Goal: Task Accomplishment & Management: Manage account settings

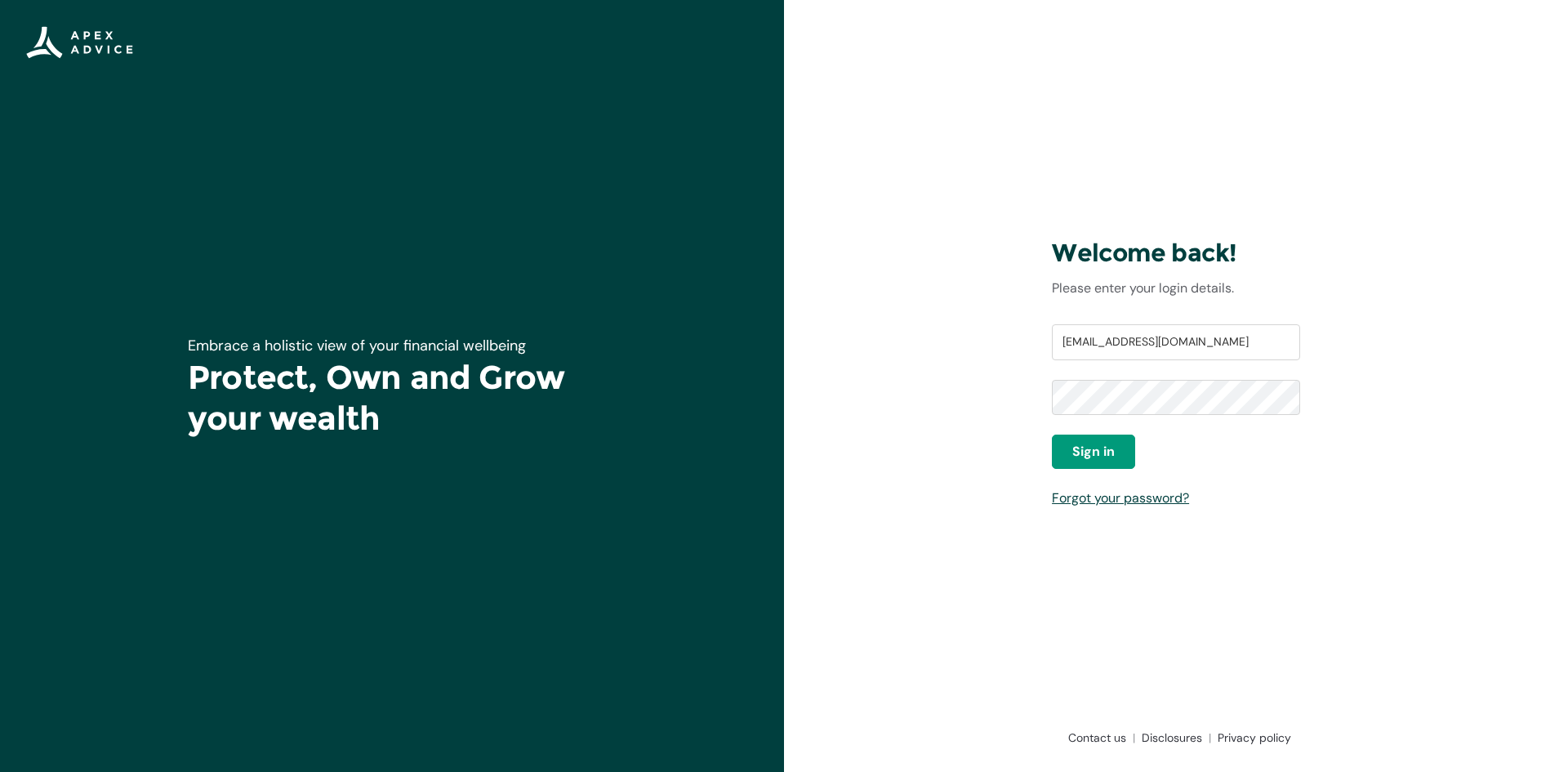
type input "[EMAIL_ADDRESS][DOMAIN_NAME]"
click at [1075, 460] on span "Sign in" at bounding box center [1094, 451] width 42 height 19
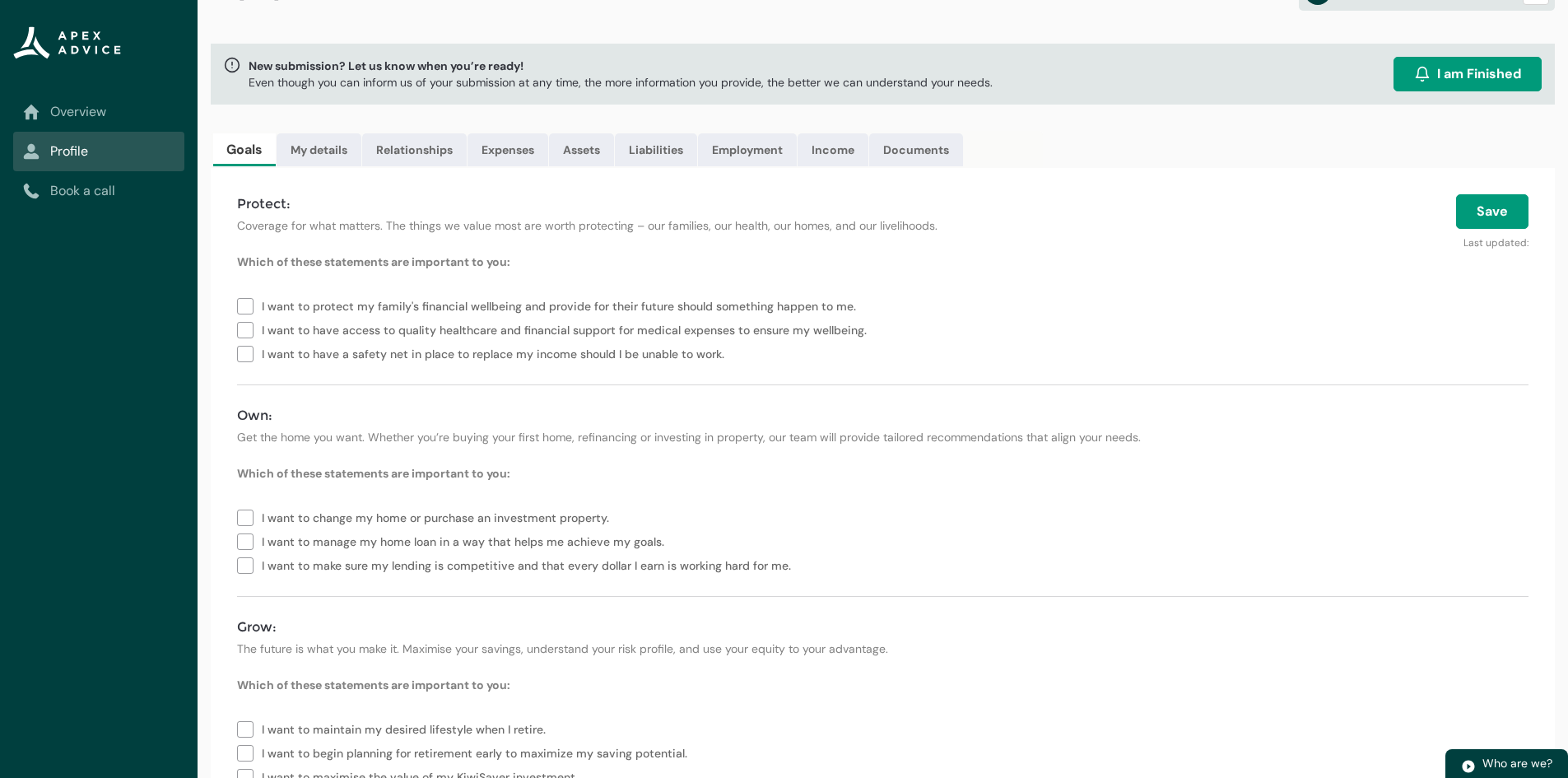
scroll to position [82, 0]
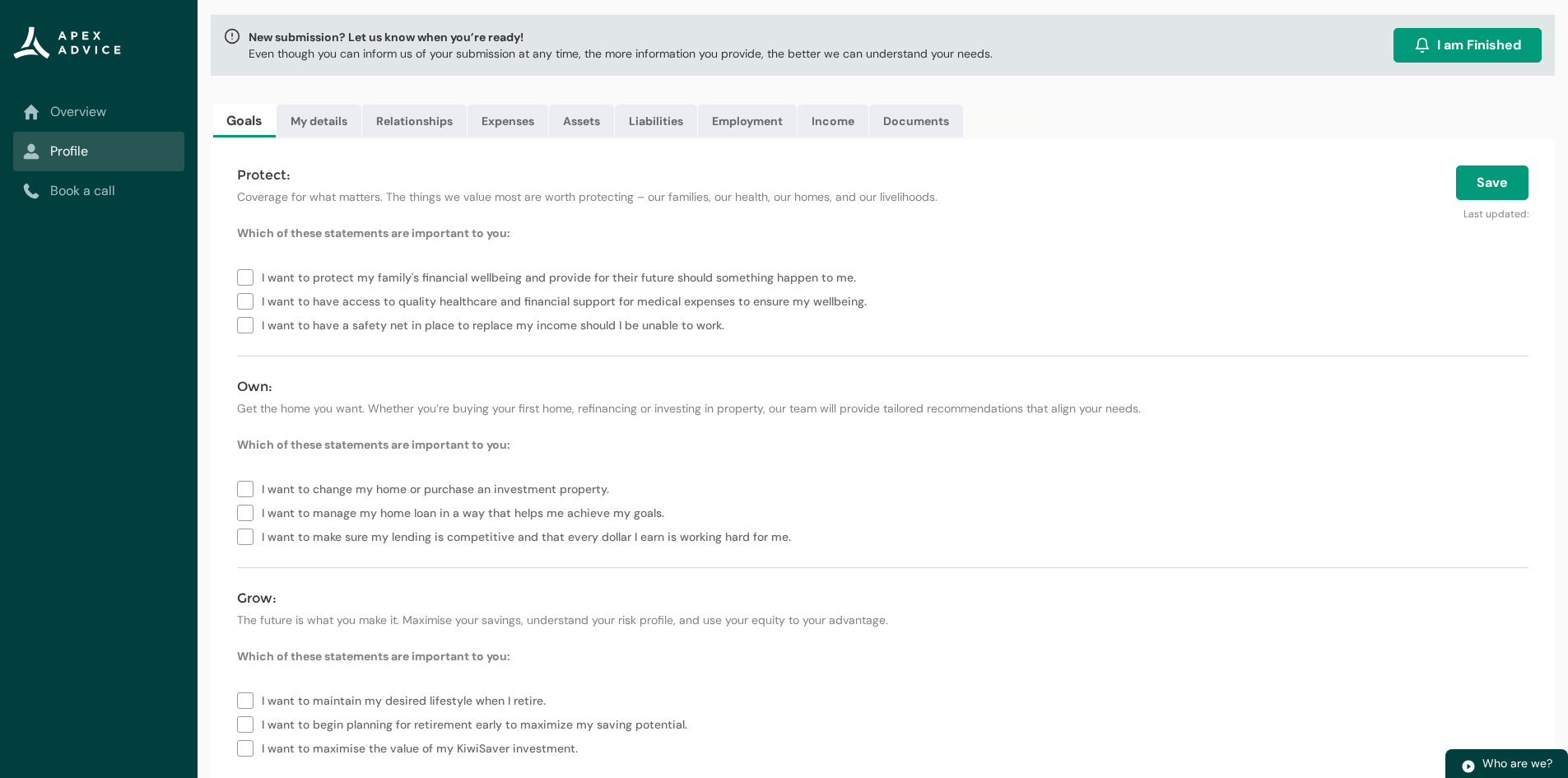
click at [249, 274] on label "I want to protect my family's financial wellbeing and provide for their future …" at bounding box center [550, 276] width 626 height 24
type lightning-checkbox-group "I want to protect my family's financial wellbeing and provide for their future …"
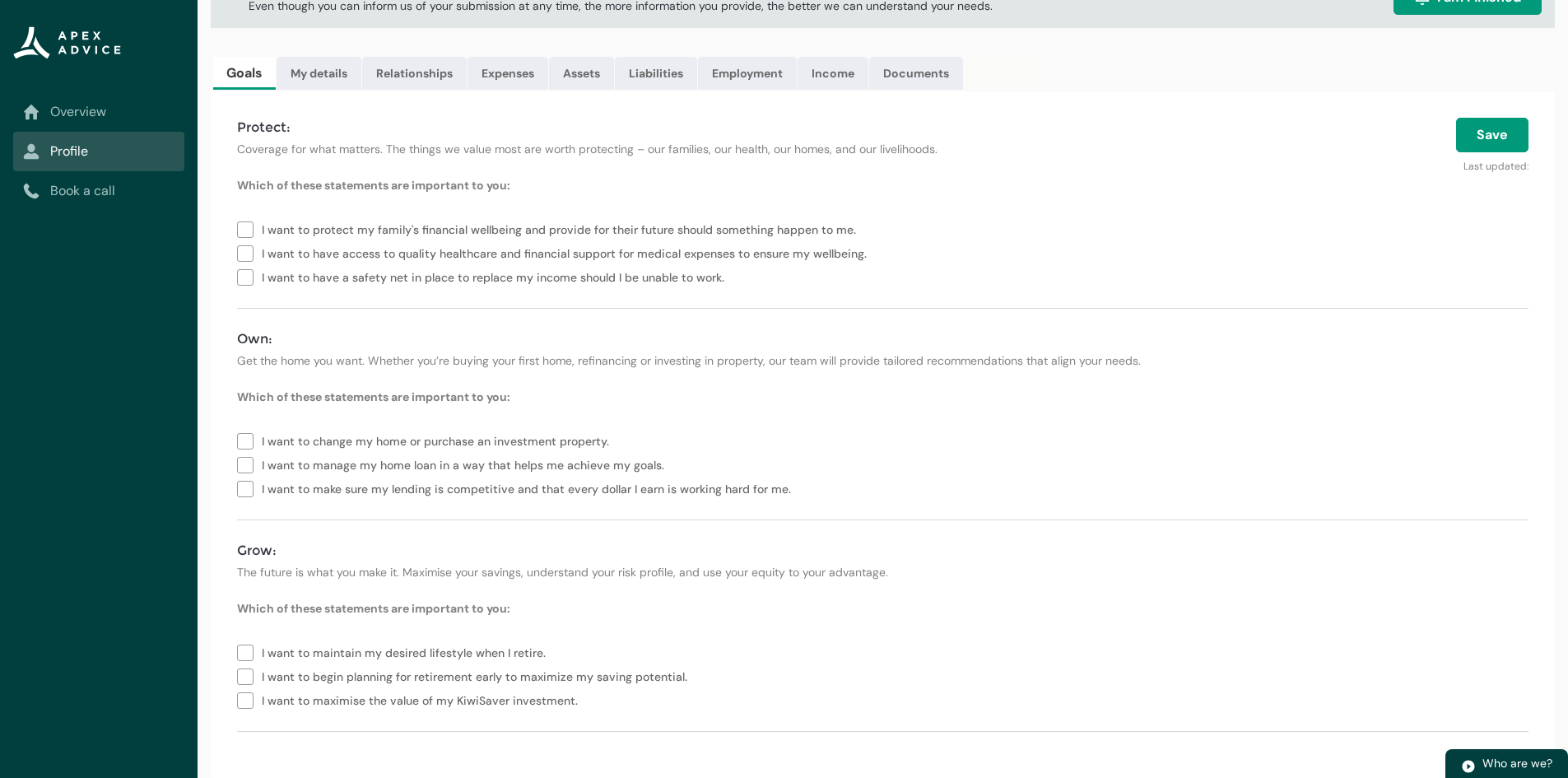
scroll to position [131, 0]
click at [245, 488] on label "I want to make sure my lending is competitive and that every dollar I earn is w…" at bounding box center [518, 486] width 561 height 24
type lightning-checkbox-group "I want to make sure my lending is competitive and that every dollar I earn is w…"
click at [248, 651] on label "I want to maintain my desired lifestyle when I retire." at bounding box center [395, 651] width 316 height 24
click at [243, 673] on label "I want to begin planning for retirement early to maximize my saving potential." at bounding box center [465, 674] width 457 height 24
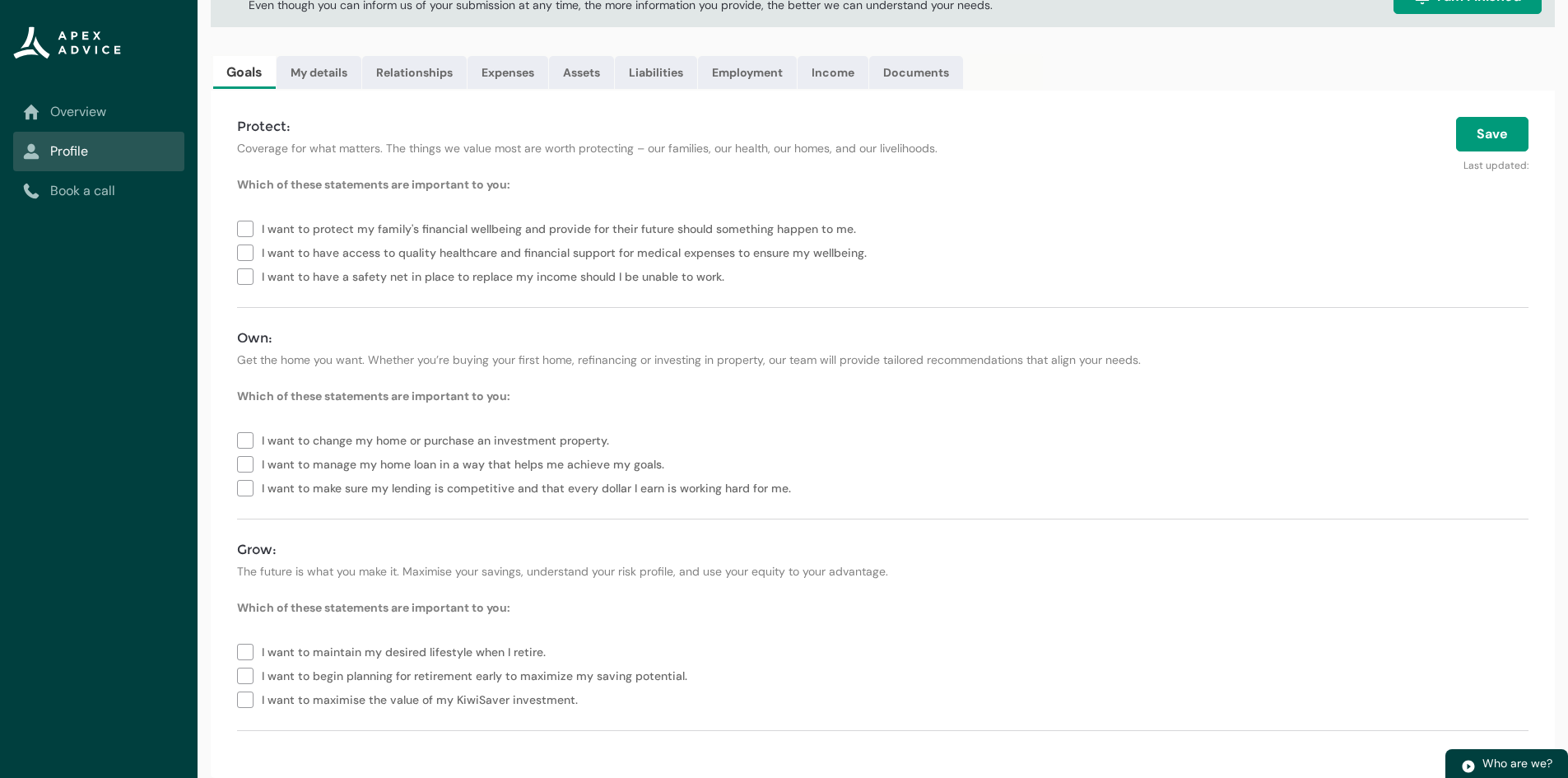
click at [246, 702] on label "I want to maximise the value of my KiwiSaver investment." at bounding box center [411, 698] width 348 height 24
type lightning-checkbox-group "I want to maintain my desired lifestyle when I retire.,I want to begin planning…"
click at [1483, 133] on button "Save" at bounding box center [1492, 134] width 72 height 35
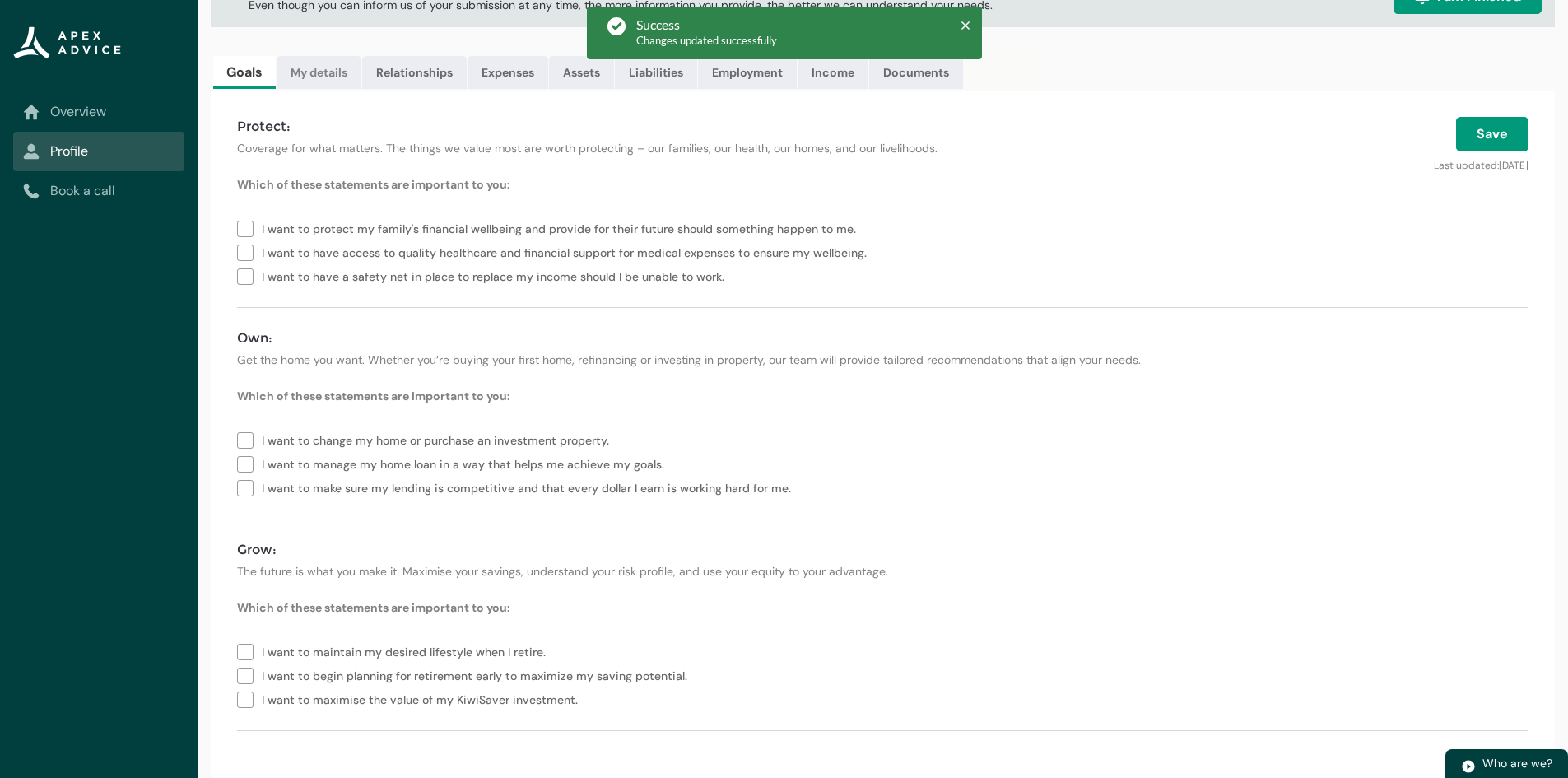
click at [308, 72] on link "My details" at bounding box center [319, 72] width 85 height 33
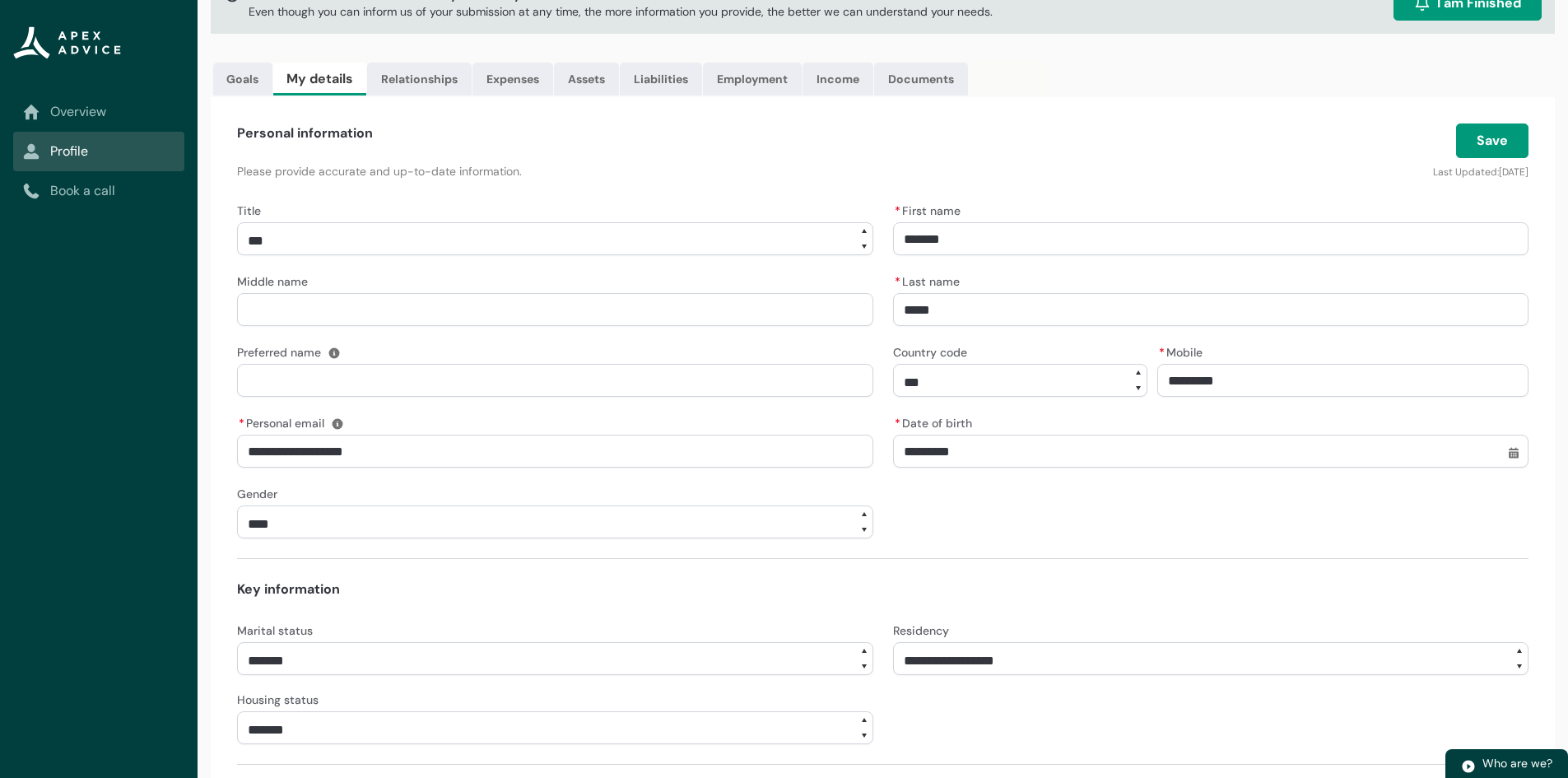
scroll to position [0, 0]
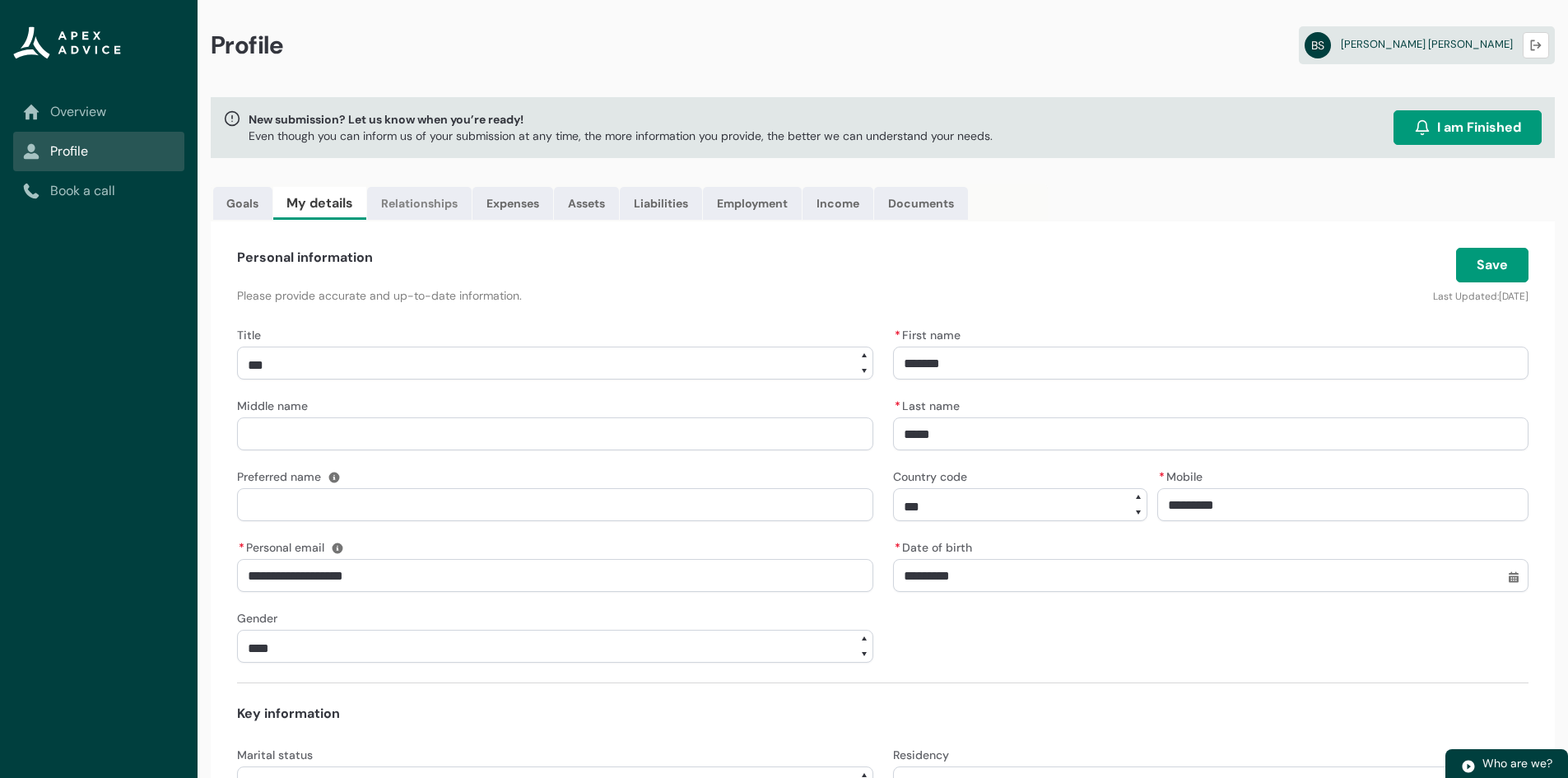
click at [428, 213] on link "Relationships" at bounding box center [419, 204] width 104 height 33
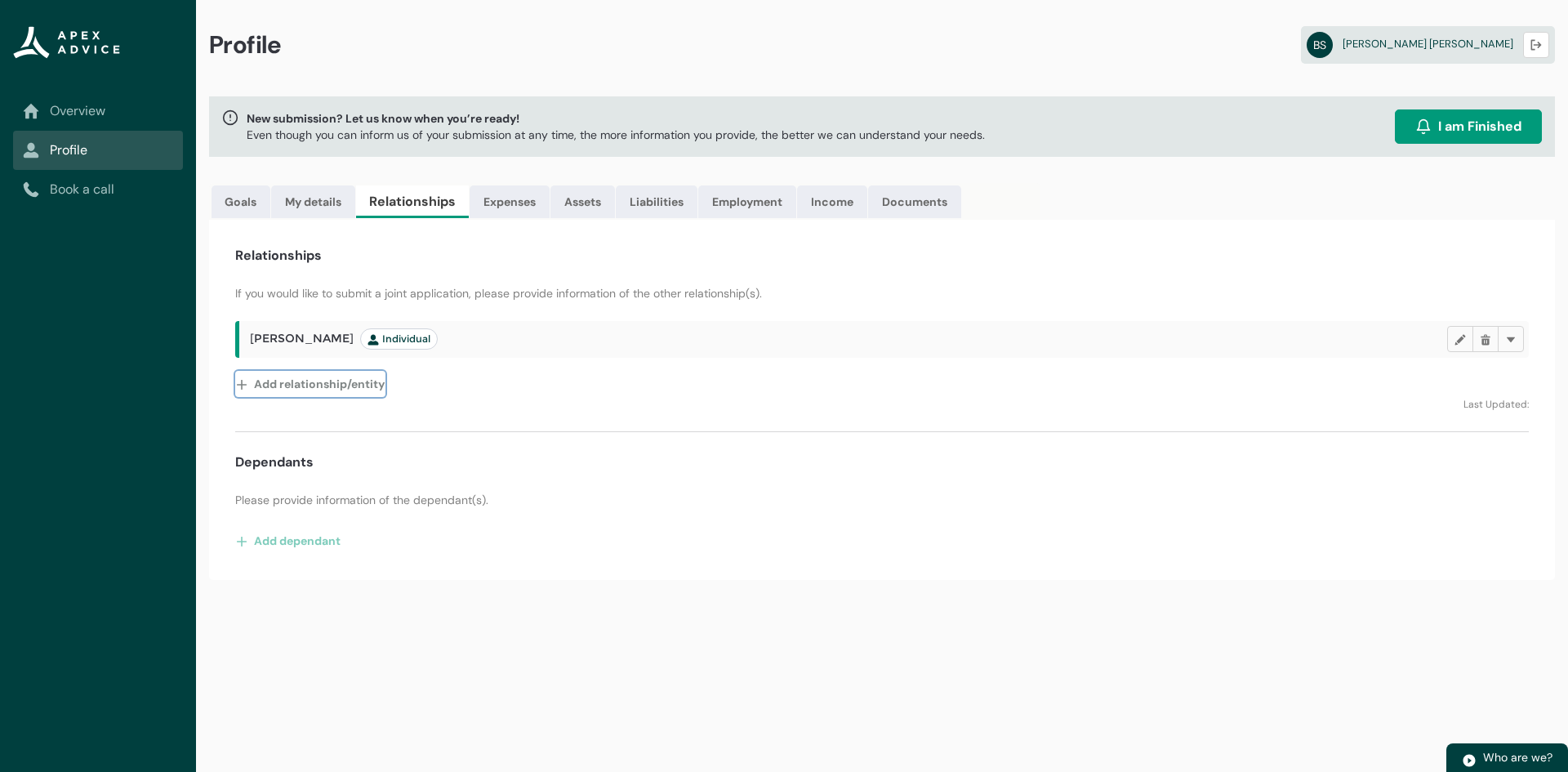
drag, startPoint x: 306, startPoint y: 381, endPoint x: 309, endPoint y: 390, distance: 9.5
click at [309, 390] on button "Add relationship/entity" at bounding box center [310, 383] width 150 height 26
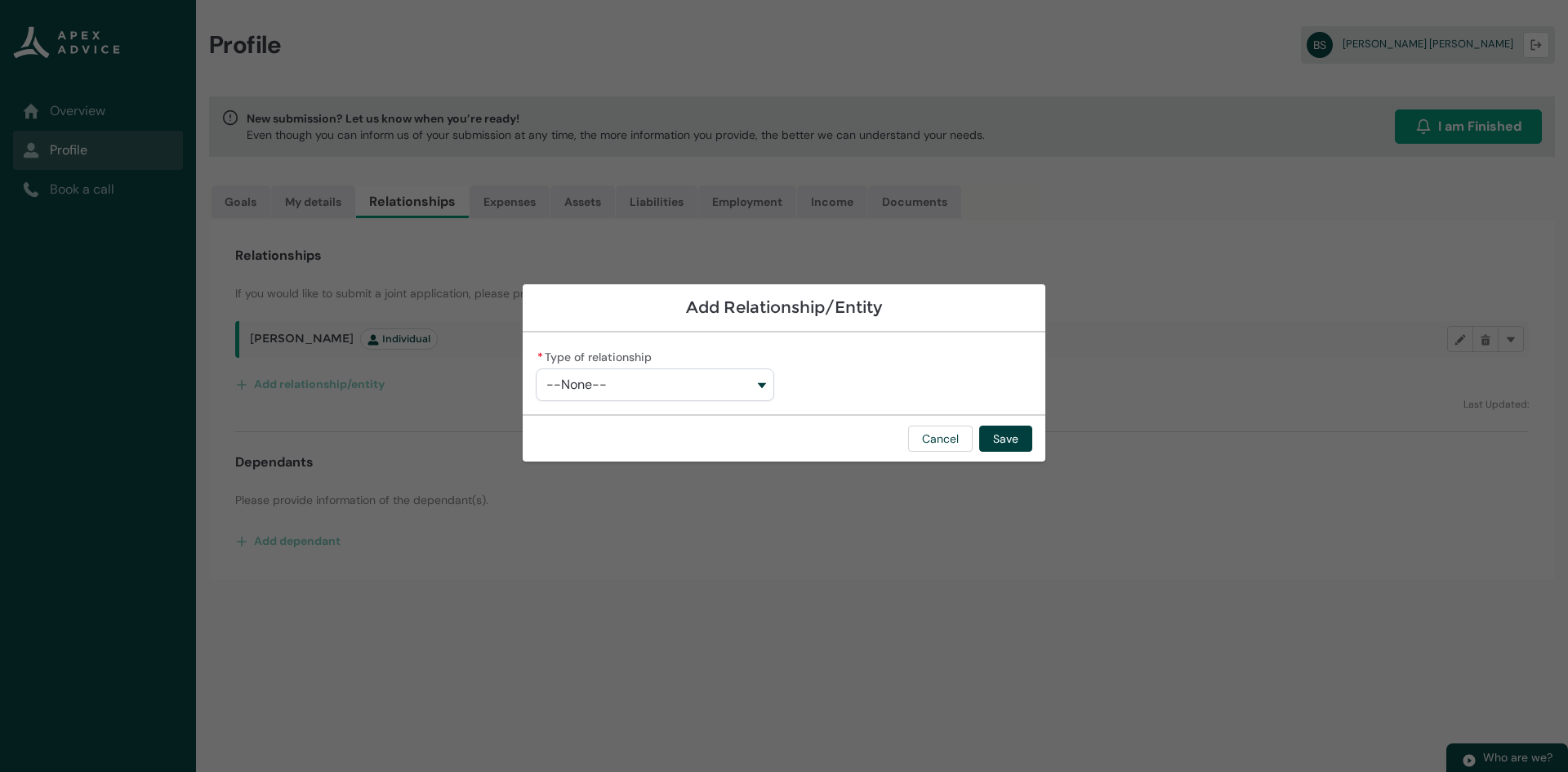
click at [762, 389] on button "--None--" at bounding box center [654, 385] width 239 height 33
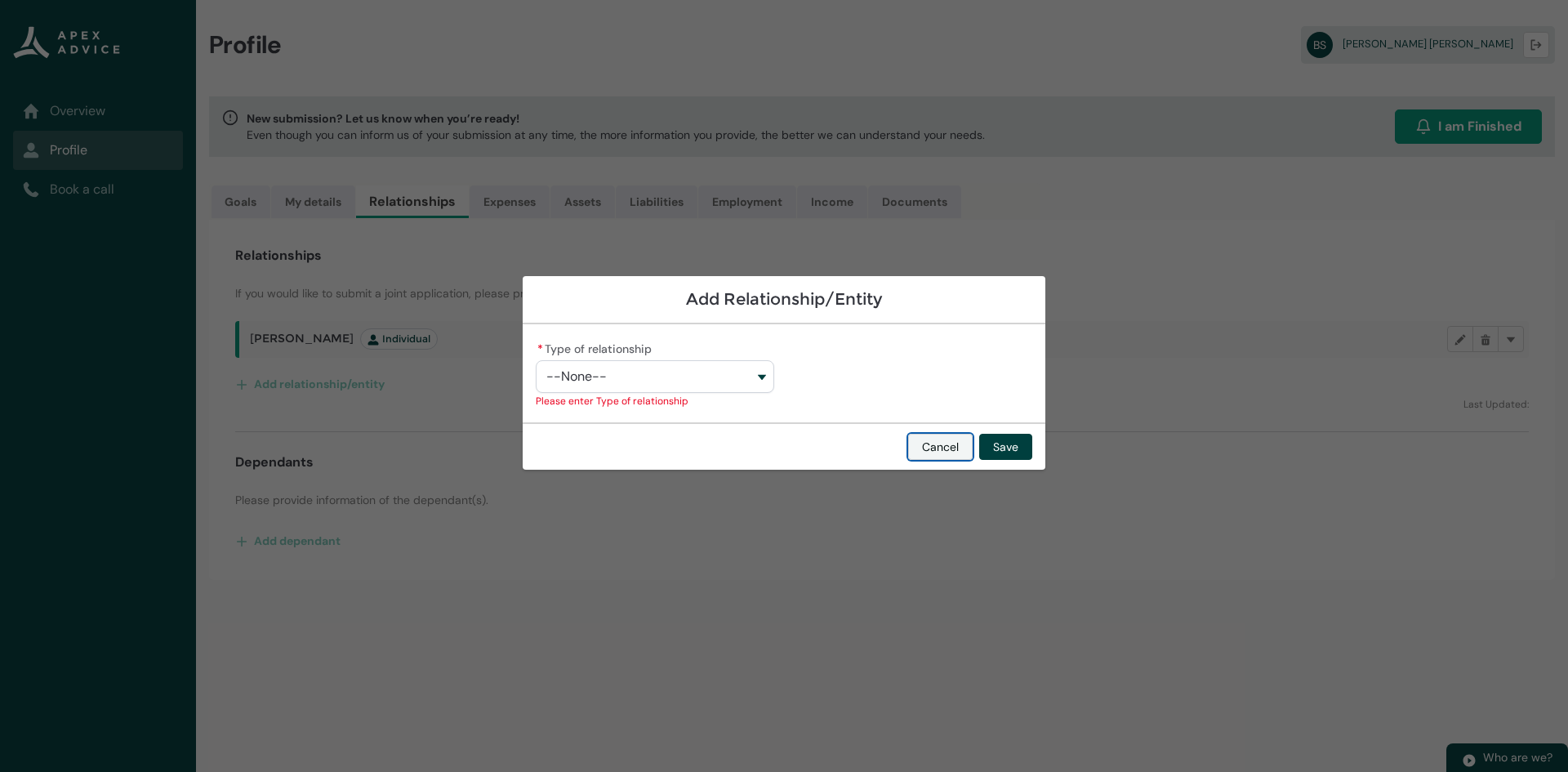
click at [940, 441] on button "Cancel" at bounding box center [940, 446] width 64 height 26
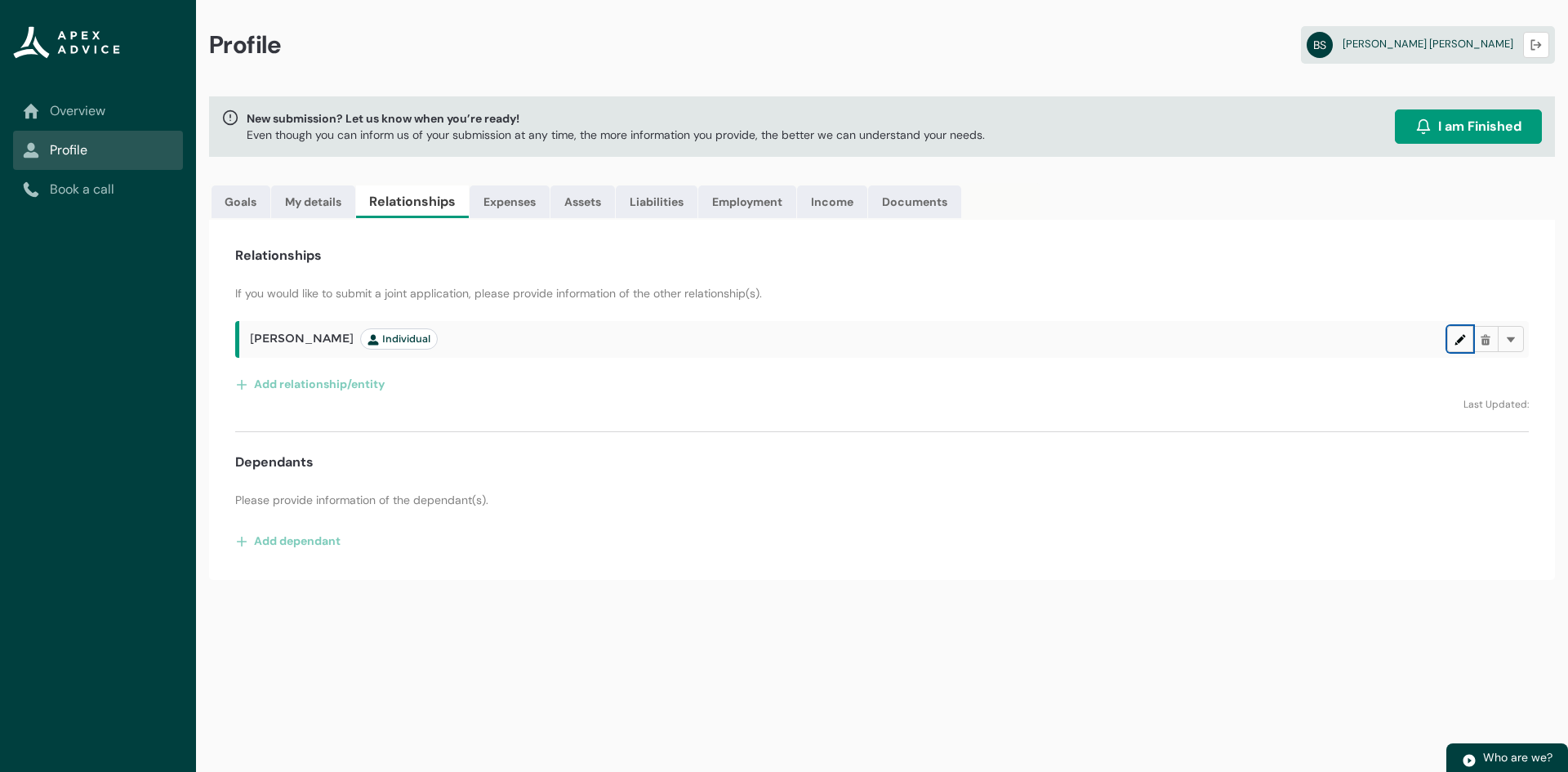
click at [1455, 345] on lightning-primitive-icon "button" at bounding box center [1461, 339] width 11 height 12
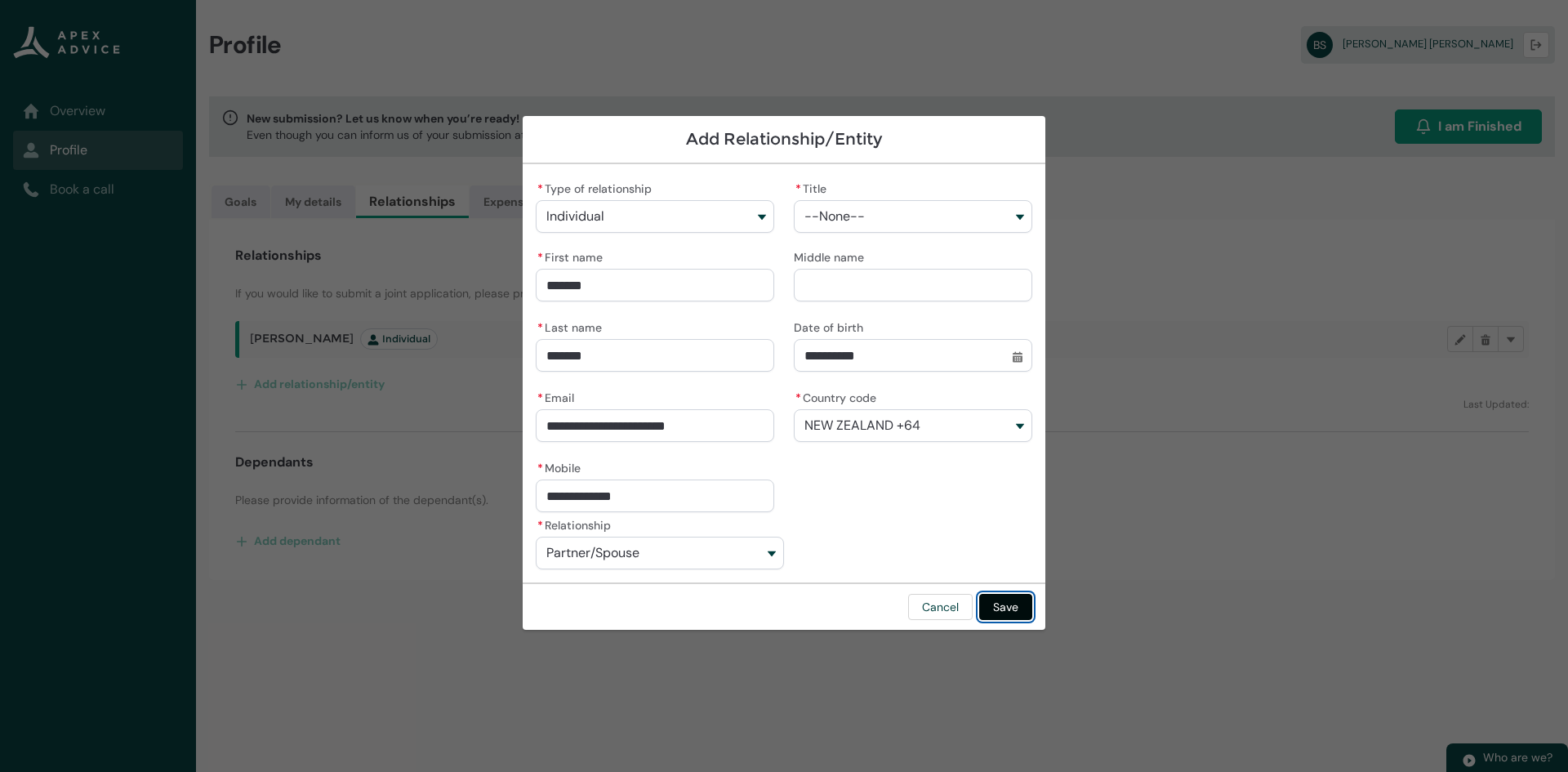
click at [1017, 596] on button "Save" at bounding box center [1005, 606] width 53 height 26
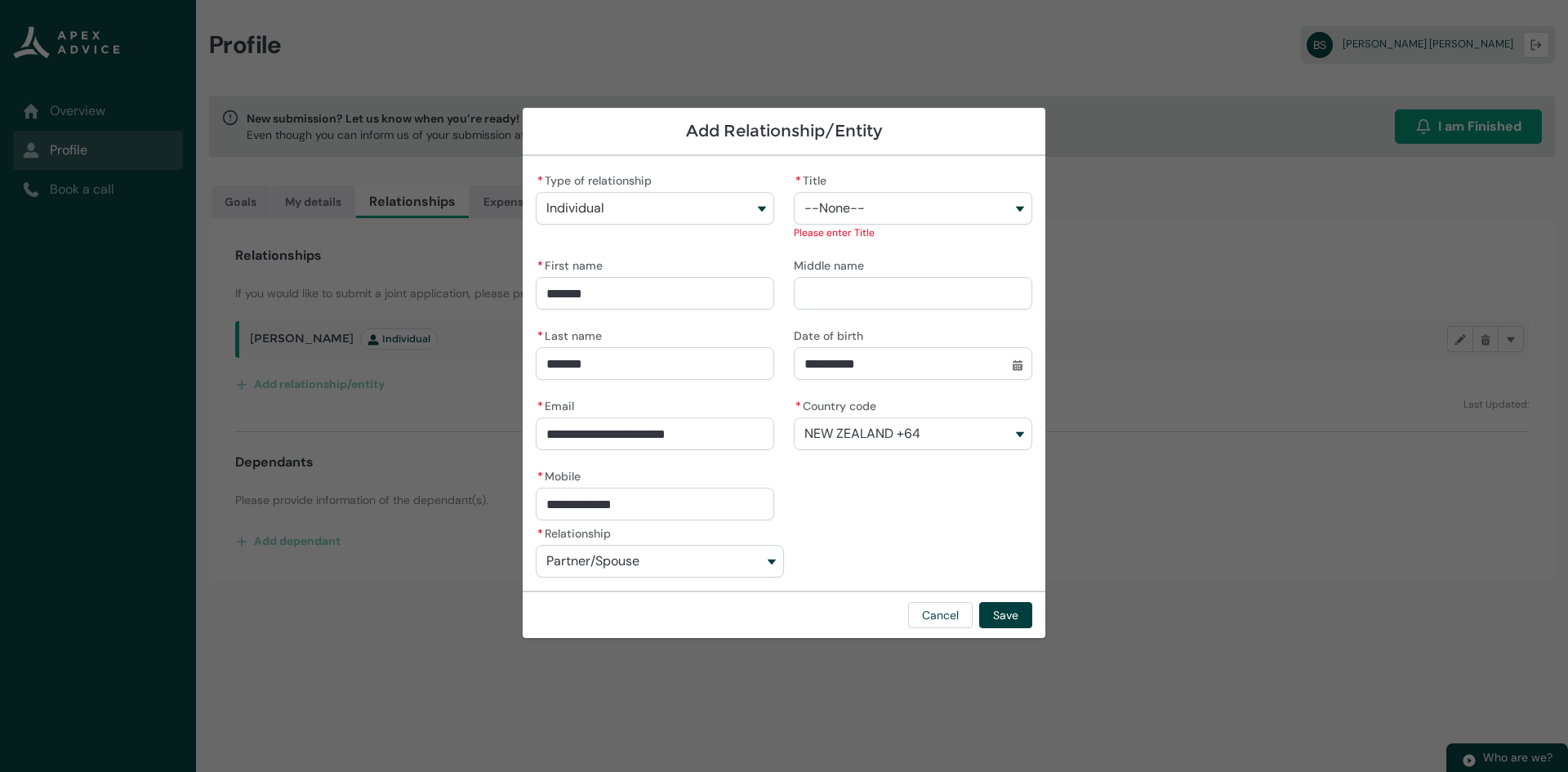
click at [1005, 214] on button "--None--" at bounding box center [913, 208] width 239 height 33
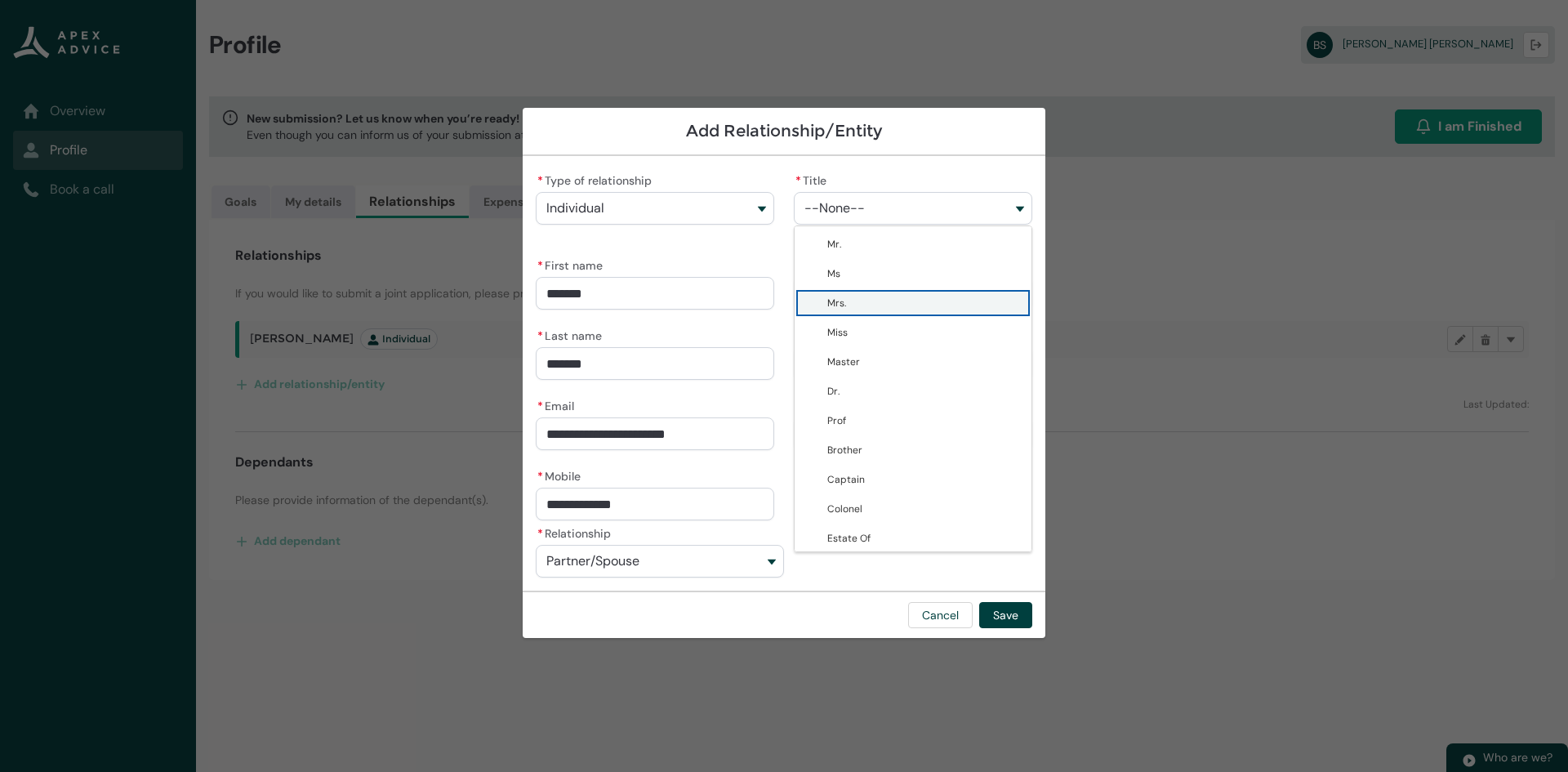
click at [959, 291] on lightning-base-combobox-item "Mrs." at bounding box center [913, 303] width 237 height 30
type lightning-combobox "Mrs."
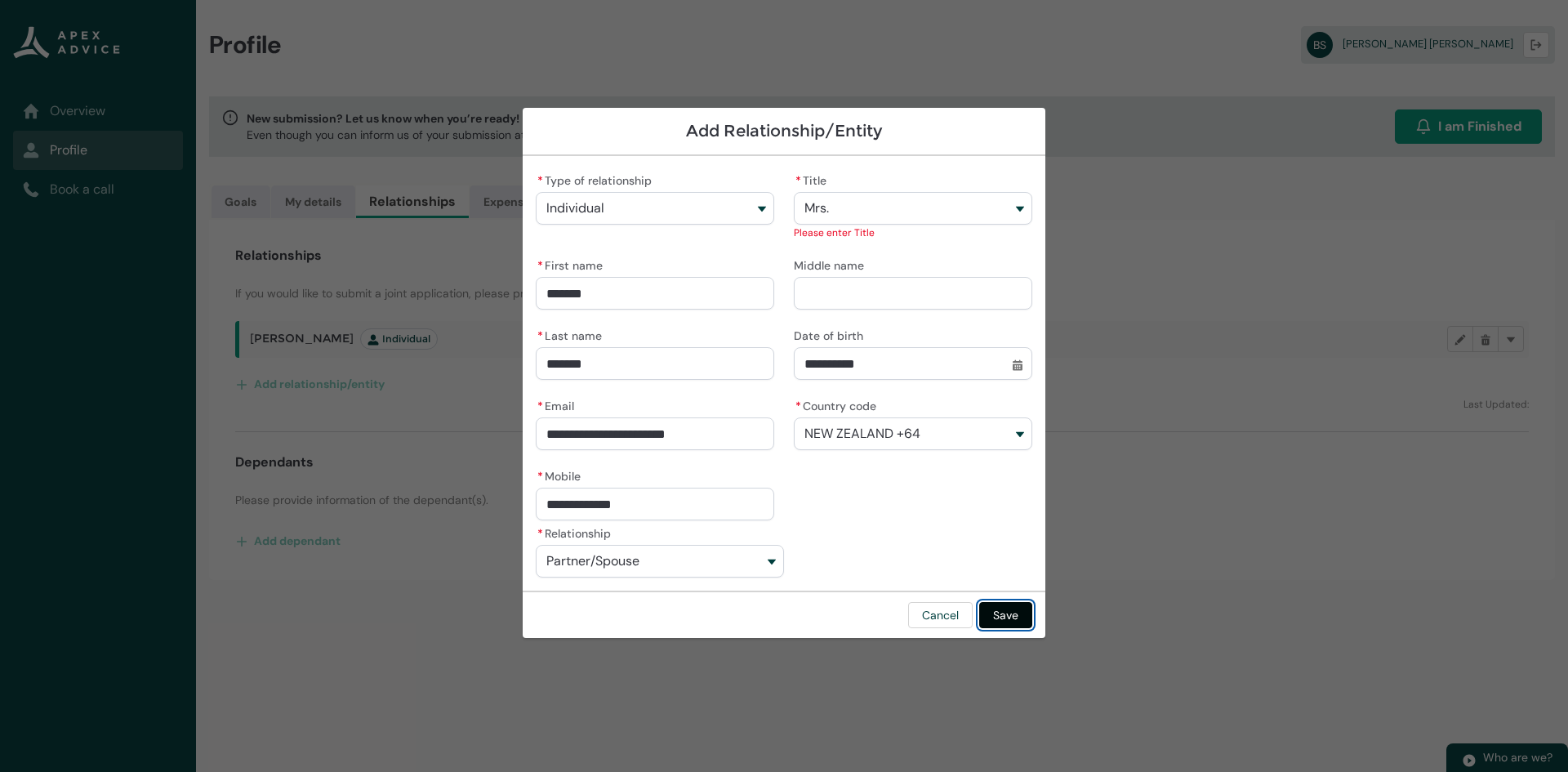
click at [1008, 605] on button "Save" at bounding box center [1005, 614] width 53 height 26
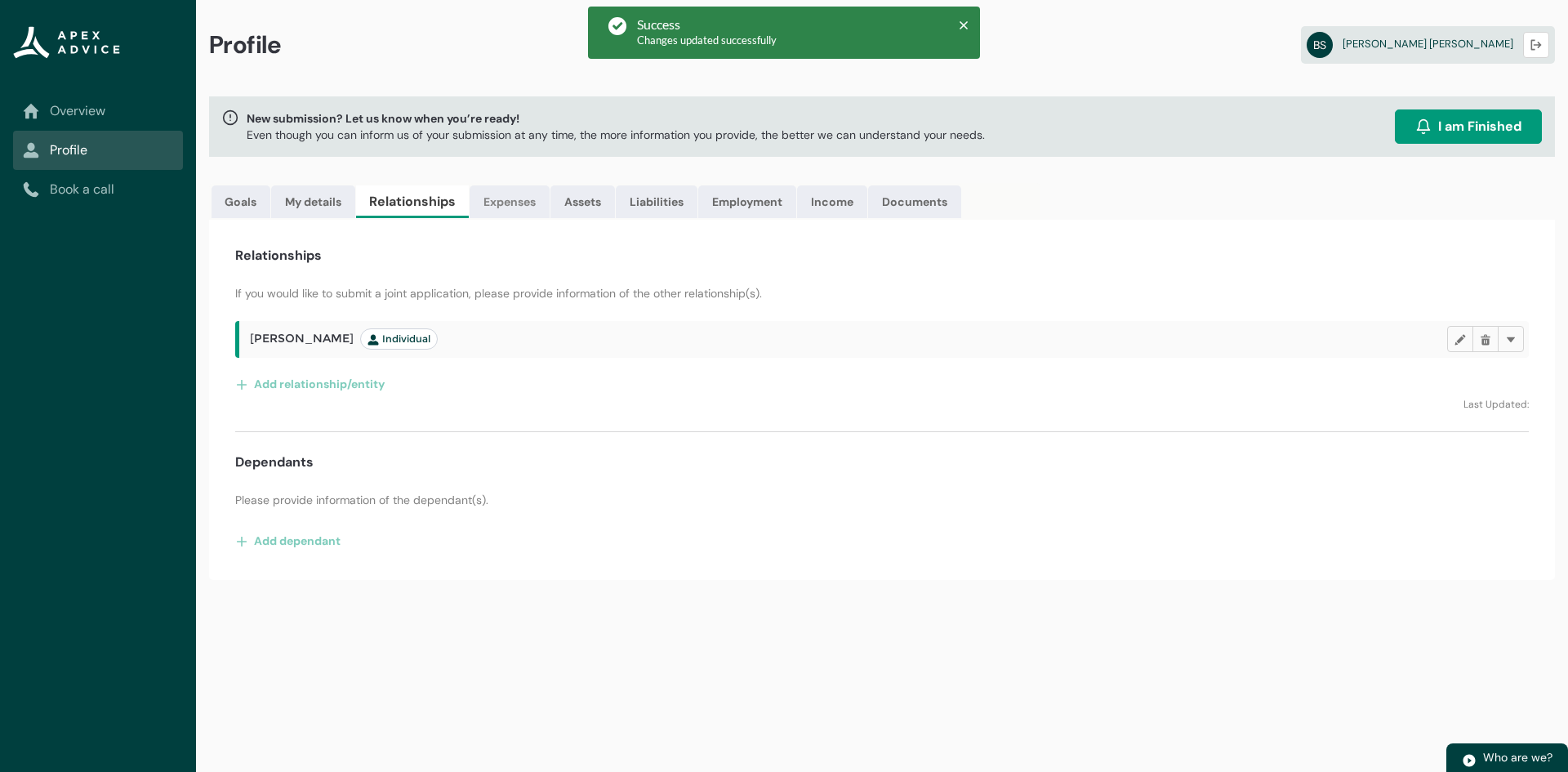
click at [512, 202] on link "Expenses" at bounding box center [510, 202] width 80 height 33
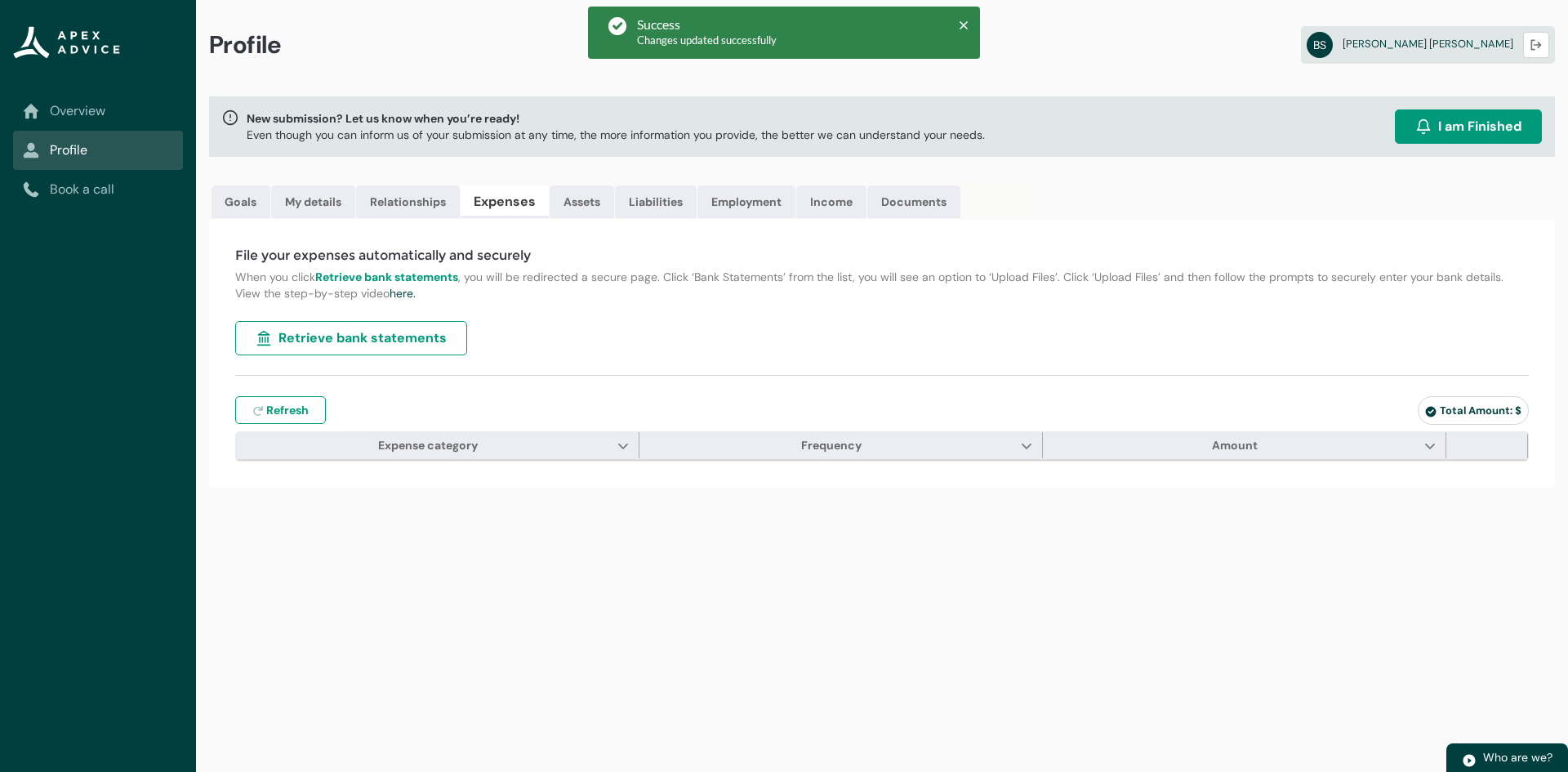
type input "***"
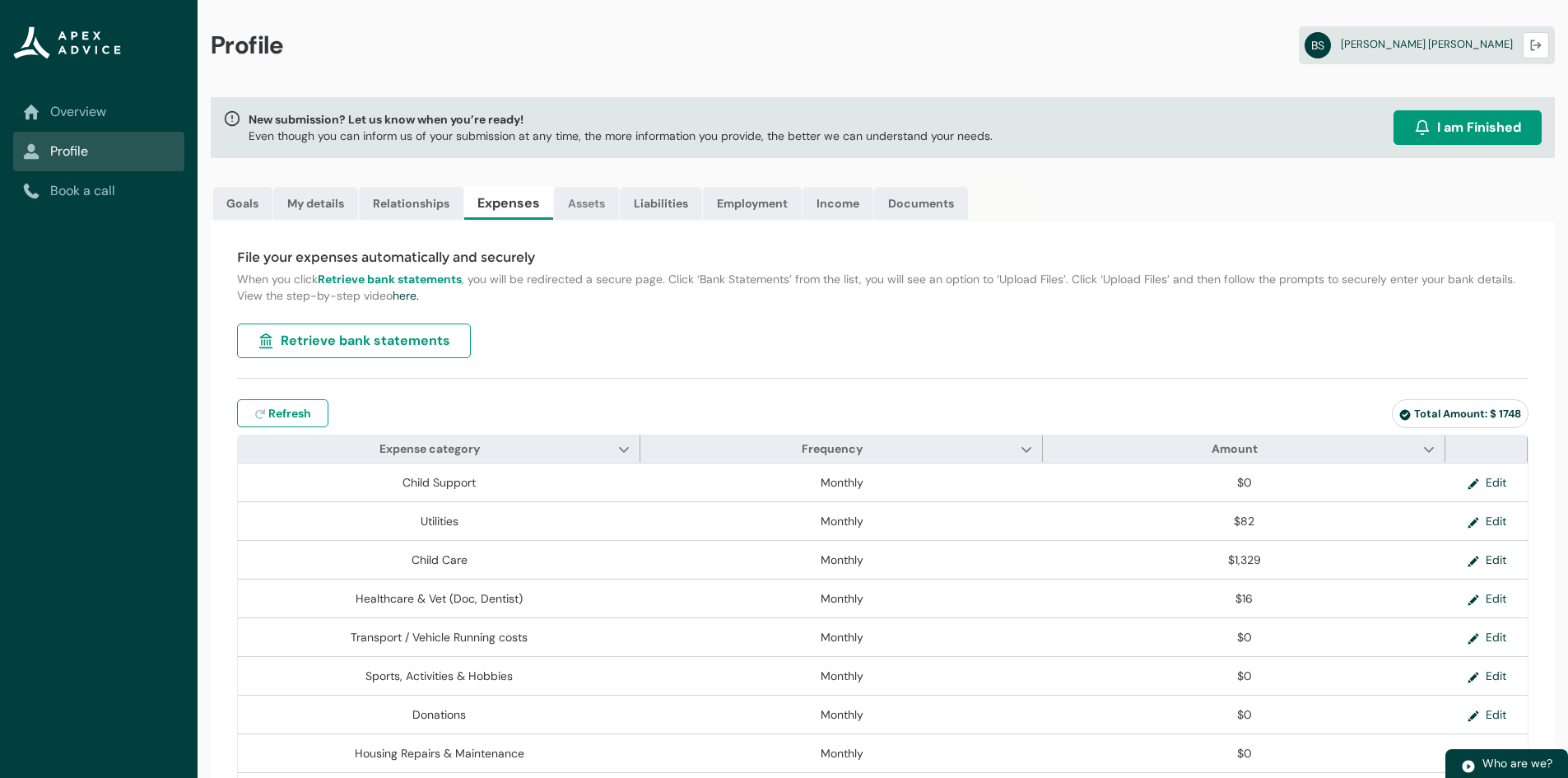
click at [606, 208] on link "Assets" at bounding box center [586, 204] width 65 height 33
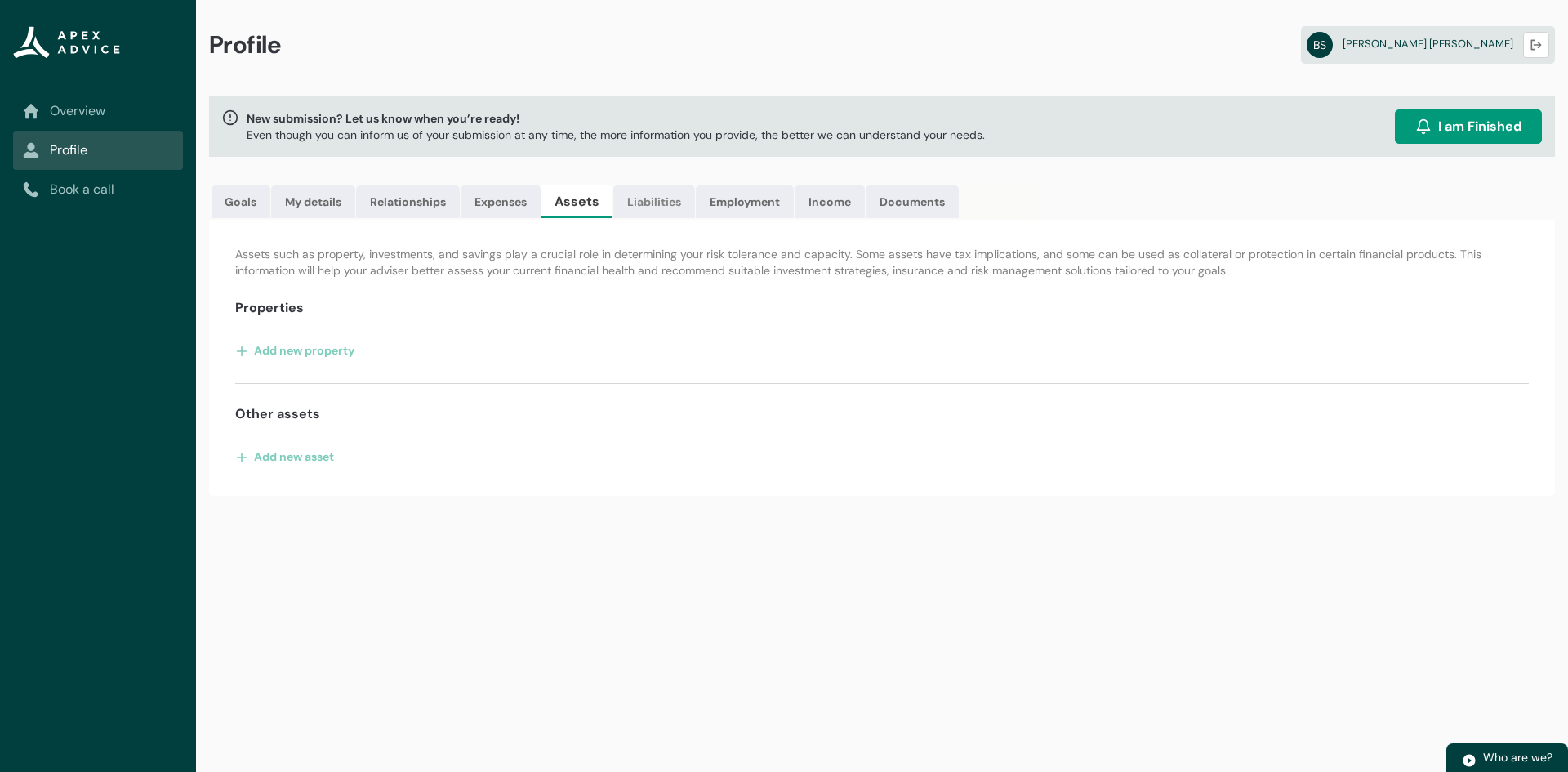
click at [675, 195] on link "Liabilities" at bounding box center [653, 202] width 81 height 33
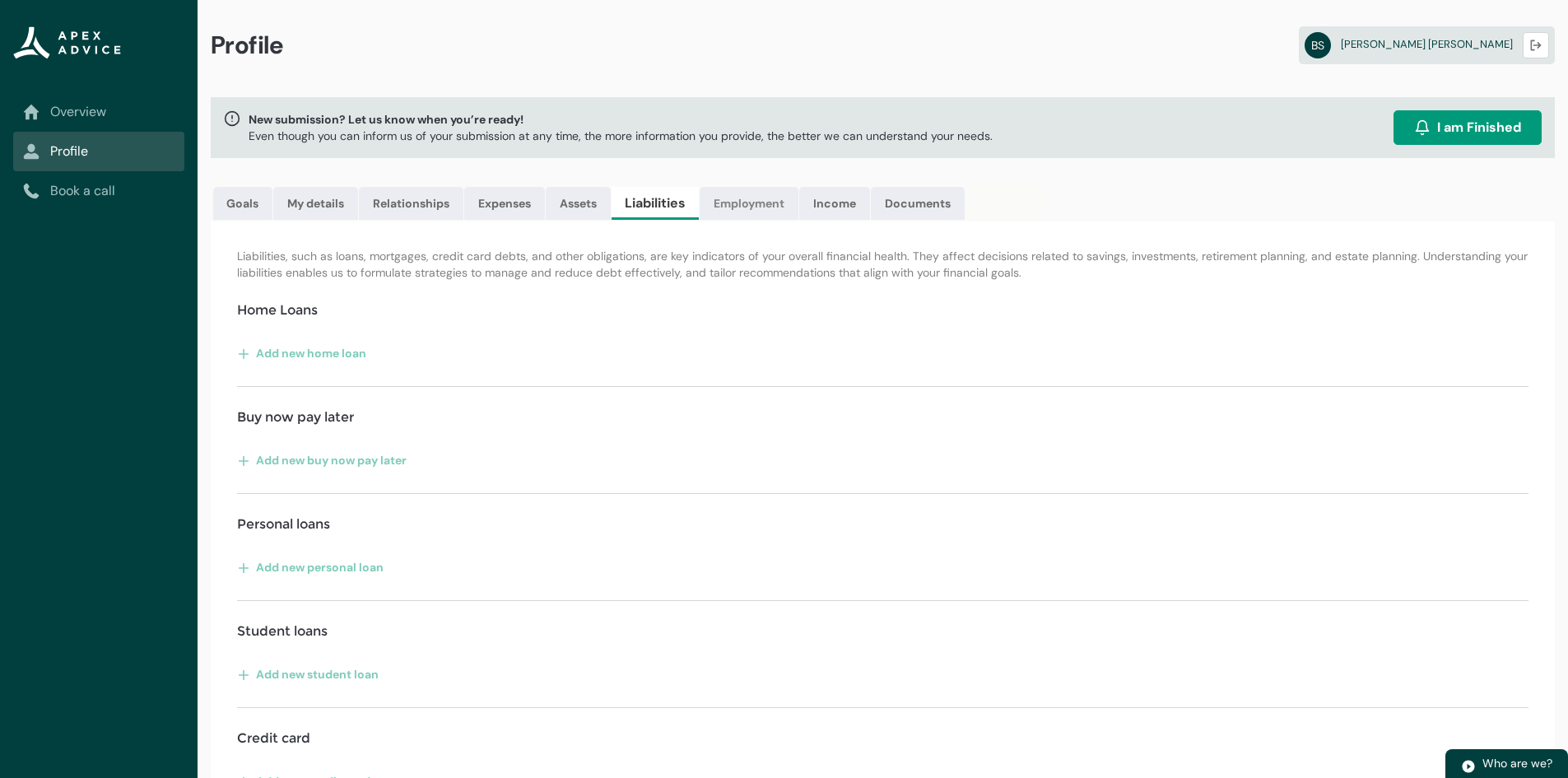
click at [756, 193] on link "Employment" at bounding box center [749, 204] width 98 height 33
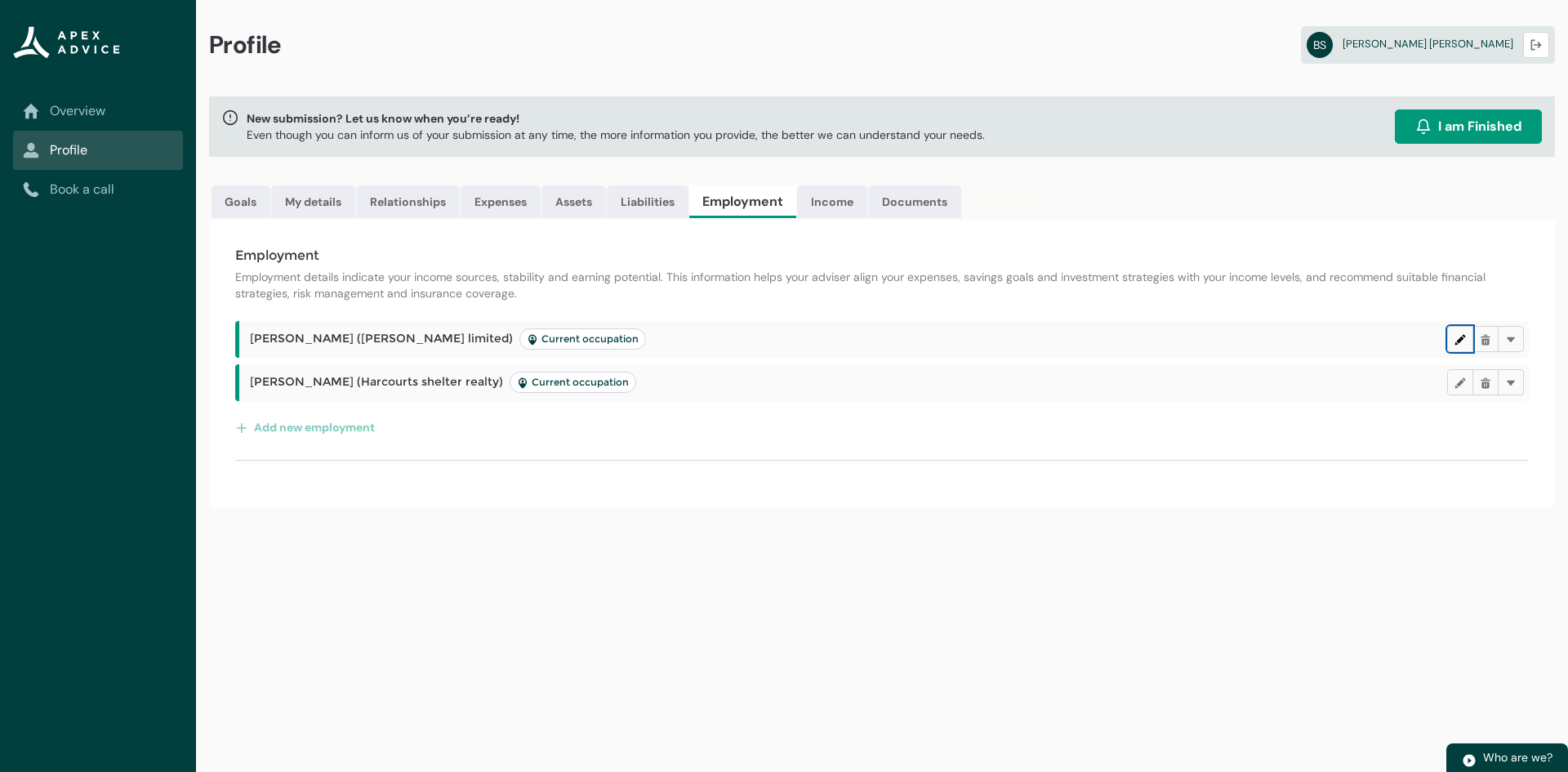
click at [1458, 339] on lightning-primitive-icon "button" at bounding box center [1461, 339] width 11 height 12
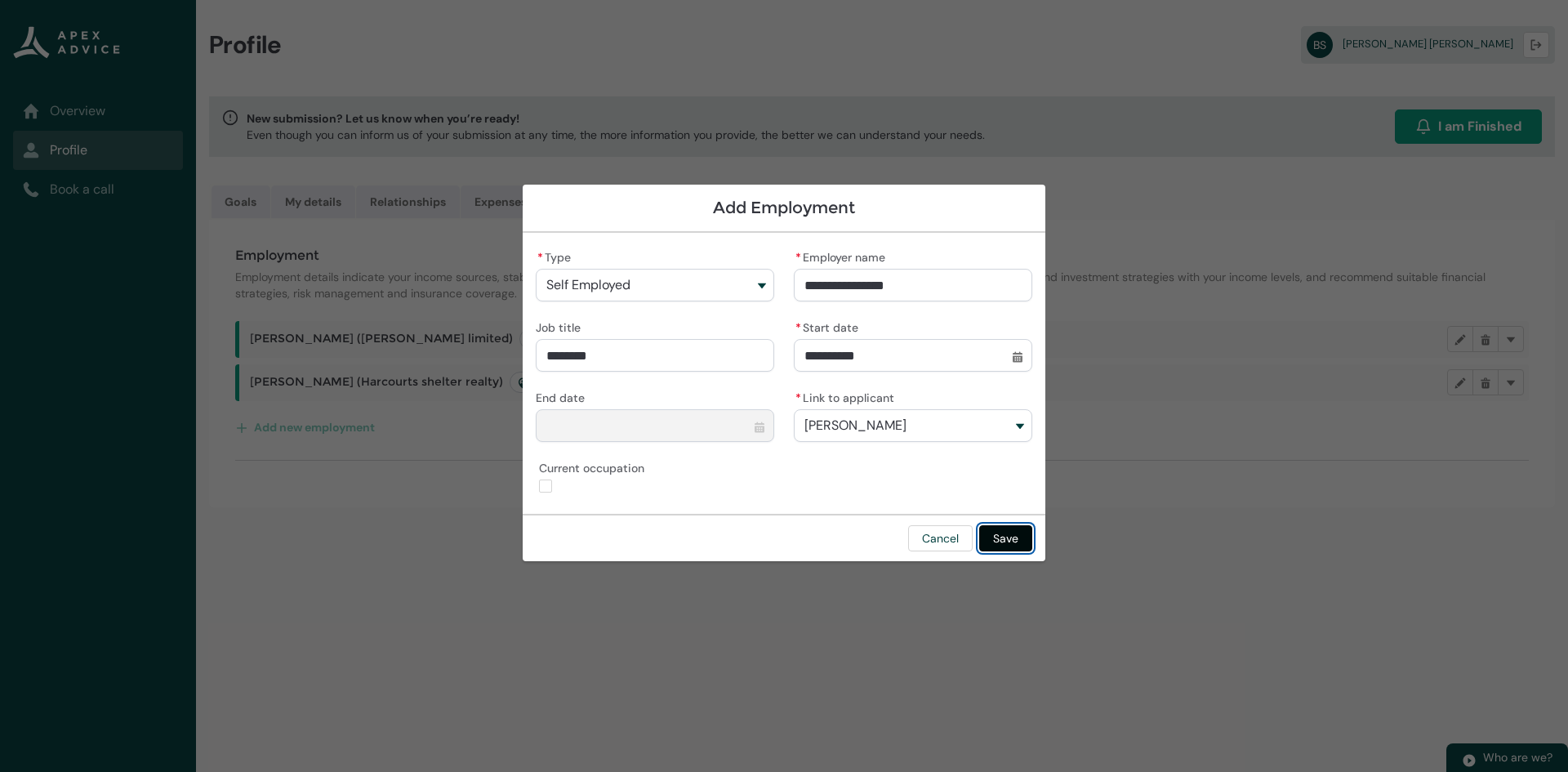
click at [1011, 544] on button "Save" at bounding box center [1005, 537] width 53 height 26
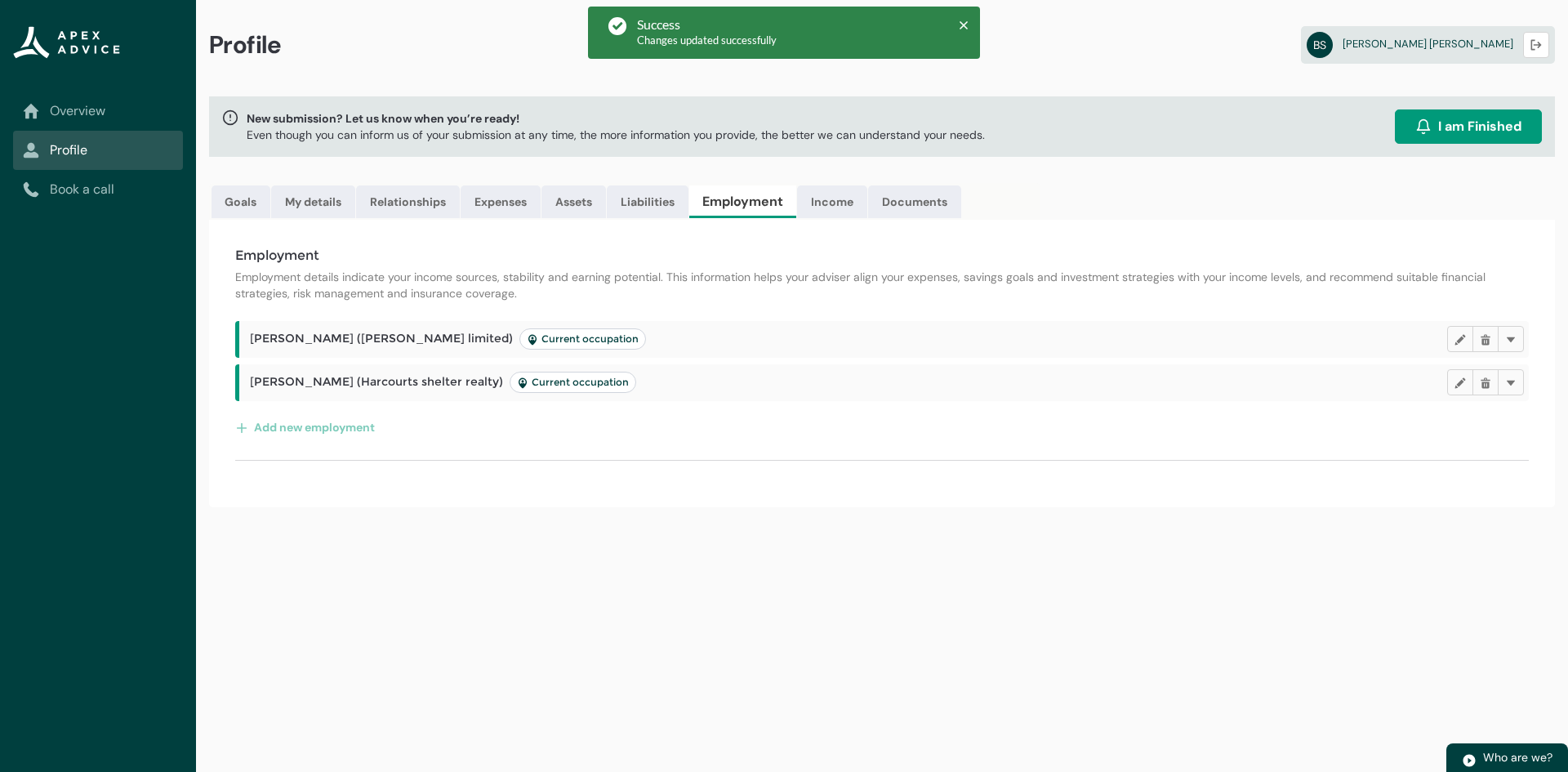
click at [557, 385] on span "Current occupation" at bounding box center [573, 382] width 112 height 13
click at [602, 387] on span "Current occupation" at bounding box center [573, 382] width 112 height 13
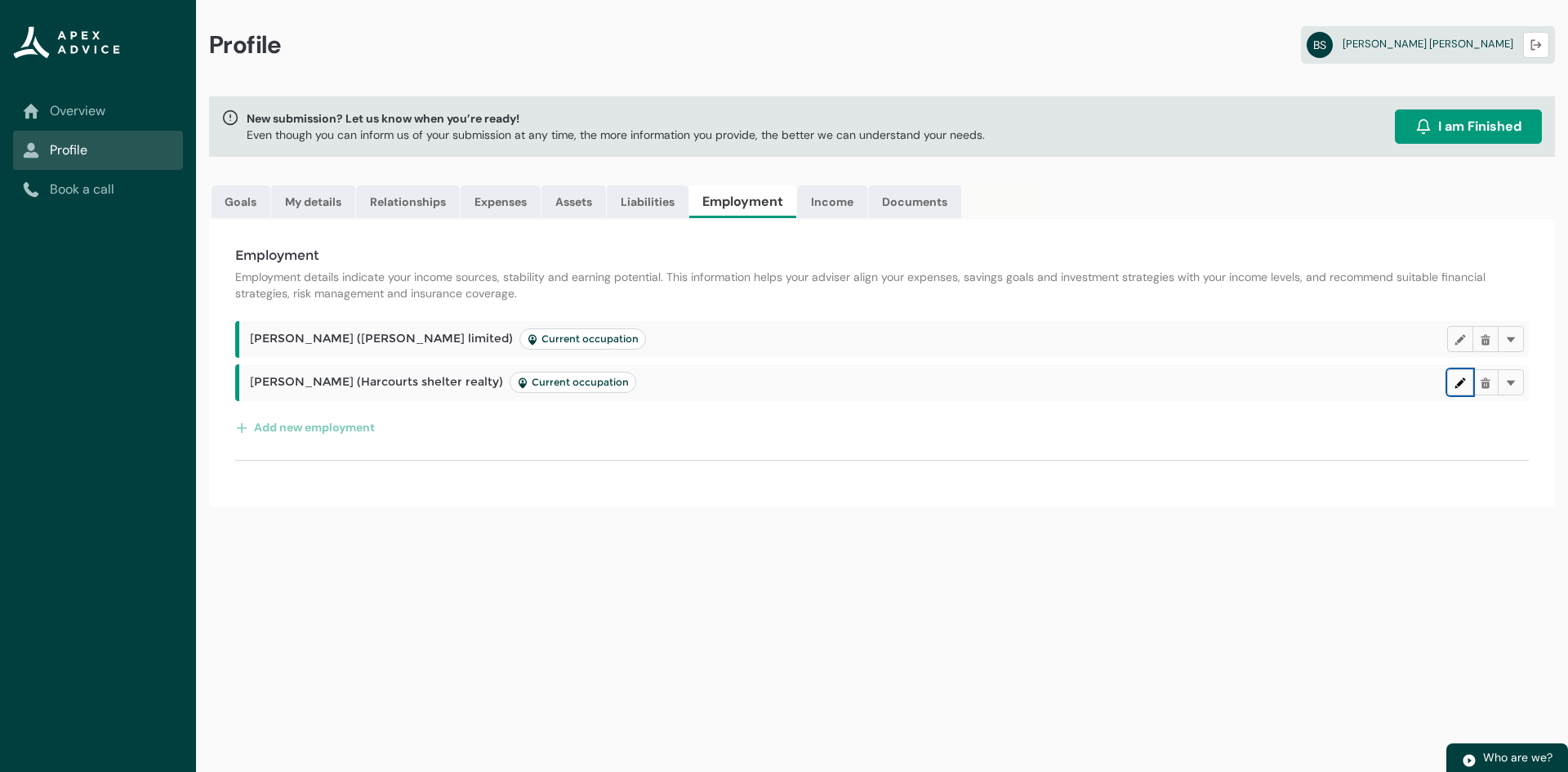
click at [1455, 380] on lightning-primitive-icon "button" at bounding box center [1461, 381] width 11 height 12
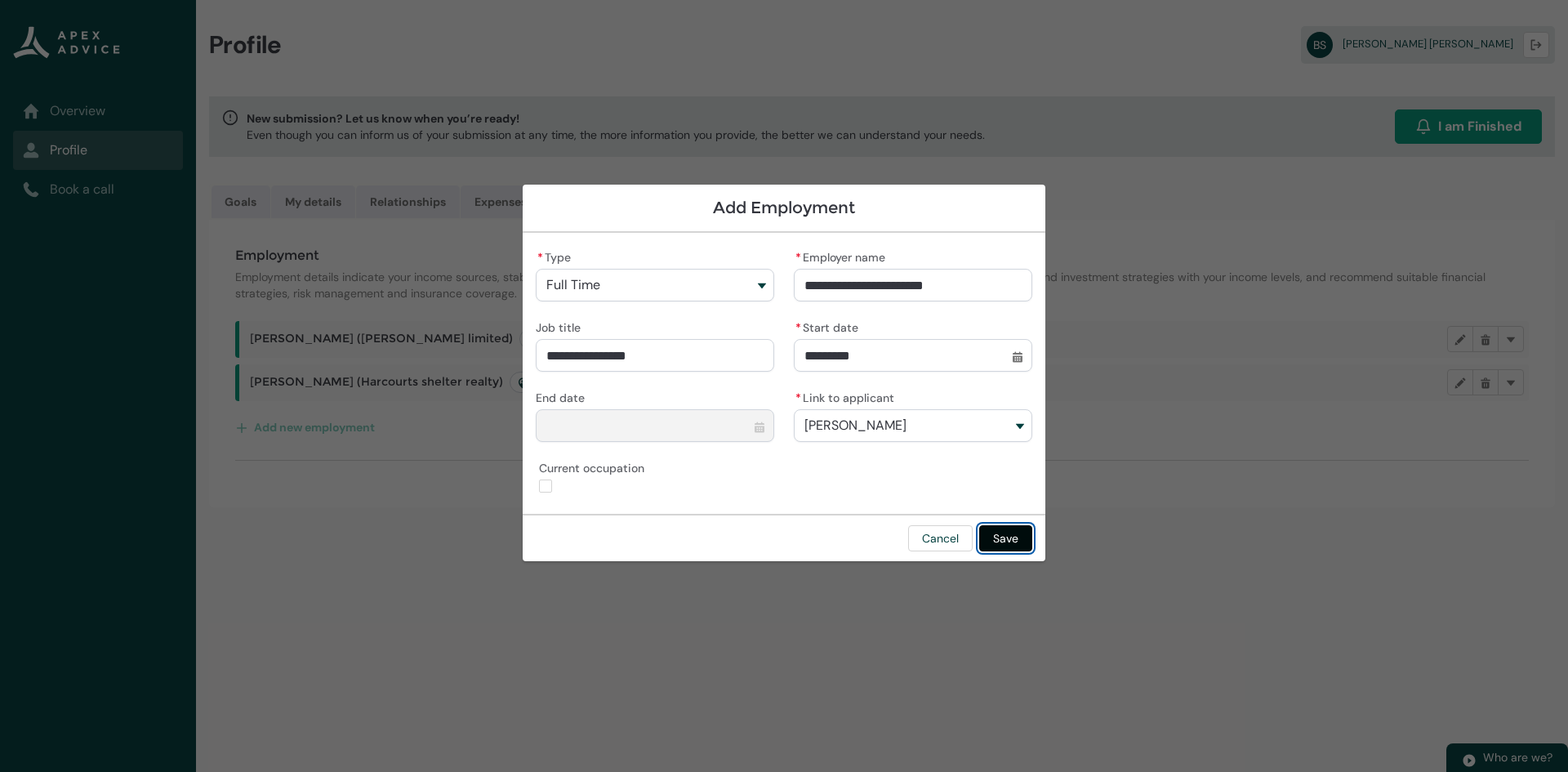
click at [1001, 531] on button "Save" at bounding box center [1005, 537] width 53 height 26
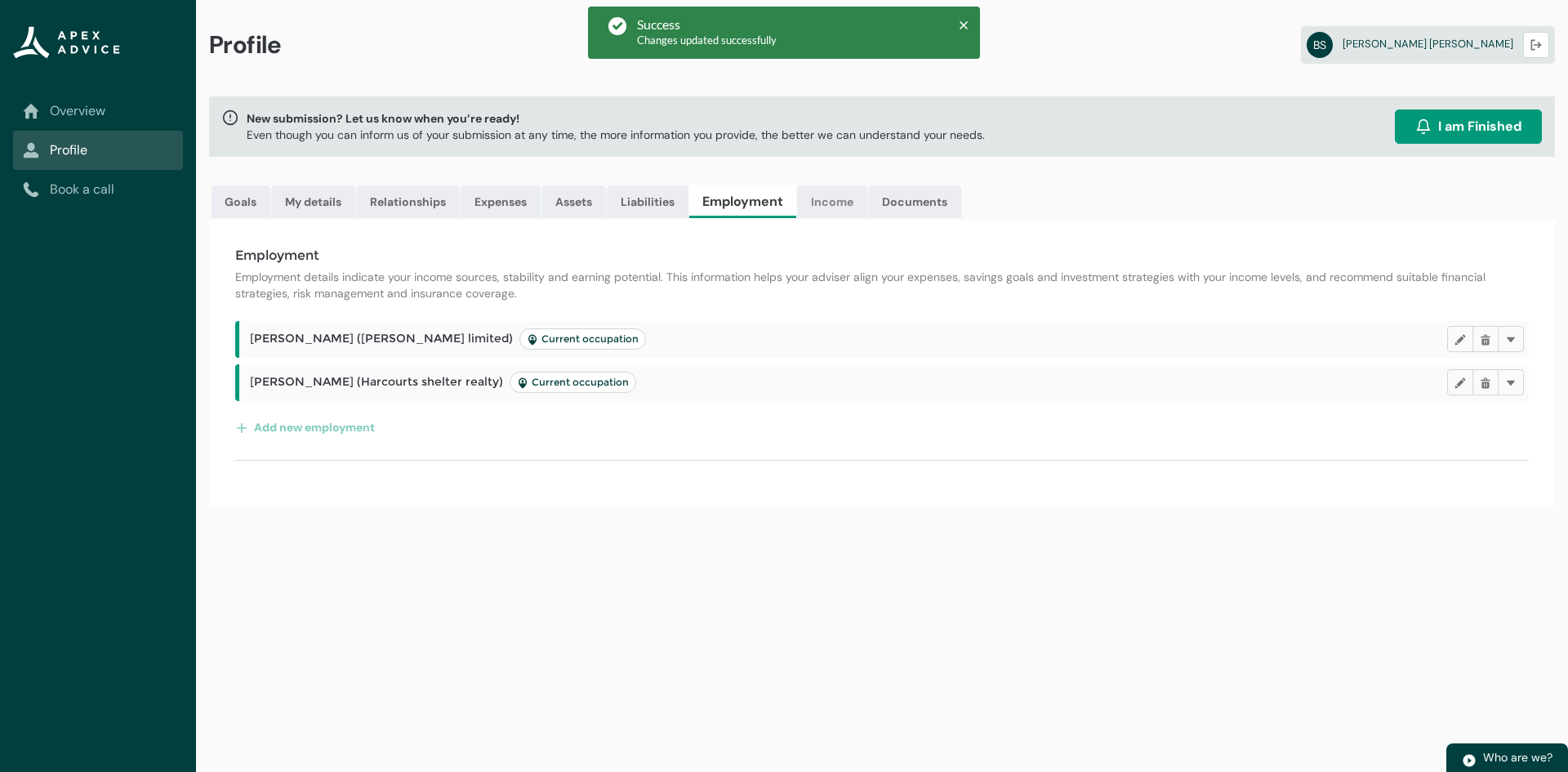
click at [848, 203] on link "Income" at bounding box center [831, 202] width 70 height 33
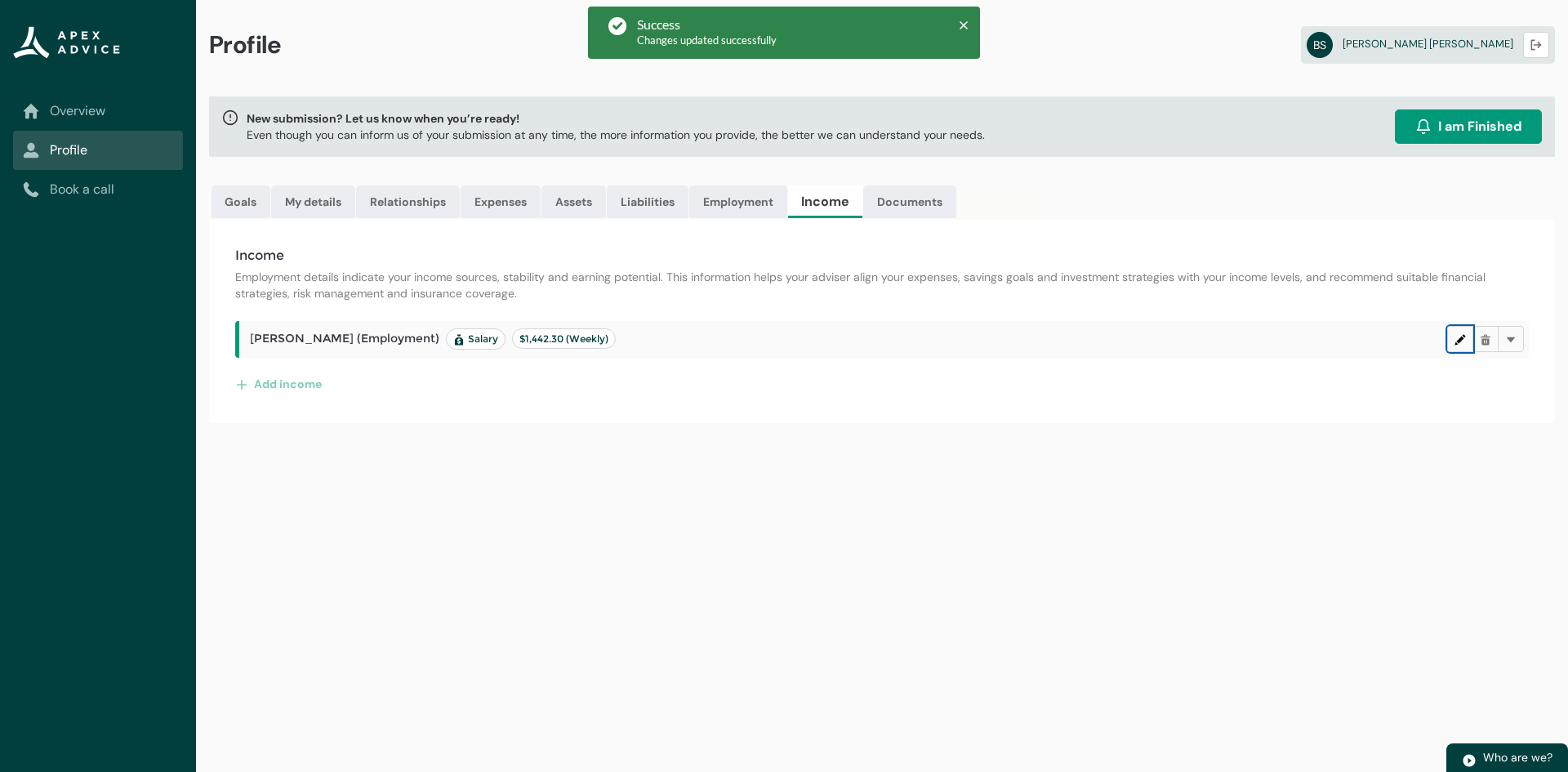
click at [1455, 344] on lightning-primitive-icon "button" at bounding box center [1461, 339] width 11 height 12
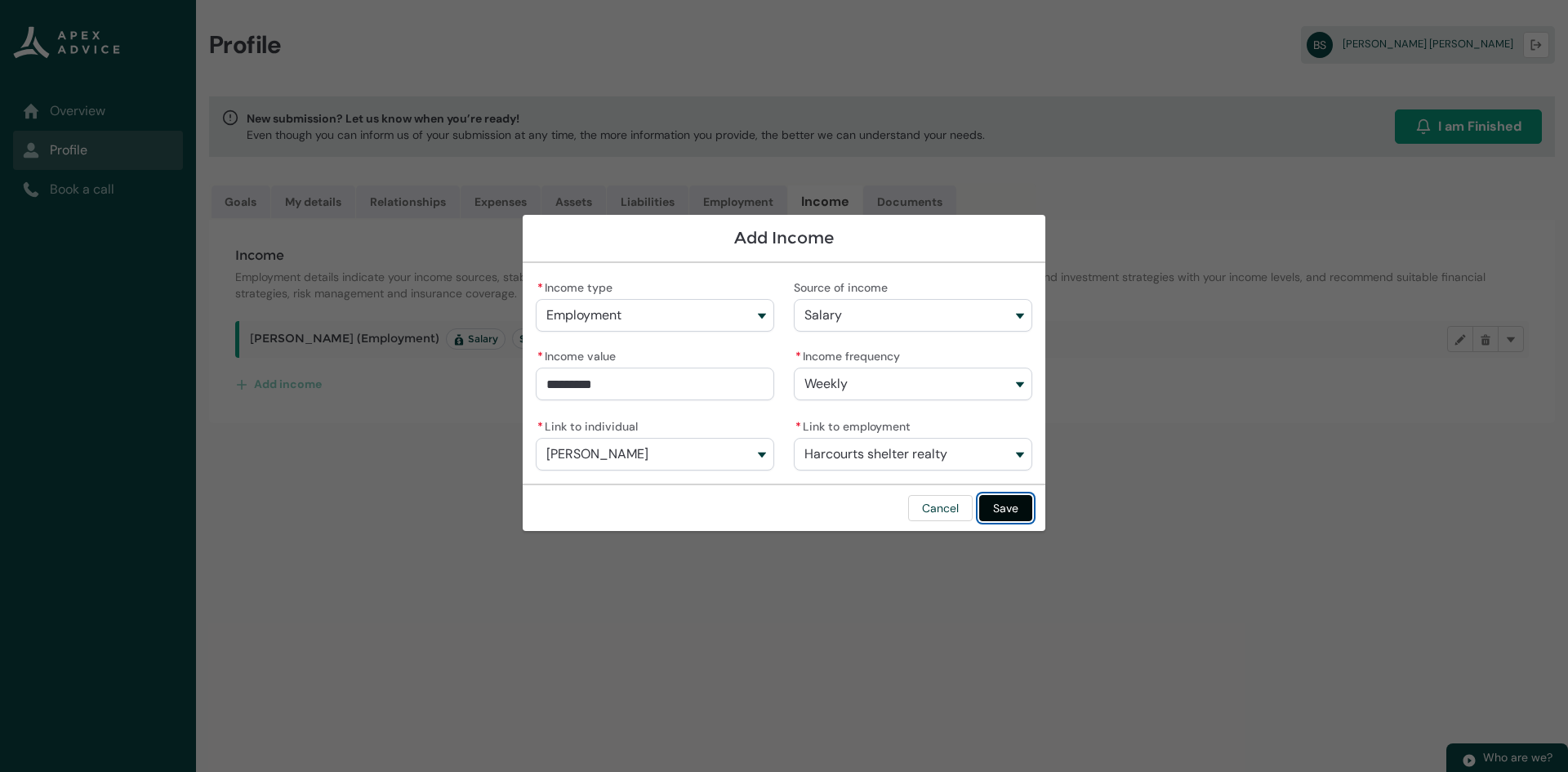
click at [1006, 511] on button "Save" at bounding box center [1005, 508] width 53 height 26
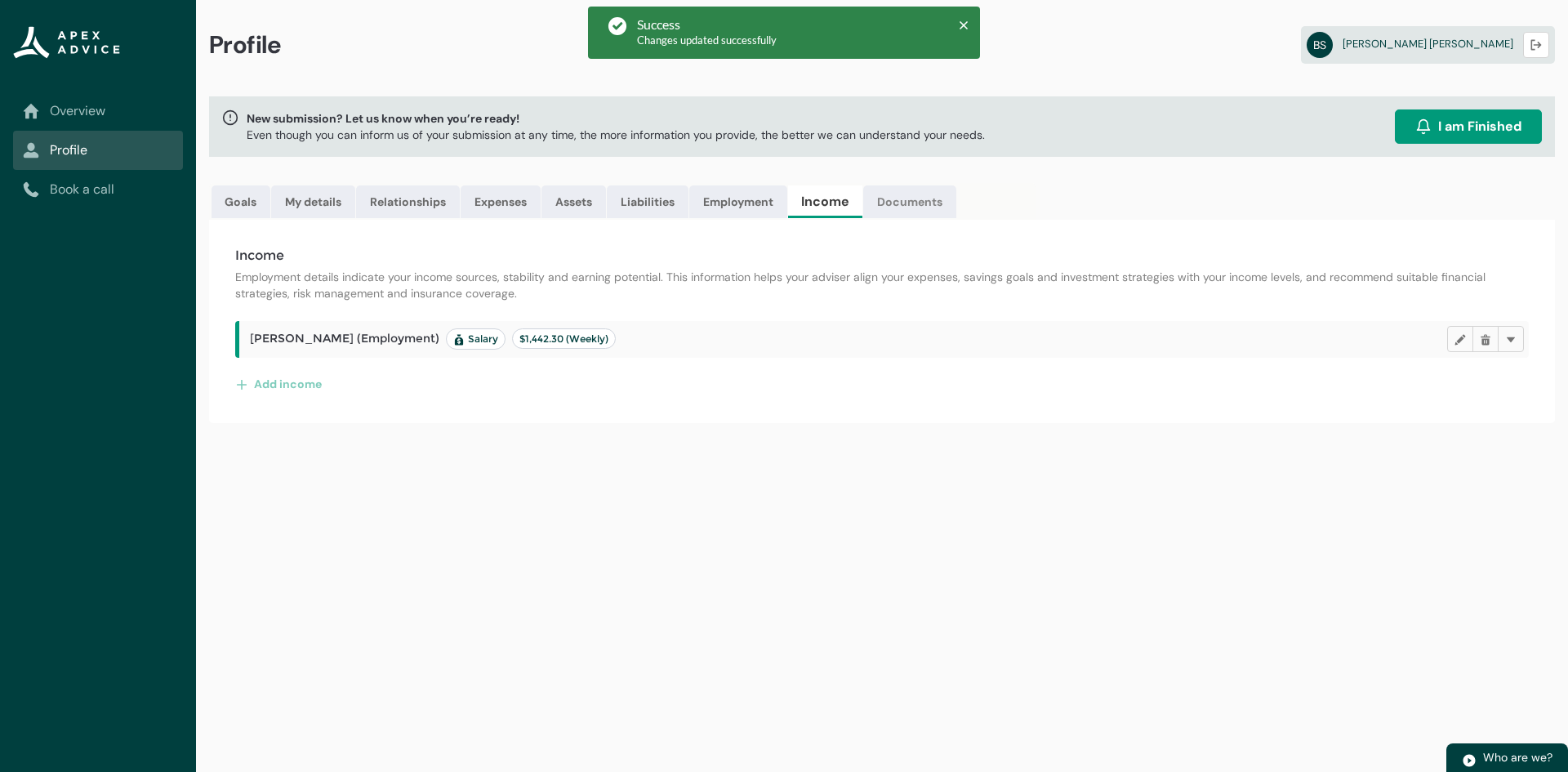
click at [926, 209] on link "Documents" at bounding box center [909, 202] width 93 height 33
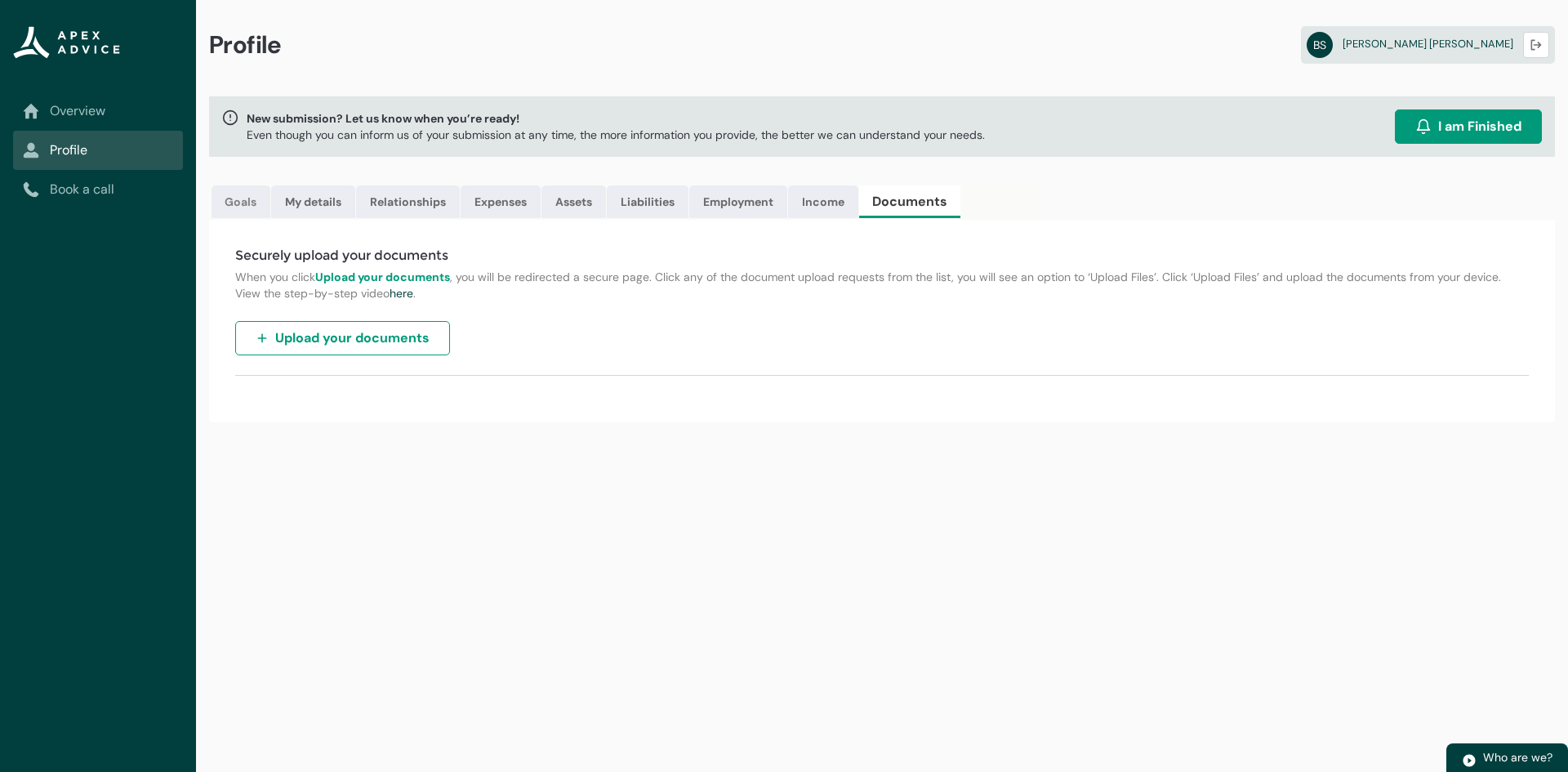
click at [242, 198] on link "Goals" at bounding box center [240, 202] width 58 height 33
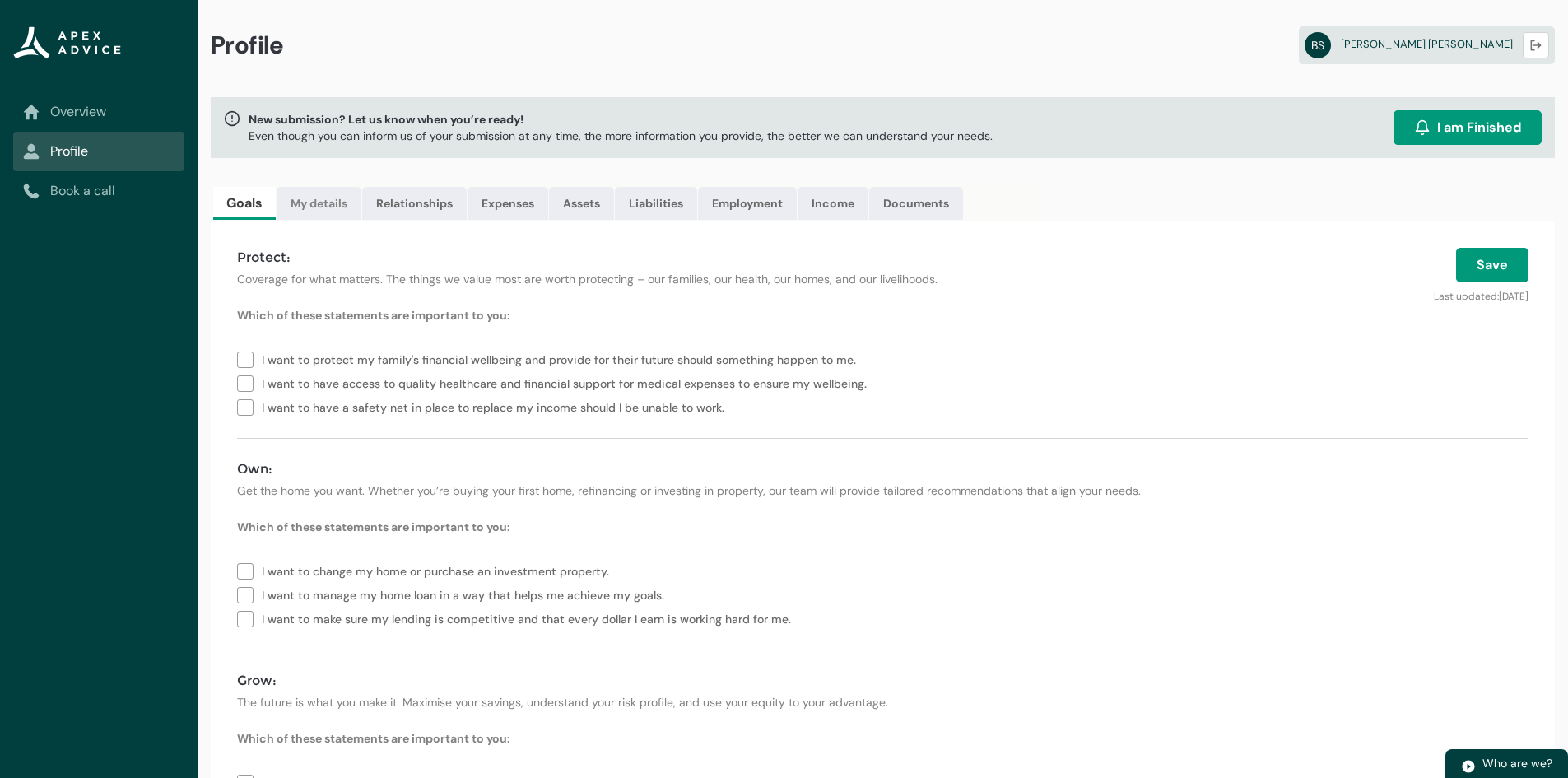
click at [327, 211] on link "My details" at bounding box center [319, 204] width 85 height 33
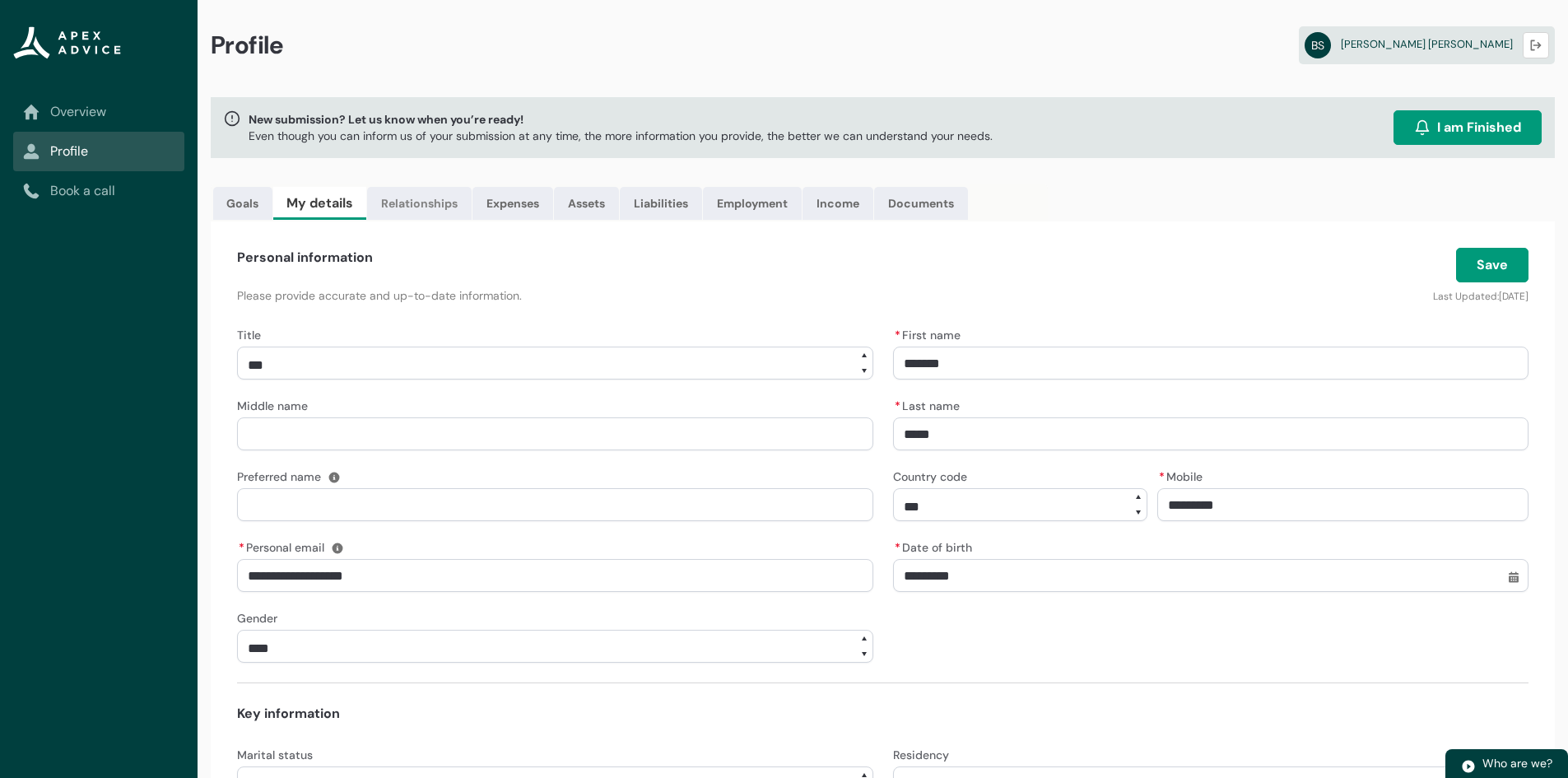
click at [426, 202] on link "Relationships" at bounding box center [419, 204] width 104 height 33
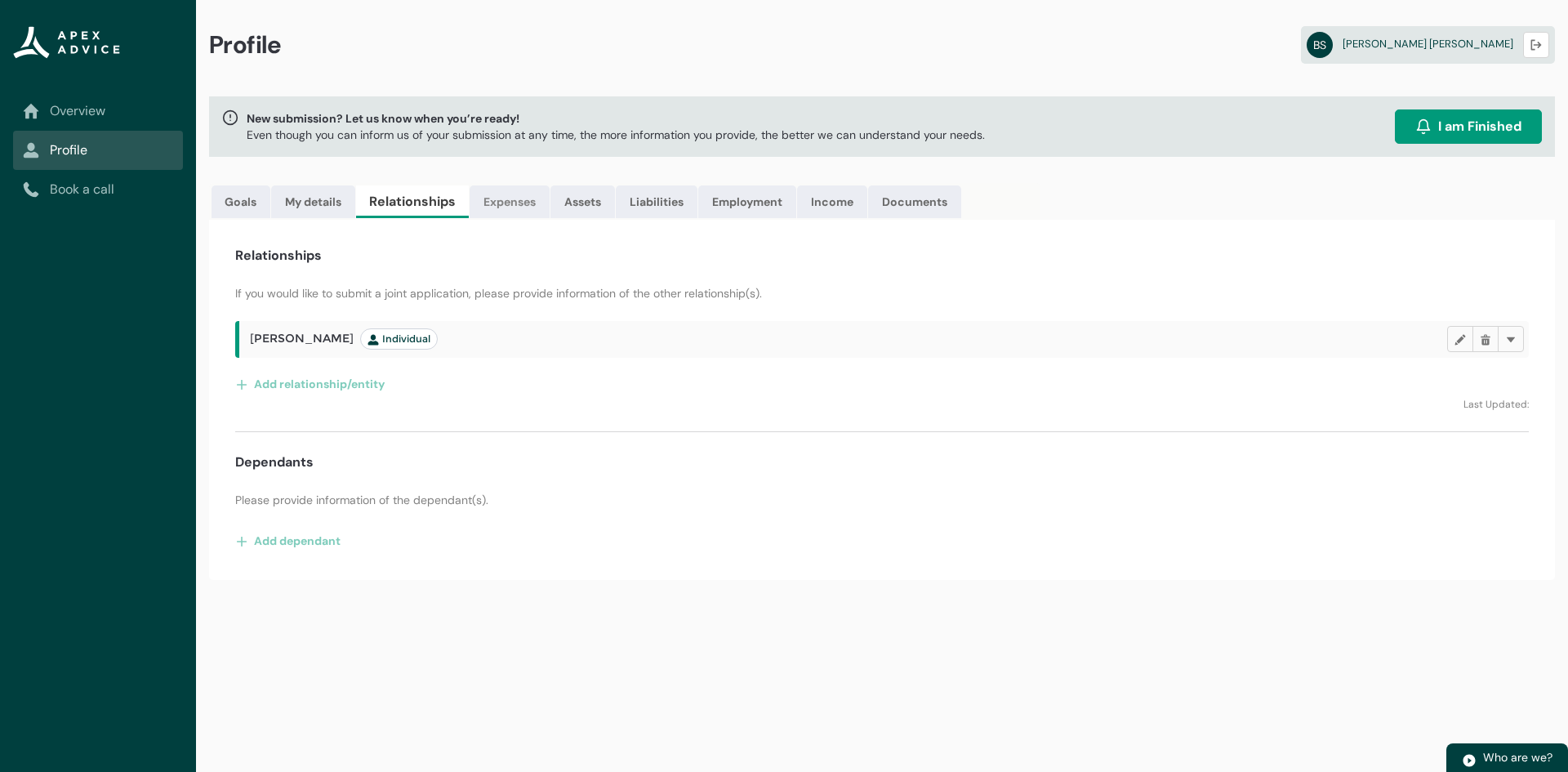
click at [532, 215] on link "Expenses" at bounding box center [510, 202] width 80 height 33
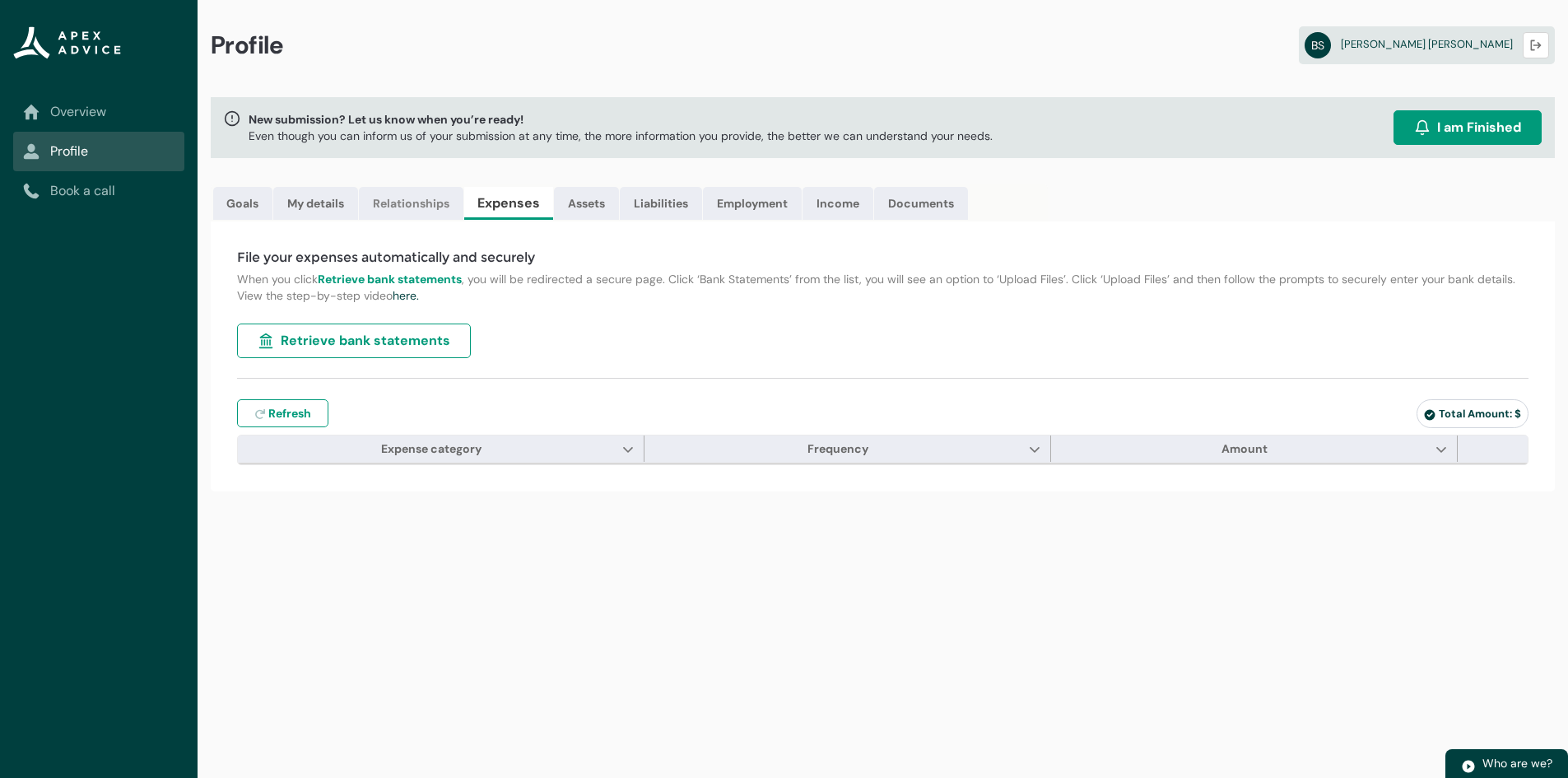
type input "***"
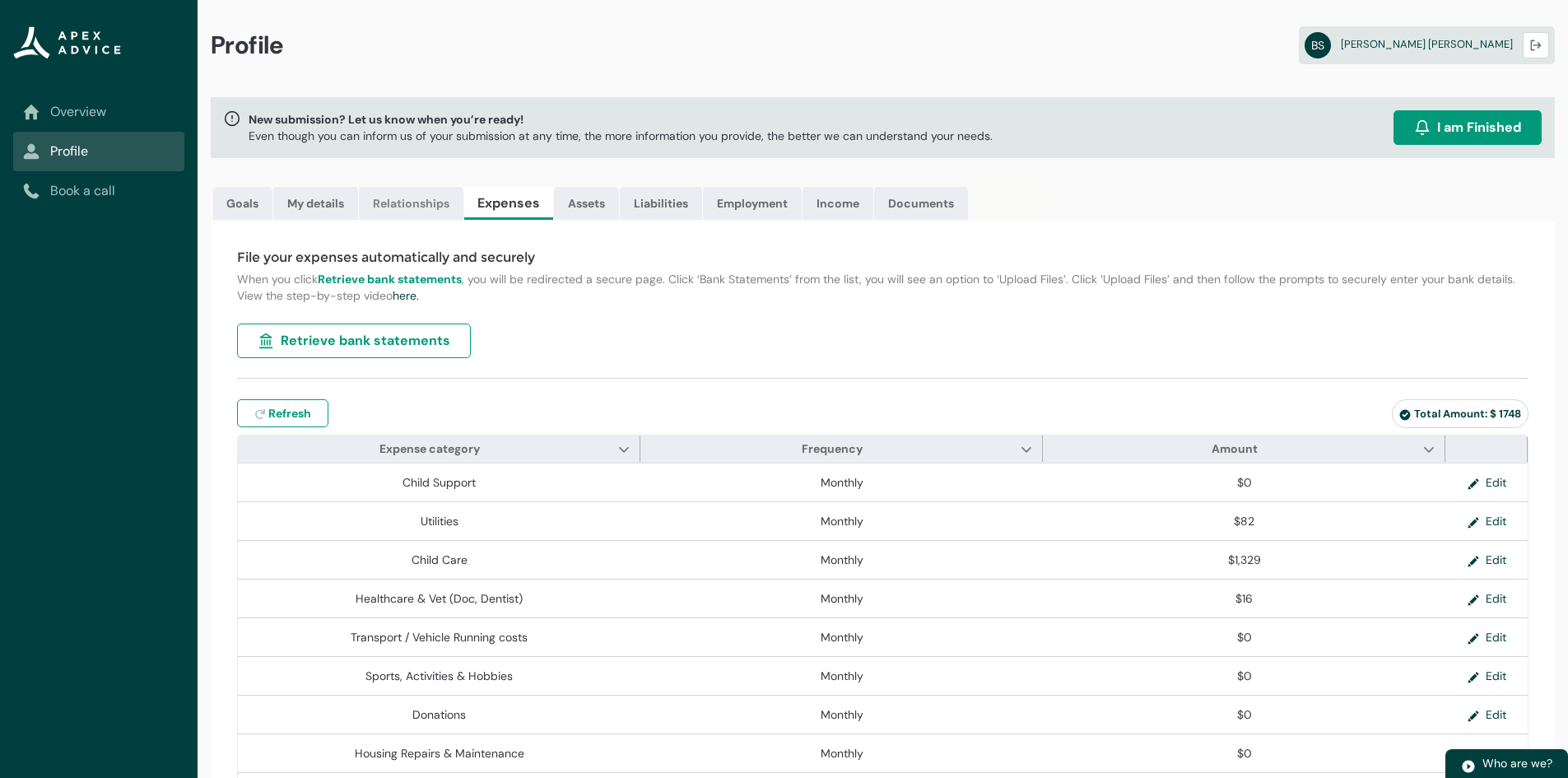
click at [434, 208] on link "Relationships" at bounding box center [411, 204] width 104 height 33
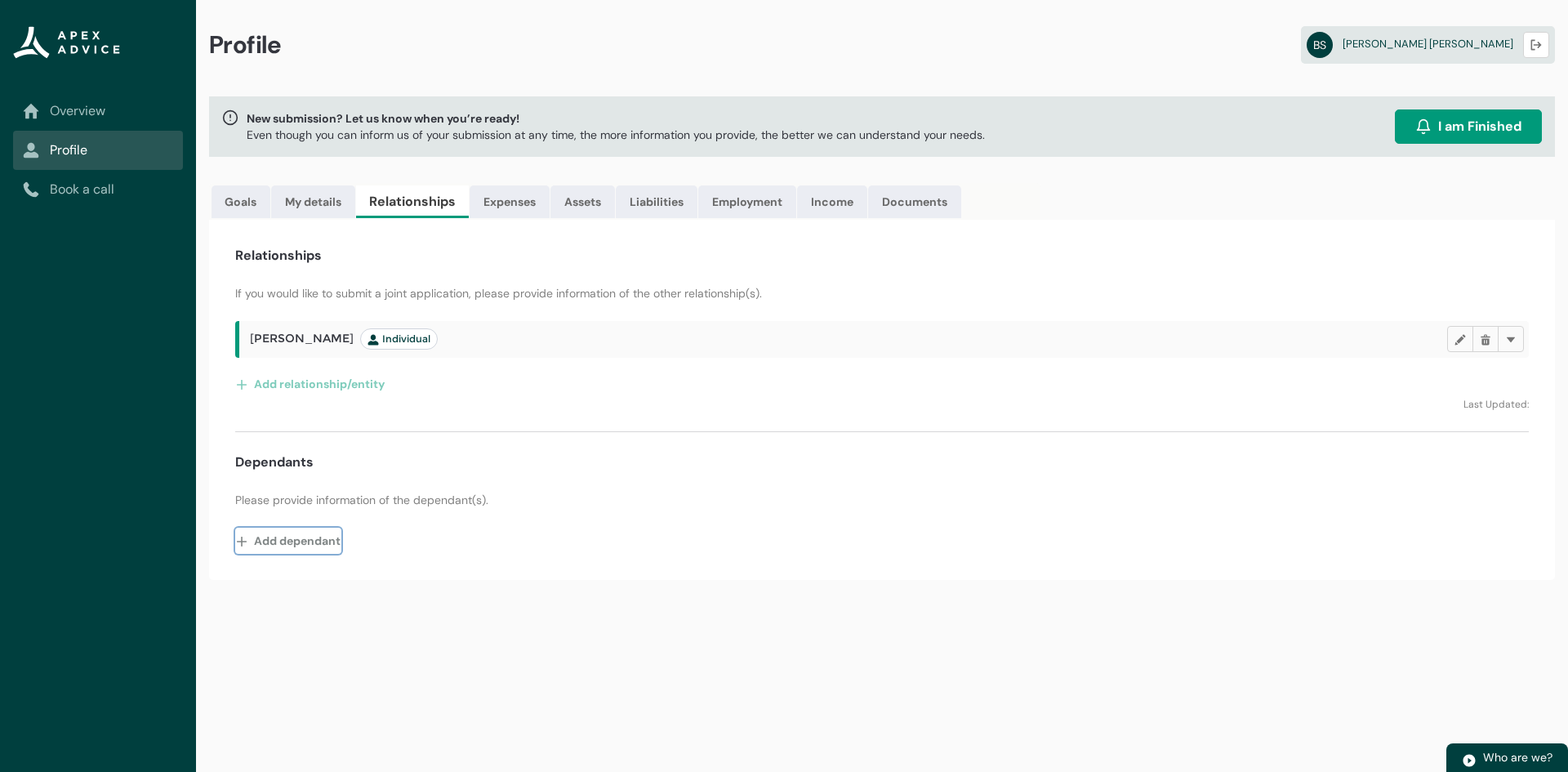
click at [310, 535] on button "Add dependant" at bounding box center [288, 540] width 106 height 26
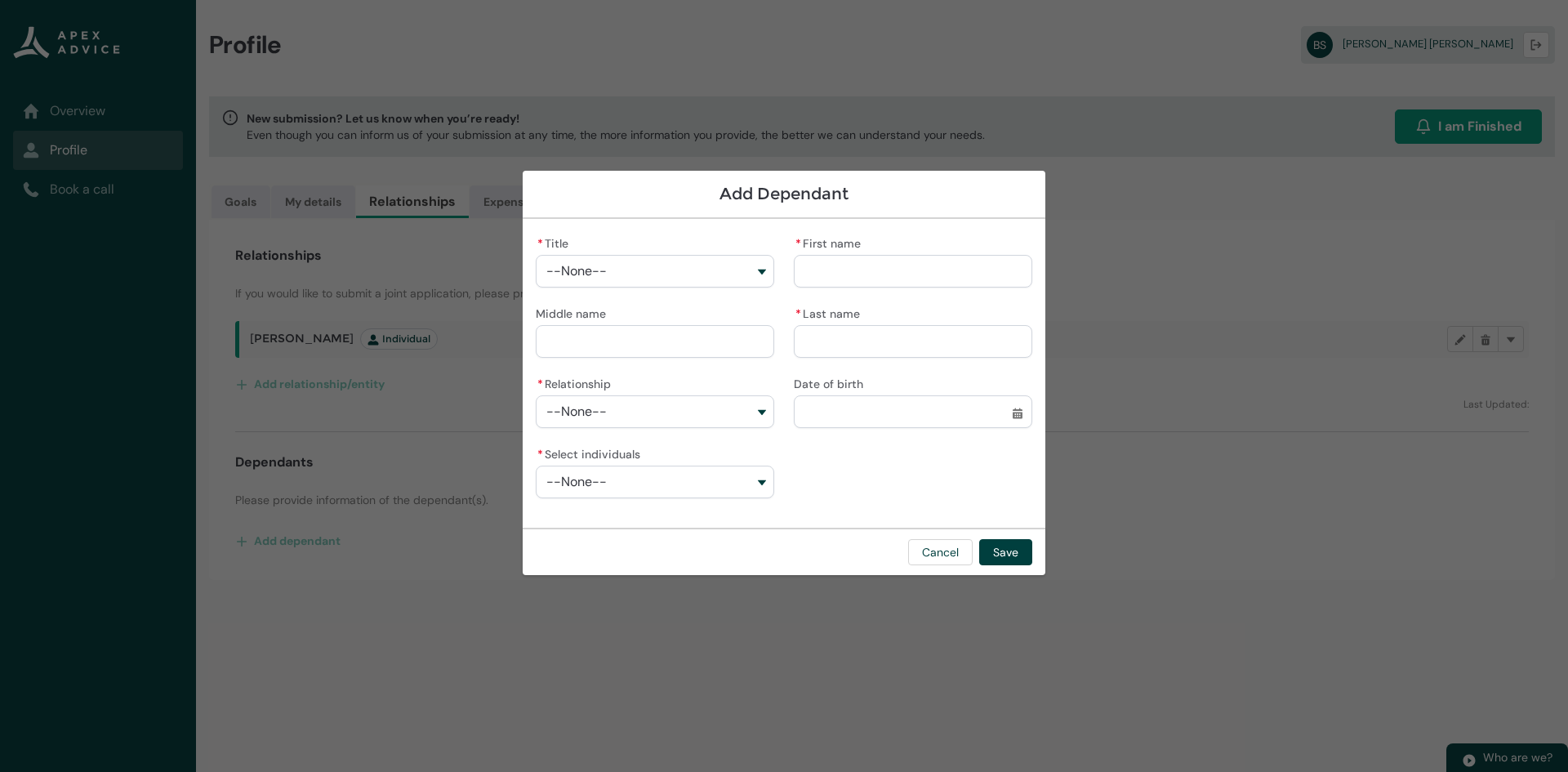
click at [761, 274] on button "--None--" at bounding box center [654, 271] width 239 height 33
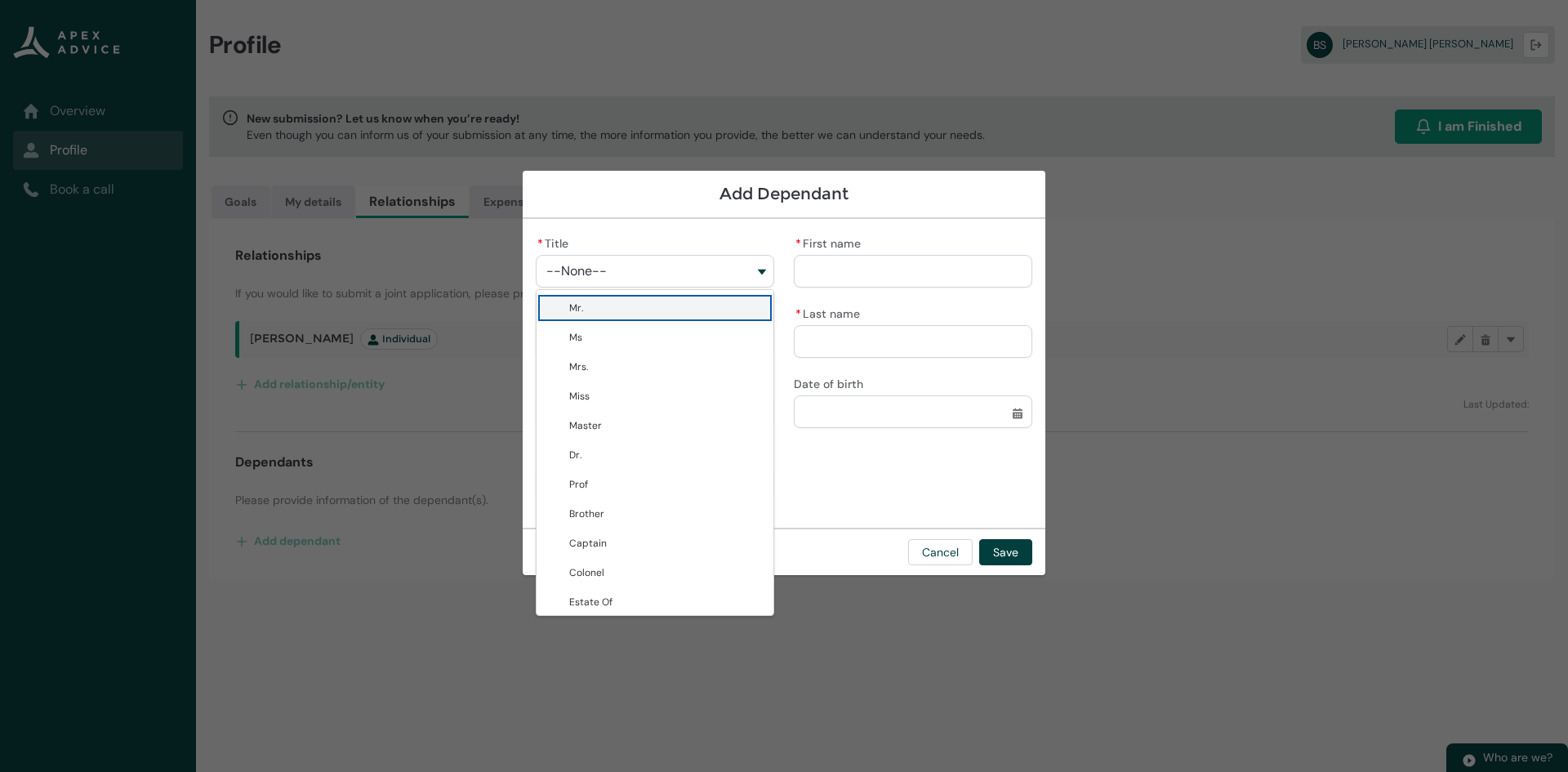
click at [761, 274] on button "--None--" at bounding box center [654, 271] width 239 height 33
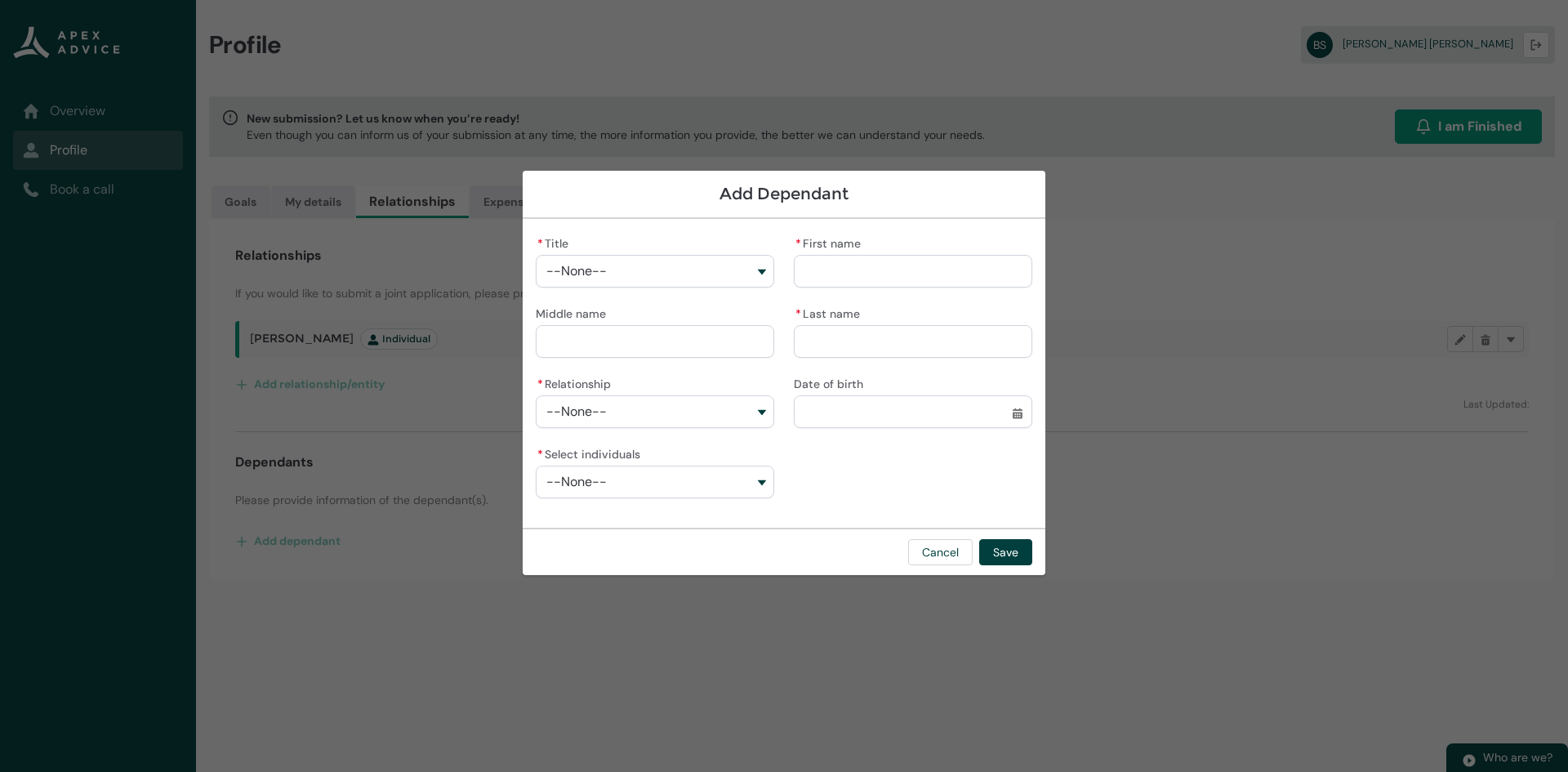
click at [703, 609] on div "Add Dependant * Title --None-- Mr. Ms Mrs. Miss Master Dr. Prof Brother Captain…" at bounding box center [784, 386] width 523 height 772
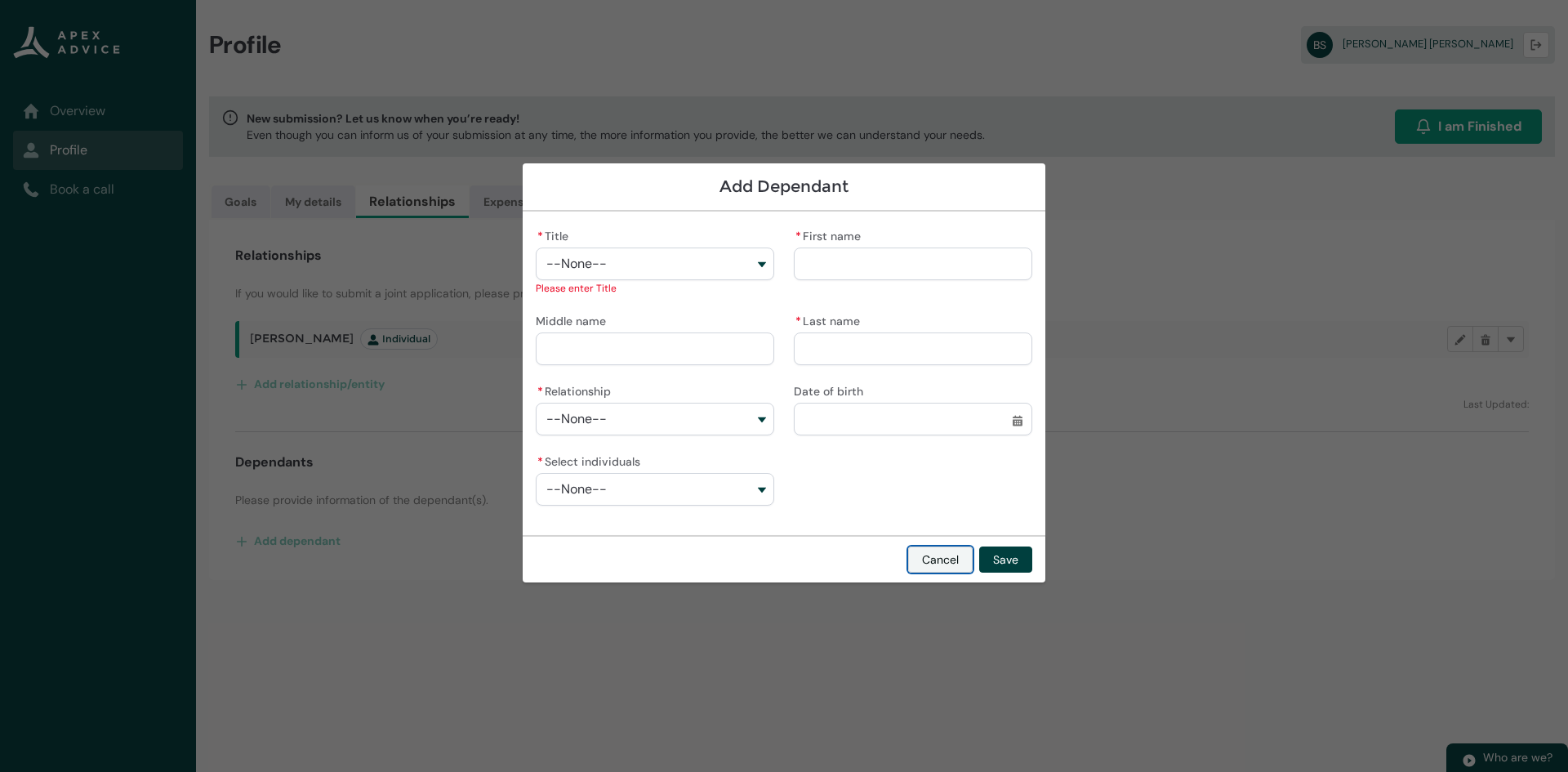
click at [942, 568] on button "Cancel" at bounding box center [940, 558] width 64 height 26
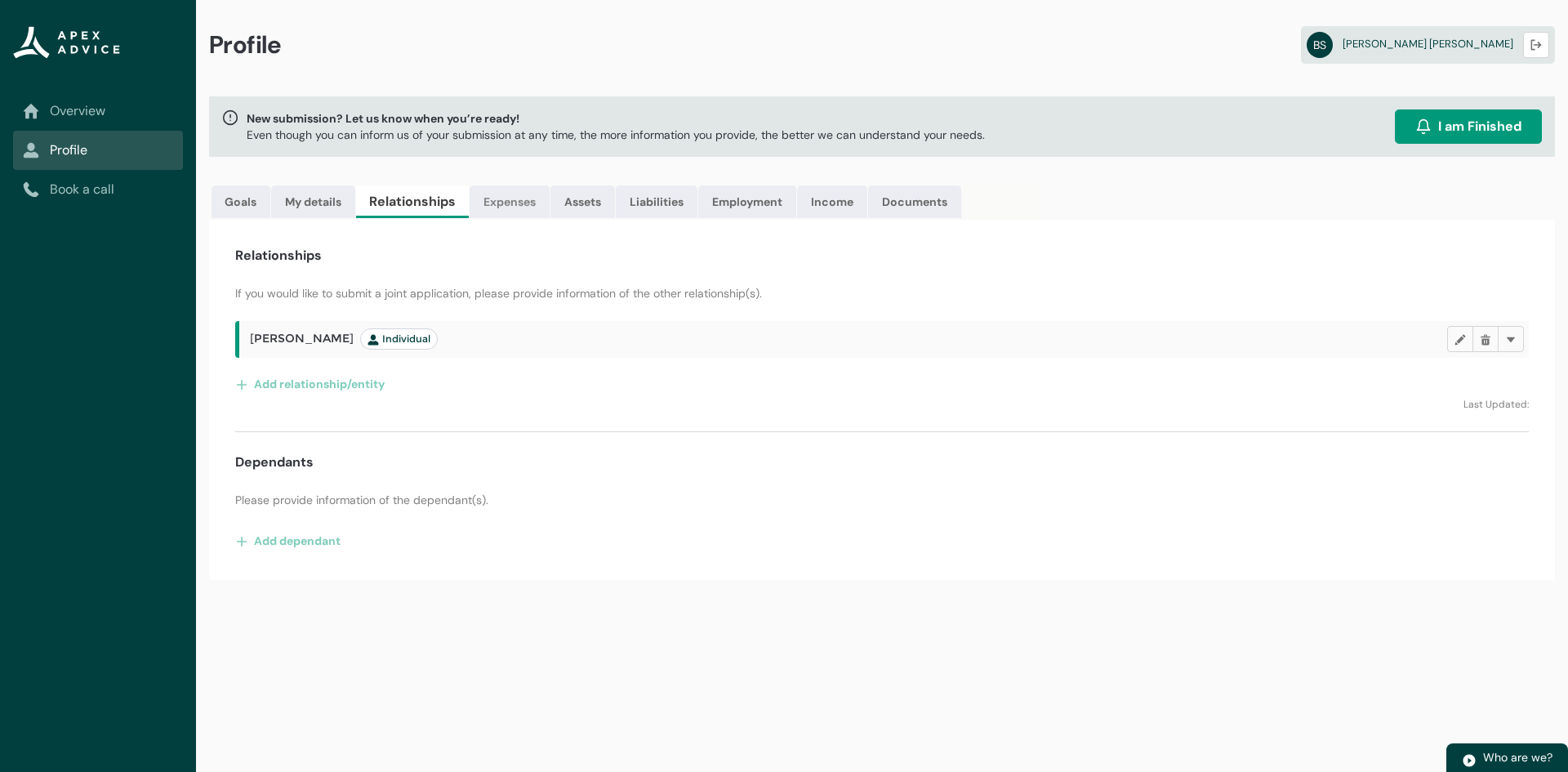
click at [511, 202] on link "Expenses" at bounding box center [510, 202] width 80 height 33
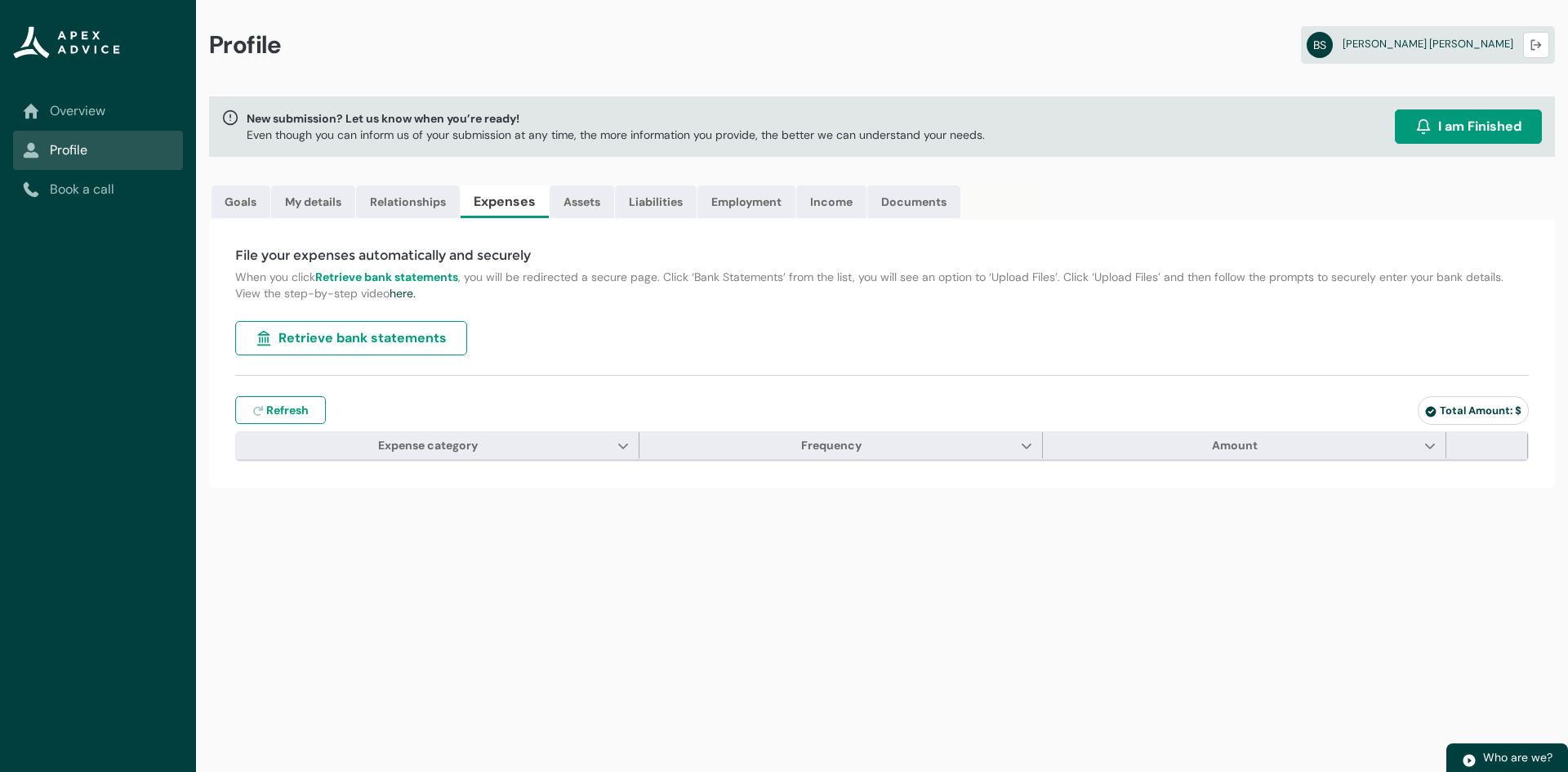
type input "***"
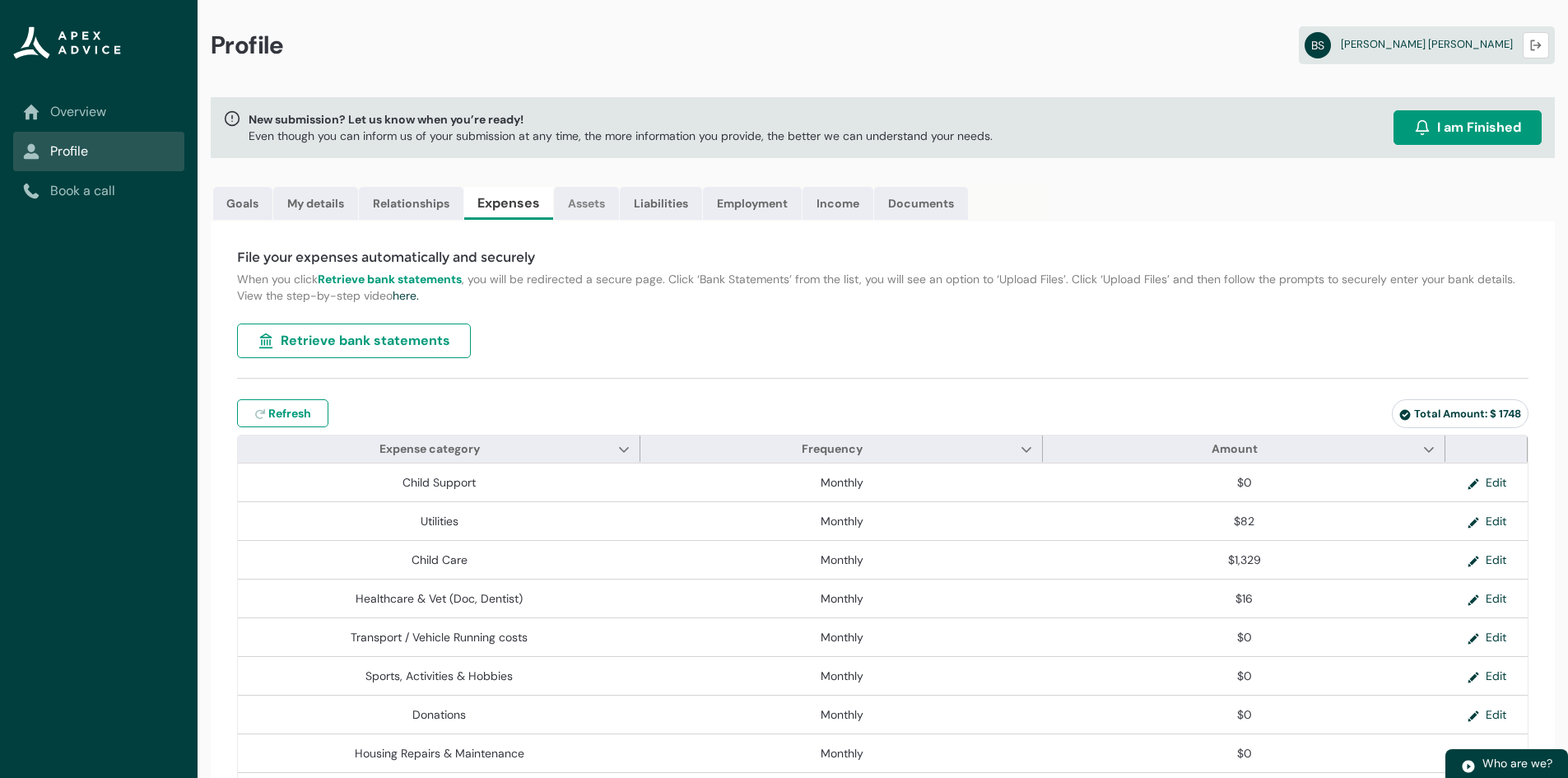
click at [596, 198] on link "Assets" at bounding box center [586, 204] width 65 height 33
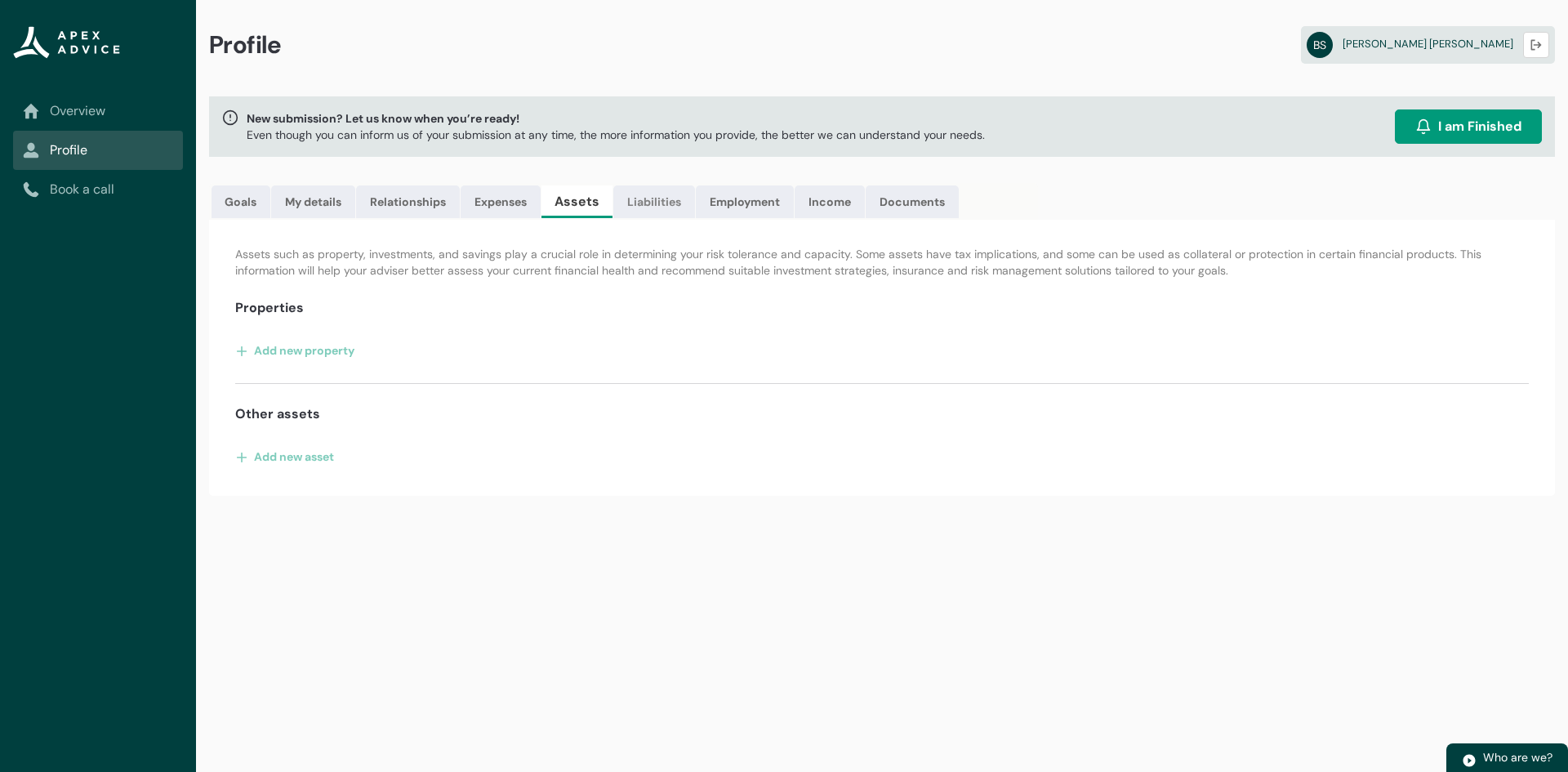
click at [663, 207] on link "Liabilities" at bounding box center [653, 202] width 81 height 33
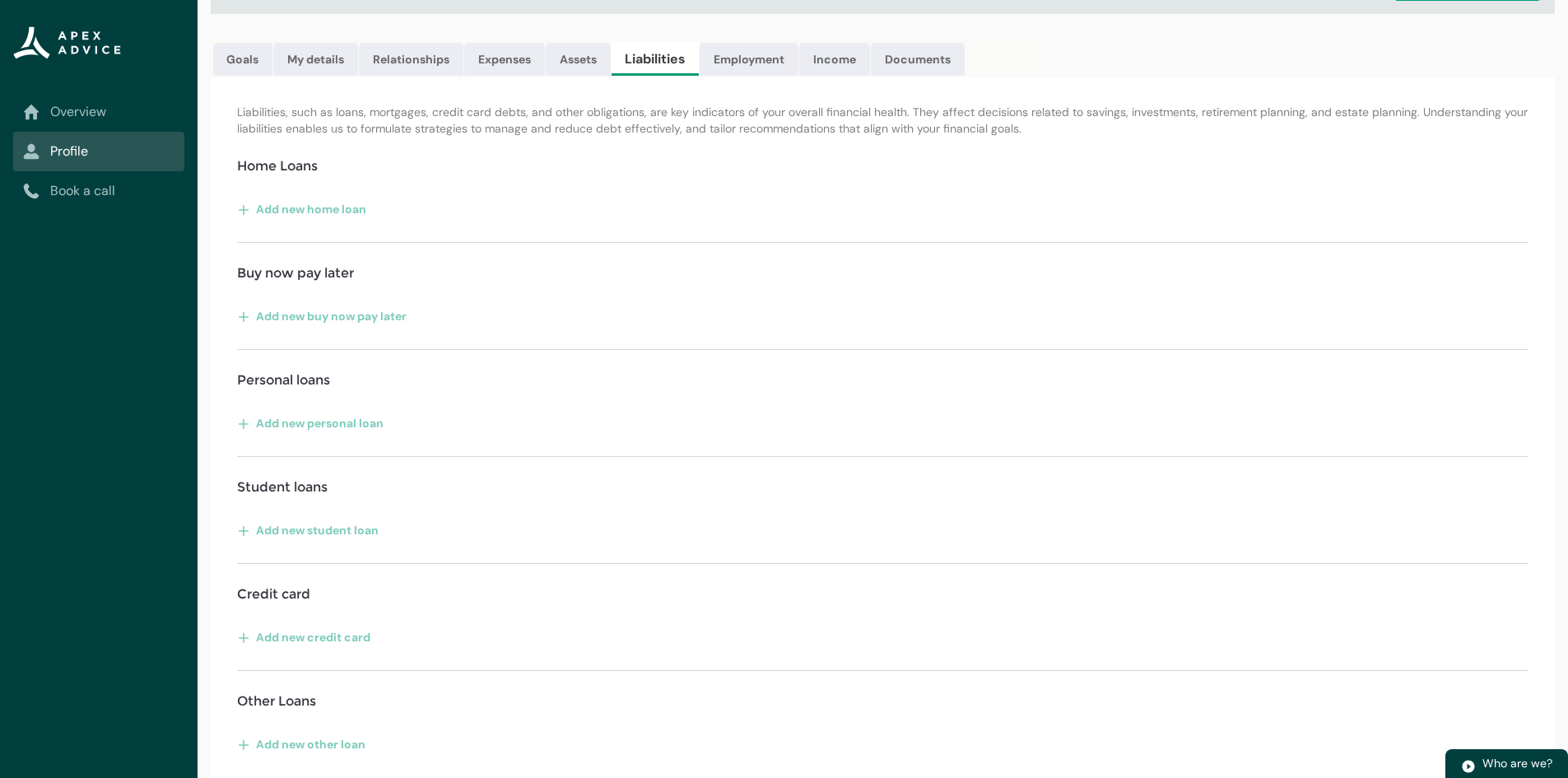
scroll to position [150, 0]
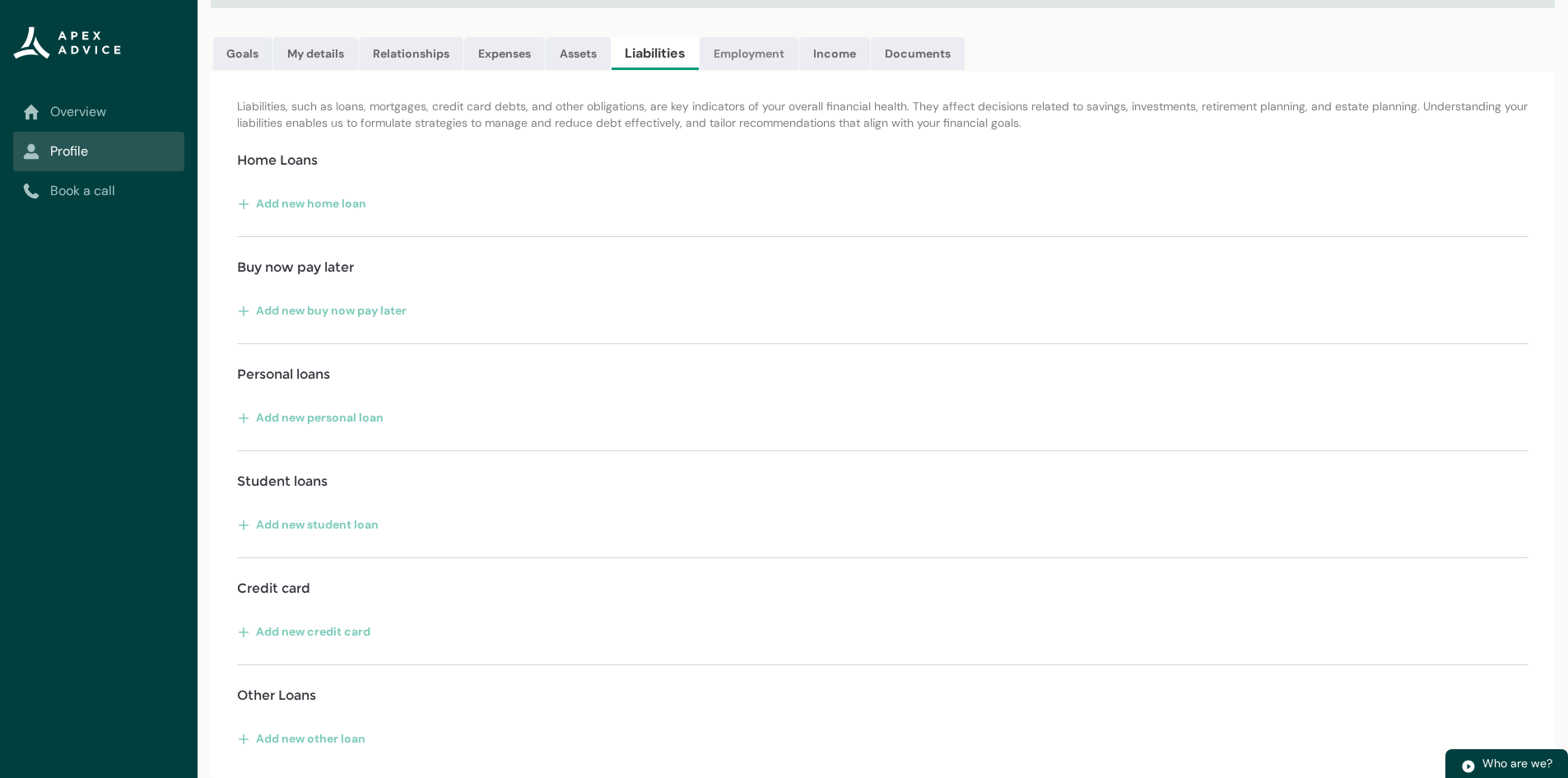
click at [775, 59] on link "Employment" at bounding box center [749, 53] width 98 height 33
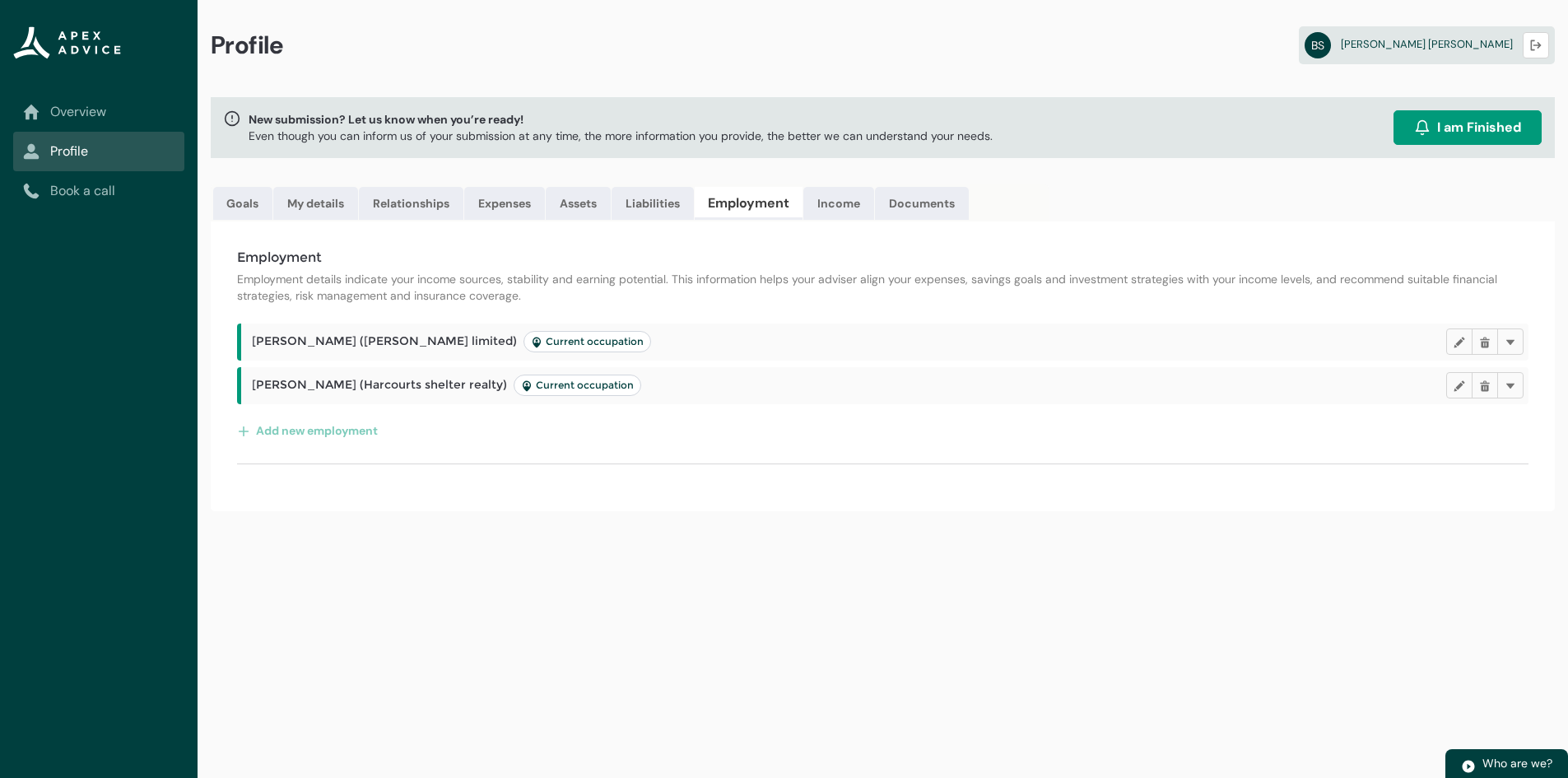
scroll to position [0, 0]
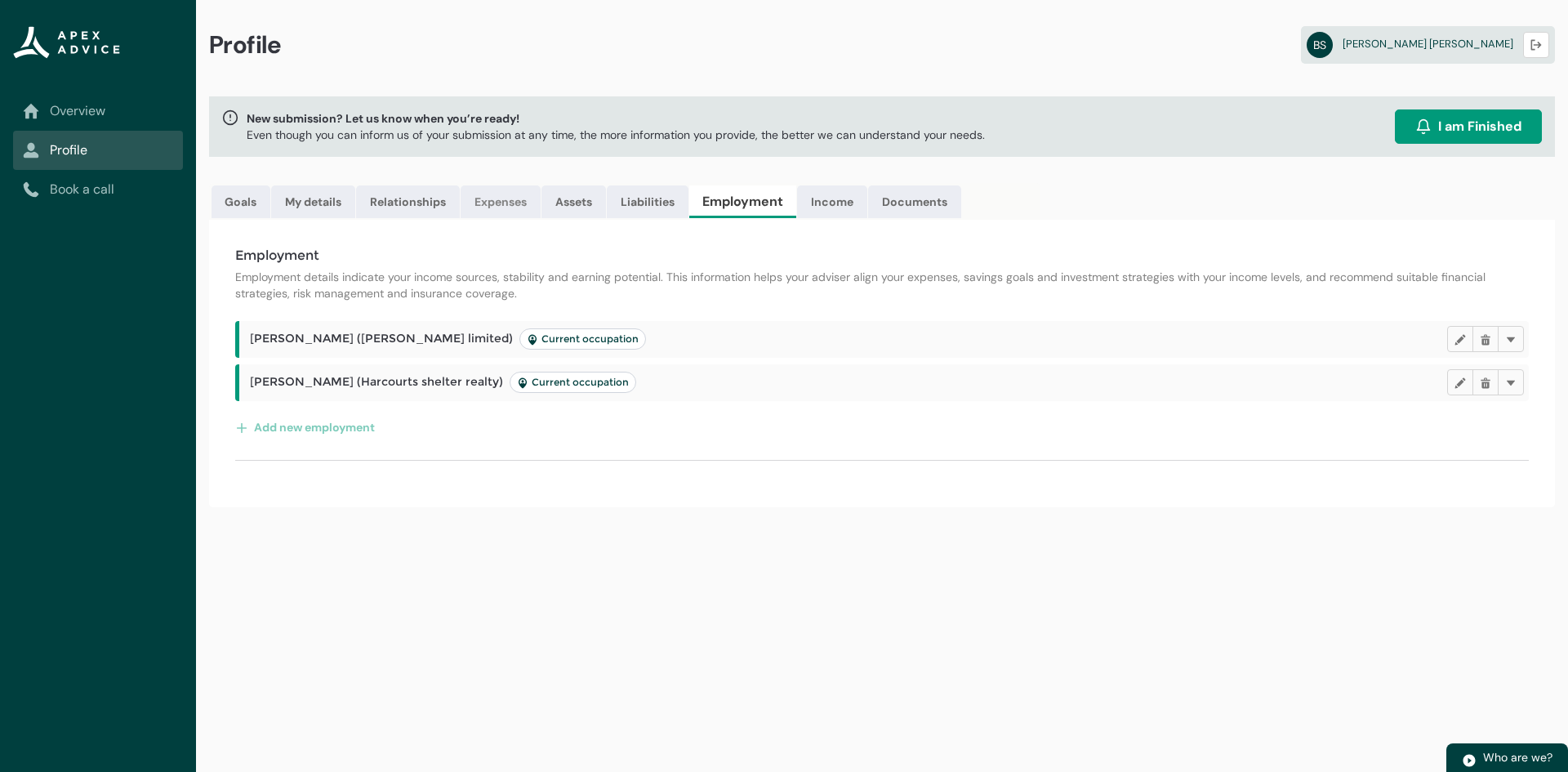
click at [490, 204] on link "Expenses" at bounding box center [501, 202] width 80 height 33
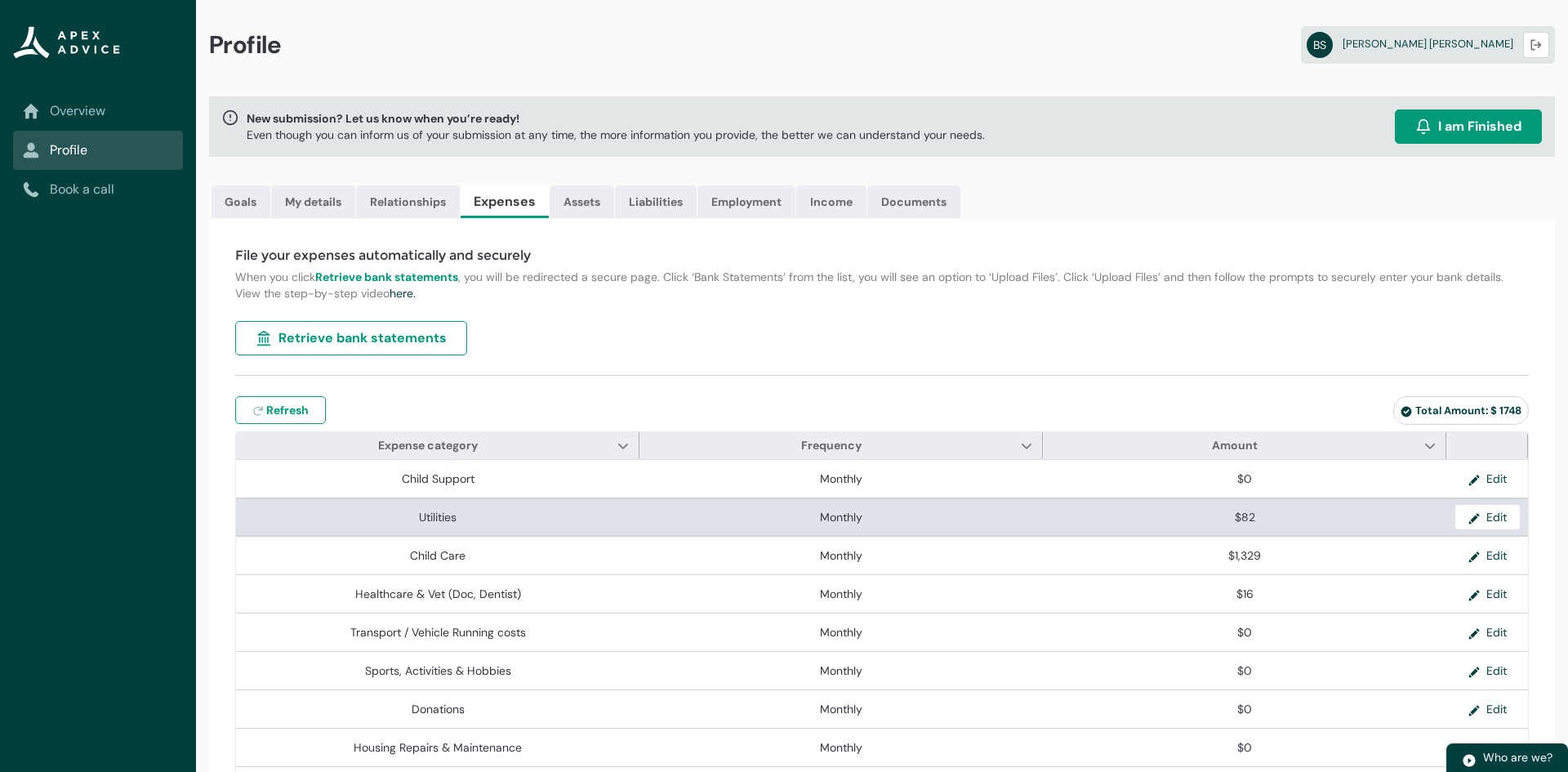
type input "***"
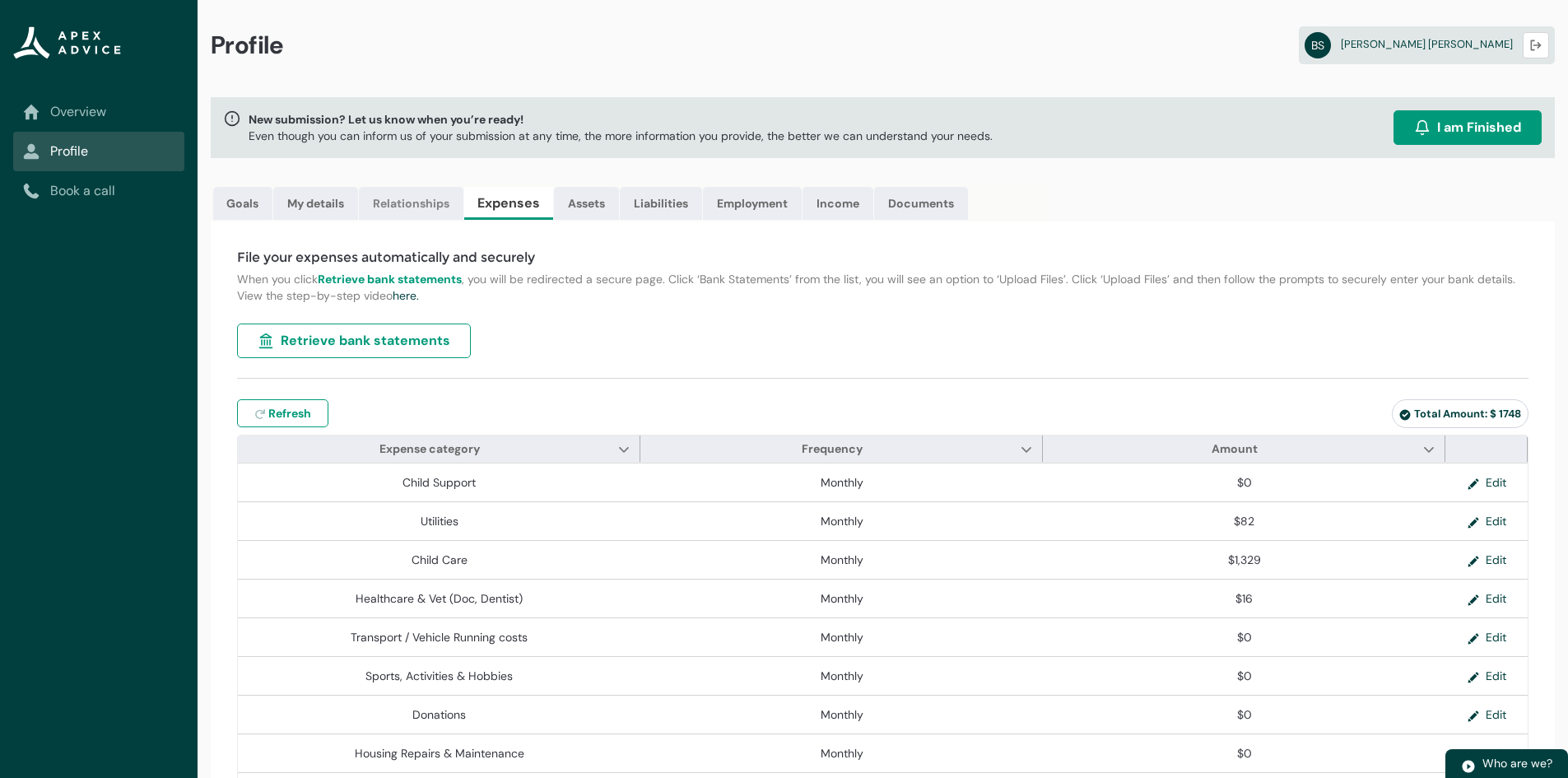
click at [415, 205] on link "Relationships" at bounding box center [411, 204] width 104 height 33
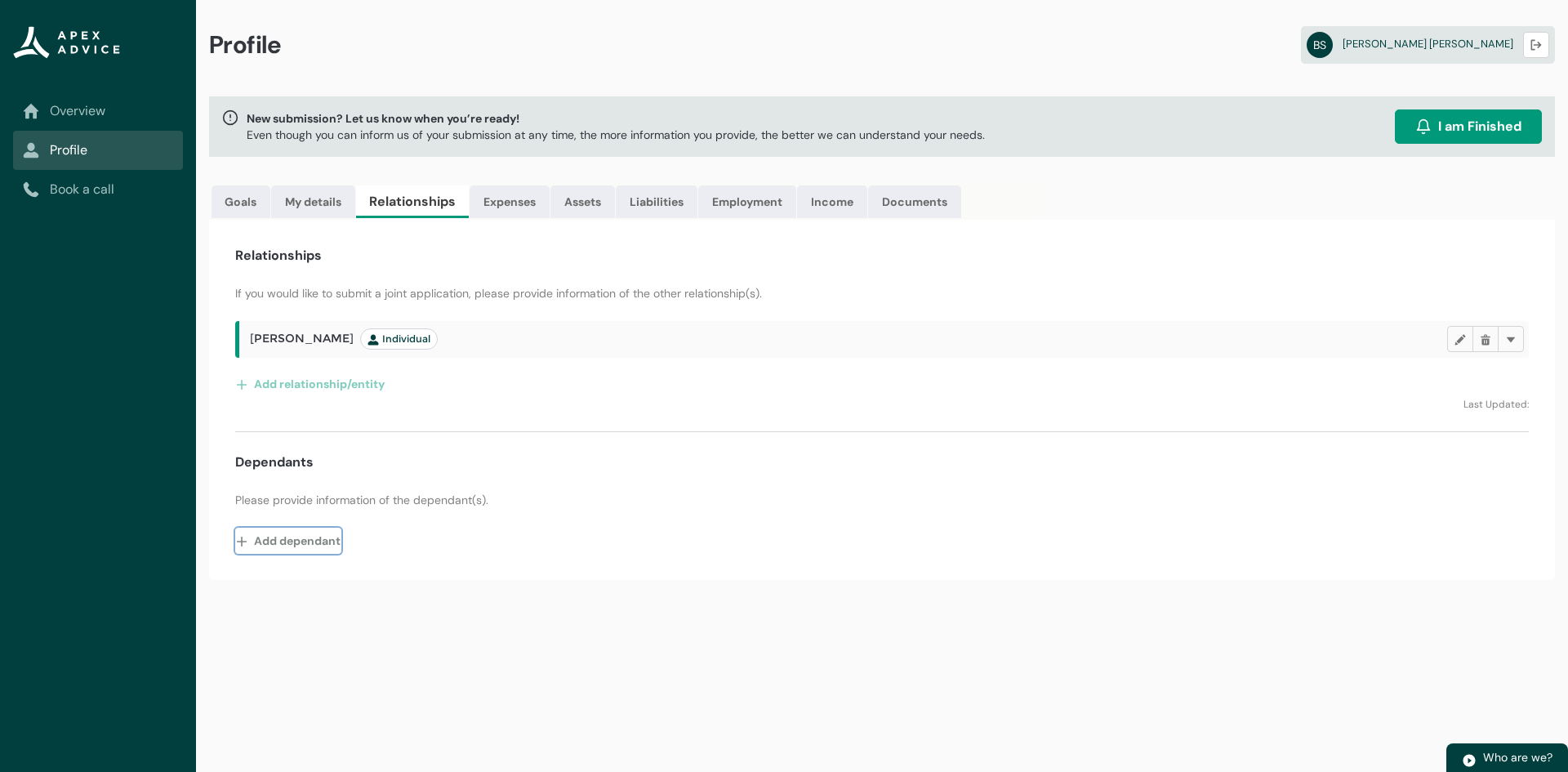
click at [295, 537] on button "Add dependant" at bounding box center [288, 540] width 106 height 26
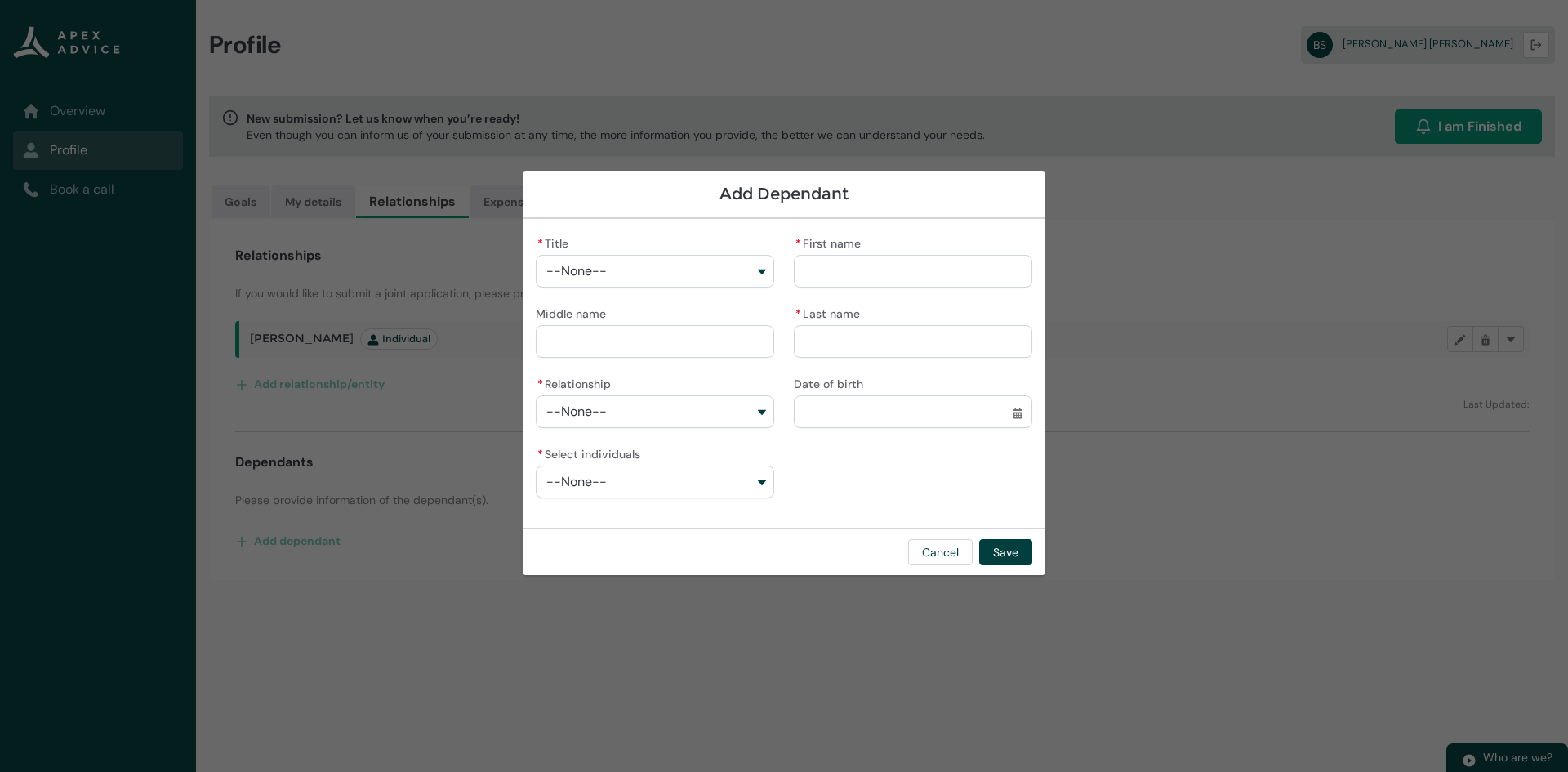
click at [613, 271] on button "--None--" at bounding box center [654, 271] width 239 height 33
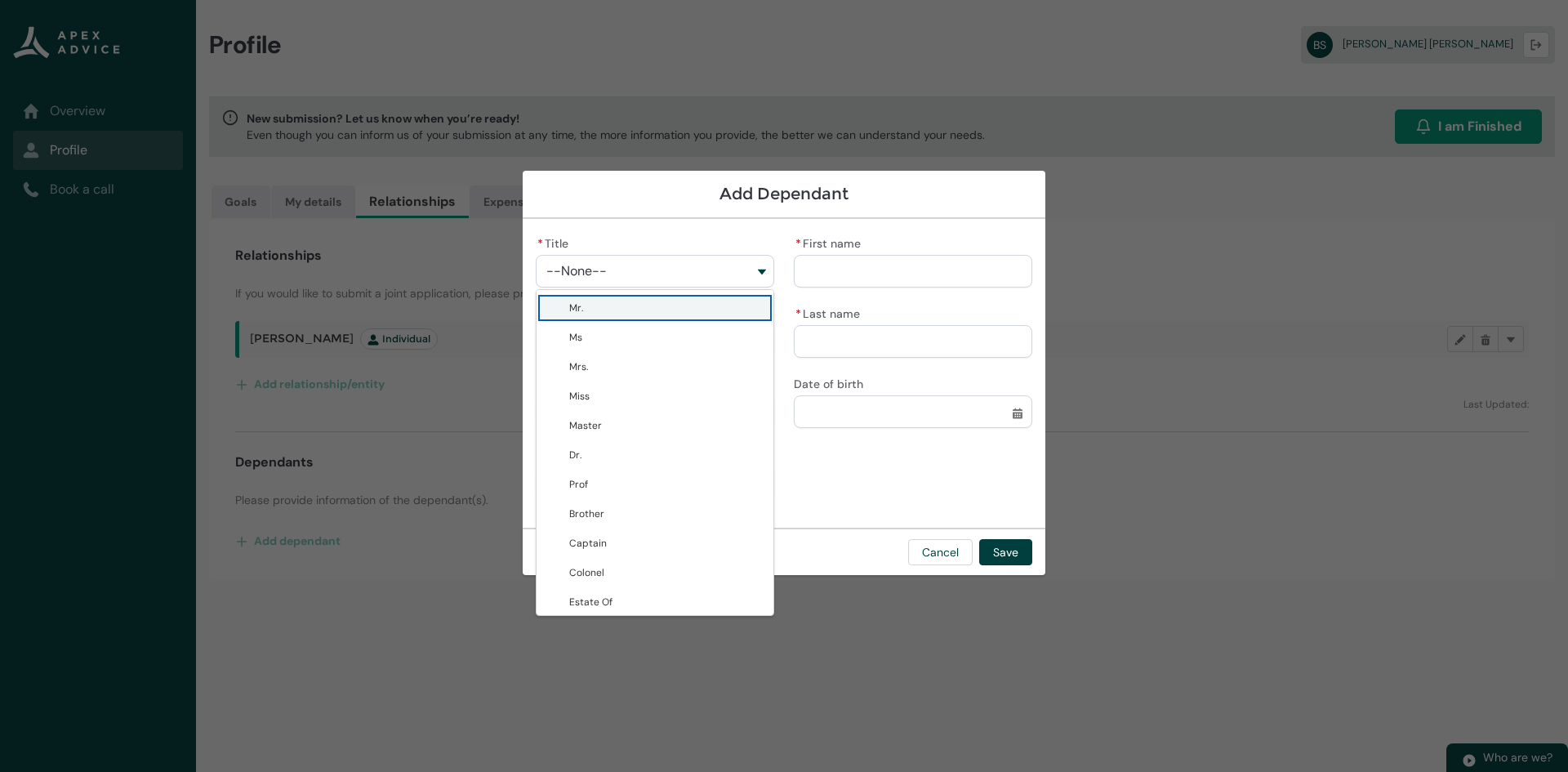
click at [590, 312] on span "Mr." at bounding box center [666, 307] width 194 height 16
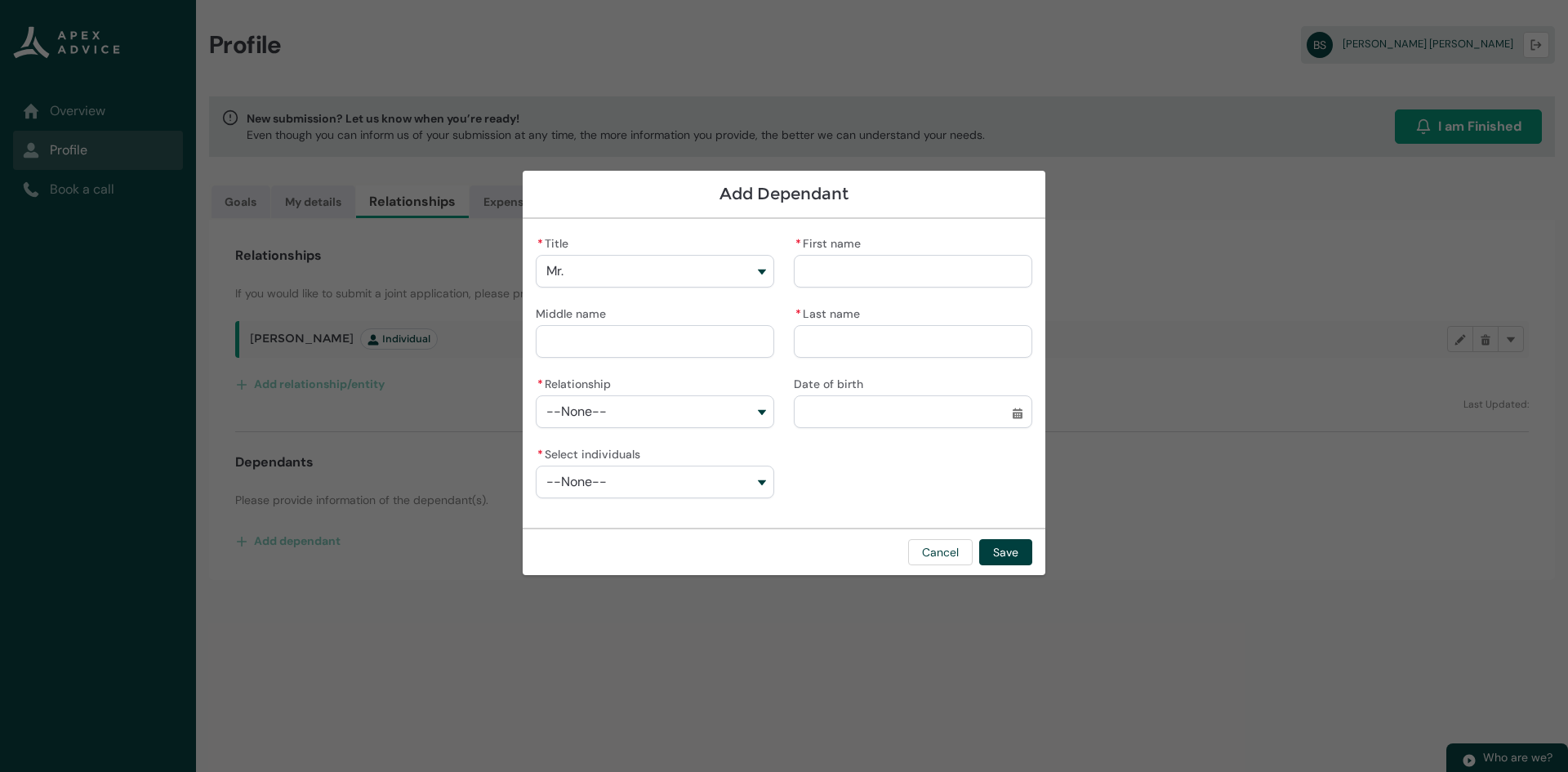
click at [654, 273] on button "Mr." at bounding box center [654, 271] width 239 height 33
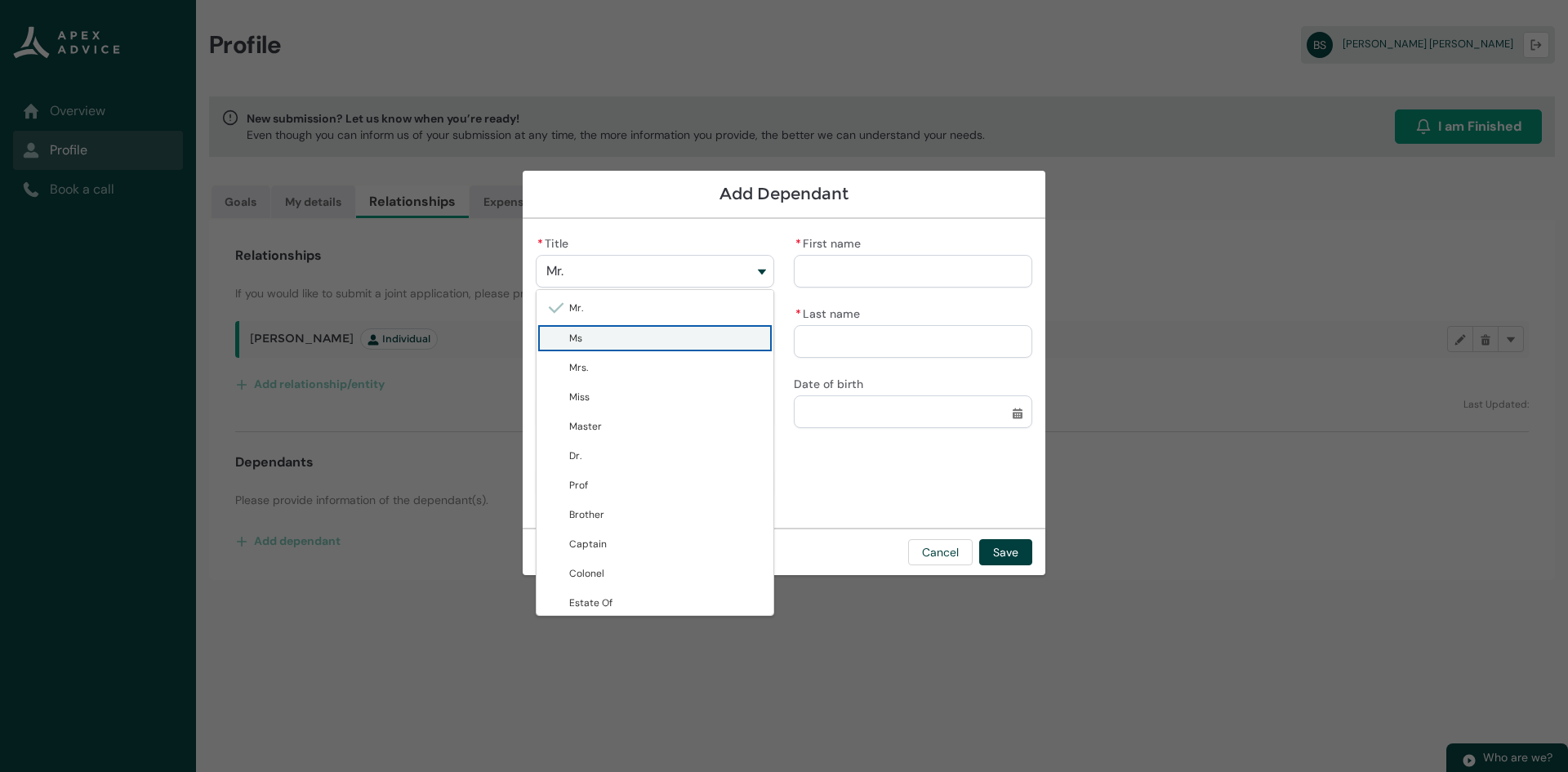
click at [639, 344] on span "Ms" at bounding box center [666, 337] width 194 height 16
type lightning-combobox "Ms"
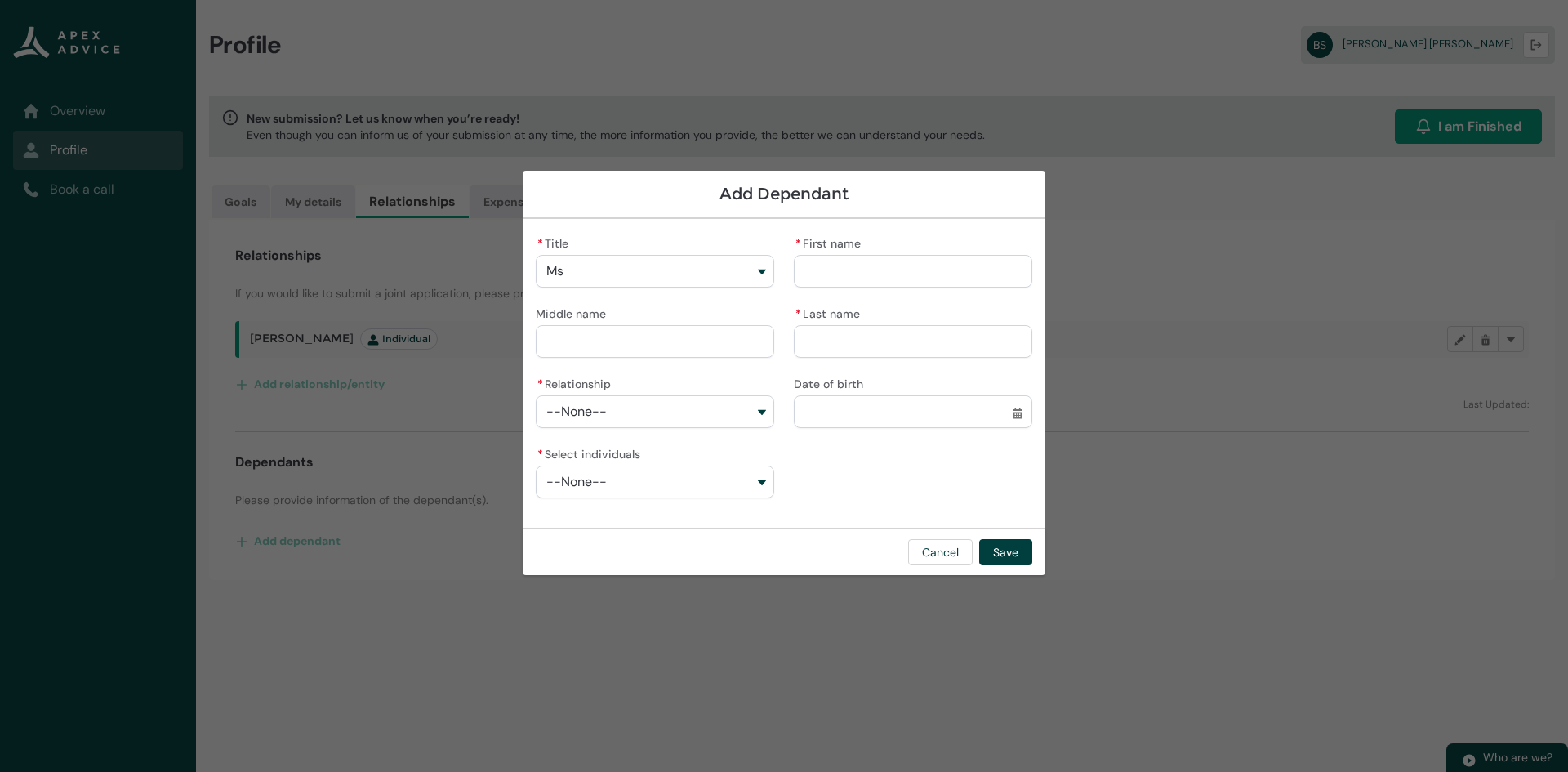
click at [829, 266] on input "* First name" at bounding box center [913, 271] width 239 height 33
type lightning-primitive-input-simple "M"
type input "*"
type lightning-primitive-input-simple "Mi"
type input "**"
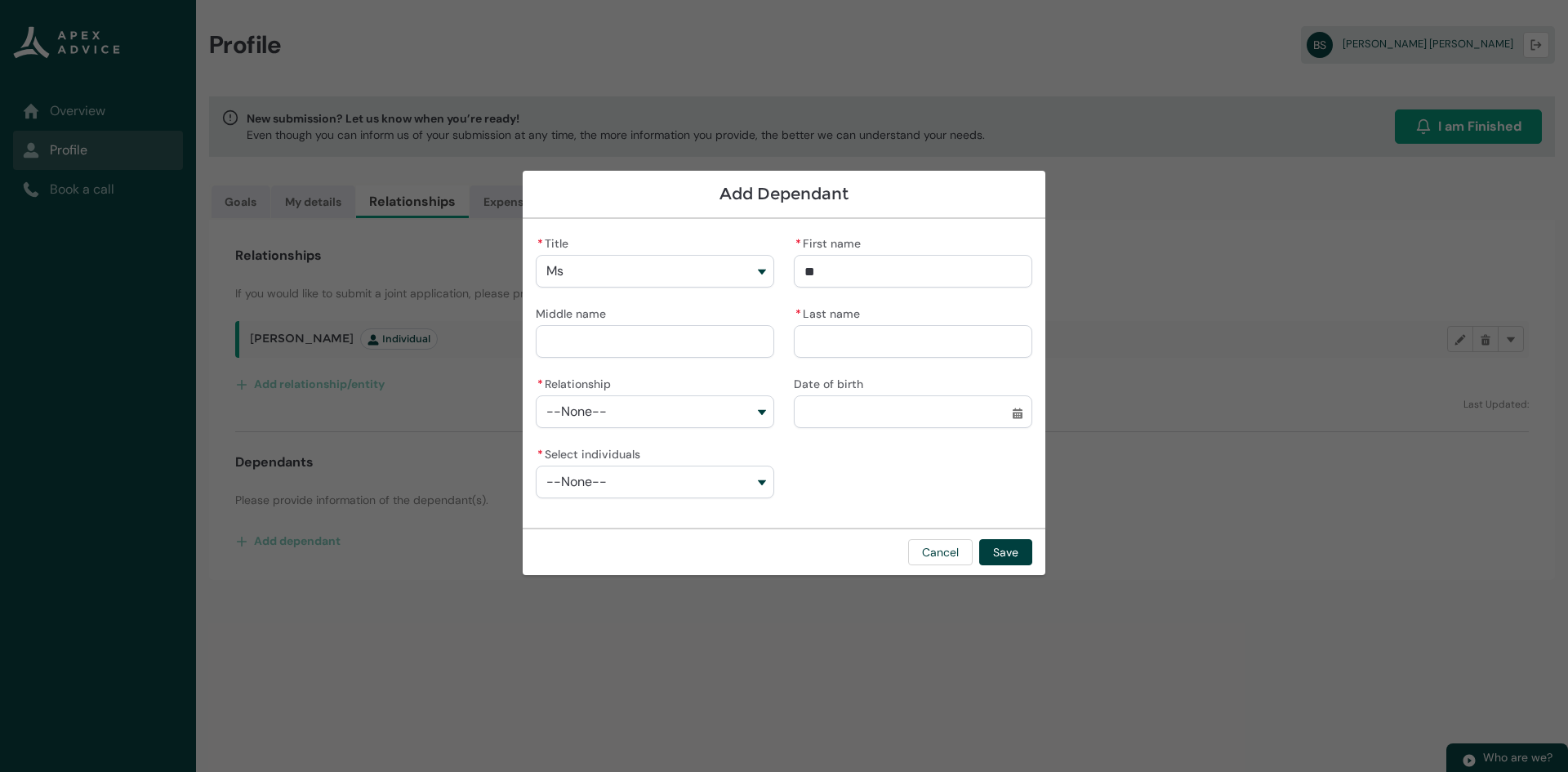
type lightning-primitive-input-simple "Mic"
type input "***"
type lightning-primitive-input-simple "Mich"
type input "****"
type lightning-primitive-input-simple "Miche"
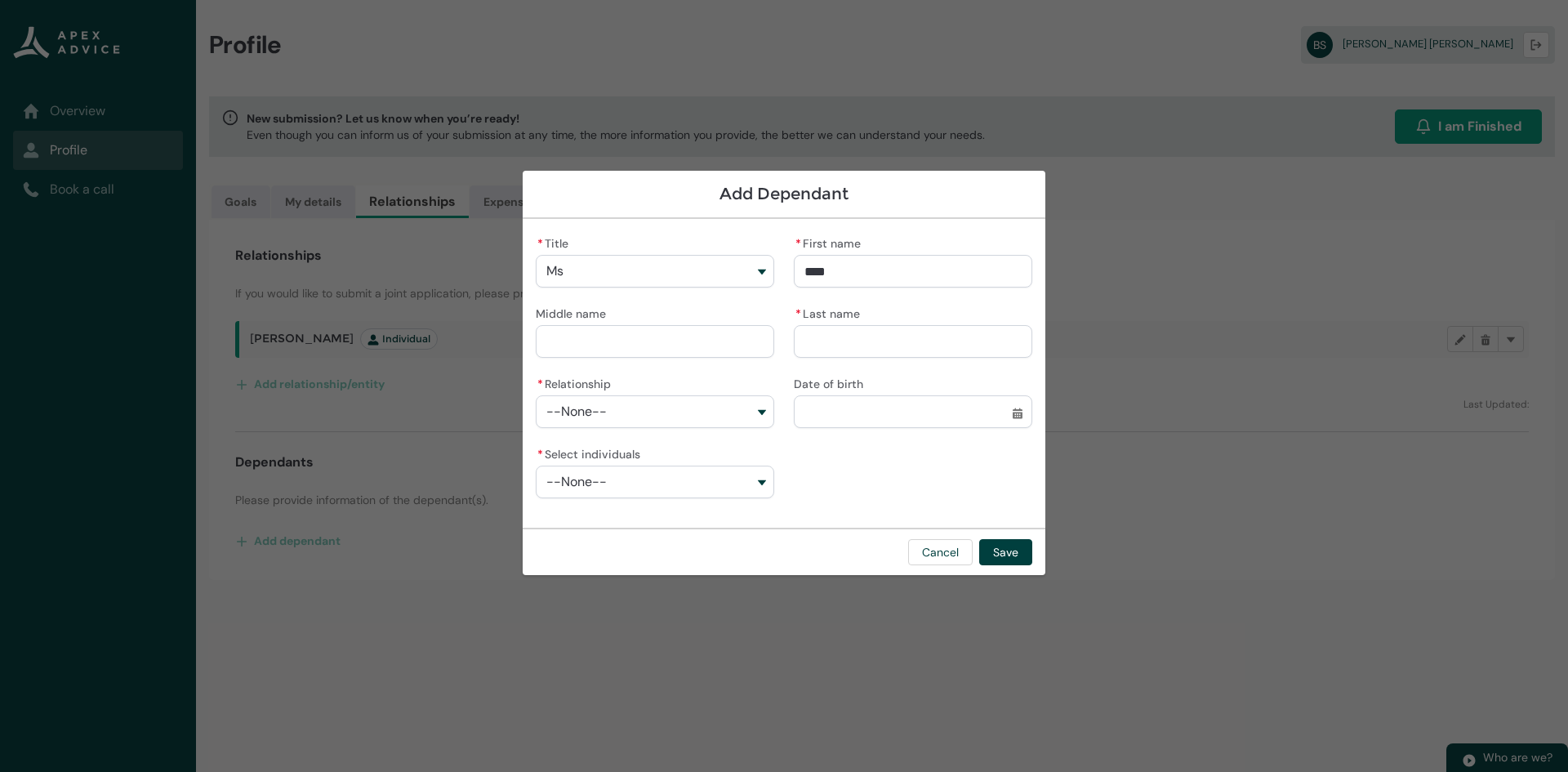
type input "*****"
type lightning-primitive-input-simple "[PERSON_NAME]"
type input "******"
type lightning-primitive-input-simple "[PERSON_NAME]"
type input "*******"
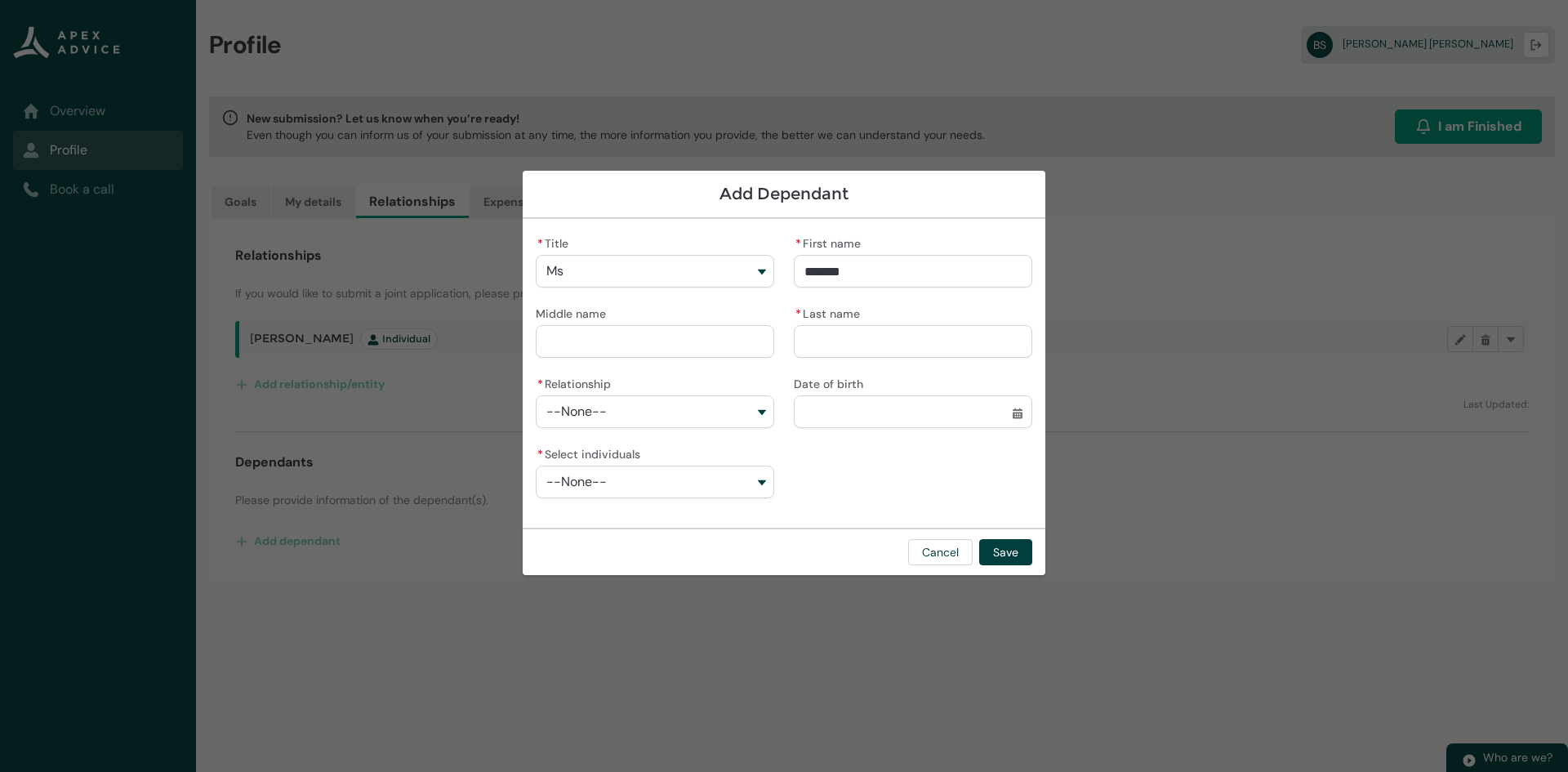
type lightning-primitive-input-simple "[PERSON_NAME]"
type input "********"
click at [874, 340] on input "* Last name" at bounding box center [913, 341] width 239 height 33
type lightning-primitive-input-simple "K"
type input "*"
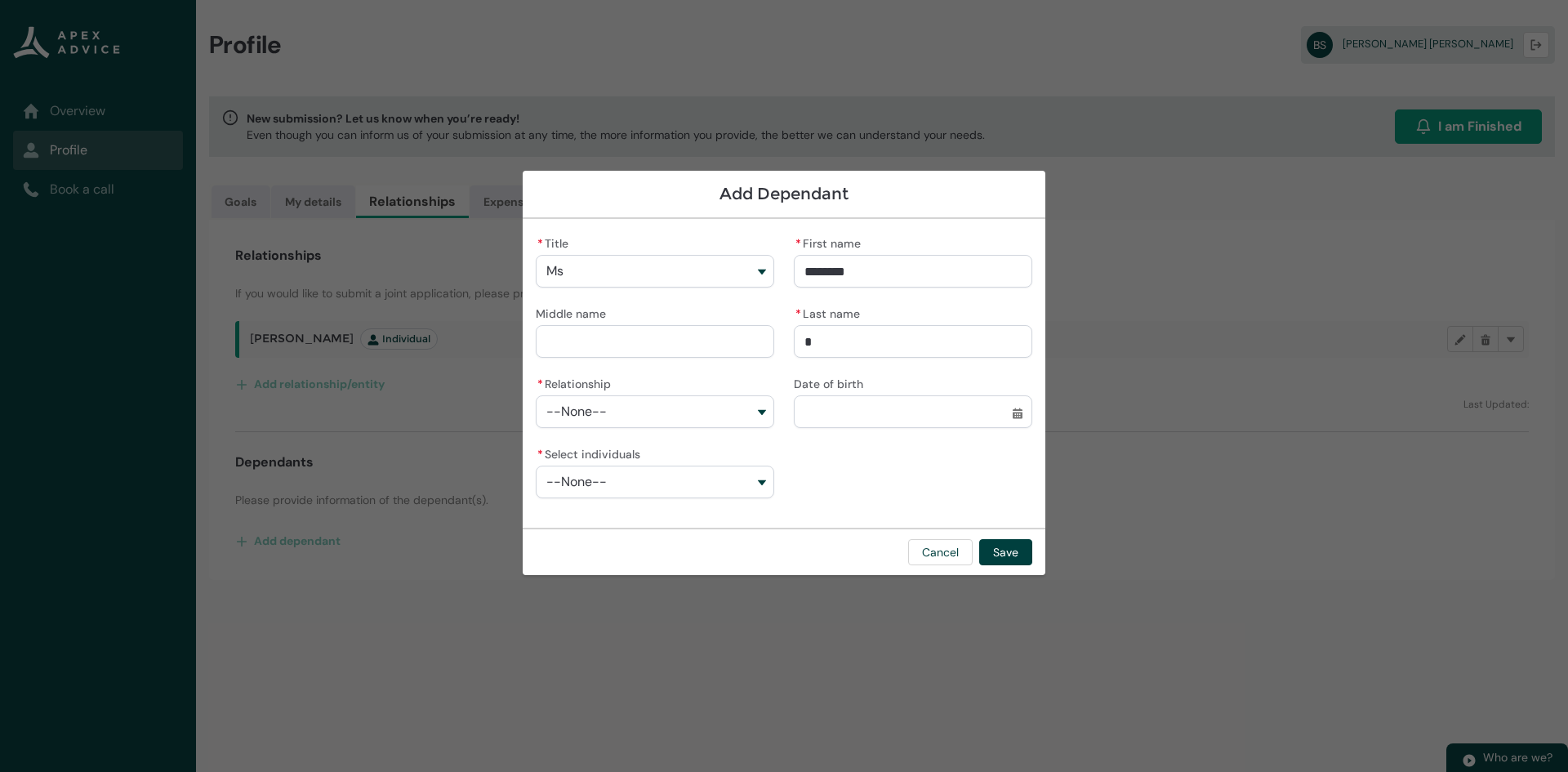
type lightning-primitive-input-simple "Ka"
type input "**"
type lightning-primitive-input-simple "Kau"
type input "***"
type lightning-primitive-input-simple "Kaur"
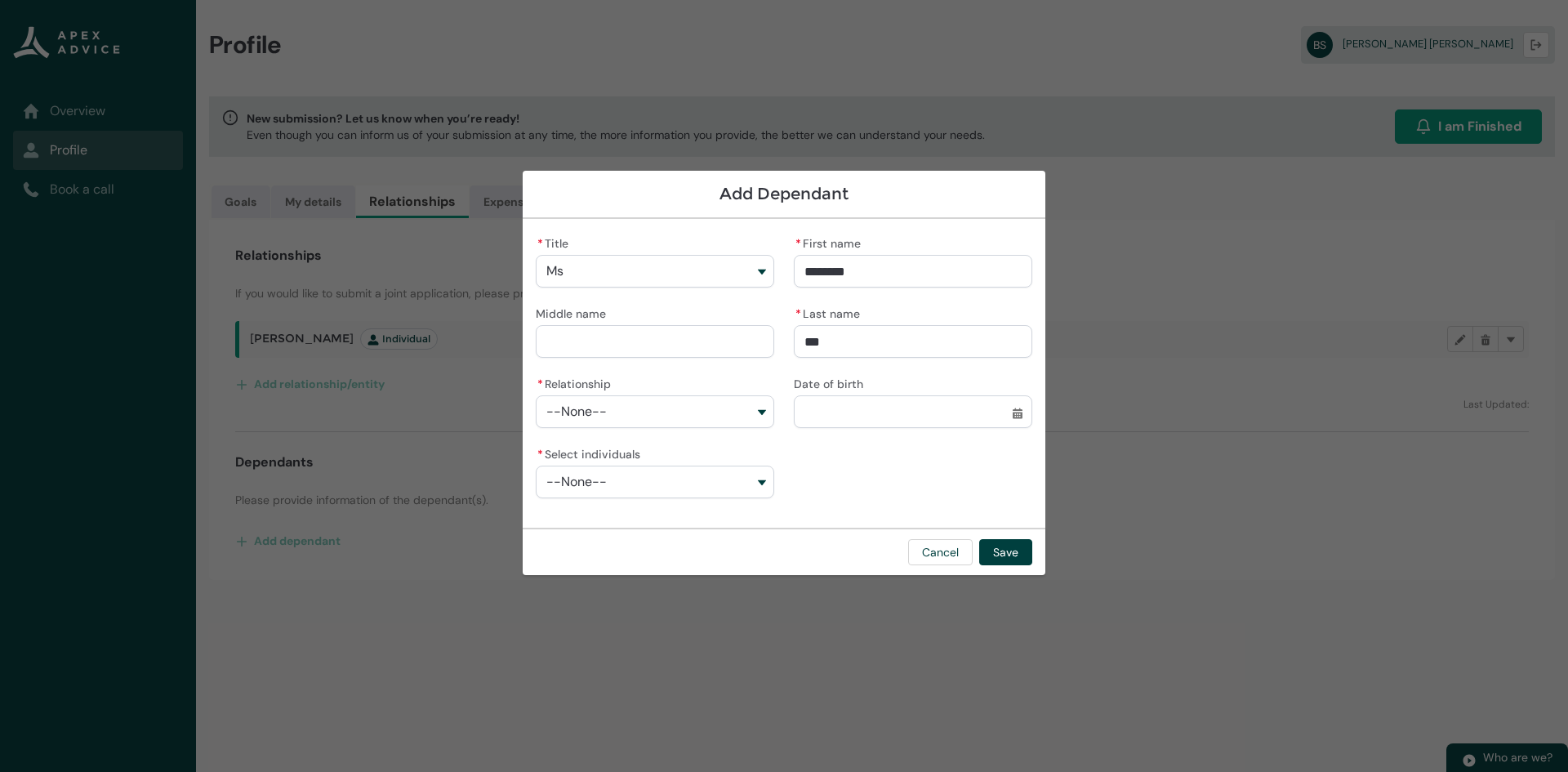
type input "****"
click at [881, 413] on input "Date of birth" at bounding box center [913, 412] width 239 height 33
select select "****"
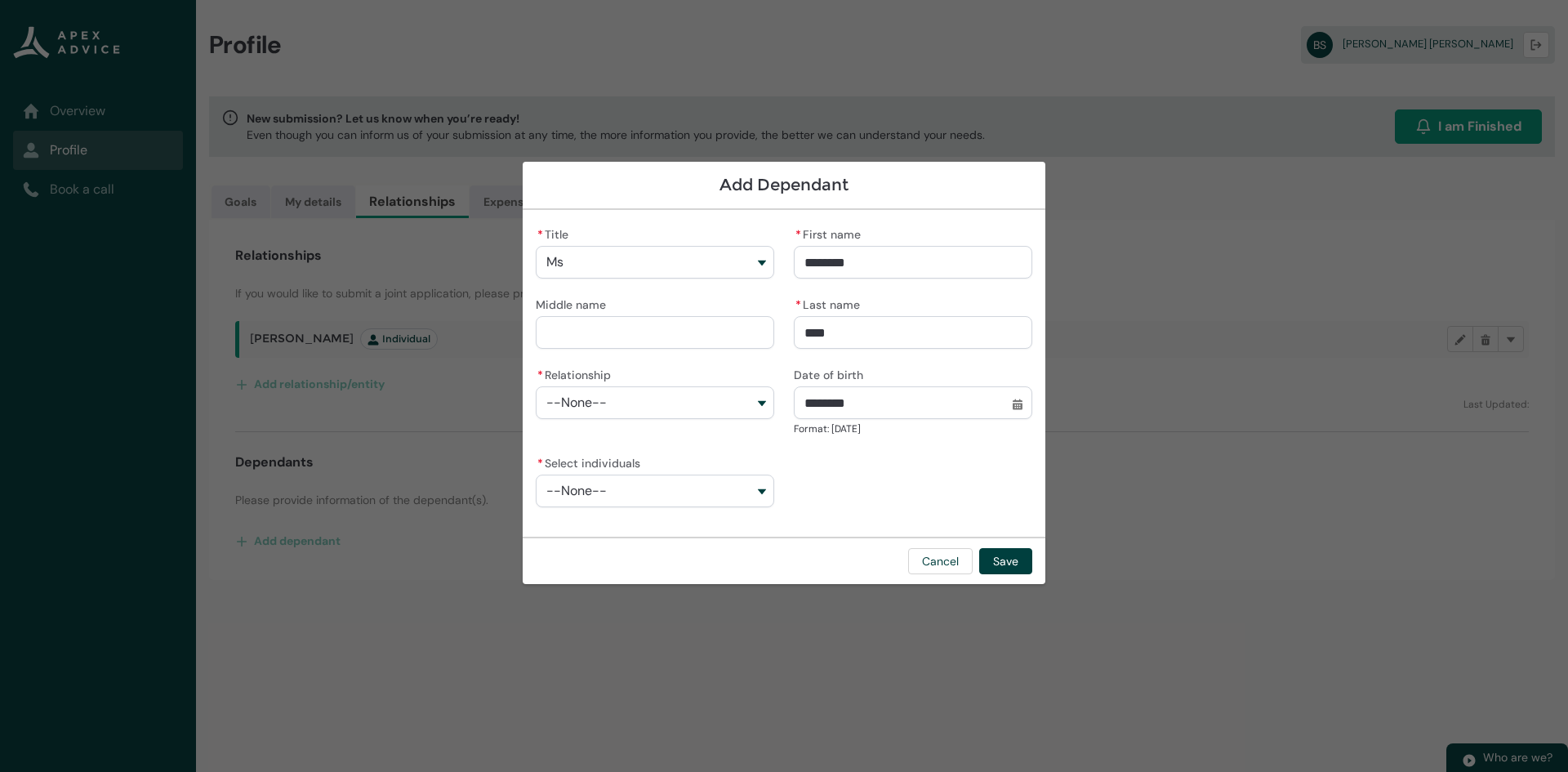
type input "*********"
click at [635, 404] on button "--None--" at bounding box center [654, 402] width 239 height 33
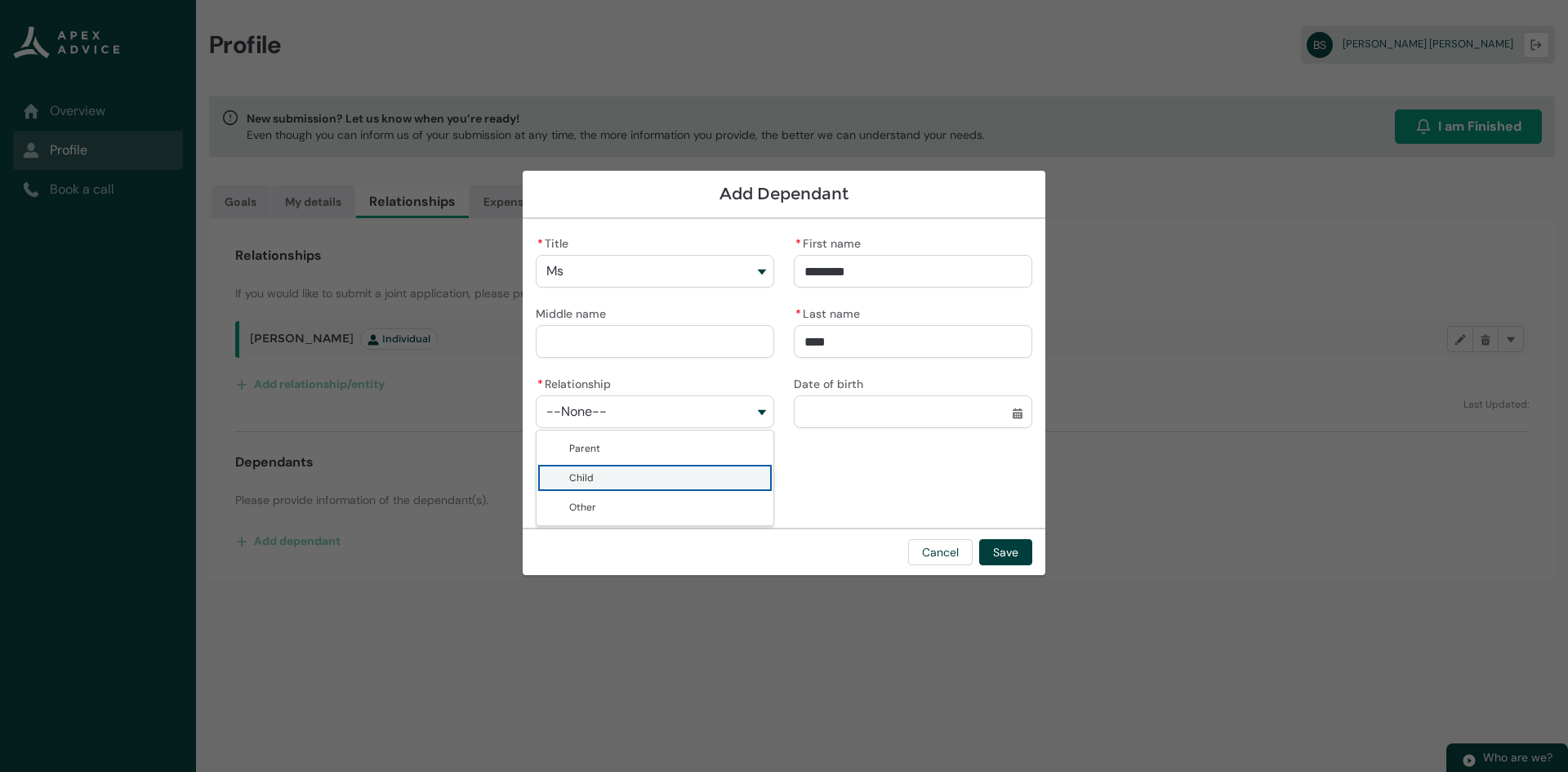
click at [609, 477] on span "Child" at bounding box center [666, 477] width 194 height 16
type lightning-combobox "Child"
click at [623, 483] on button "--None--" at bounding box center [654, 482] width 239 height 33
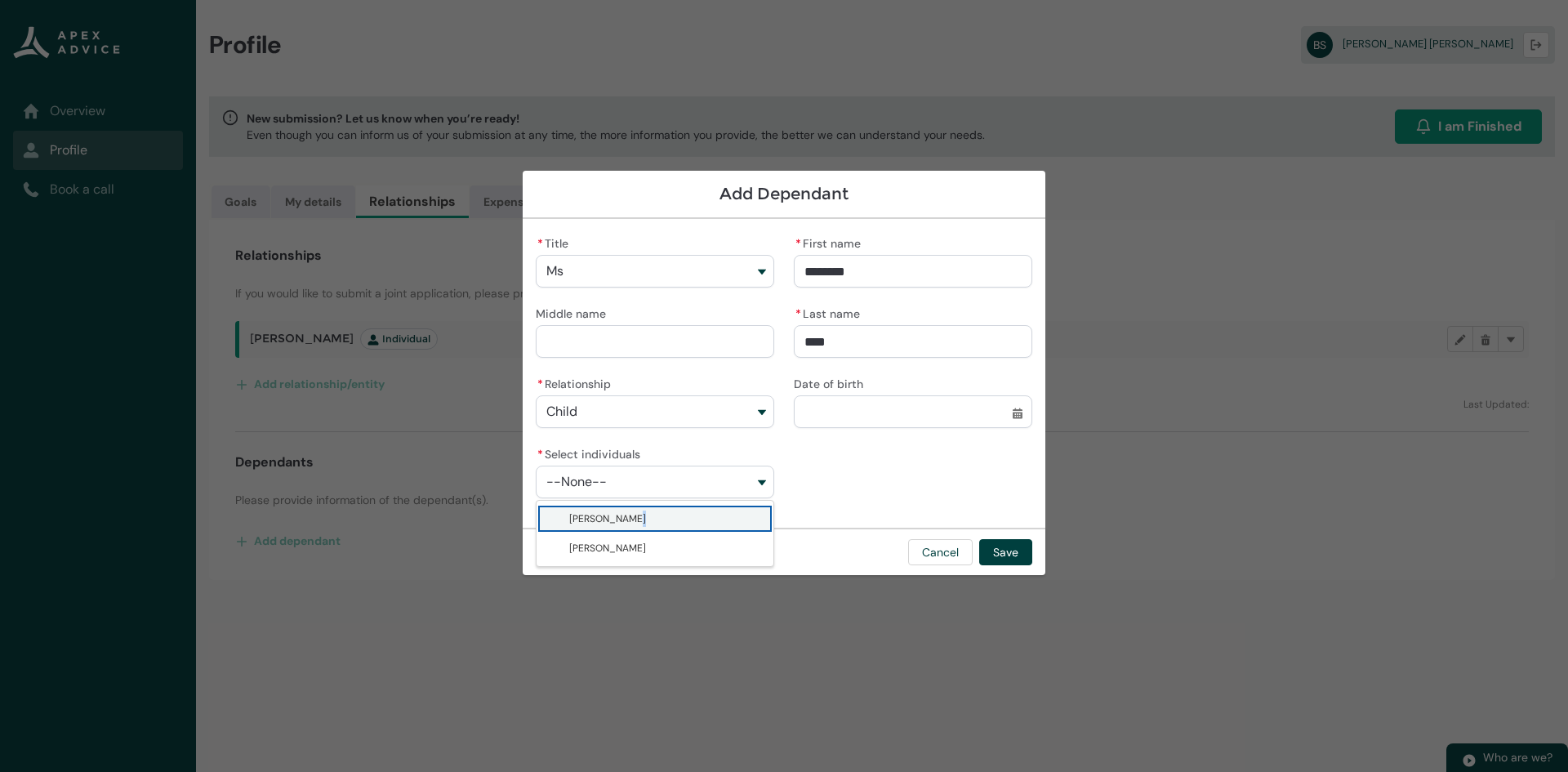
click at [625, 519] on span "[PERSON_NAME]" at bounding box center [607, 519] width 77 height 13
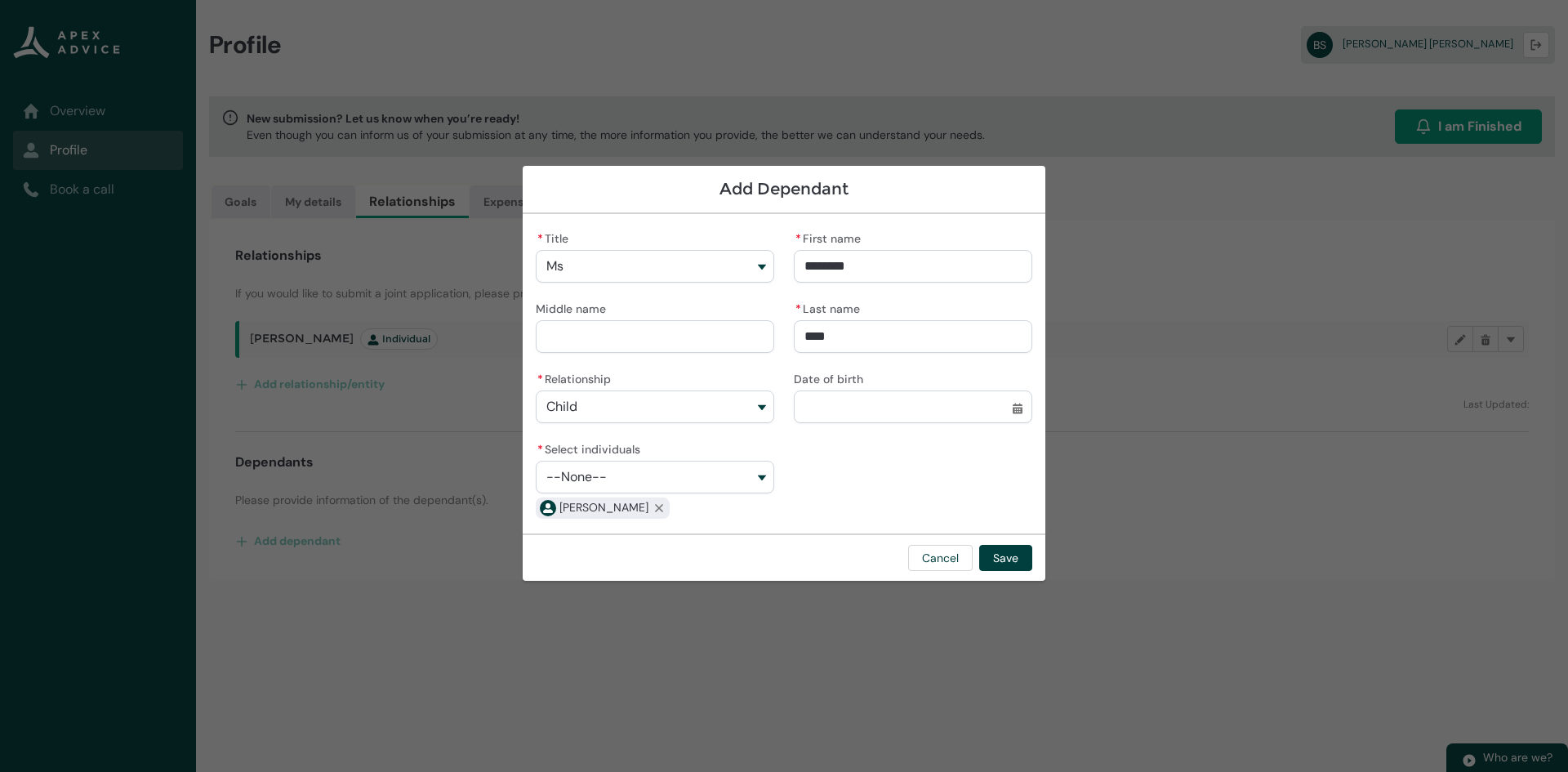
click at [759, 479] on button "--None--" at bounding box center [654, 477] width 239 height 33
click at [715, 536] on span "[PERSON_NAME]" at bounding box center [666, 542] width 194 height 16
type lightning-combobox "001Q900000xuKtLIAU"
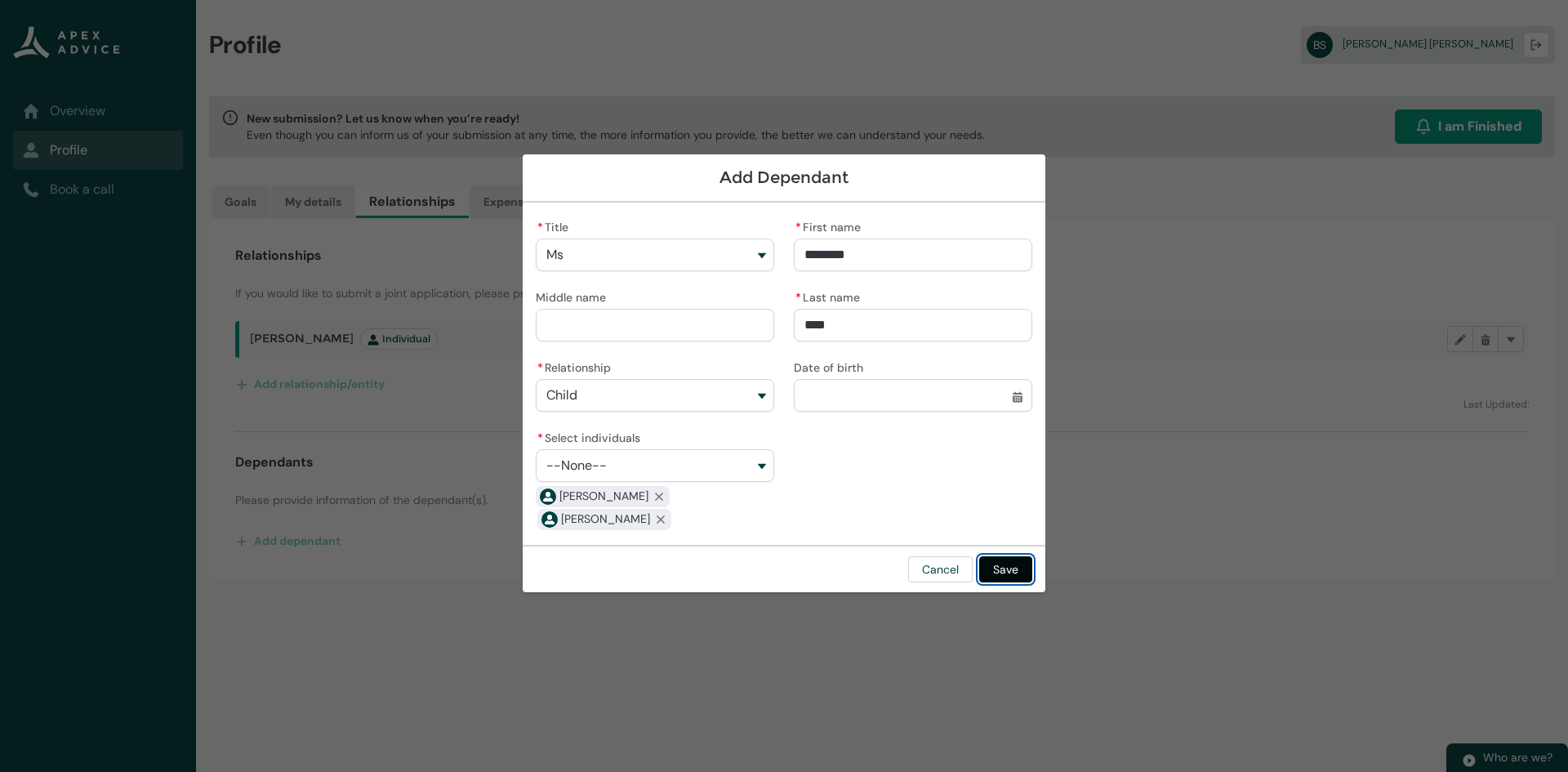
click at [1006, 568] on button "Save" at bounding box center [1005, 569] width 53 height 26
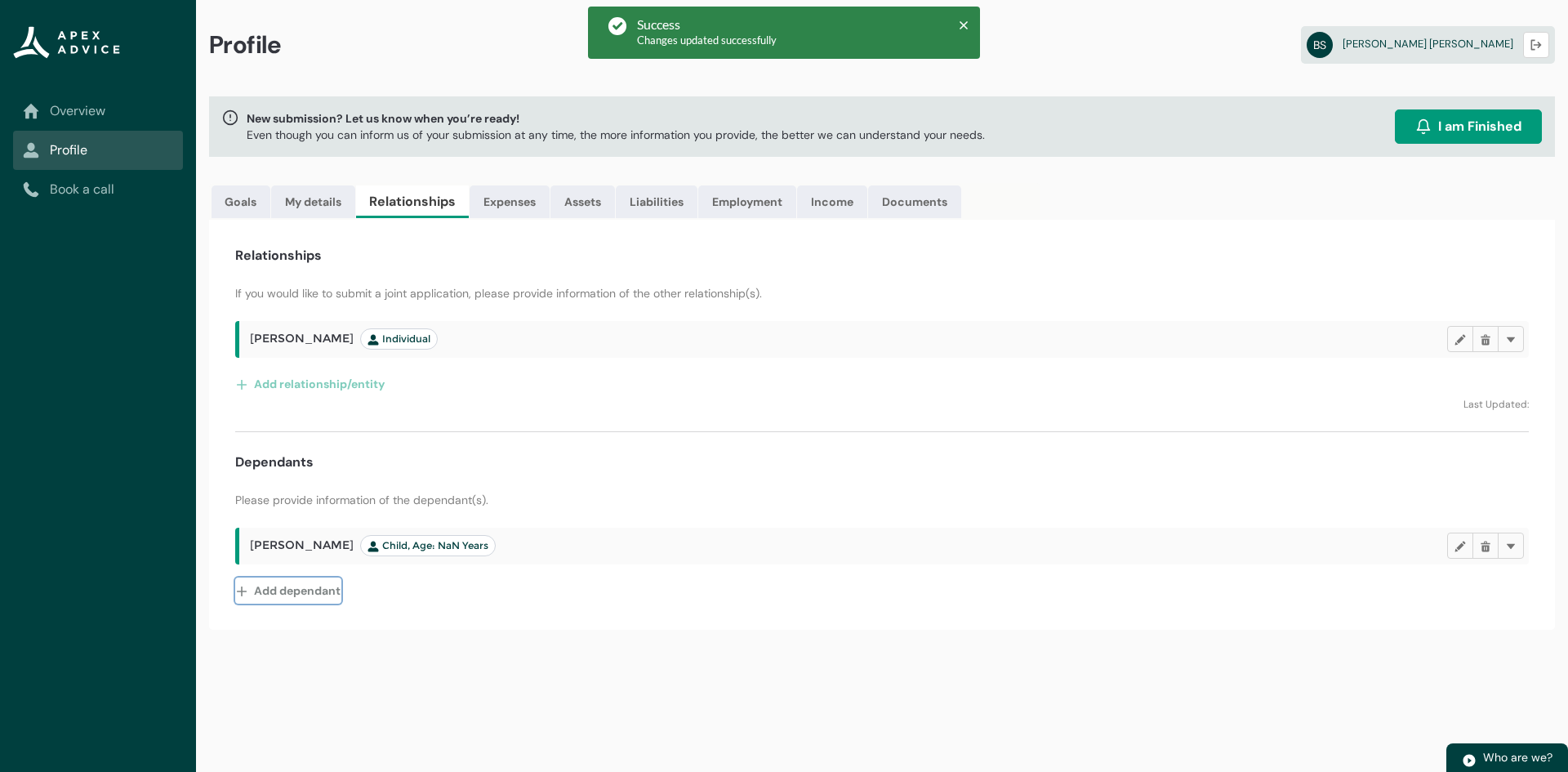
click at [314, 582] on button "Add dependant" at bounding box center [288, 590] width 106 height 26
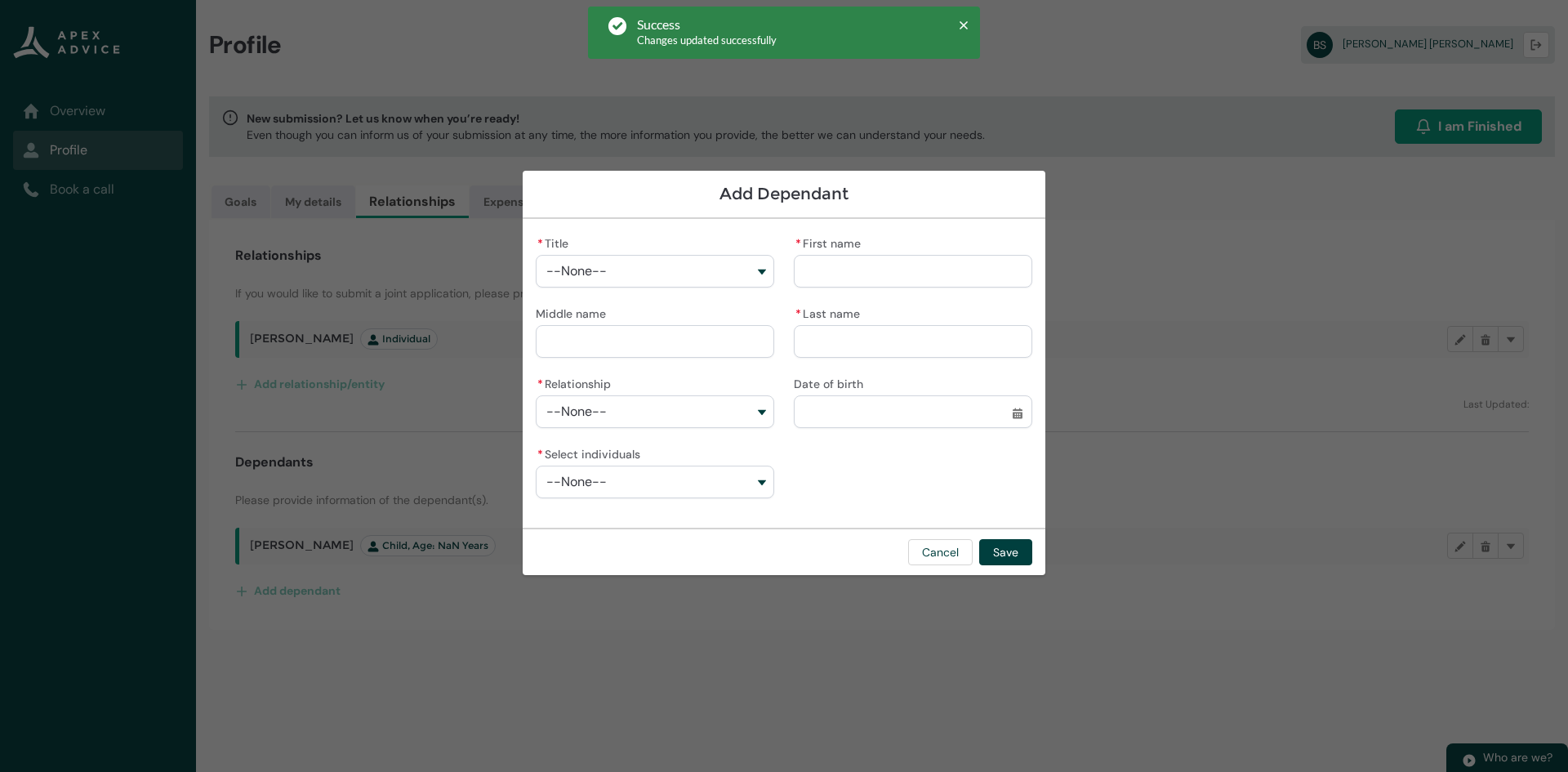
click at [630, 266] on button "--None--" at bounding box center [654, 271] width 239 height 33
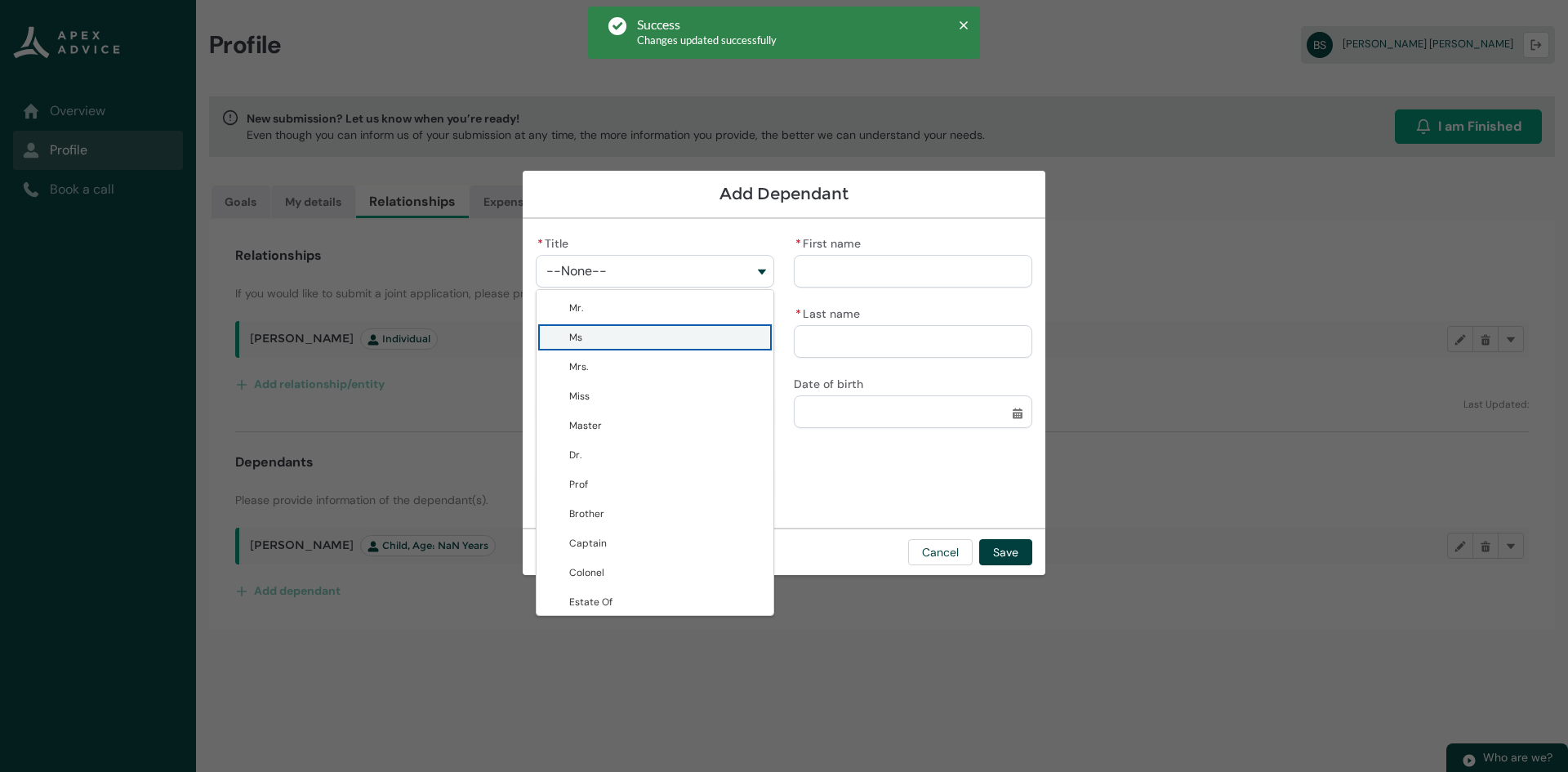
click at [605, 340] on span "Ms" at bounding box center [666, 337] width 194 height 16
type lightning-combobox "Ms"
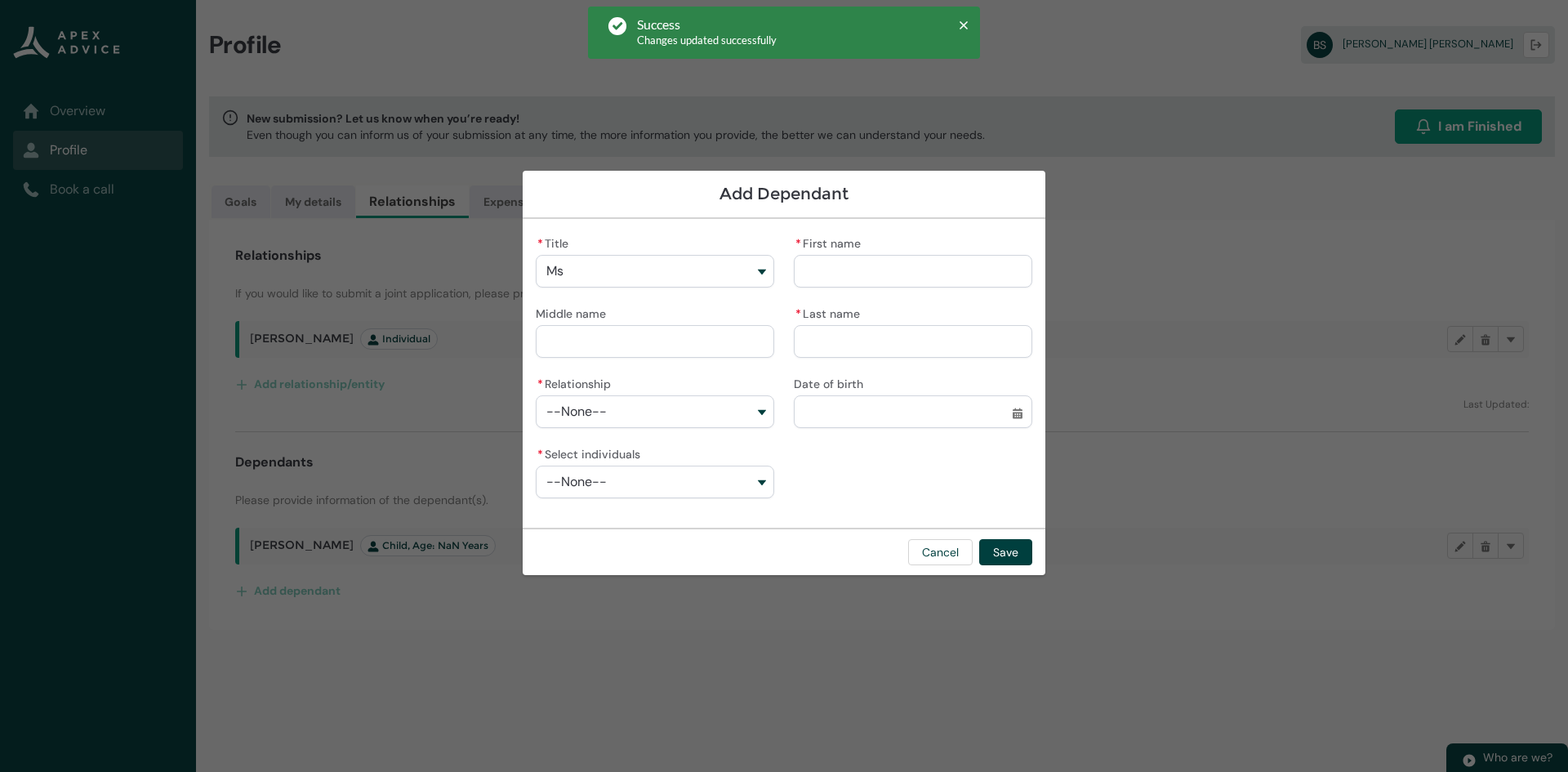
click at [821, 269] on input "* First name" at bounding box center [913, 271] width 239 height 33
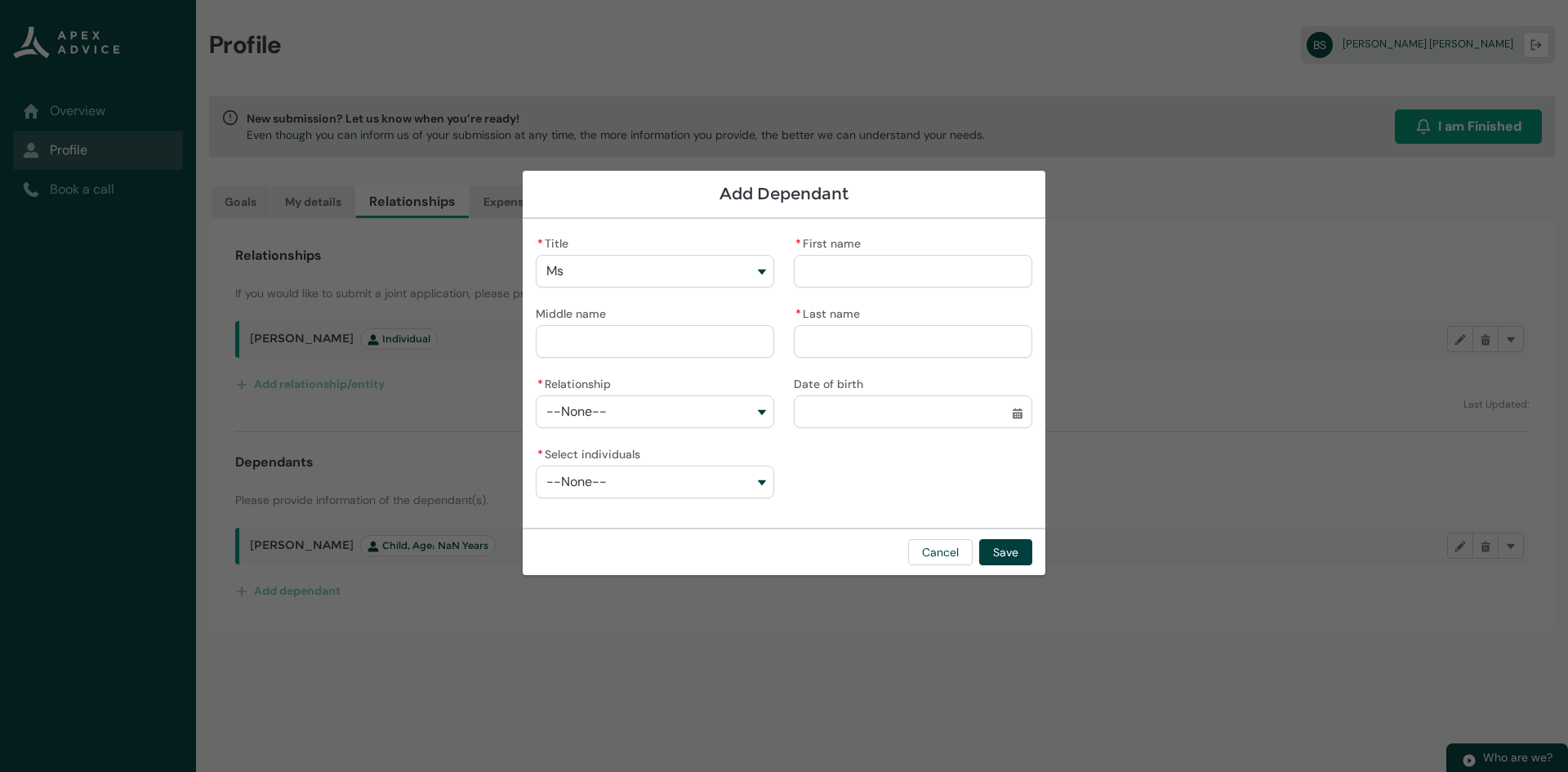
type lightning-primitive-input-simple "B"
type input "*"
type lightning-primitive-input-simple "Ba"
type input "**"
type lightning-primitive-input-simple "Ban"
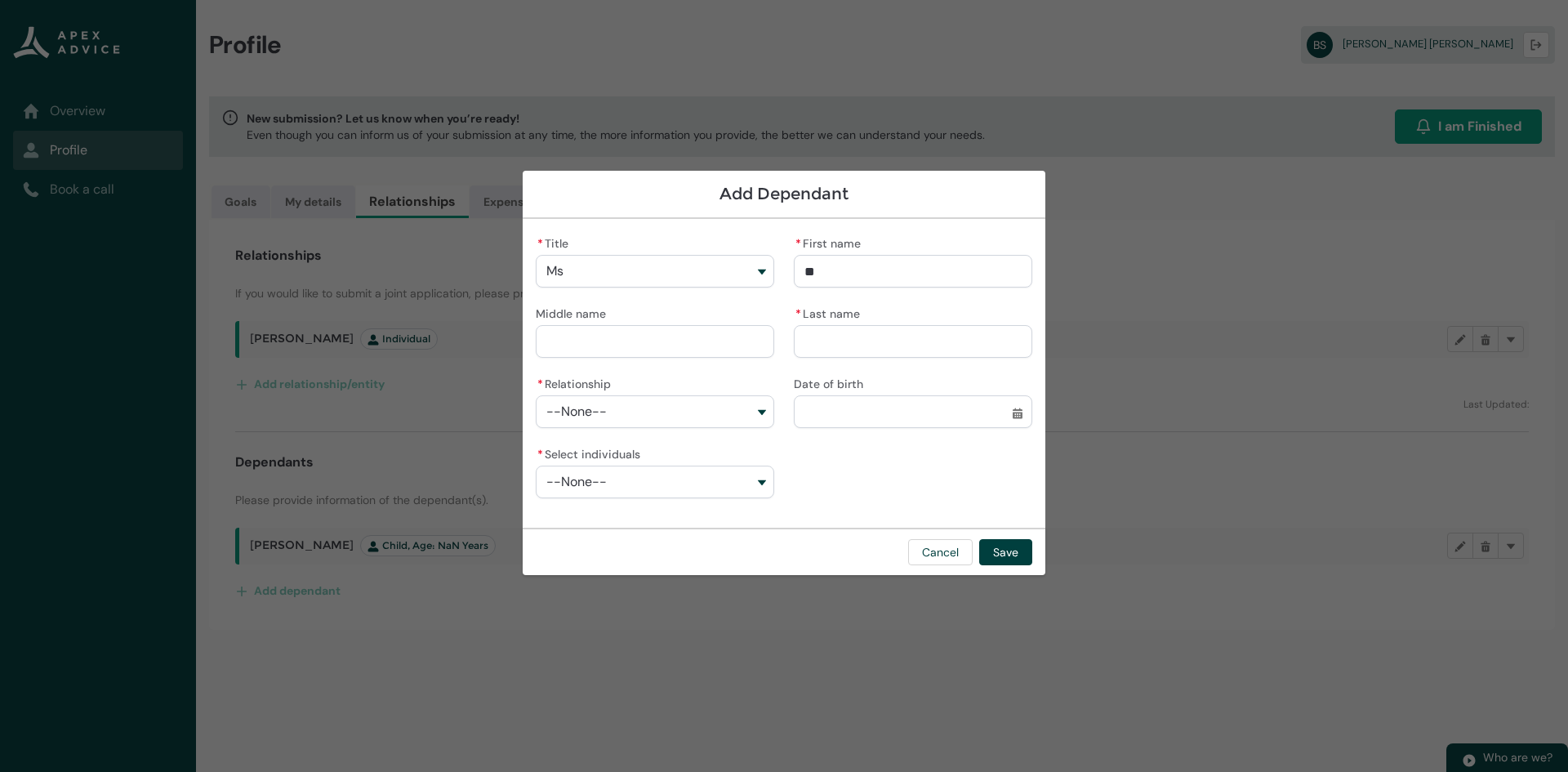
type input "***"
type lightning-primitive-input-simple "Bani"
type input "****"
click at [843, 356] on input "* Last name" at bounding box center [913, 341] width 239 height 33
type lightning-primitive-input-simple "Kaur"
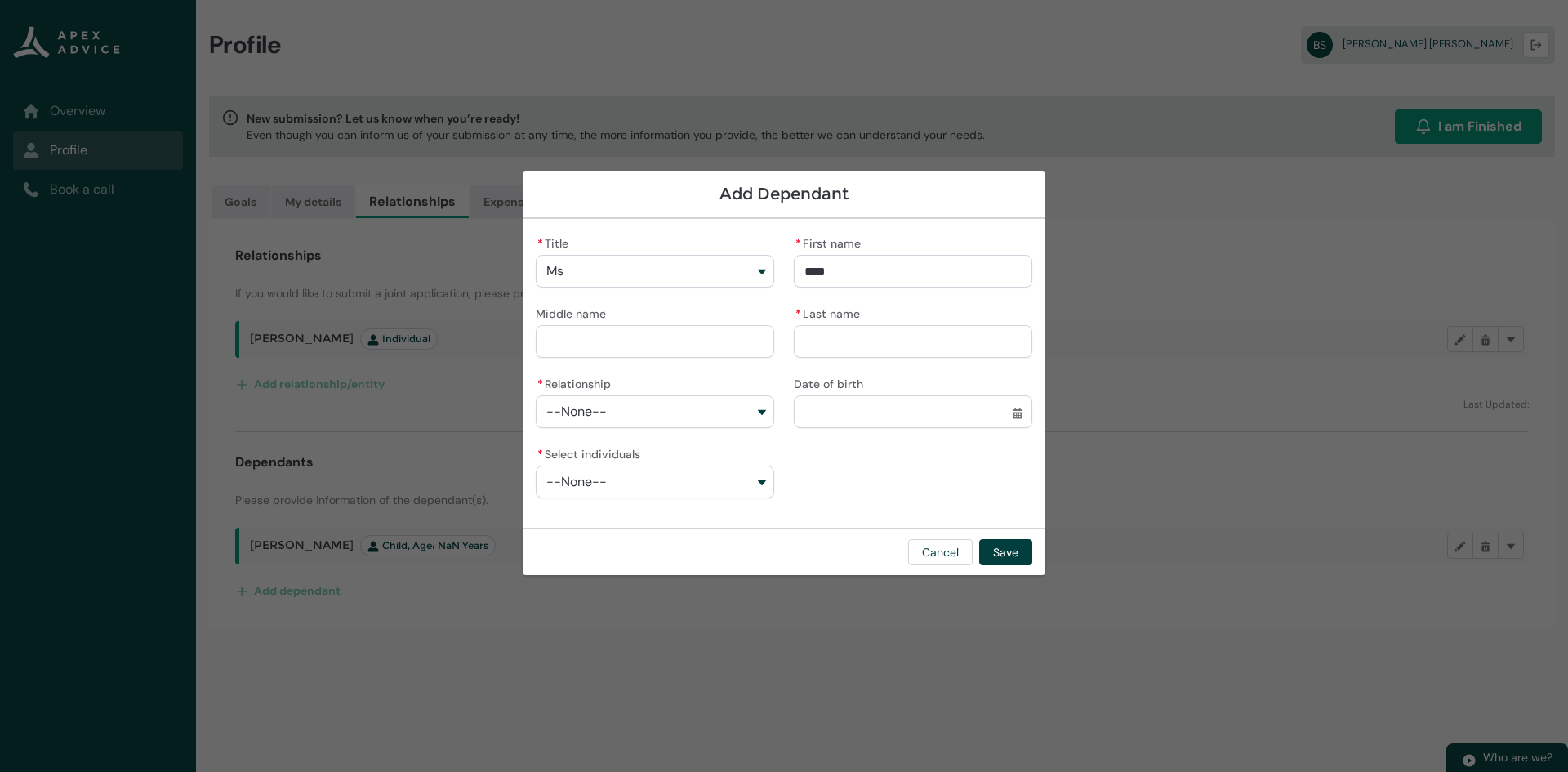
type input "****"
click at [896, 410] on input "Date of birth" at bounding box center [913, 412] width 239 height 33
select select "****"
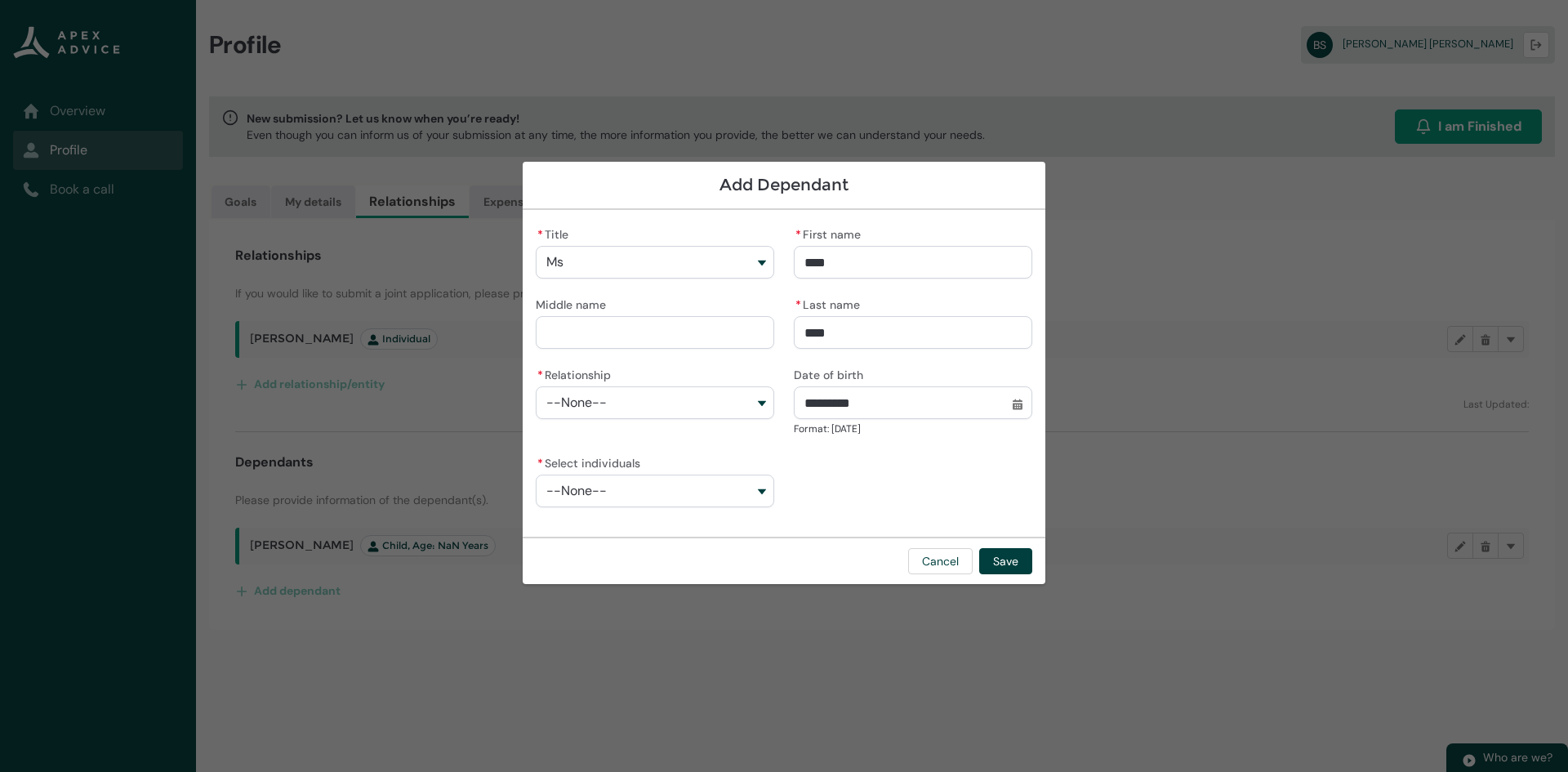
type input "**********"
type lightning-datepicker "[DATE]"
type lightning-input "[DATE]"
type input "*********"
drag, startPoint x: 763, startPoint y: 398, endPoint x: 732, endPoint y: 425, distance: 41.1
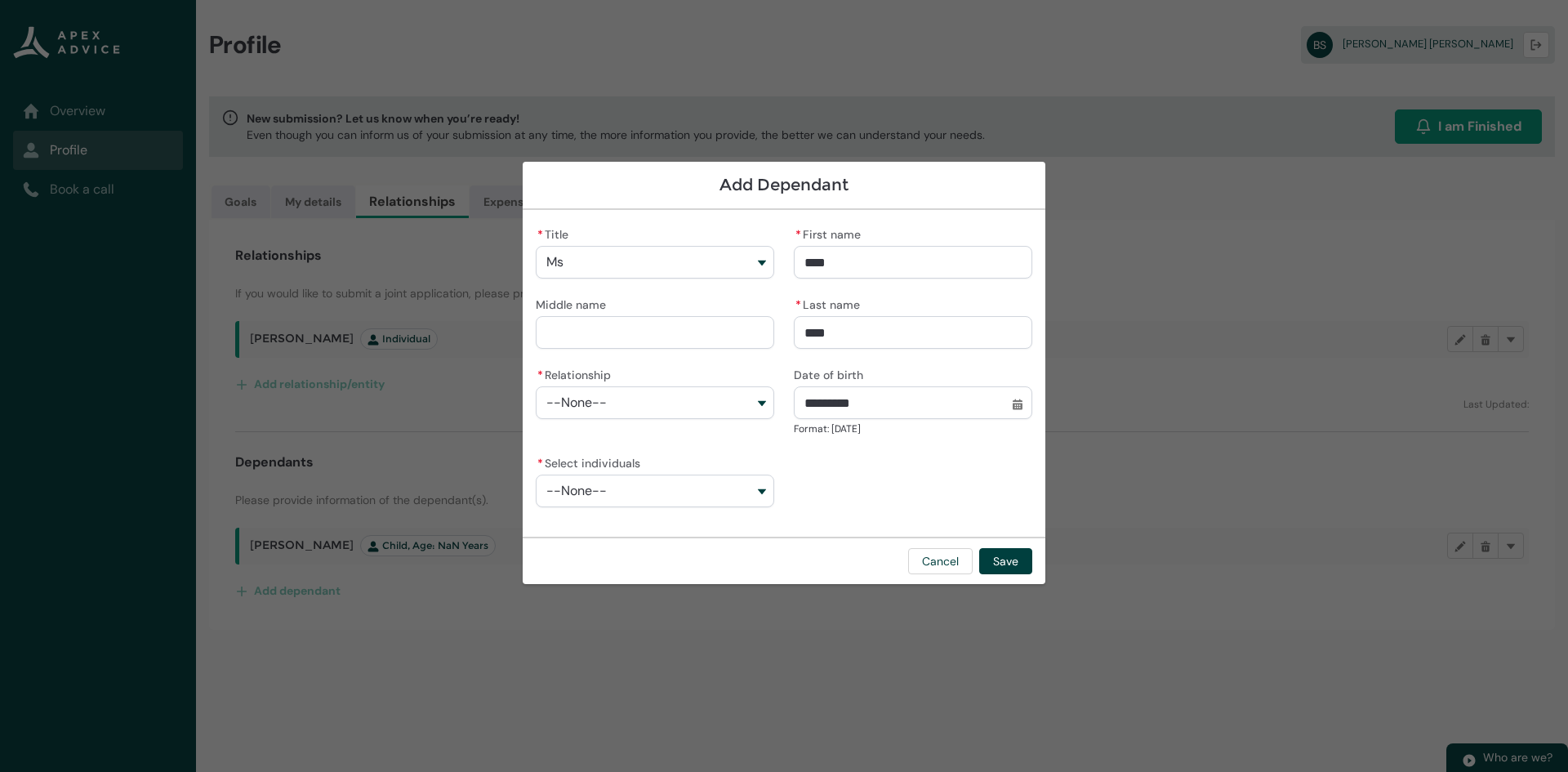
click at [764, 398] on button "--None--" at bounding box center [654, 402] width 239 height 33
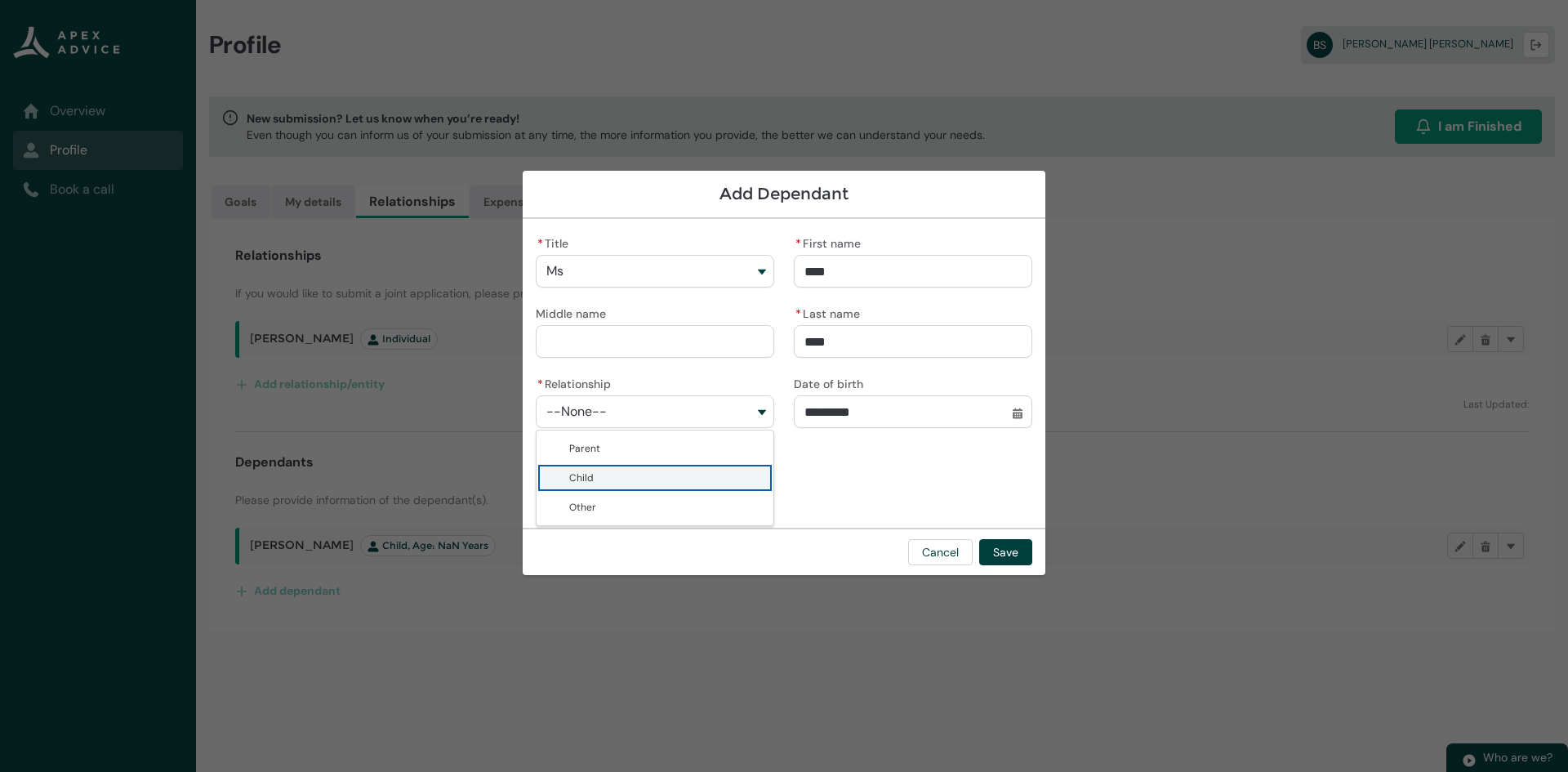
click at [670, 476] on span "Child" at bounding box center [666, 477] width 194 height 16
type lightning-combobox "Child"
click at [657, 479] on button "--None--" at bounding box center [654, 482] width 239 height 33
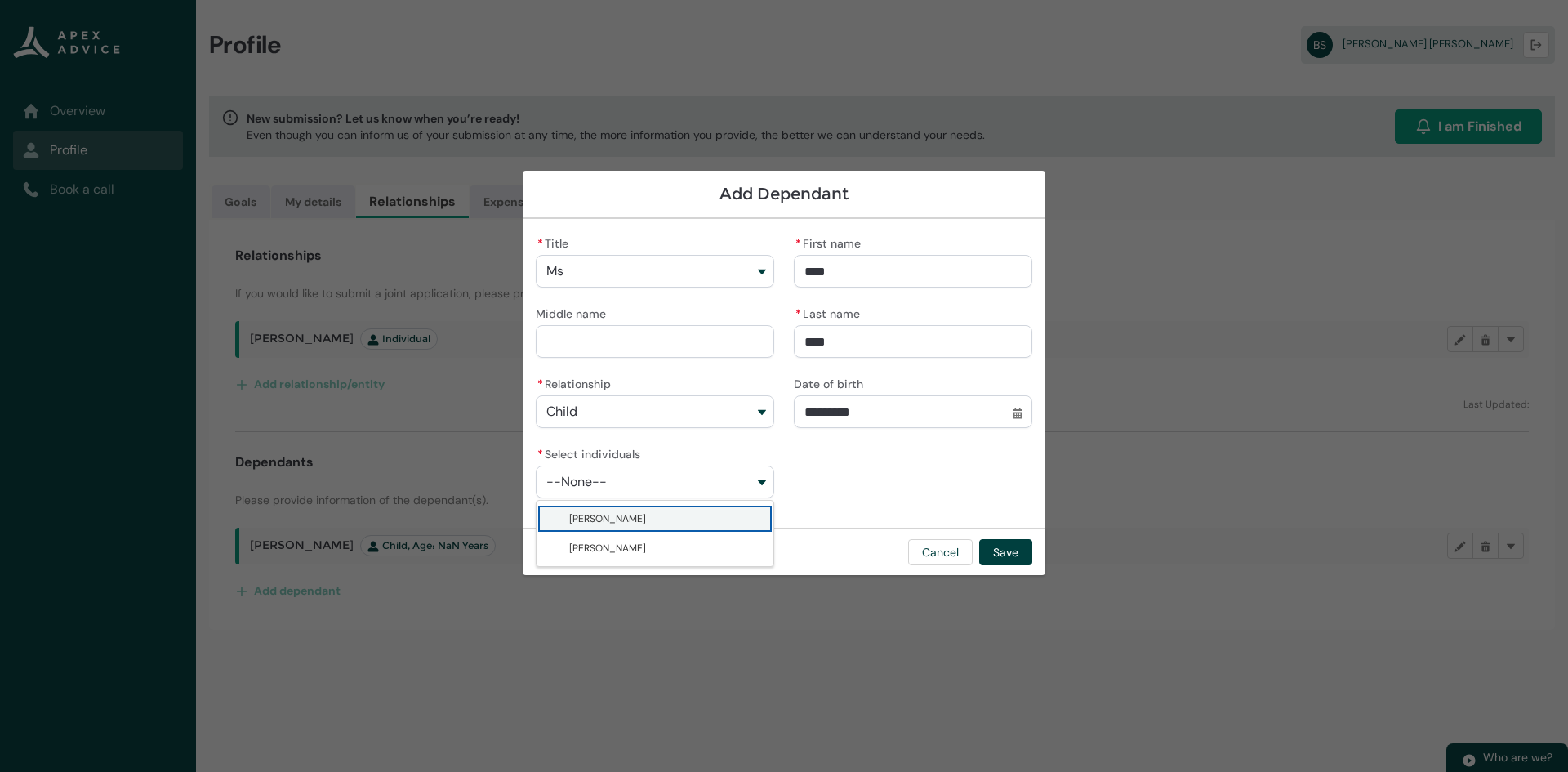
click at [644, 511] on span "[PERSON_NAME]" at bounding box center [666, 518] width 194 height 16
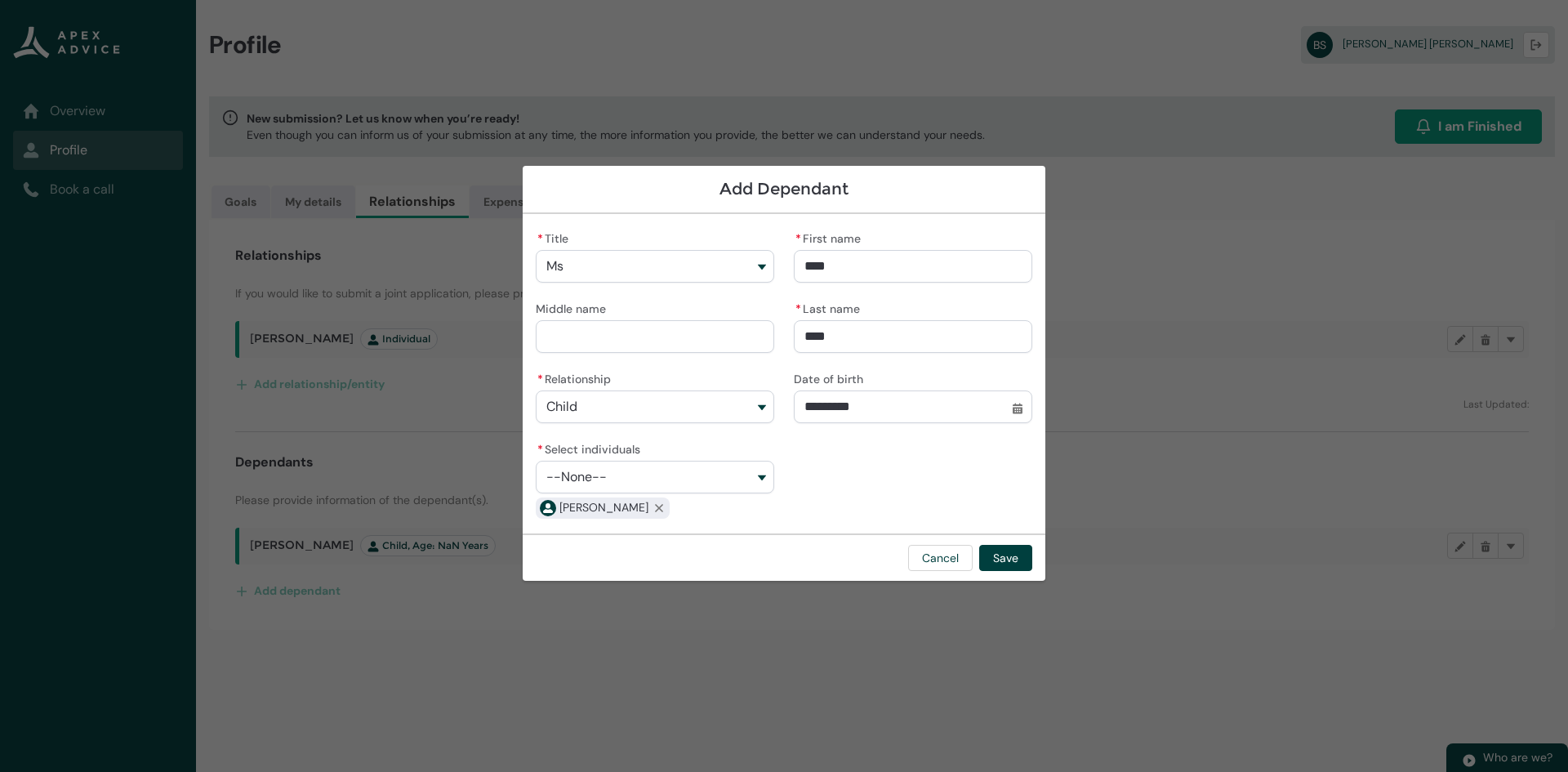
click at [701, 465] on button "--None--" at bounding box center [654, 477] width 239 height 33
drag, startPoint x: 686, startPoint y: 541, endPoint x: 675, endPoint y: 540, distance: 11.0
click at [683, 543] on span "[PERSON_NAME]" at bounding box center [666, 542] width 194 height 16
type lightning-combobox "001Q900000xuKtLIAU"
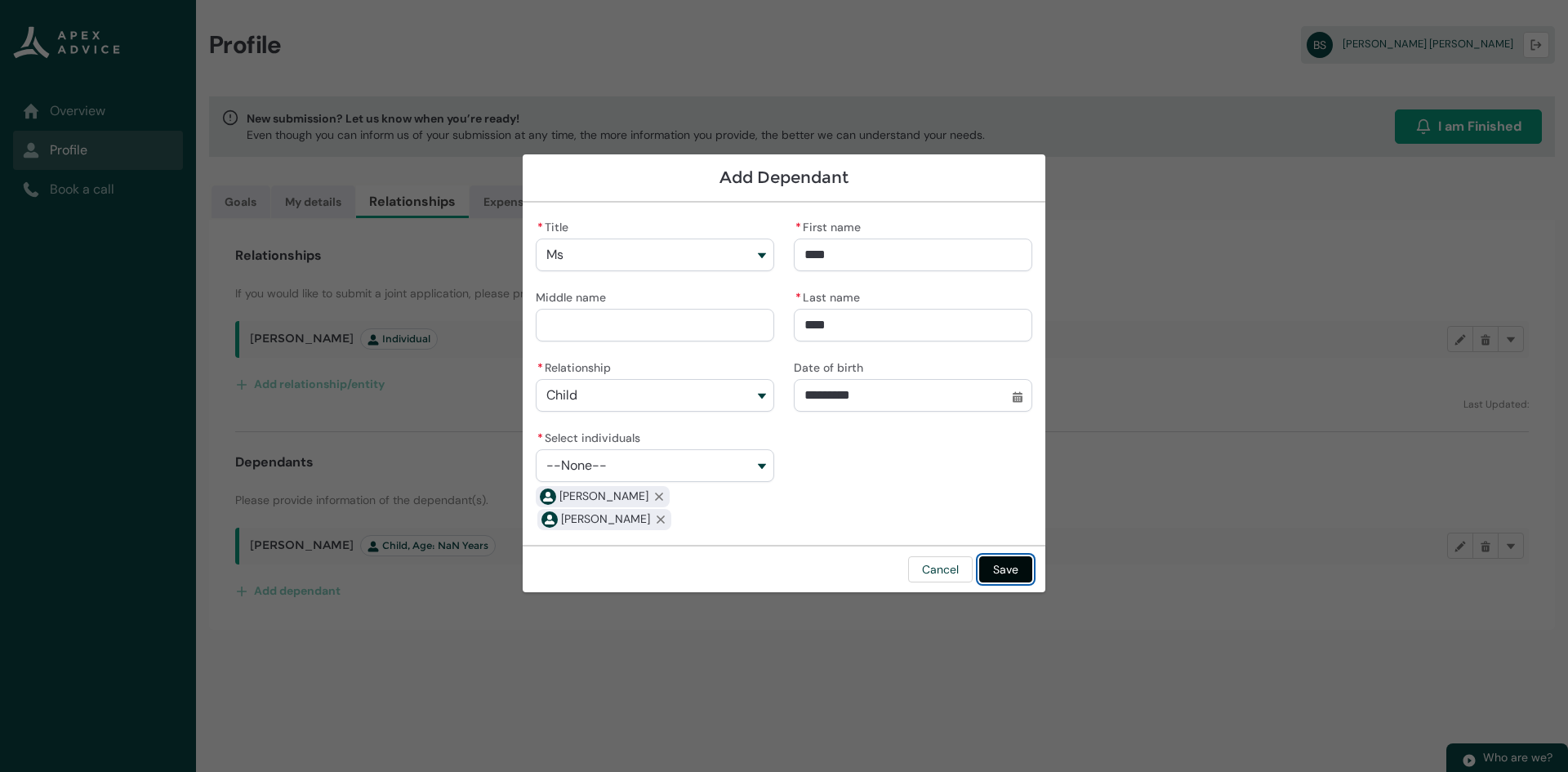
click at [1022, 574] on button "Save" at bounding box center [1005, 569] width 53 height 26
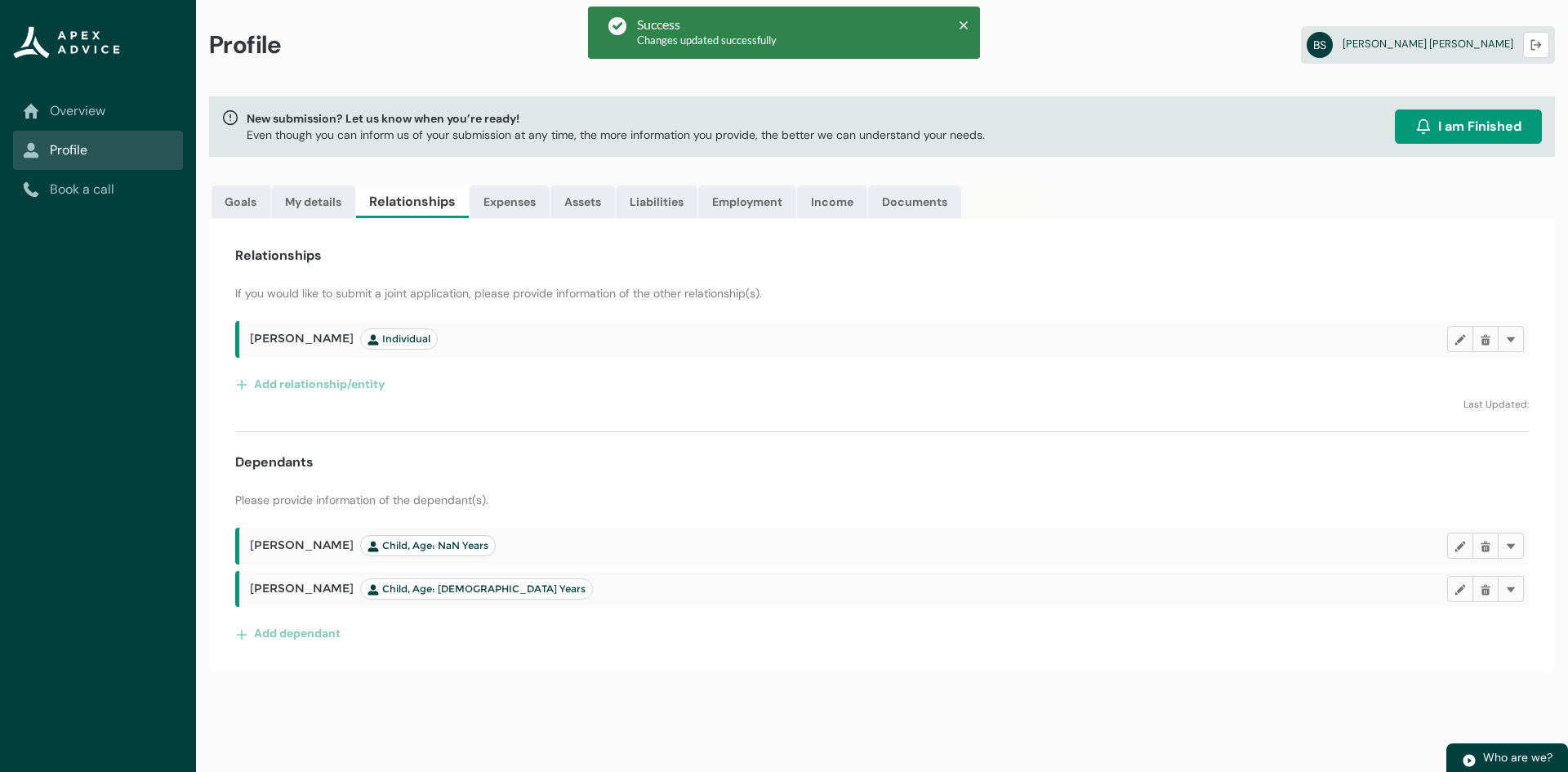
click at [280, 336] on span "[PERSON_NAME] Individual" at bounding box center [344, 339] width 188 height 21
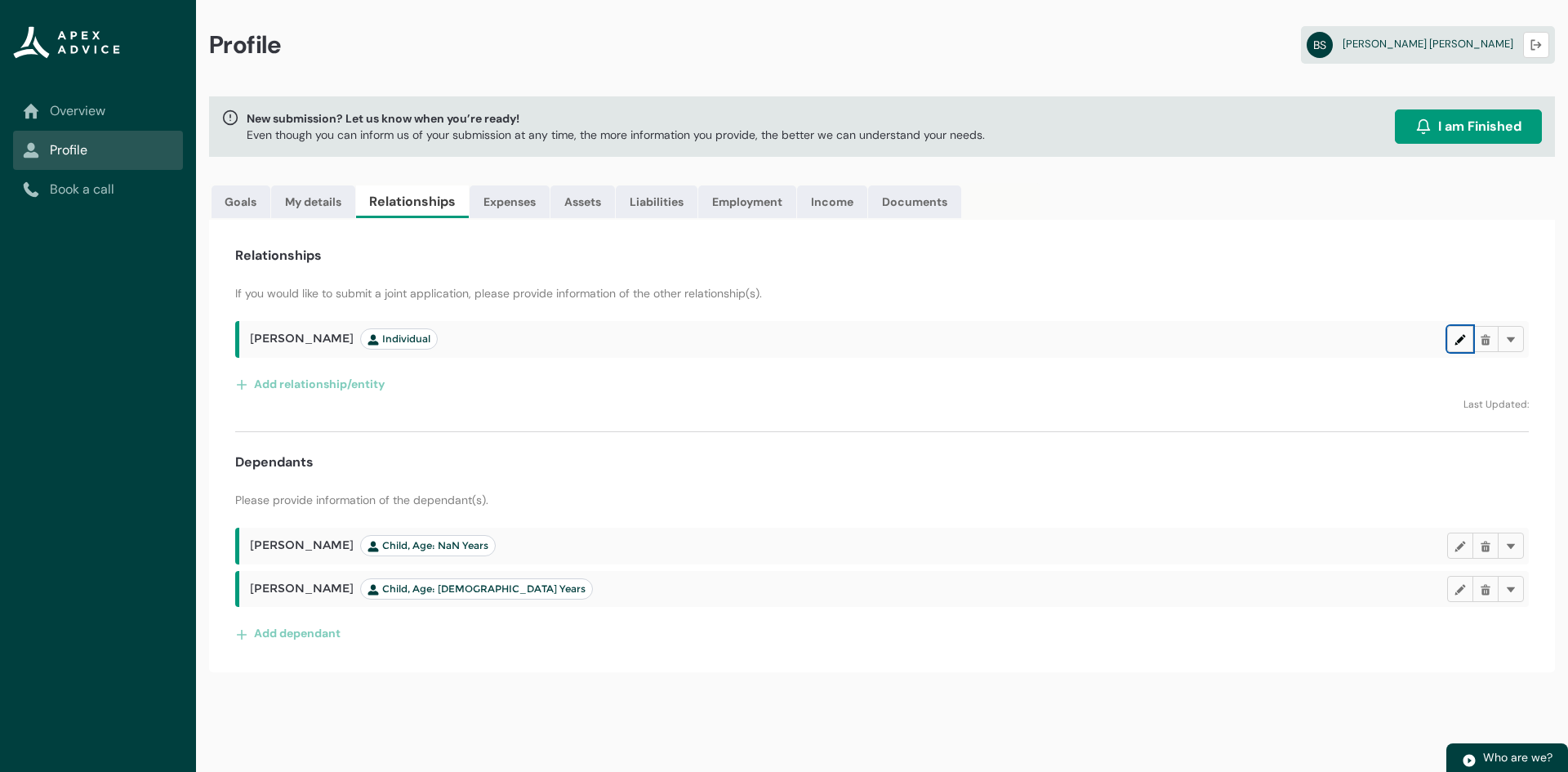
click at [1456, 341] on lightning-primitive-icon "button" at bounding box center [1461, 339] width 11 height 12
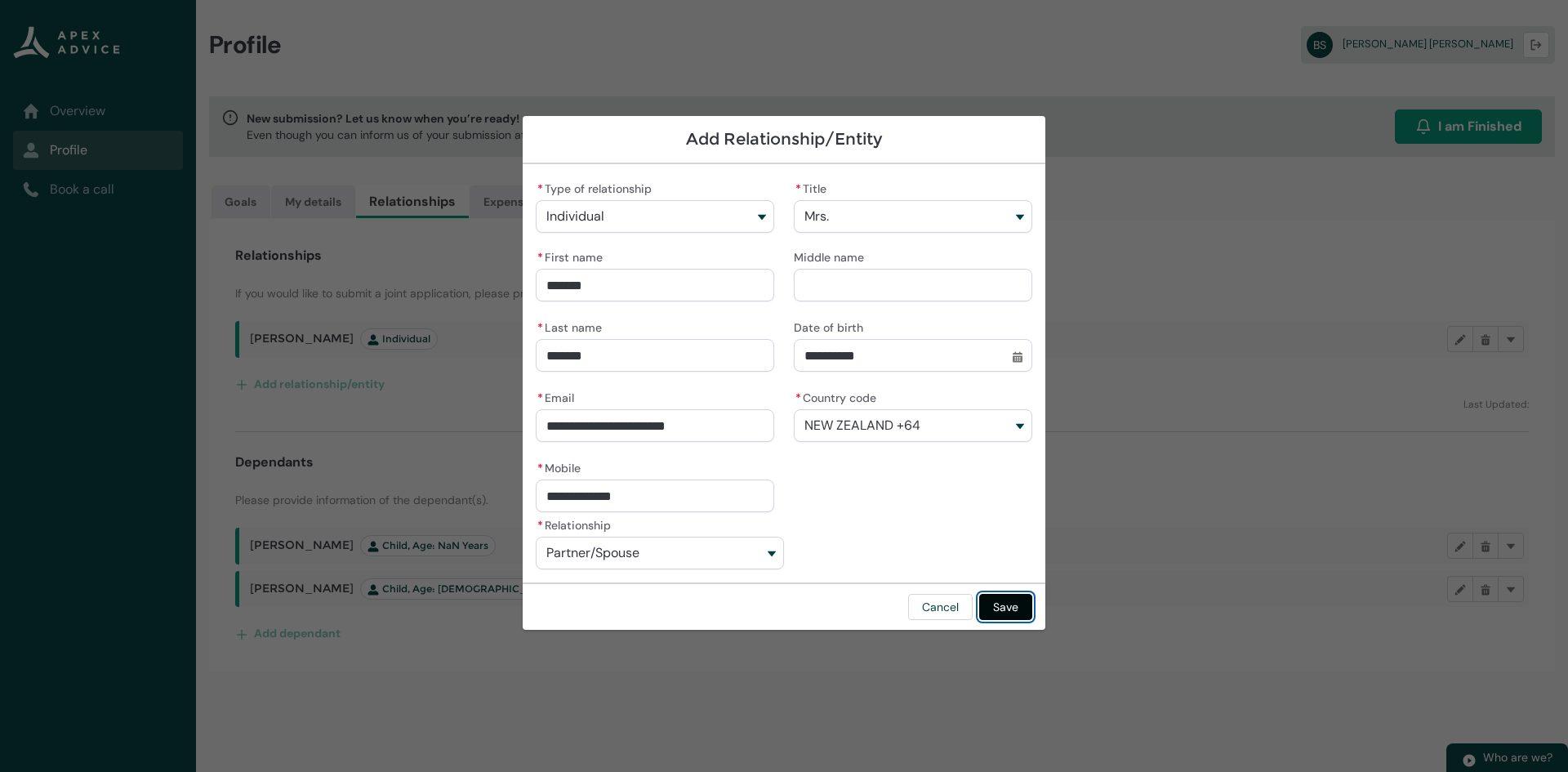
click at [1028, 604] on button "Save" at bounding box center [1005, 606] width 53 height 26
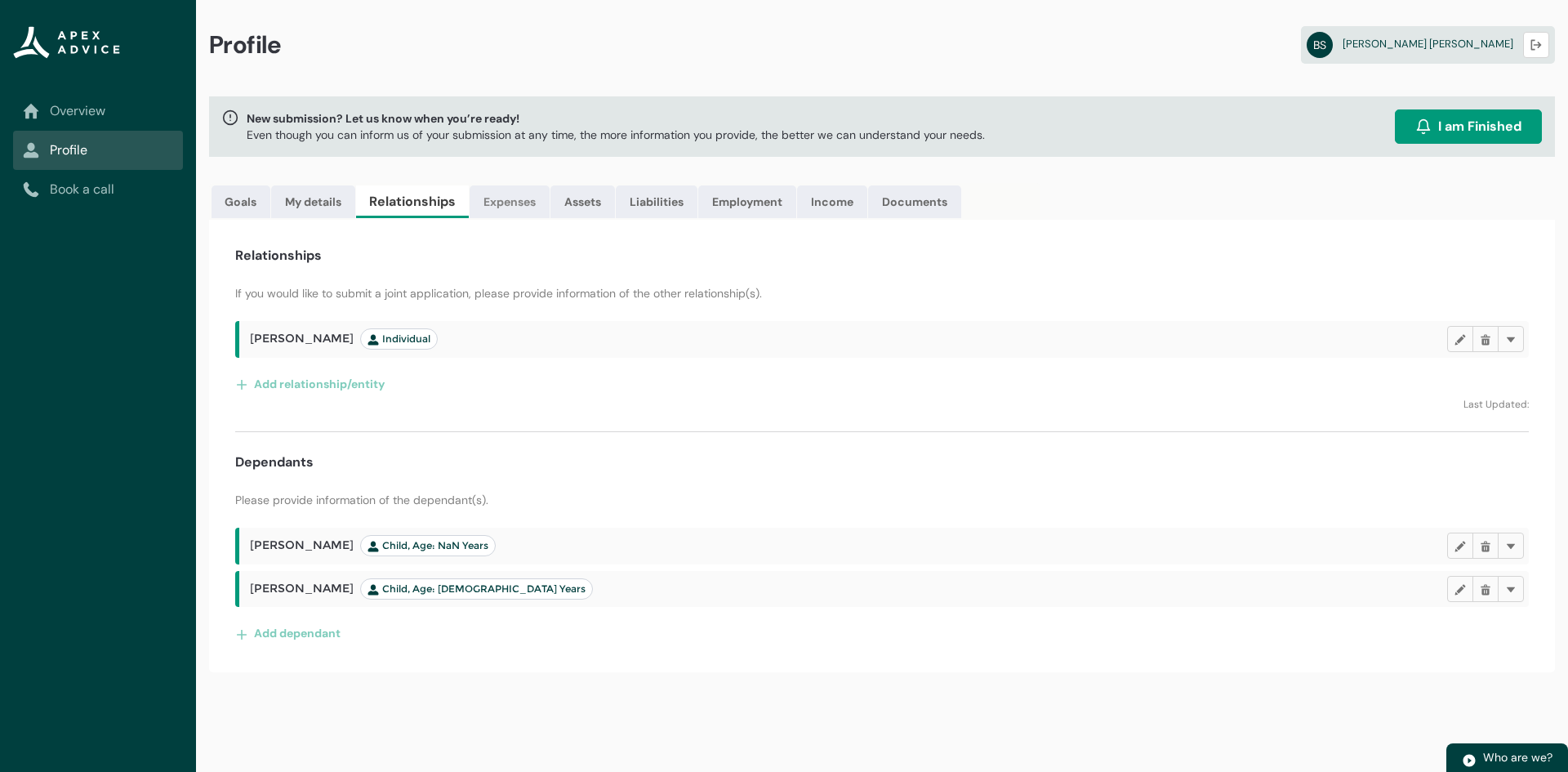
click at [515, 203] on link "Expenses" at bounding box center [510, 202] width 80 height 33
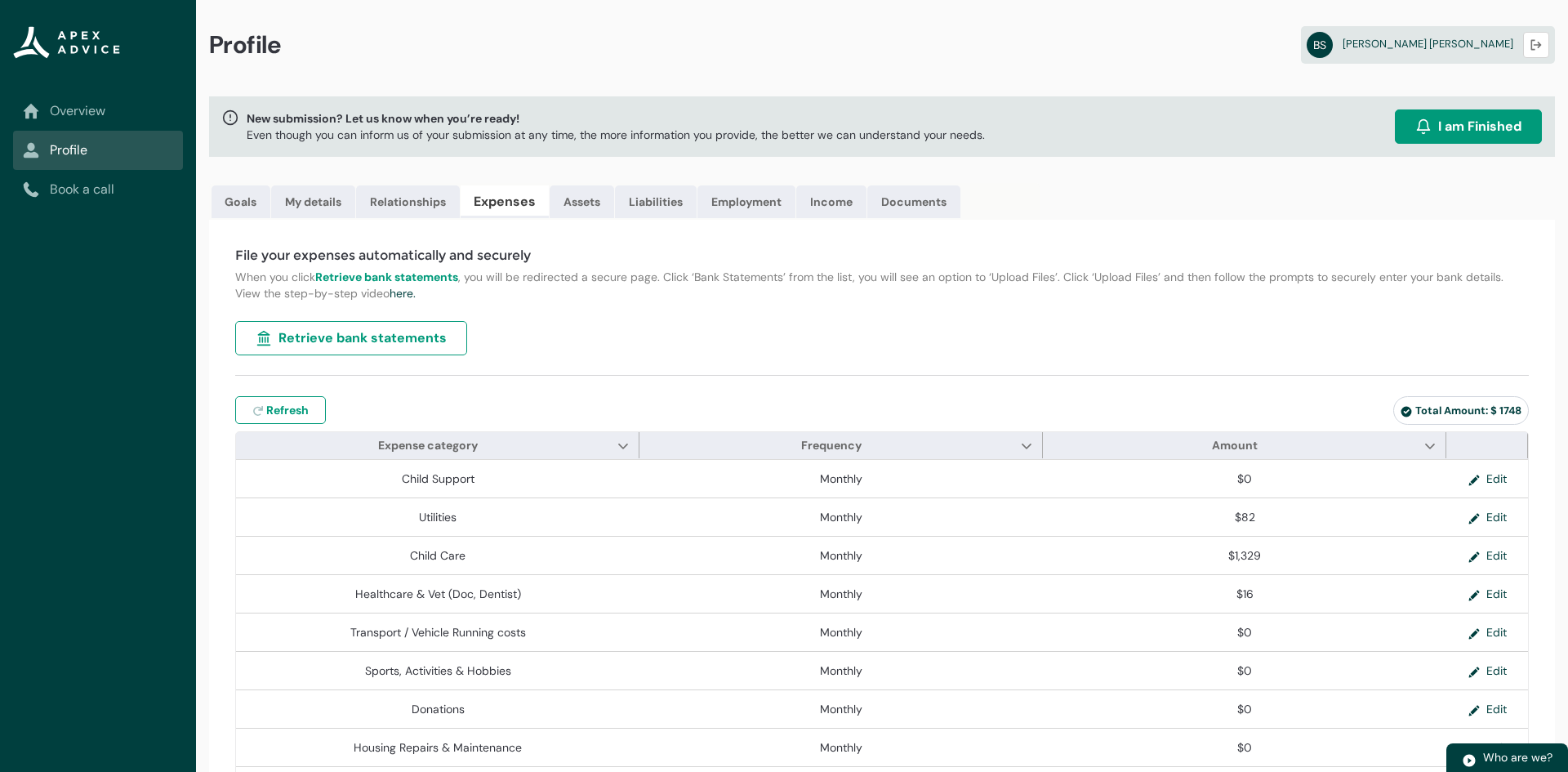
type input "***"
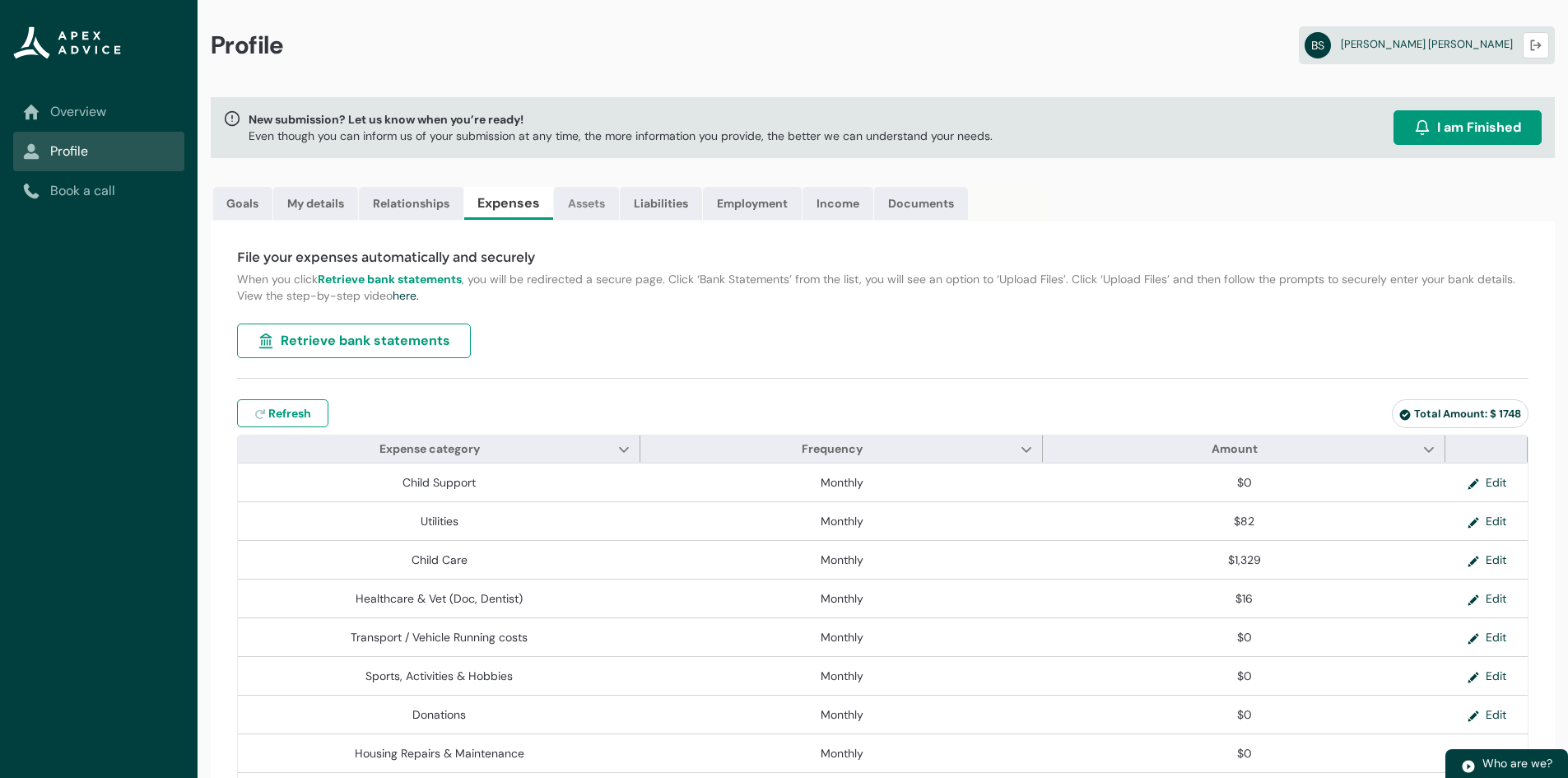
click at [568, 198] on link "Assets" at bounding box center [586, 204] width 65 height 33
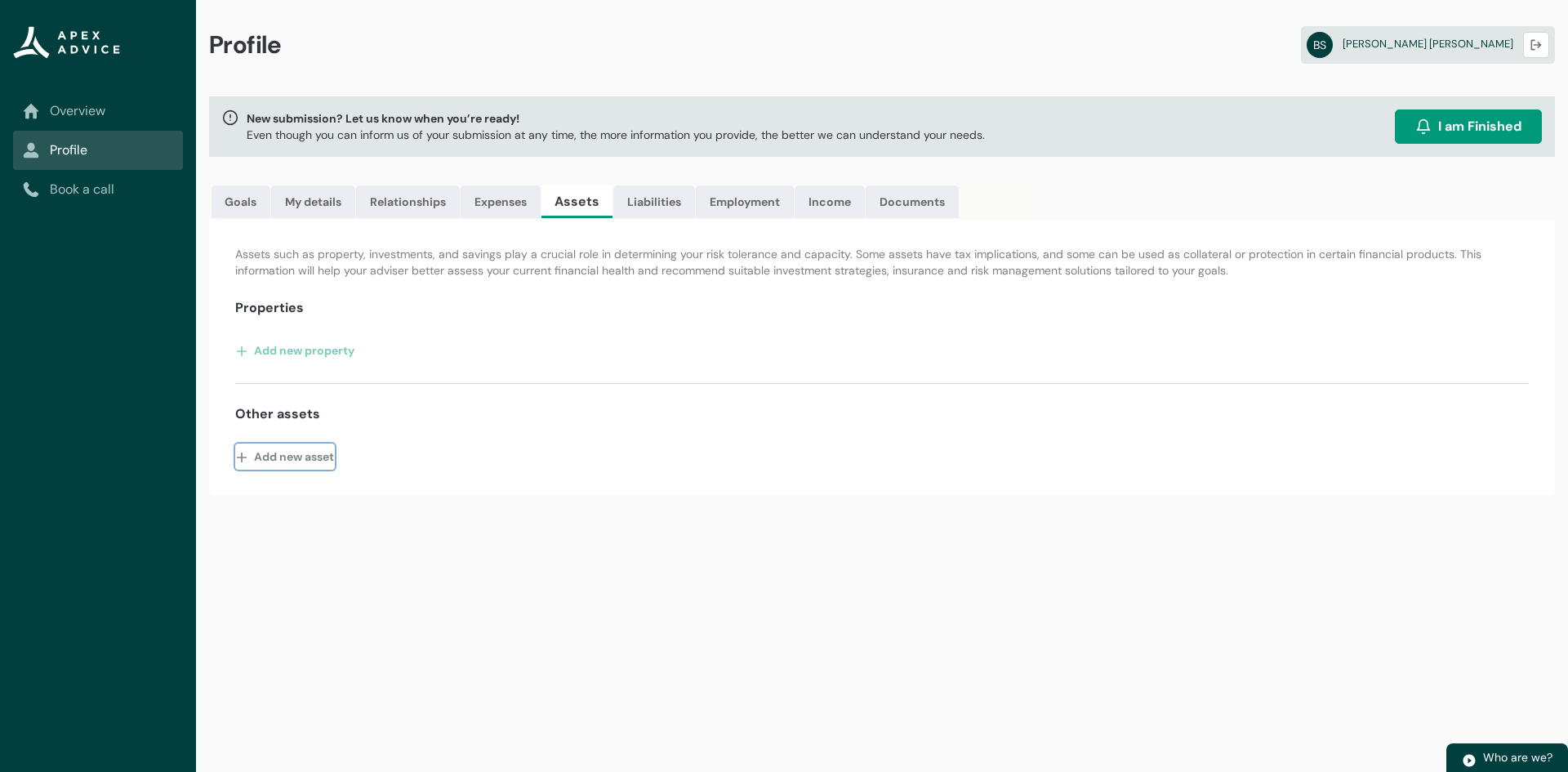
click at [319, 458] on button "Add new asset" at bounding box center [285, 456] width 100 height 26
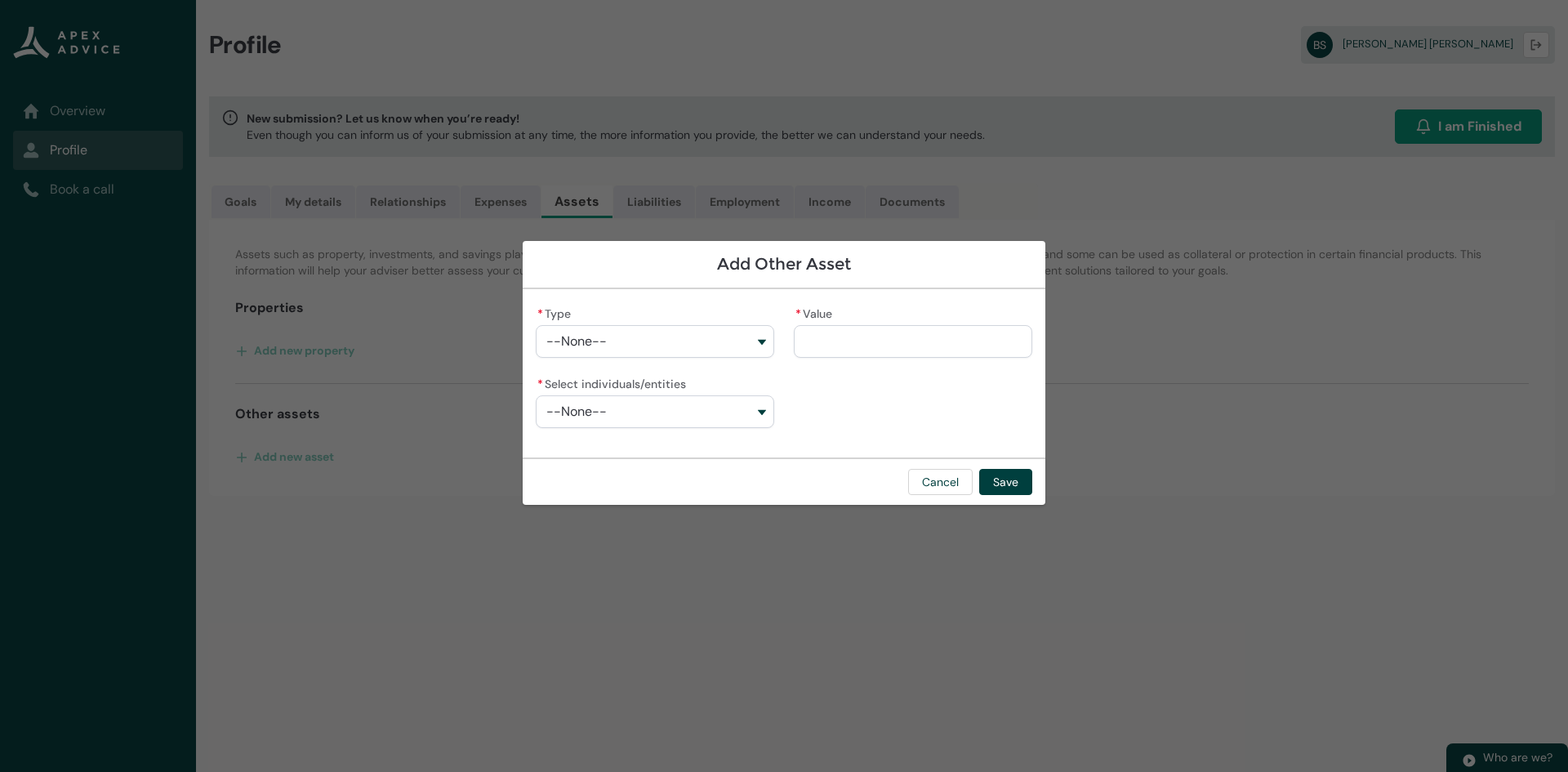
click at [739, 342] on button "--None--" at bounding box center [654, 341] width 239 height 33
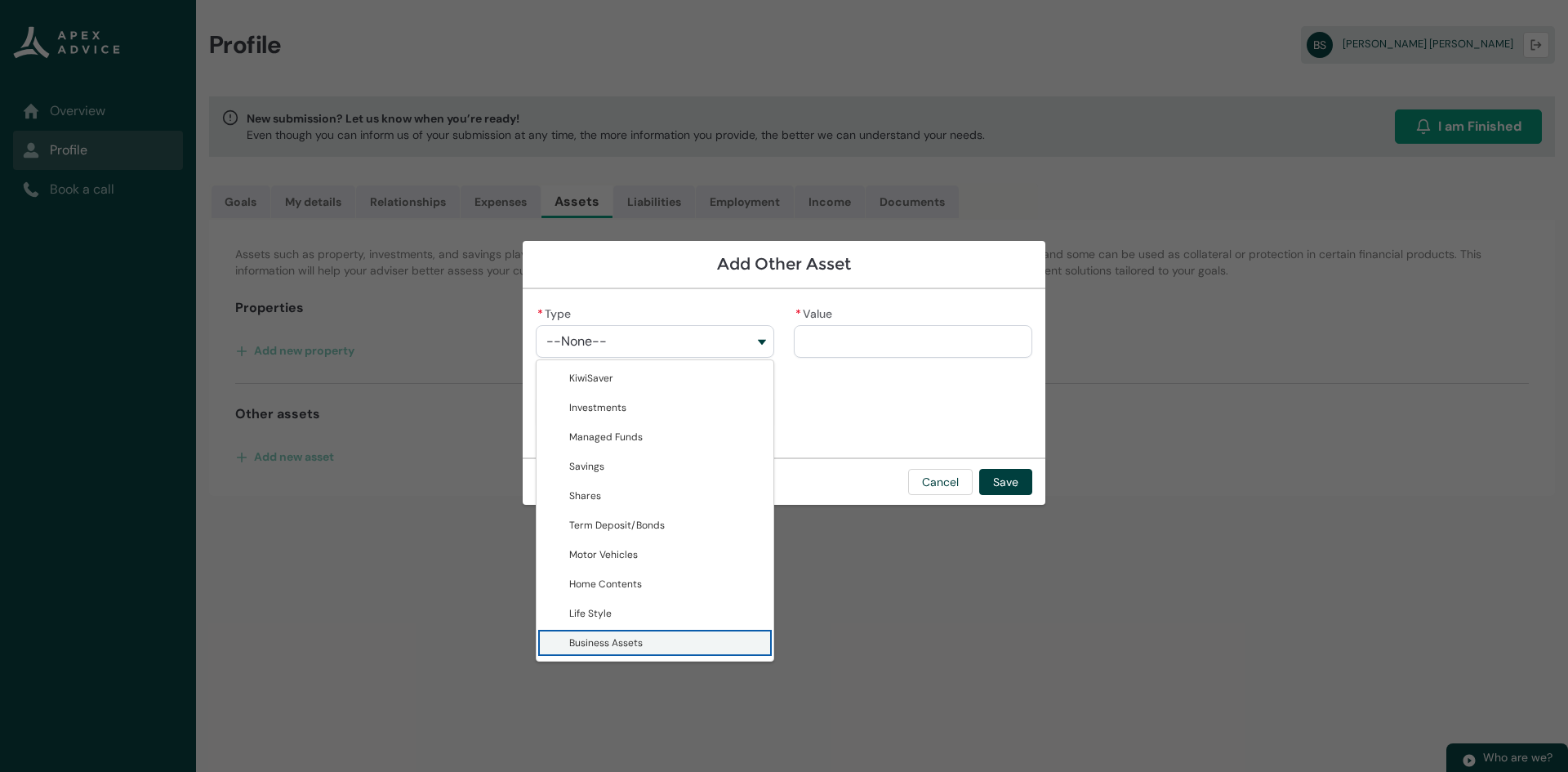
click at [640, 647] on span "Business Assets" at bounding box center [605, 643] width 74 height 13
type lightning-combobox "Business Assets"
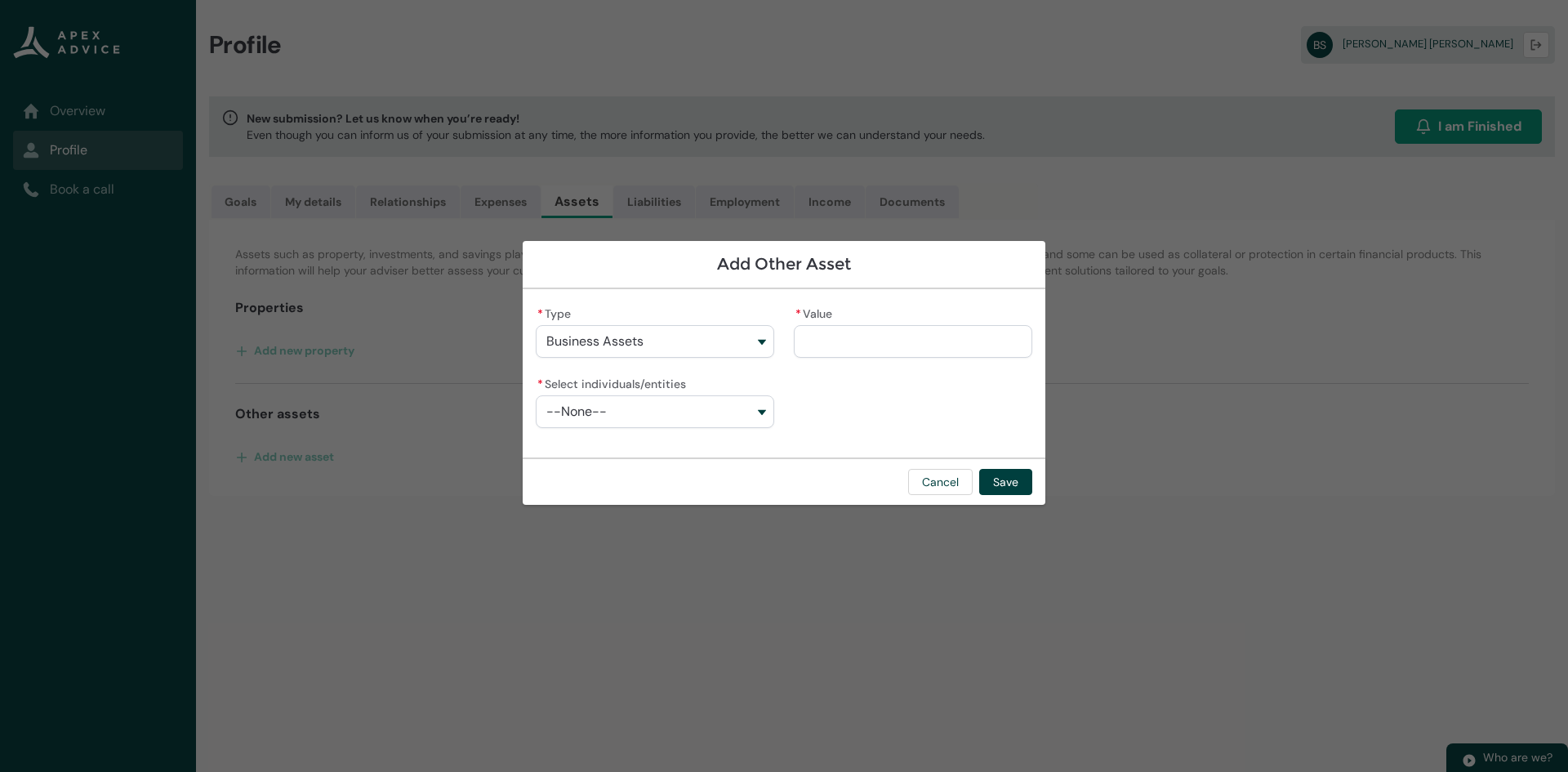
click at [660, 407] on button "--None--" at bounding box center [654, 412] width 239 height 33
click at [653, 464] on lightning-base-combobox-item "[PERSON_NAME]" at bounding box center [654, 477] width 237 height 30
type lightning-combobox "001Q900000xtScoIAE"
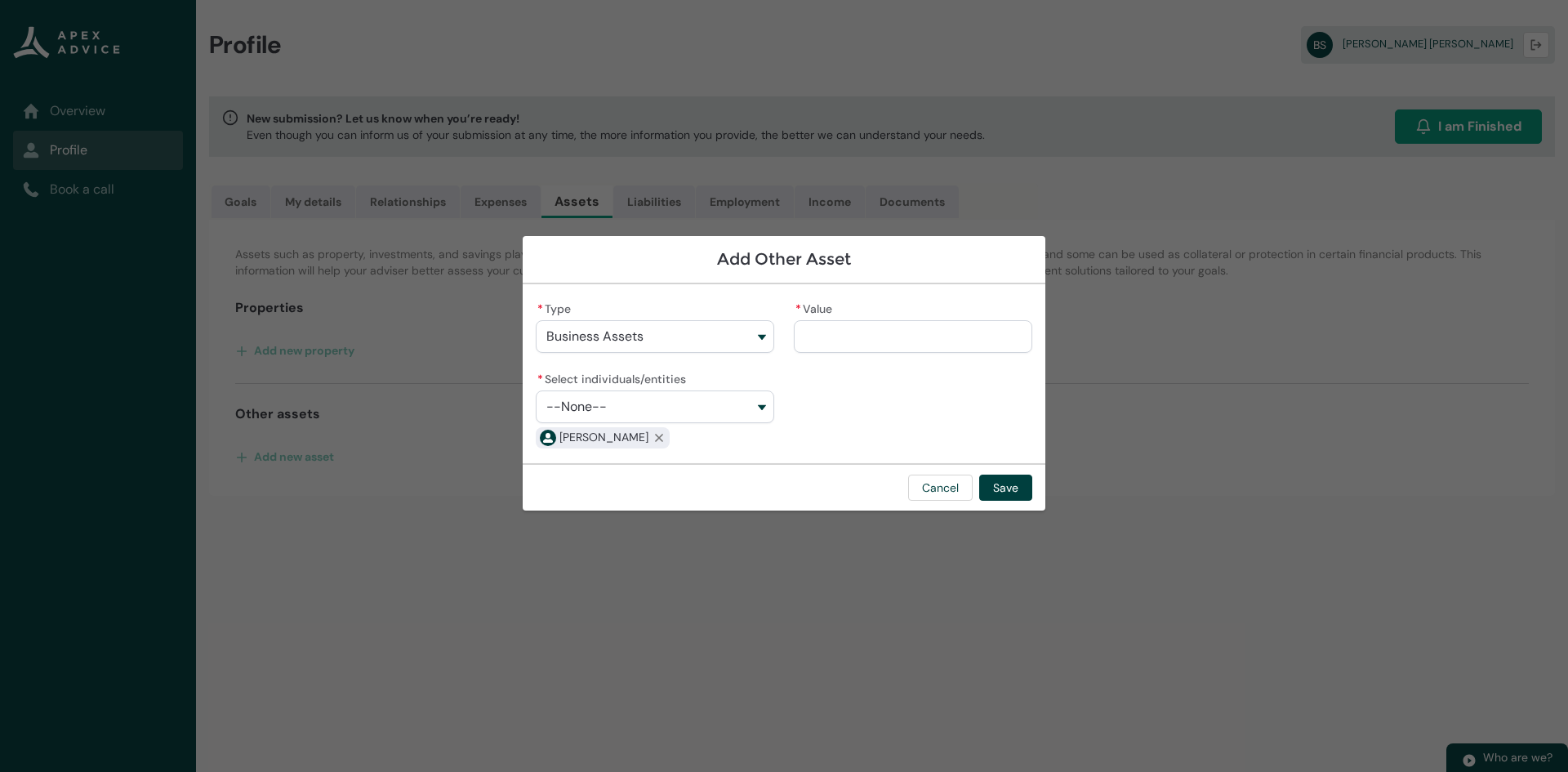
click at [856, 334] on input "* Value" at bounding box center [913, 336] width 239 height 33
type lightning-primitive-input-simple "6"
type input "*"
type lightning-primitive-input-simple "60"
type input "**"
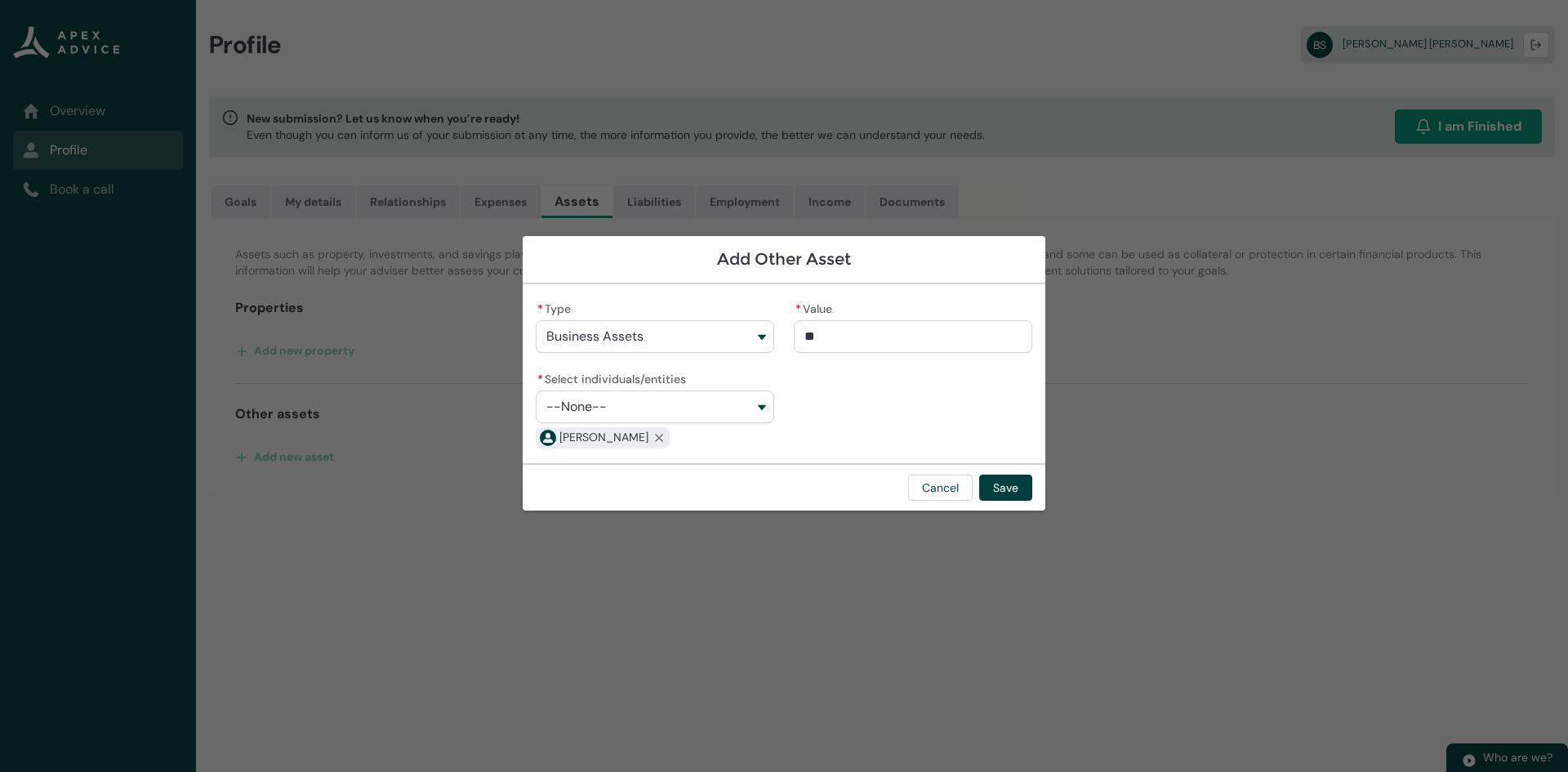
type lightning-primitive-input-simple "6"
type input "*"
type lightning-primitive-input-simple "5"
type input "*"
type lightning-primitive-input-simple "55"
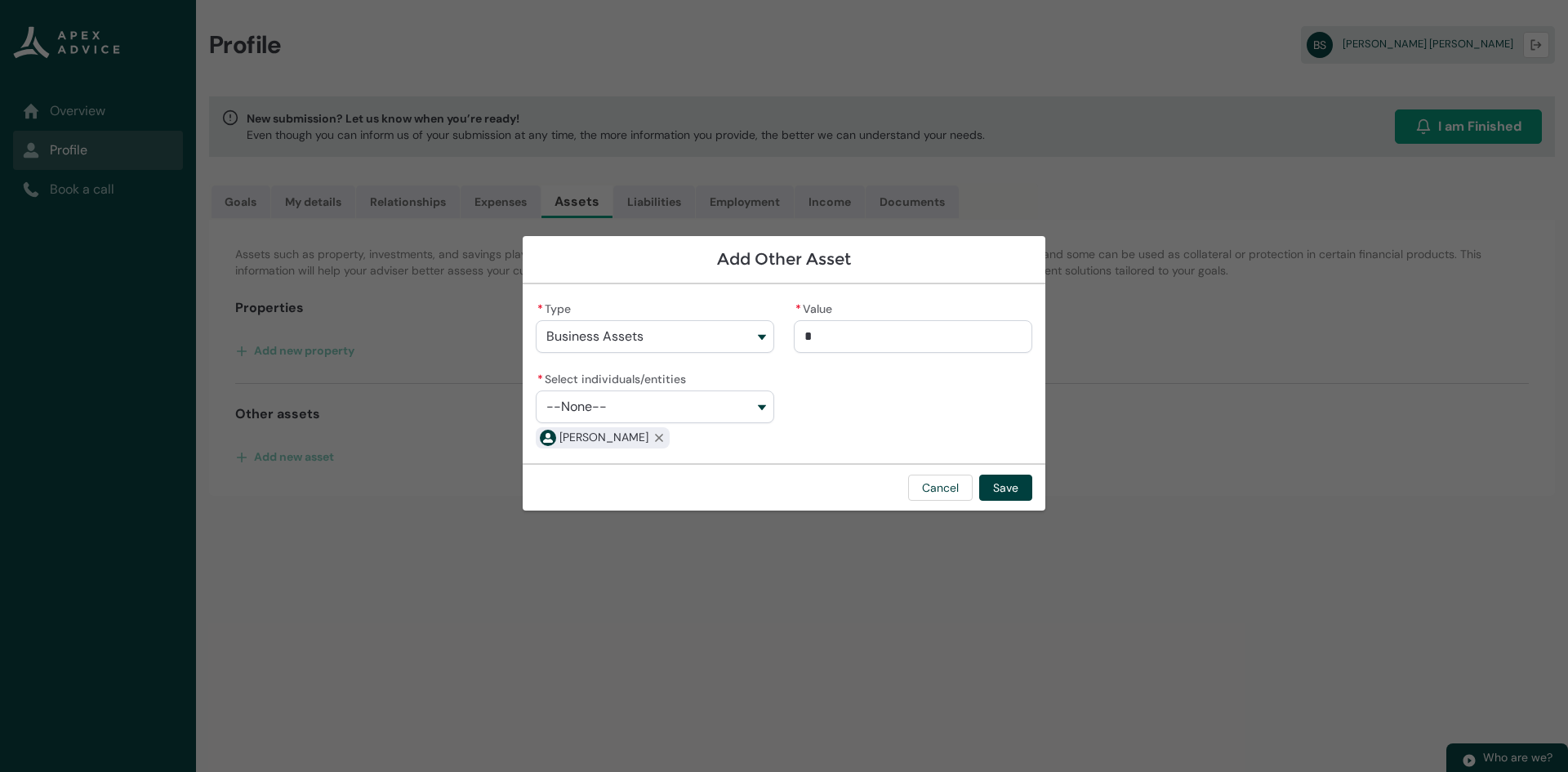
type input "**"
type lightning-primitive-input-simple "550"
type input "***"
type lightning-primitive-input-simple "5500"
type input "****"
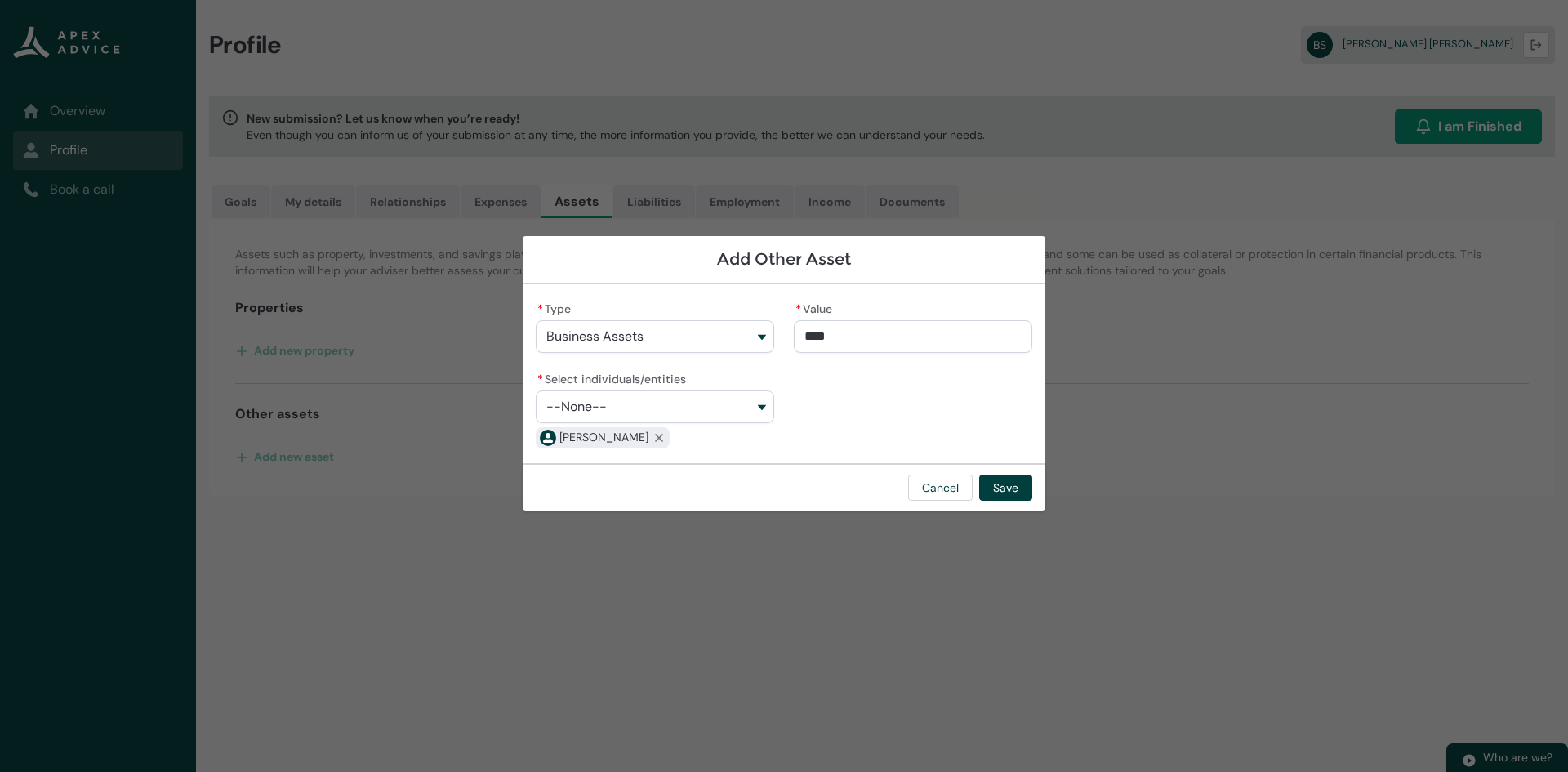
type lightning-primitive-input-simple "55000"
type input "**********"
click at [1013, 494] on button "Save" at bounding box center [1005, 487] width 53 height 26
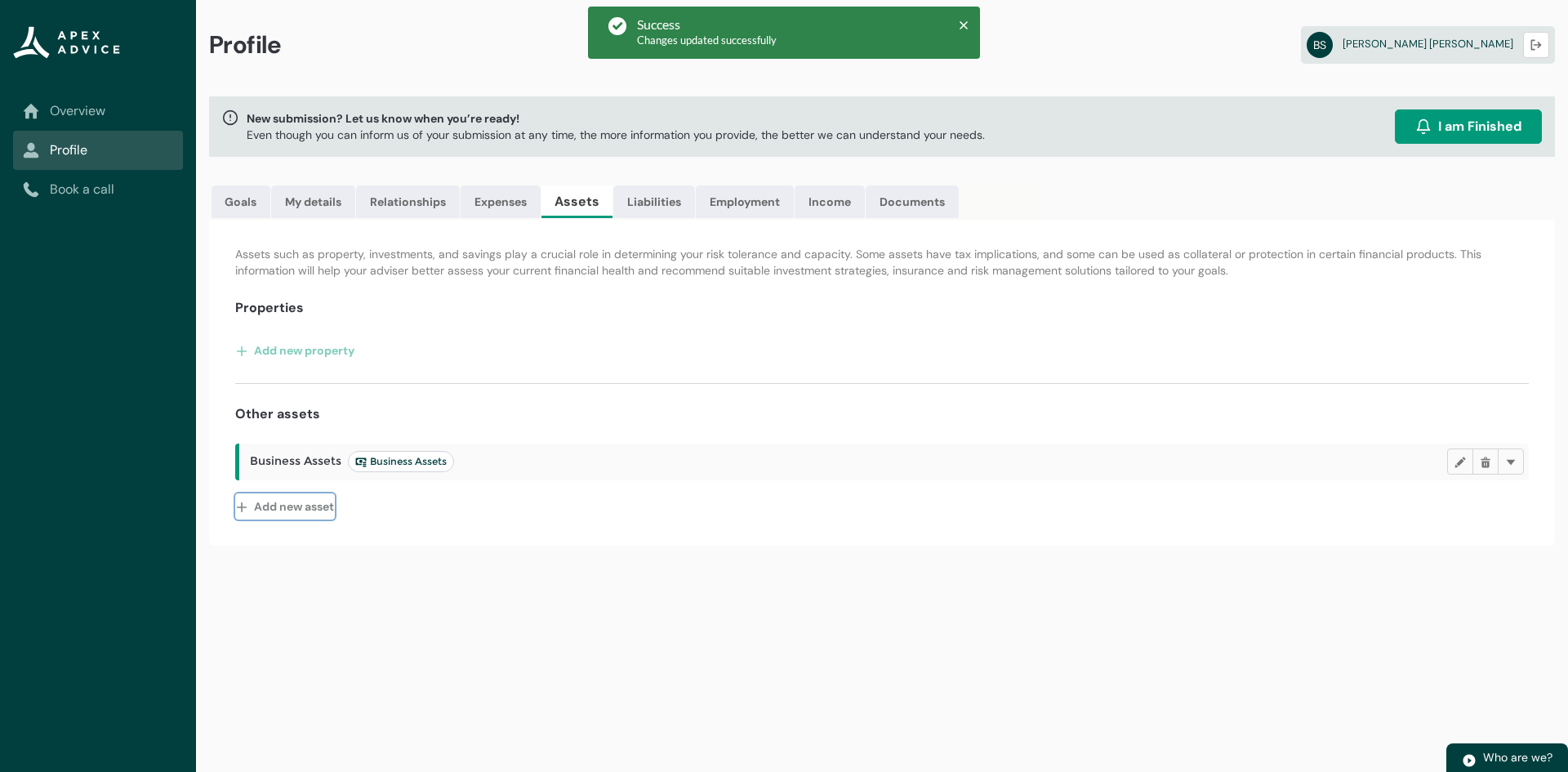
click at [321, 502] on button "Add new asset" at bounding box center [285, 506] width 100 height 26
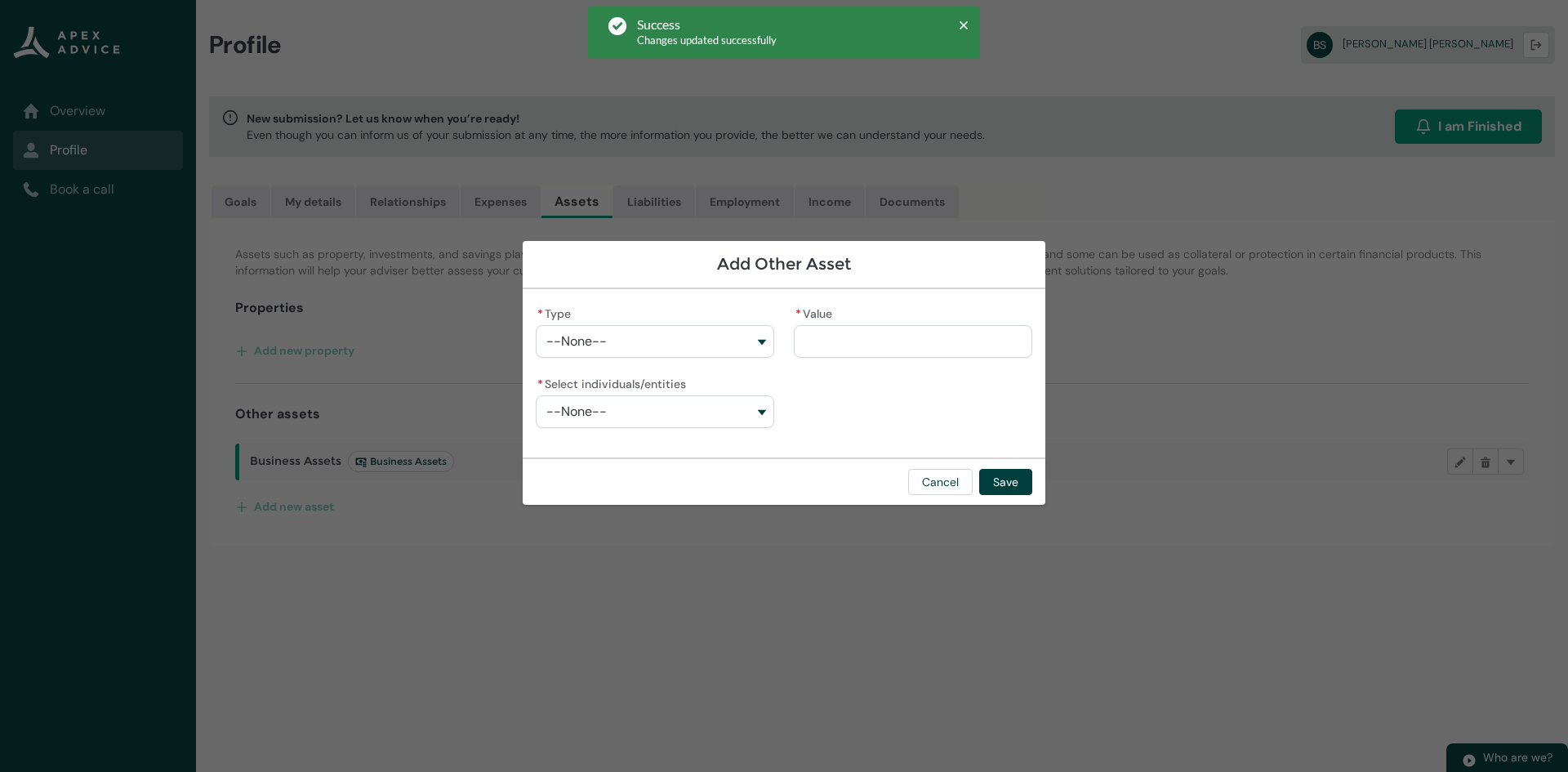
click at [600, 342] on span "--None--" at bounding box center [576, 341] width 60 height 14
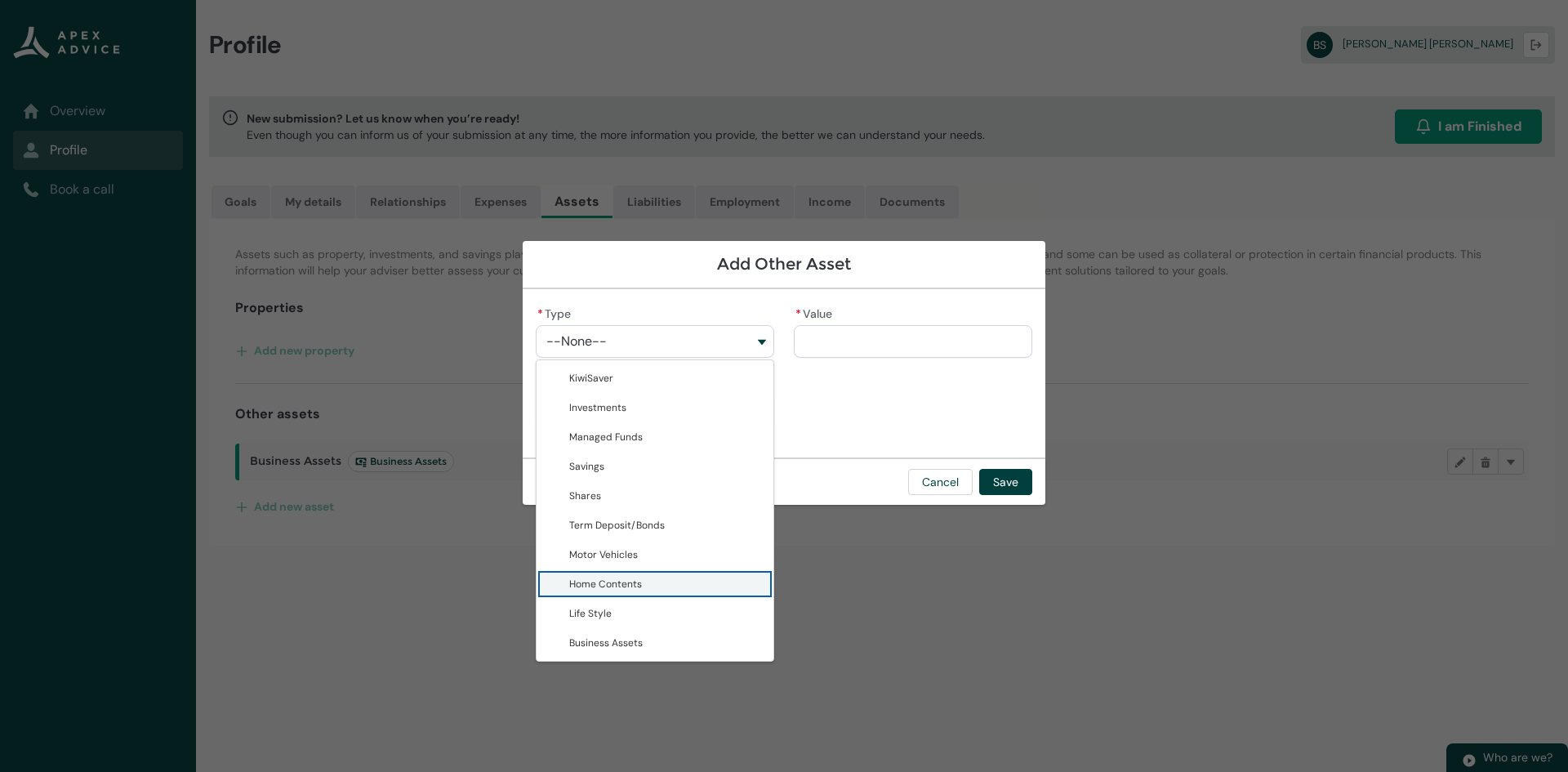
click at [625, 582] on span "Home Contents" at bounding box center [605, 584] width 73 height 13
type lightning-combobox "Home Contents"
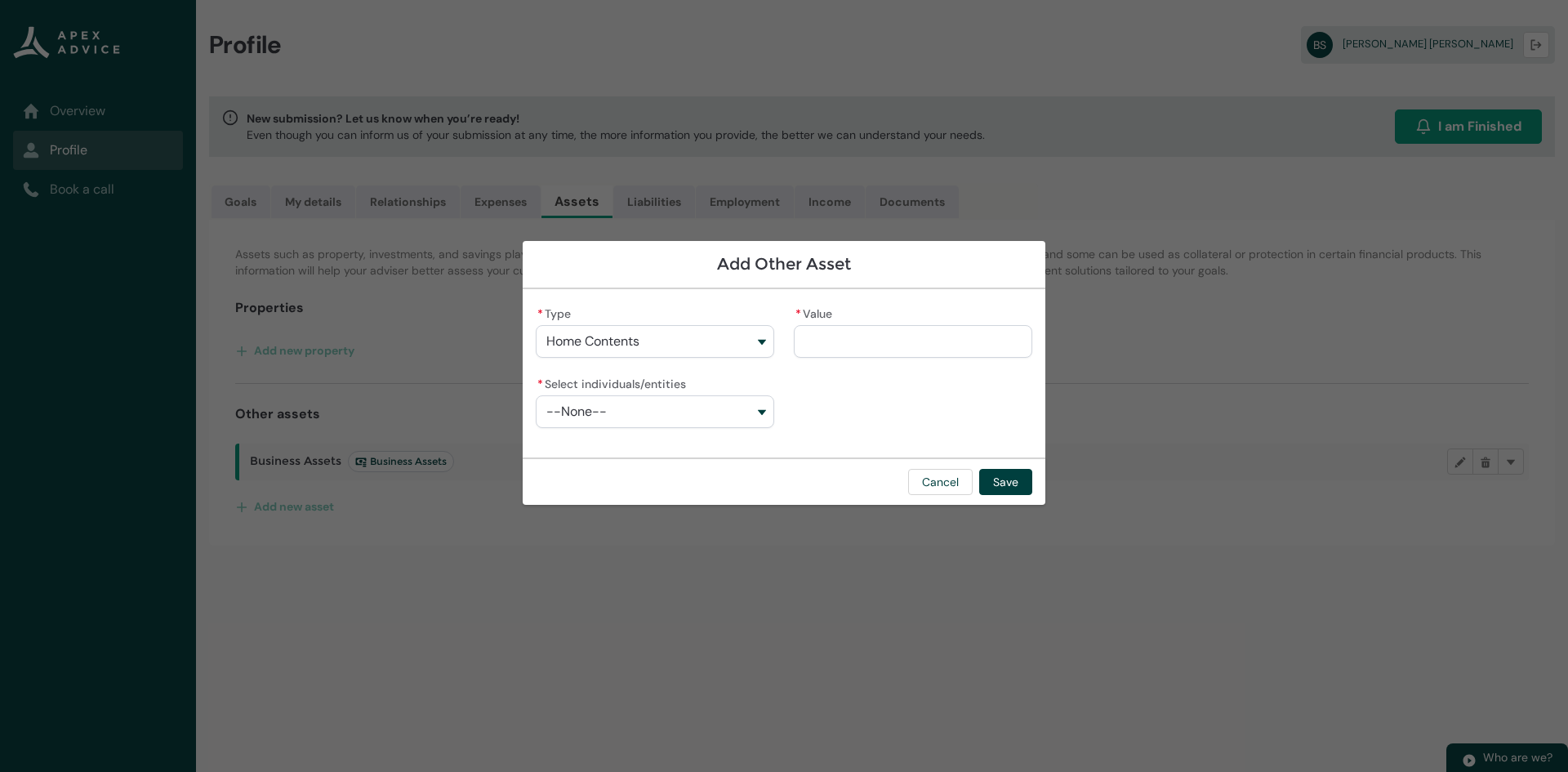
click at [766, 410] on button "--None--" at bounding box center [654, 412] width 239 height 33
click at [685, 460] on lightning-base-combobox-item "[PERSON_NAME]" at bounding box center [654, 448] width 237 height 30
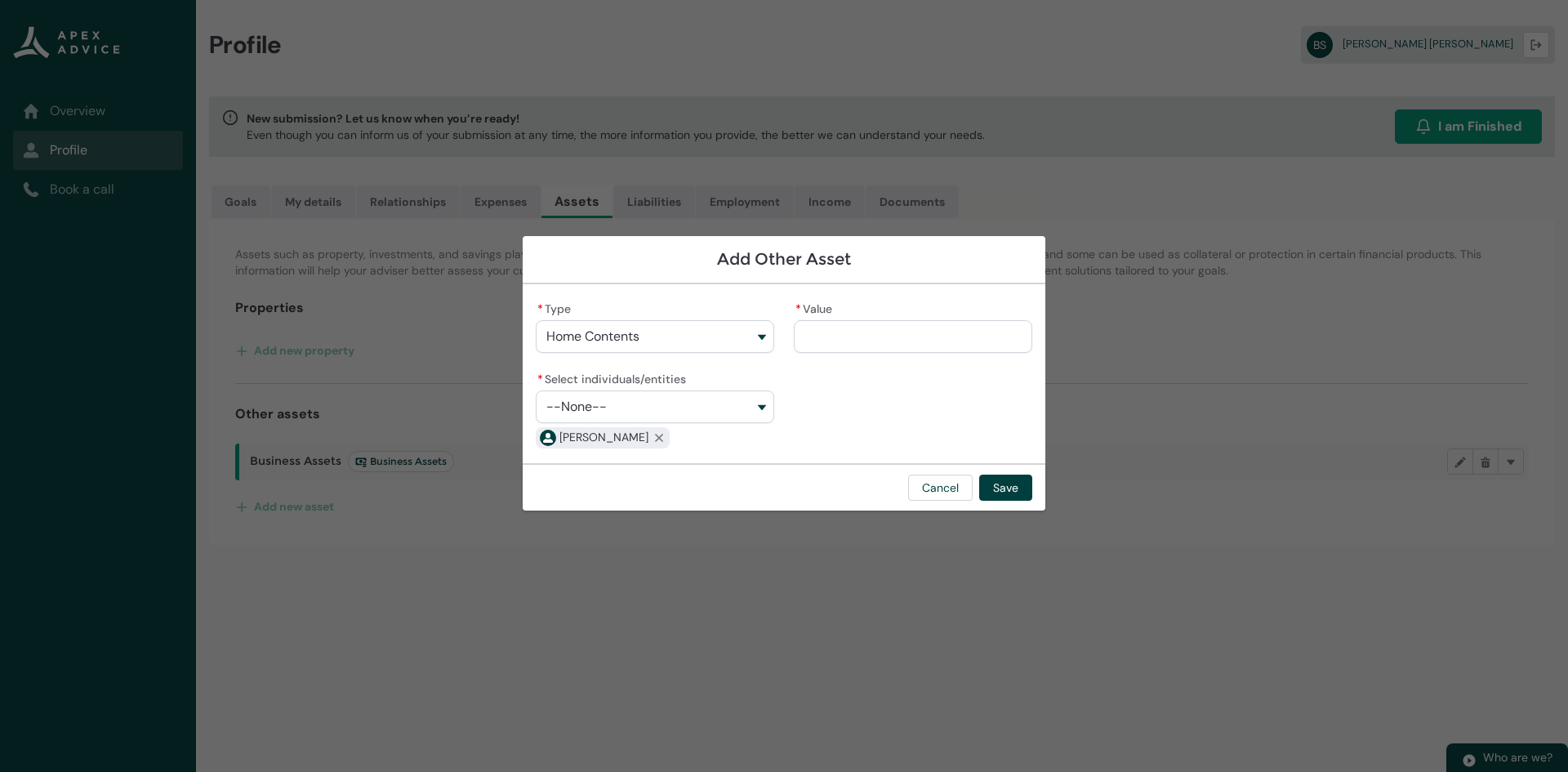
click at [723, 405] on button "--None--" at bounding box center [654, 407] width 239 height 33
click at [691, 468] on span "[PERSON_NAME]" at bounding box center [666, 471] width 194 height 16
type lightning-combobox "001Q900000xtScoIAE"
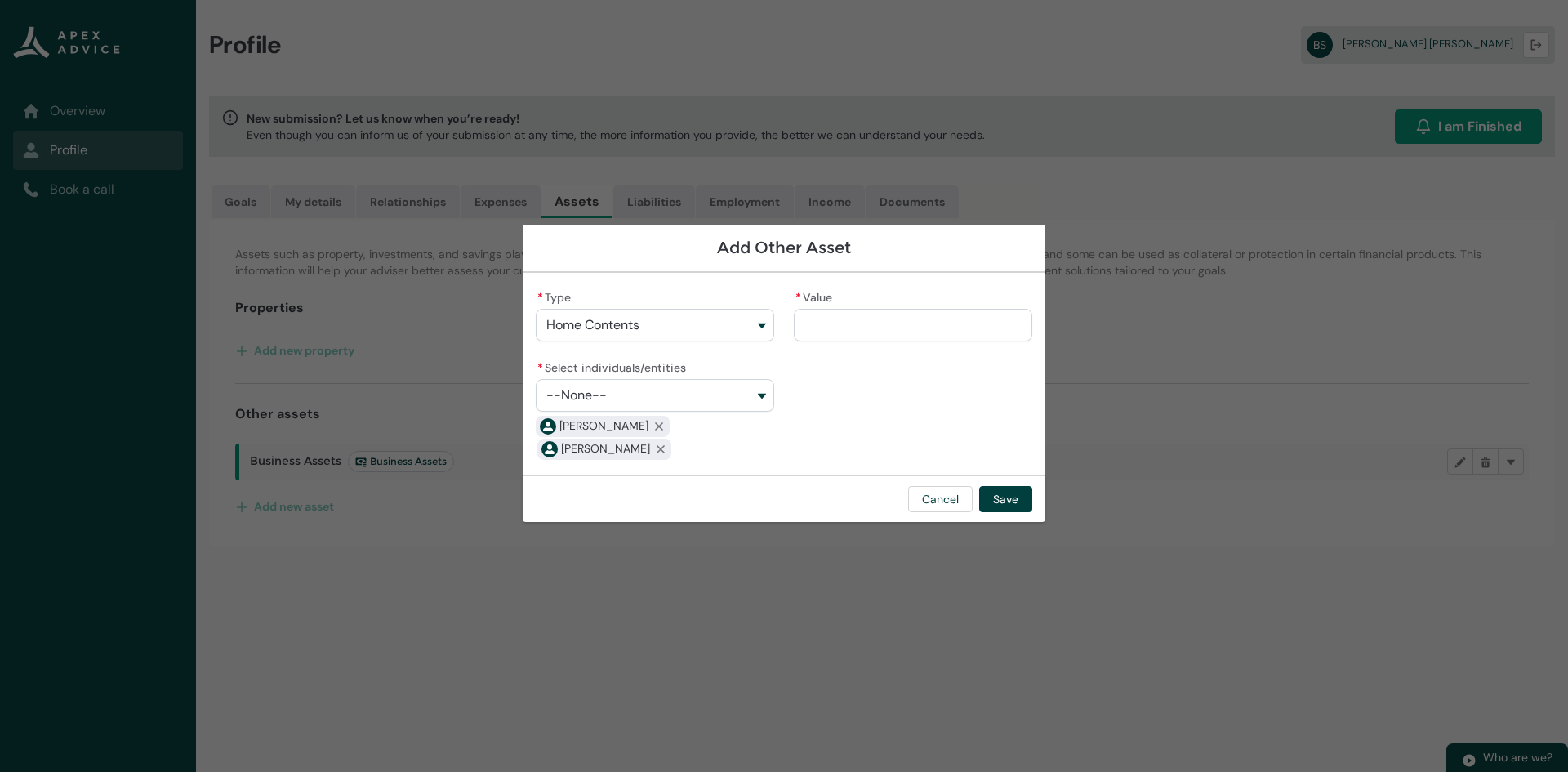
click at [838, 325] on input "* Value" at bounding box center [913, 325] width 239 height 33
type lightning-primitive-input-simple "3"
type input "*"
type lightning-primitive-input-simple "35"
type input "**"
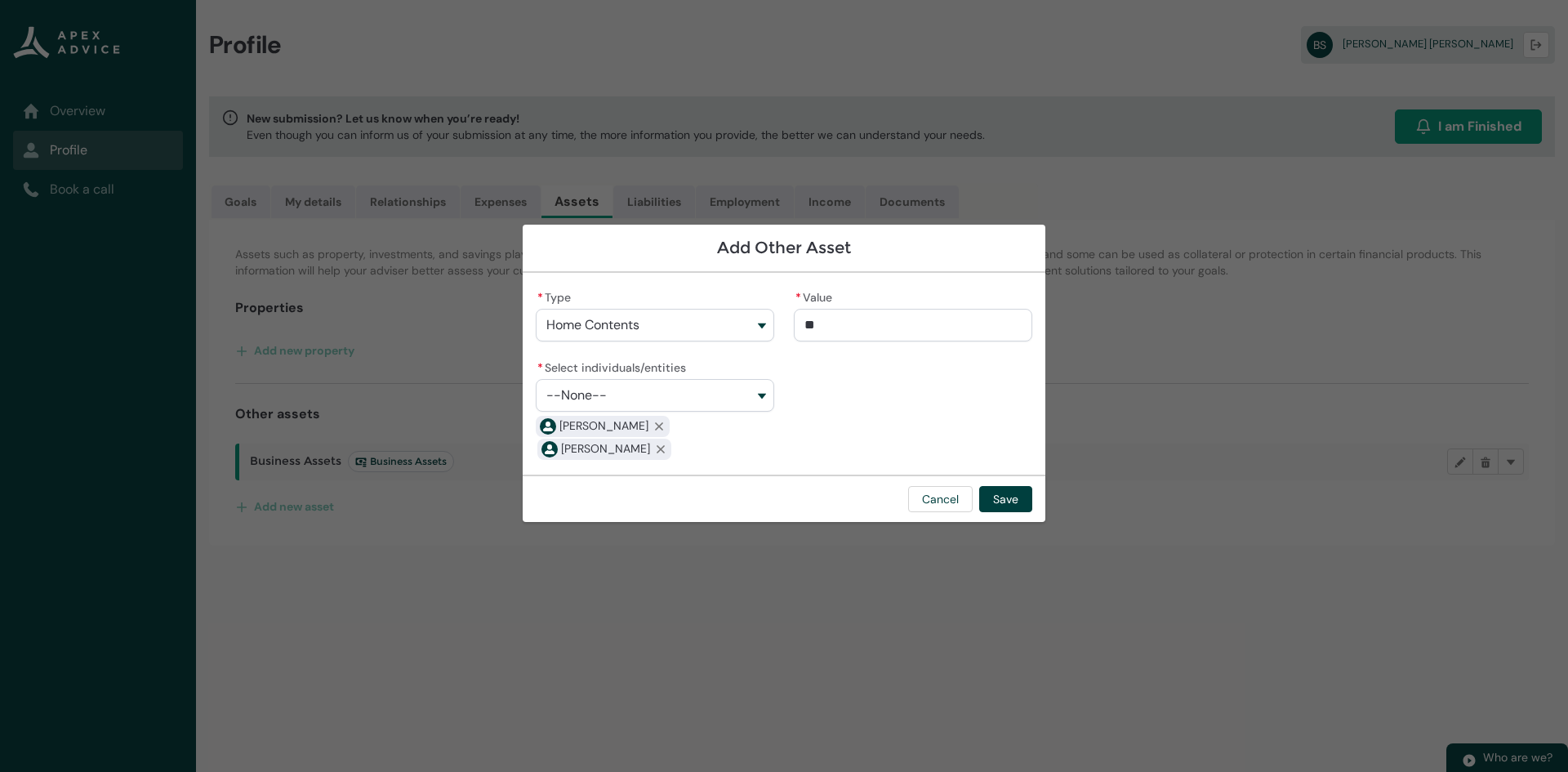
type lightning-primitive-input-simple "350"
type input "***"
type lightning-primitive-input-simple "3500"
type input "****"
type lightning-primitive-input-simple "35000"
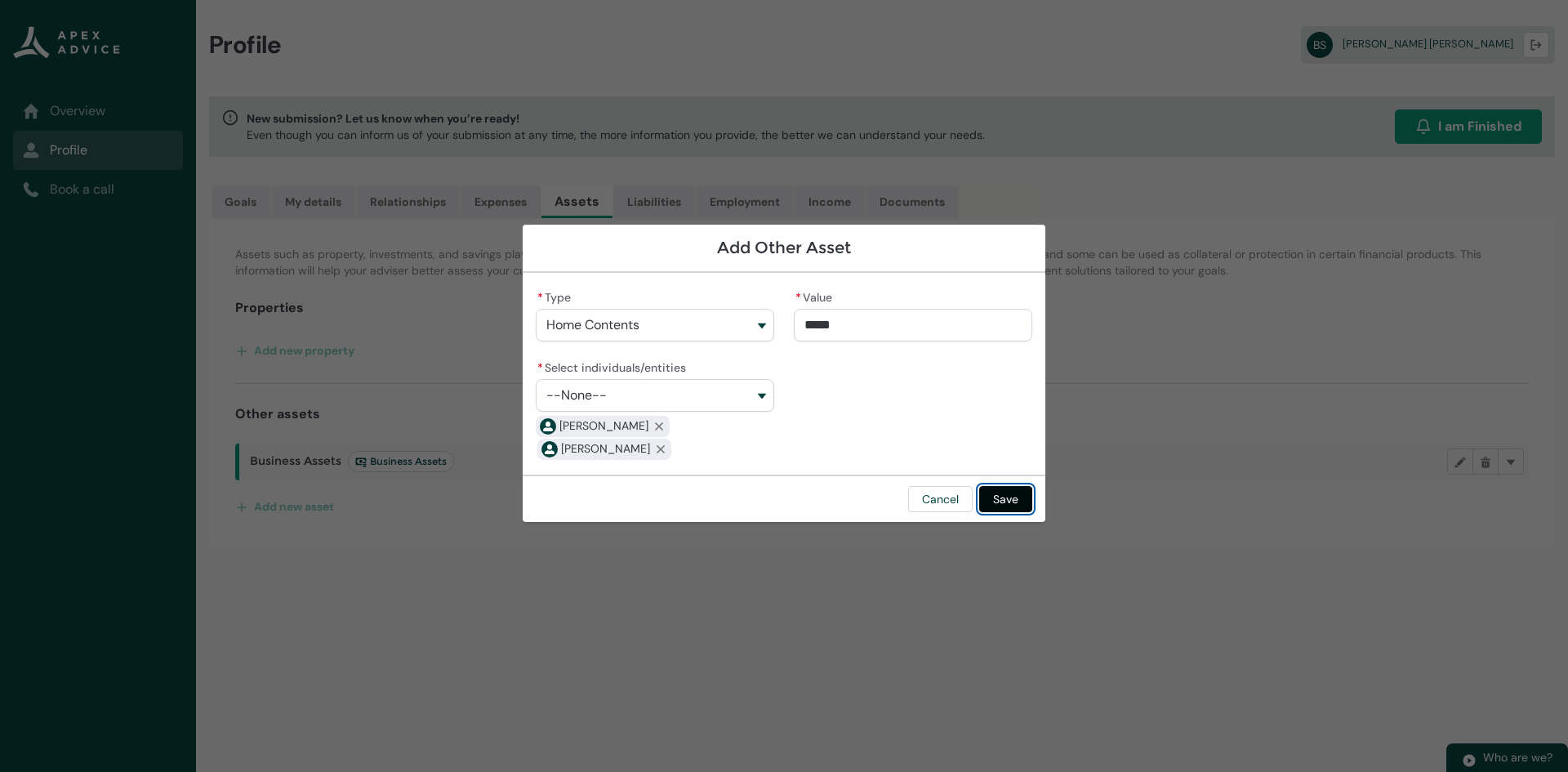
type input "**********"
click at [1003, 502] on button "Save" at bounding box center [1005, 498] width 53 height 26
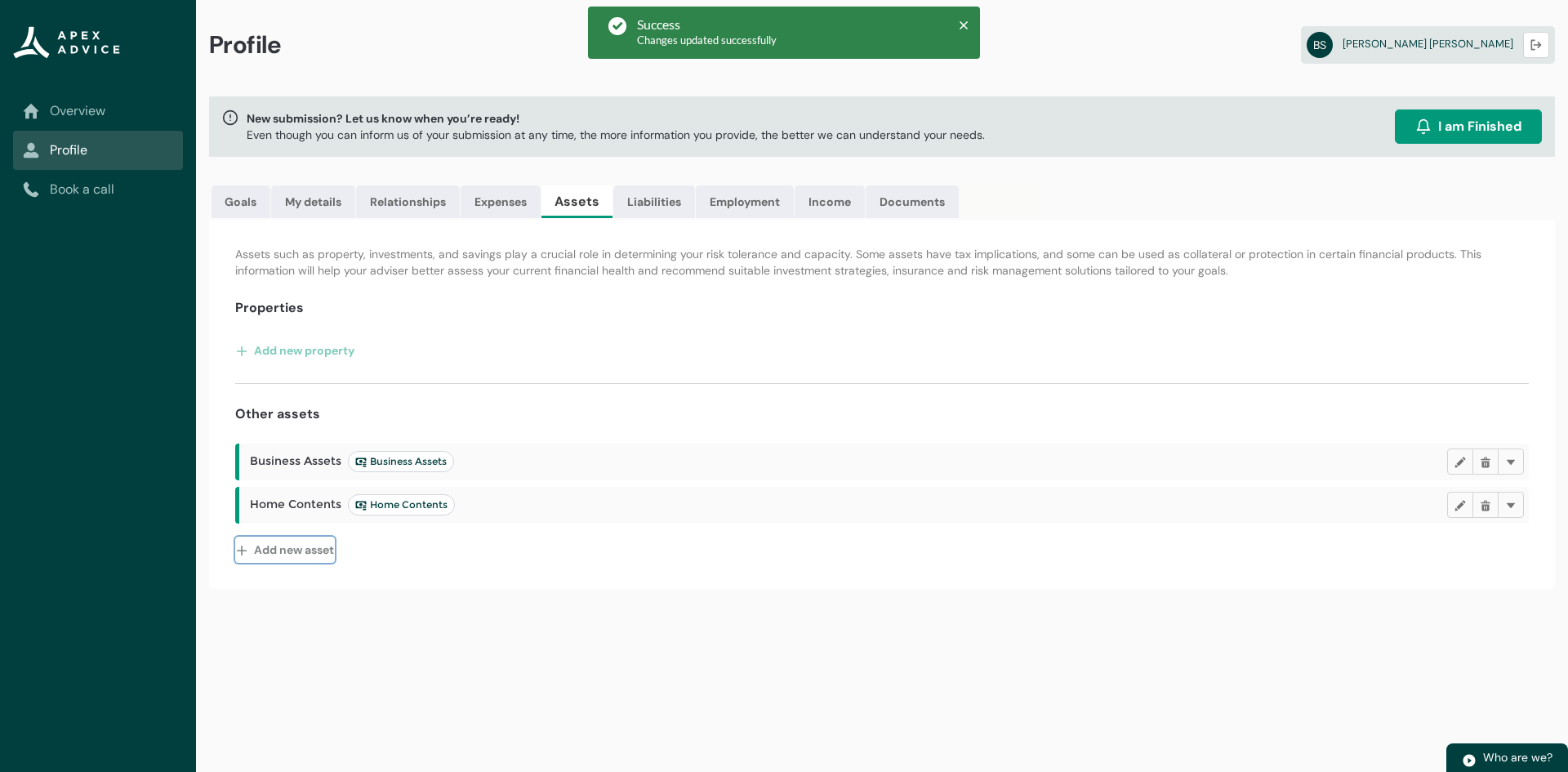
click at [270, 551] on button "Add new asset" at bounding box center [285, 549] width 100 height 26
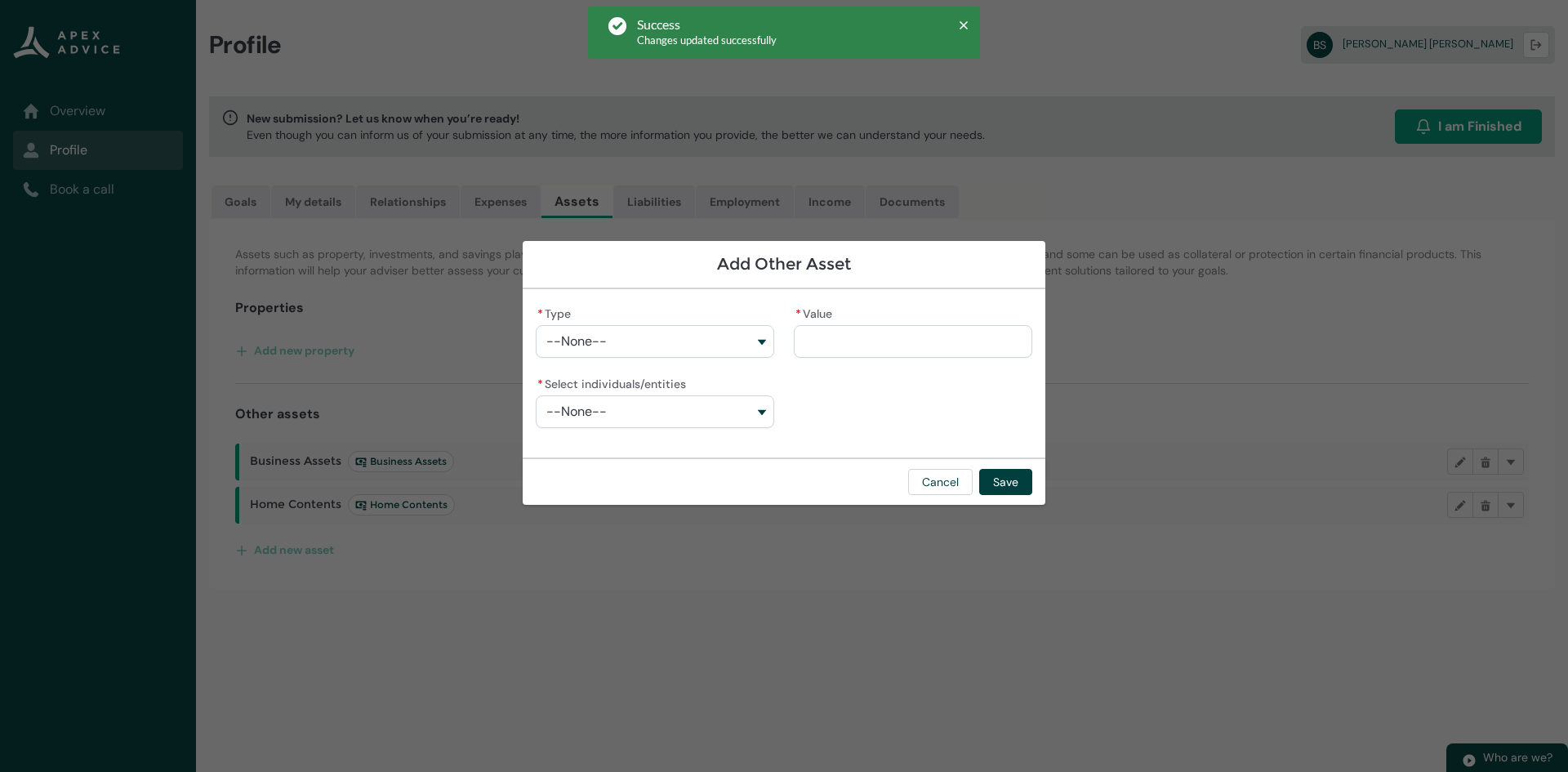
click at [662, 346] on button "--None--" at bounding box center [654, 341] width 239 height 33
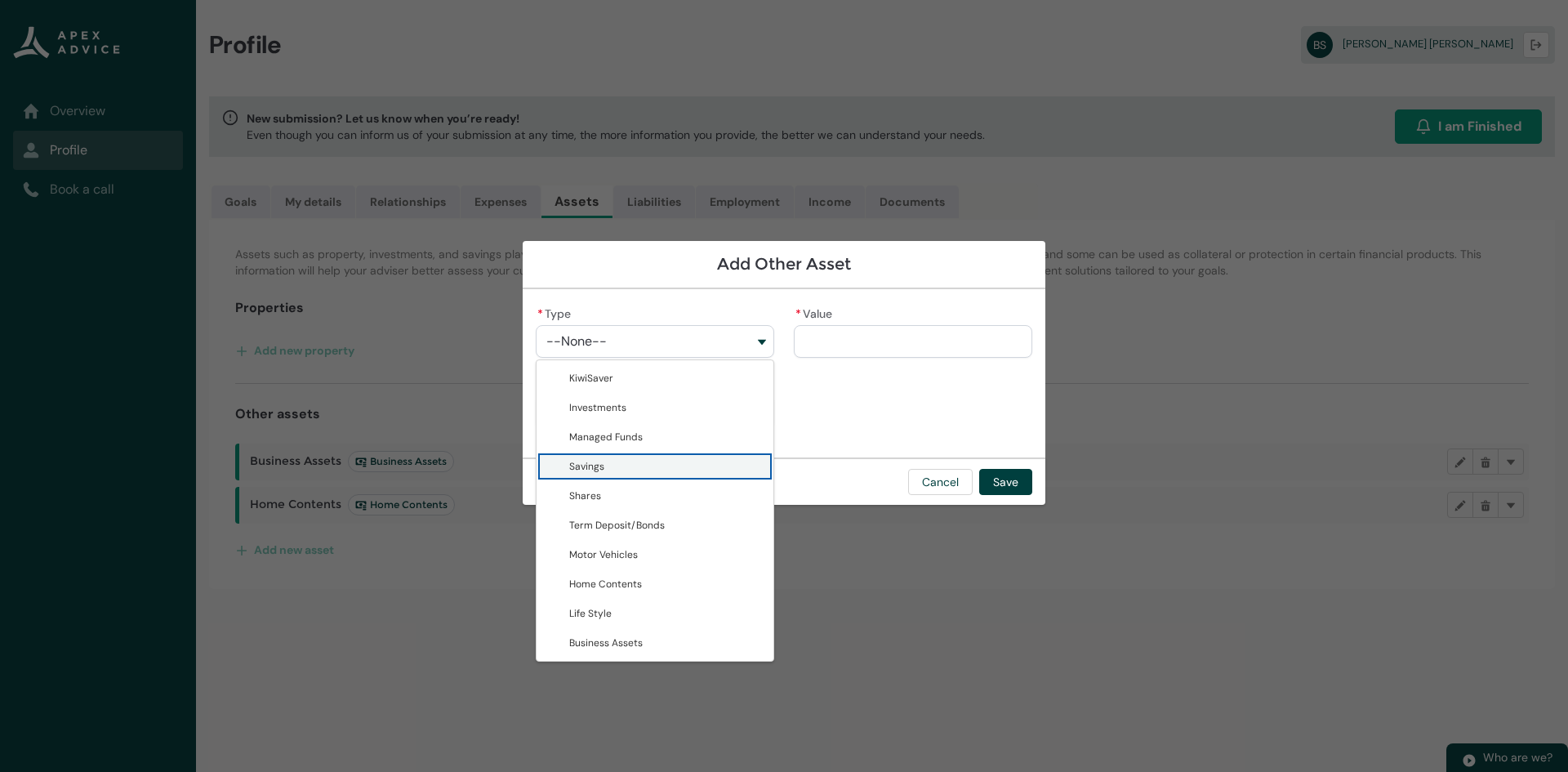
click at [652, 470] on span "Savings" at bounding box center [666, 465] width 194 height 16
type lightning-combobox "Savings"
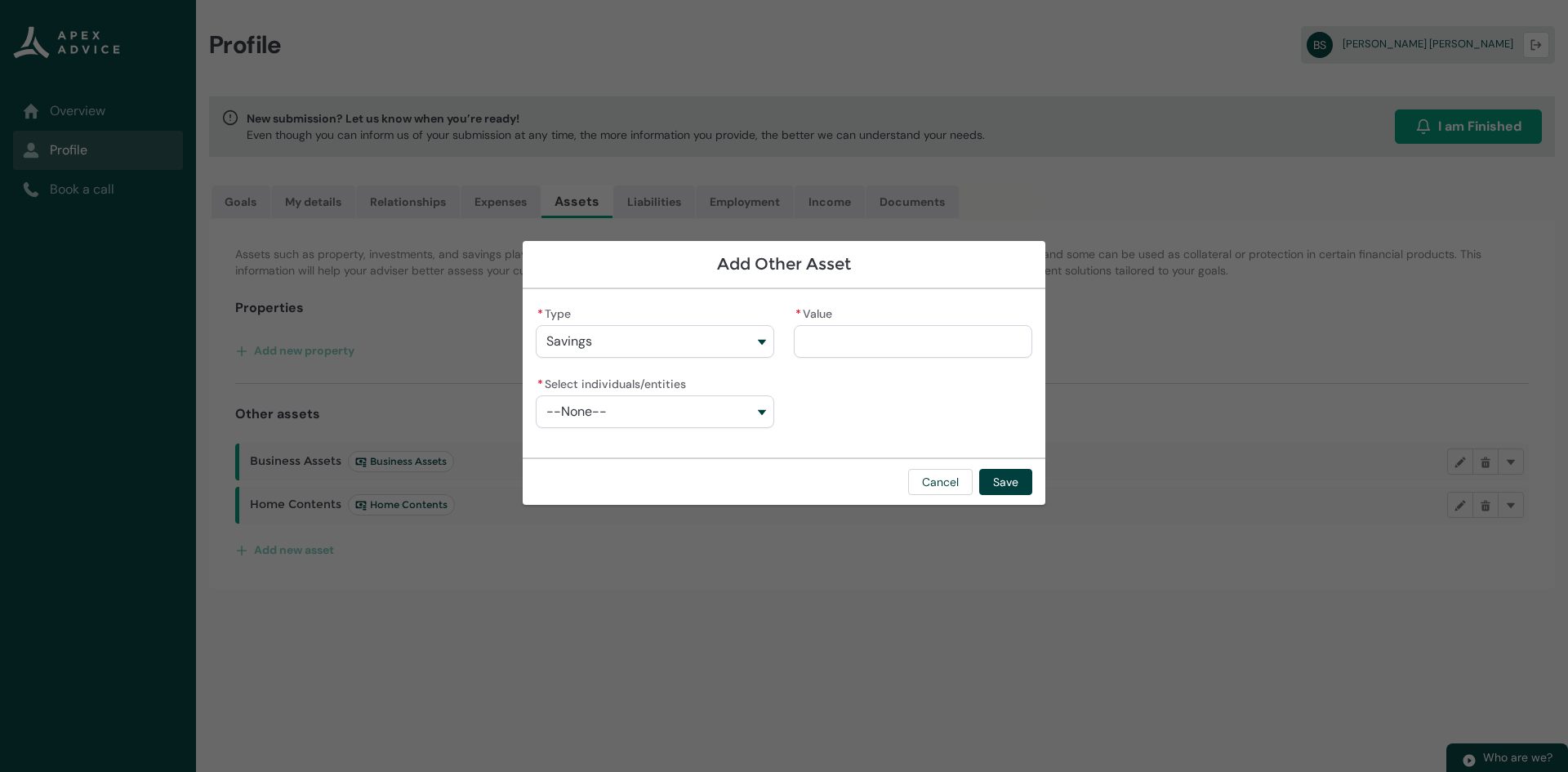
click at [664, 419] on button "--None--" at bounding box center [654, 412] width 239 height 33
click at [635, 471] on span "[PERSON_NAME]" at bounding box center [666, 477] width 194 height 16
type lightning-combobox "001Q900000xtScoIAE"
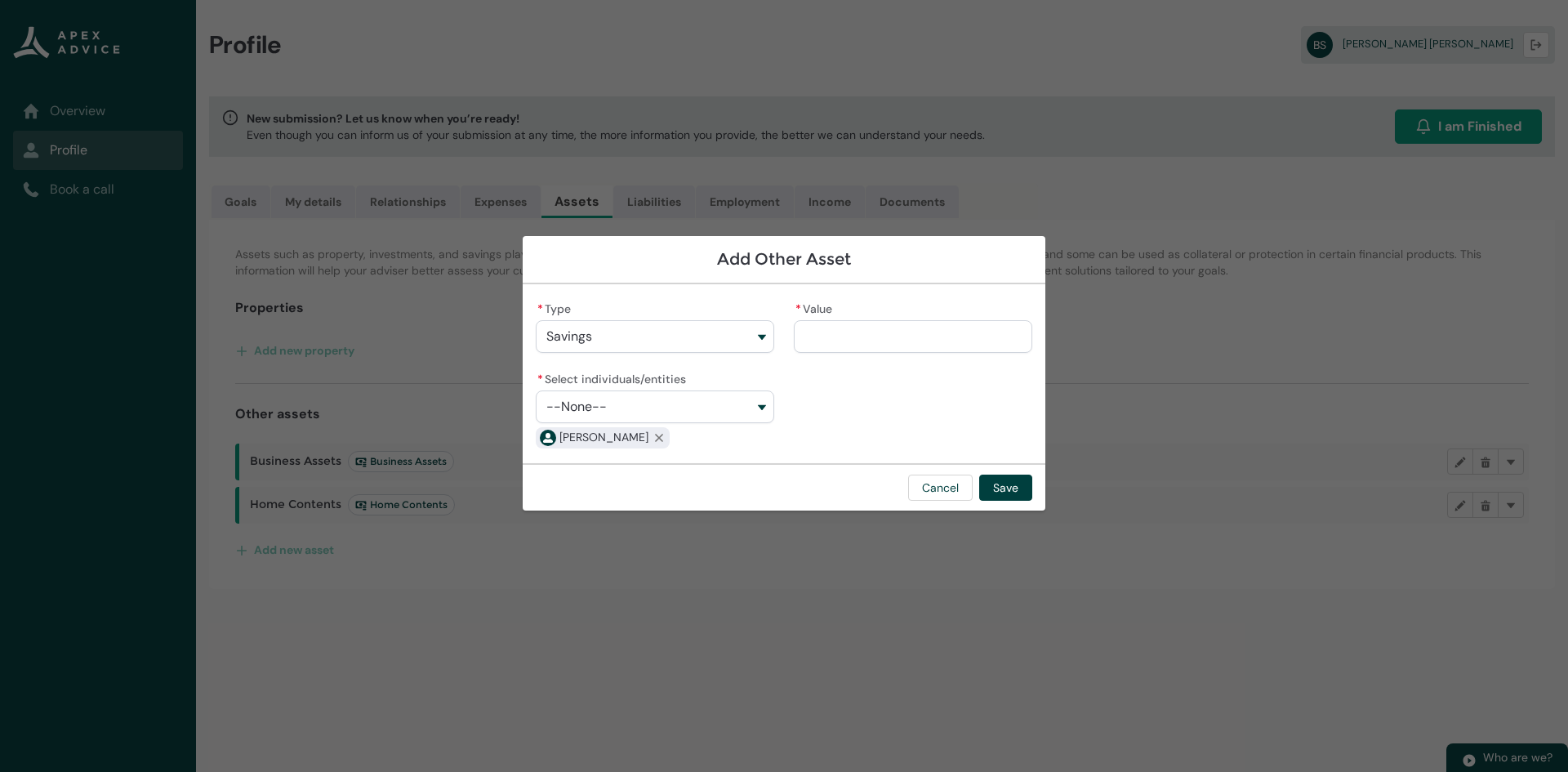
click at [831, 335] on input "* Value" at bounding box center [913, 336] width 239 height 33
type lightning-primitive-input-simple "2"
type input "*"
type lightning-primitive-input-simple "2"
type input "*"
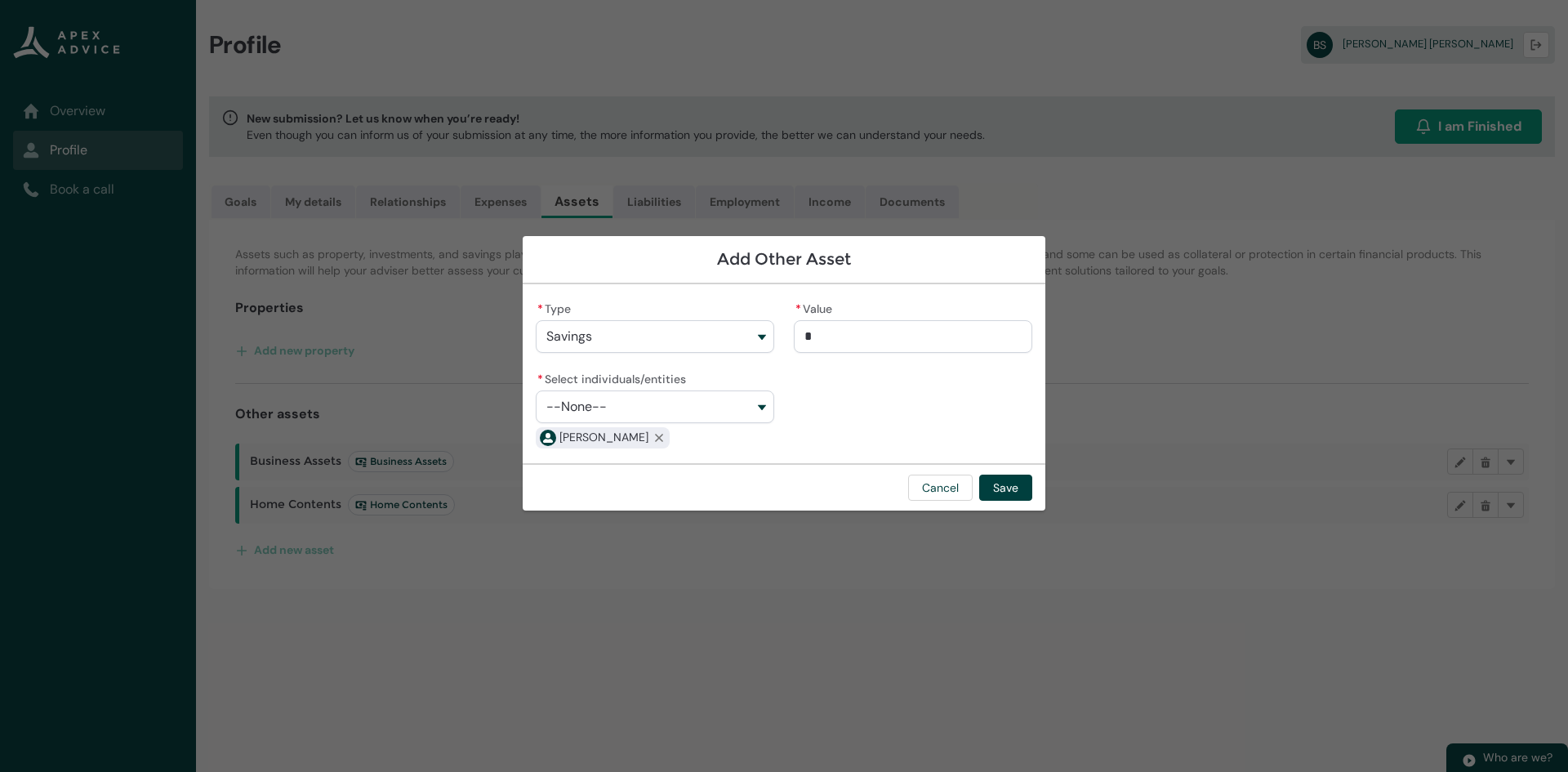
type lightning-primitive-input-simple "26"
type input "**"
type lightning-primitive-input-simple "260"
type input "***"
type lightning-primitive-input-simple "2600"
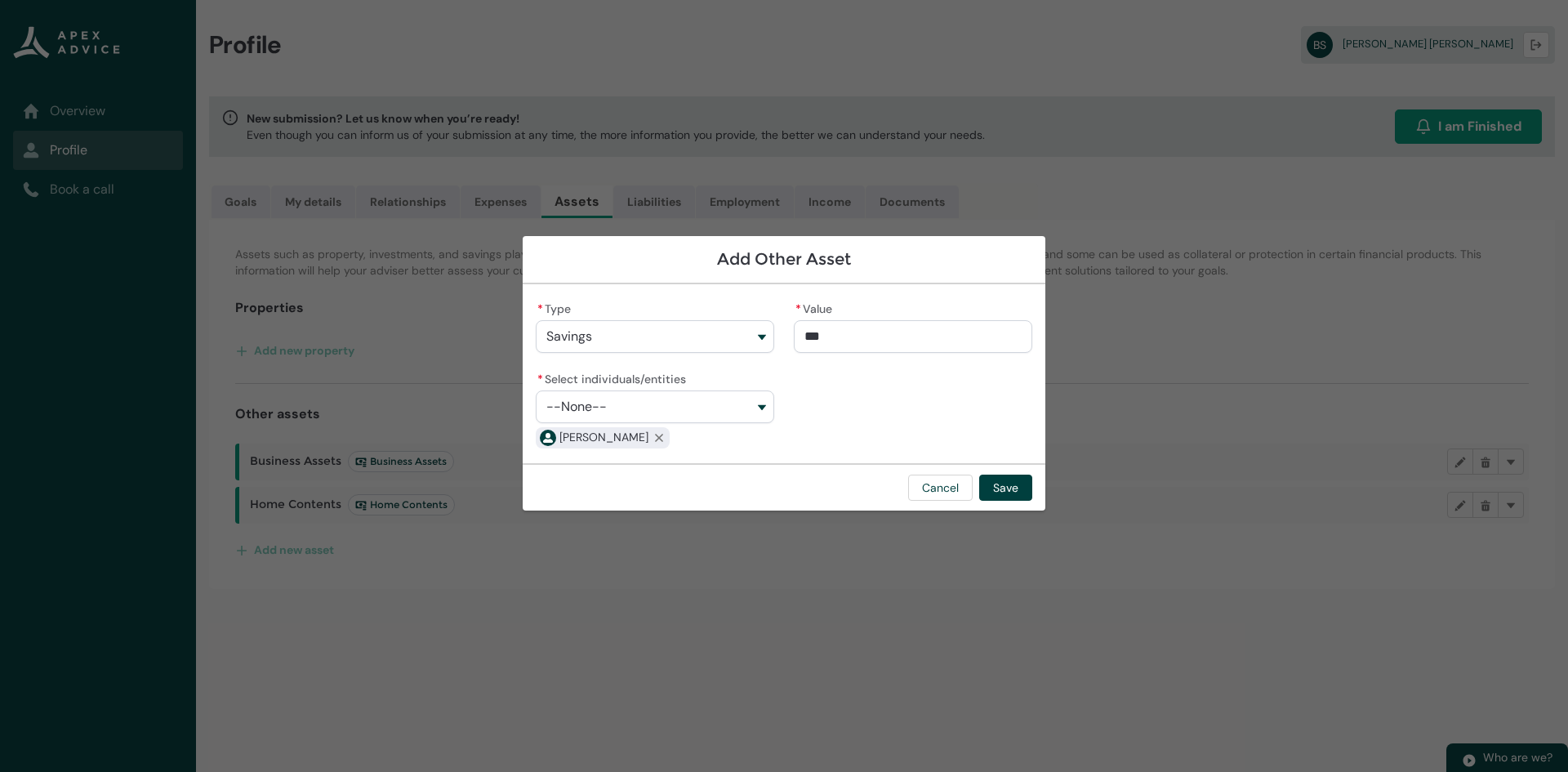
type input "****"
type lightning-primitive-input-simple "26000"
type input "**********"
click at [998, 490] on button "Save" at bounding box center [1005, 487] width 53 height 26
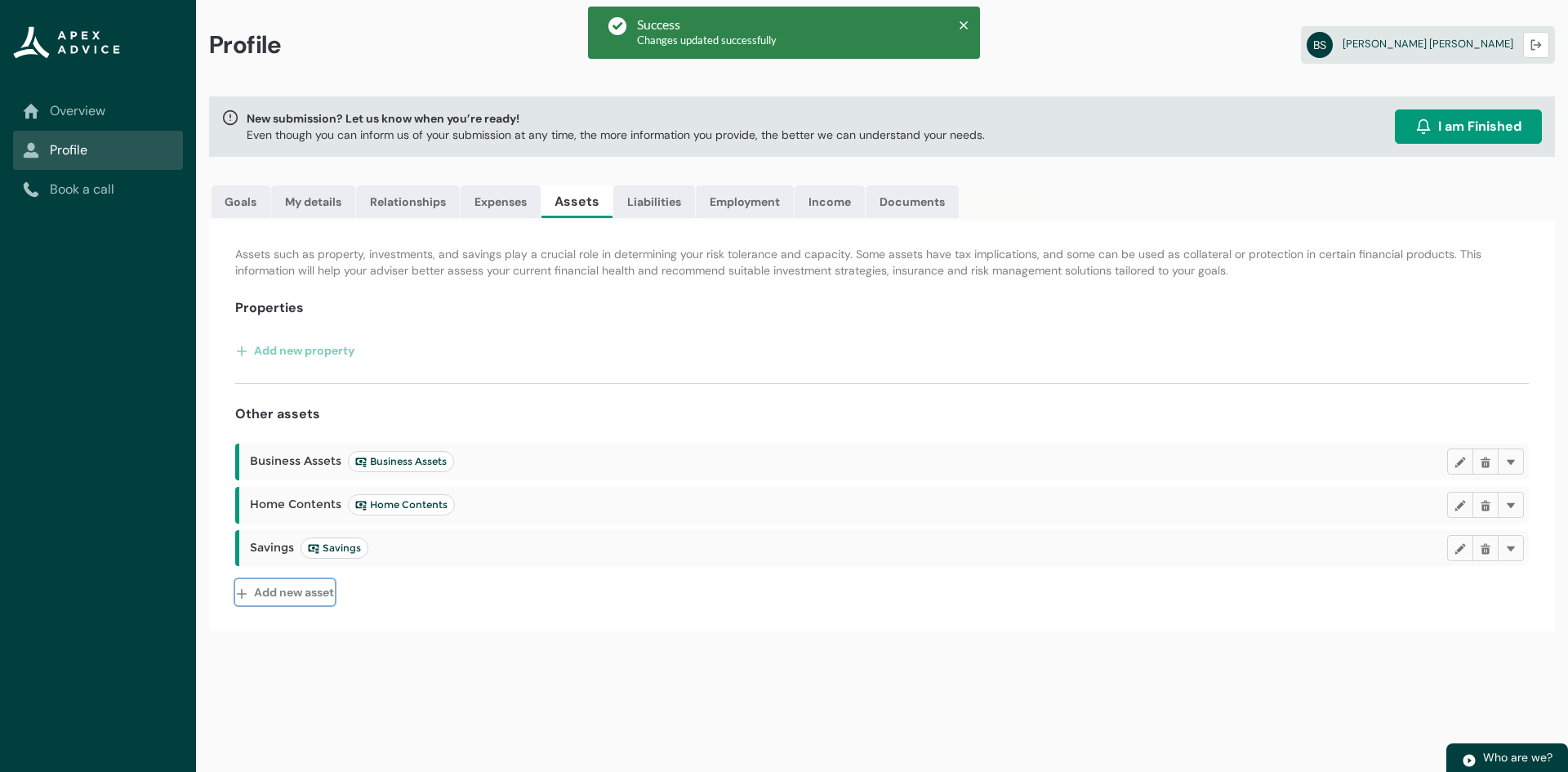
click at [294, 594] on button "Add new asset" at bounding box center [285, 592] width 100 height 26
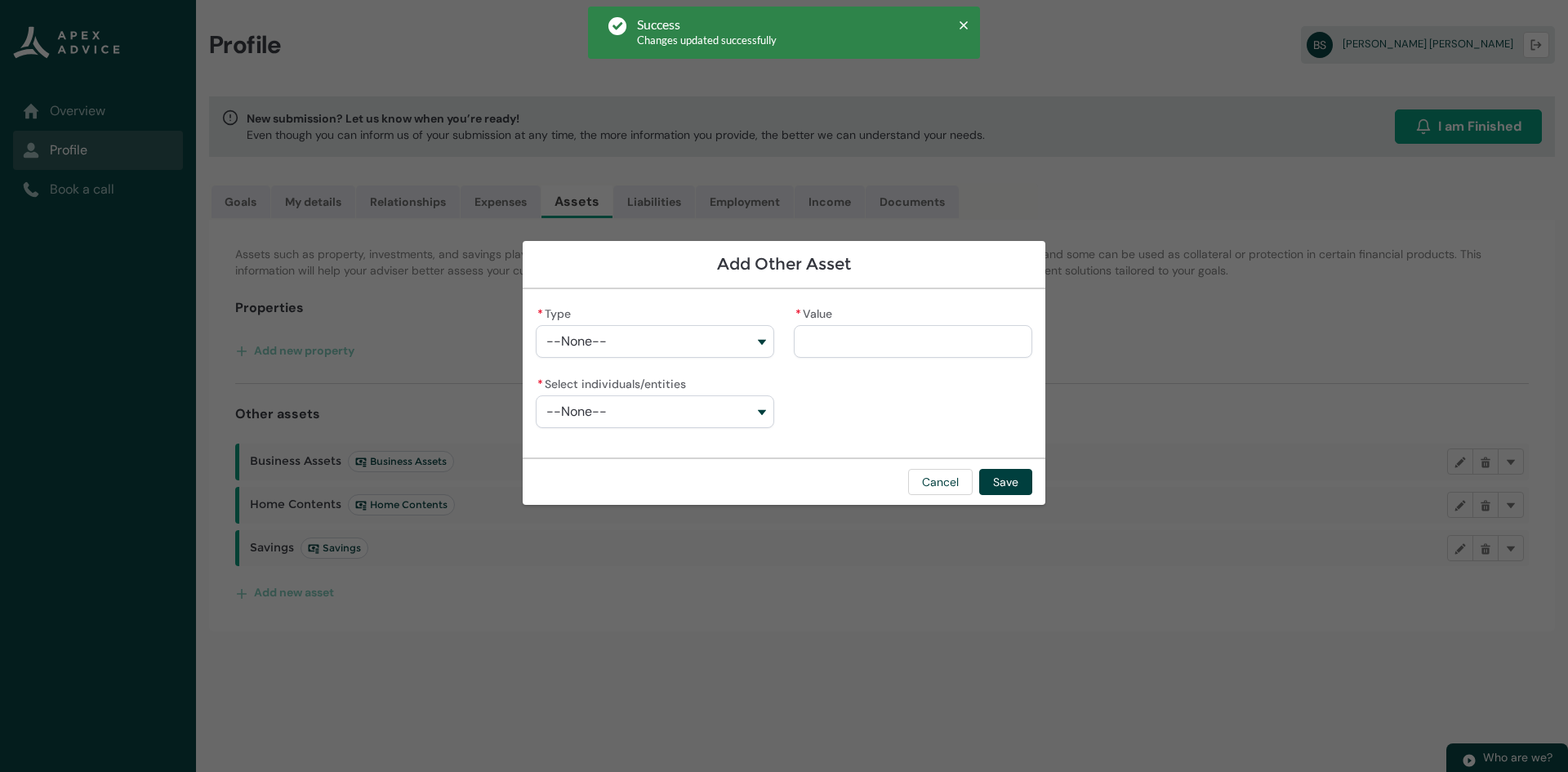
click at [573, 333] on button "--None--" at bounding box center [654, 341] width 239 height 33
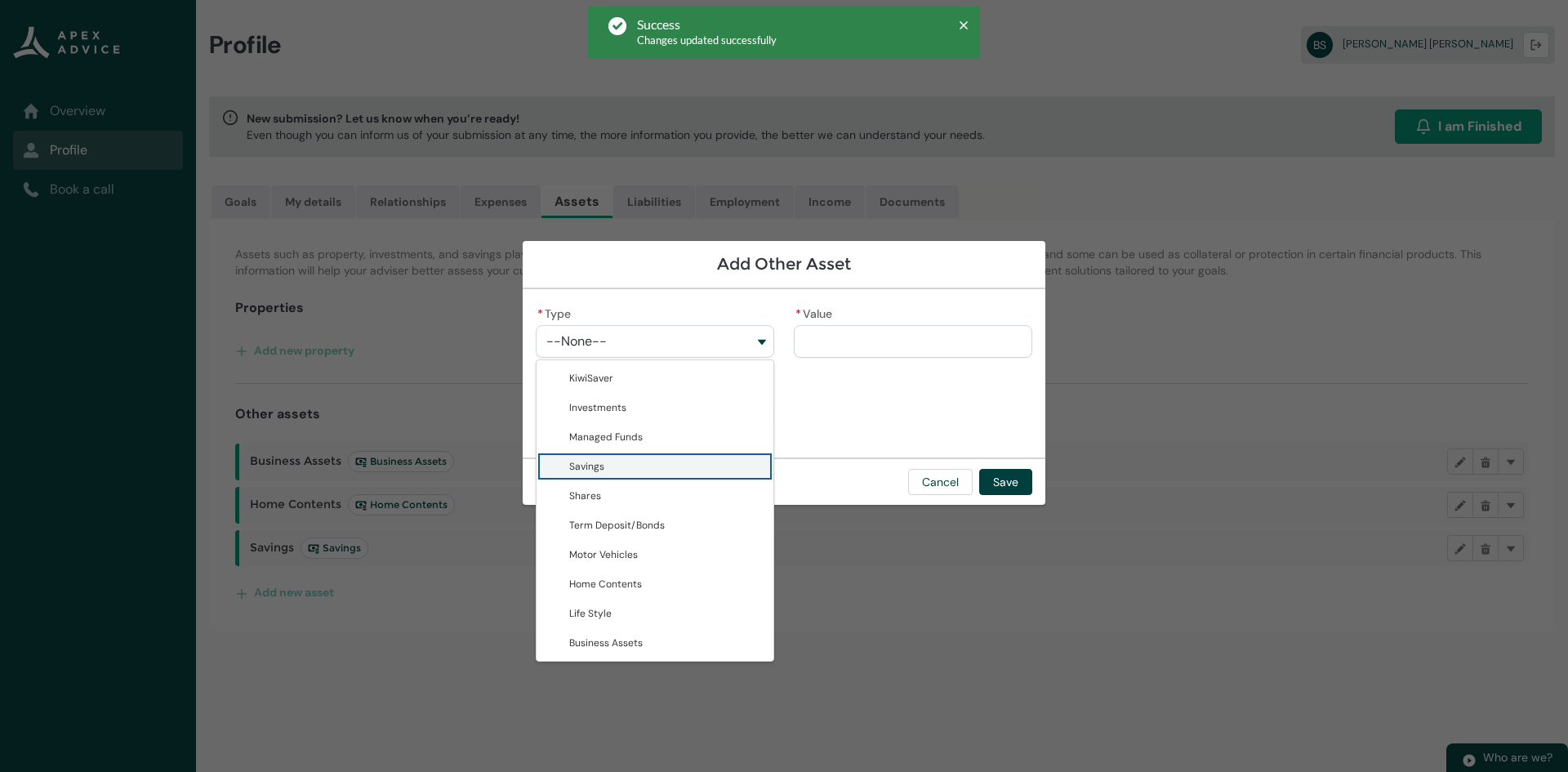
click at [561, 469] on lightning-base-combobox-item "Savings" at bounding box center [654, 466] width 237 height 30
type lightning-combobox "Savings"
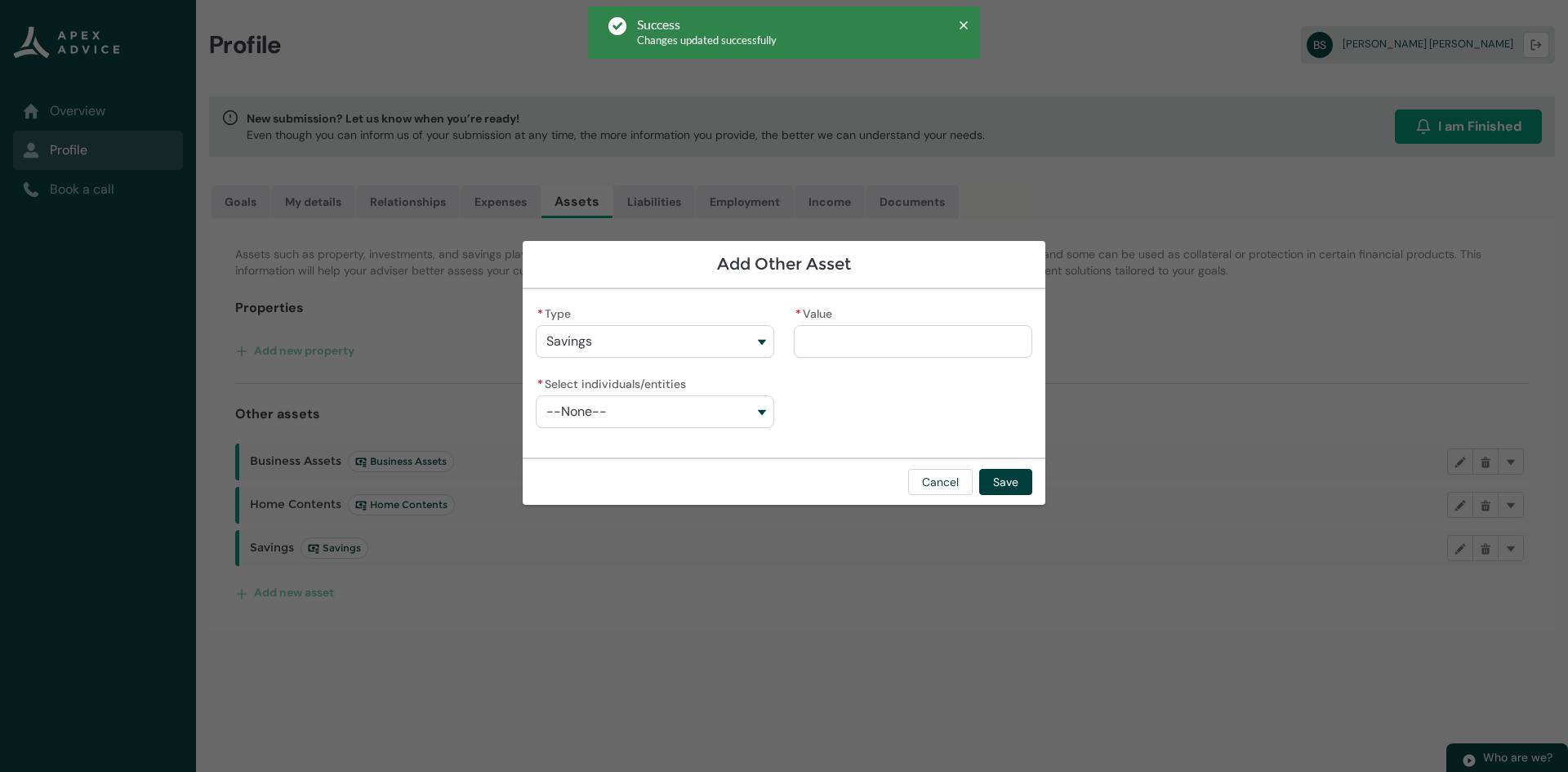
click at [646, 416] on button "--None--" at bounding box center [654, 412] width 239 height 33
click at [631, 452] on span "[PERSON_NAME]" at bounding box center [607, 448] width 77 height 13
type lightning-combobox "001Q900000xuKtLIAU"
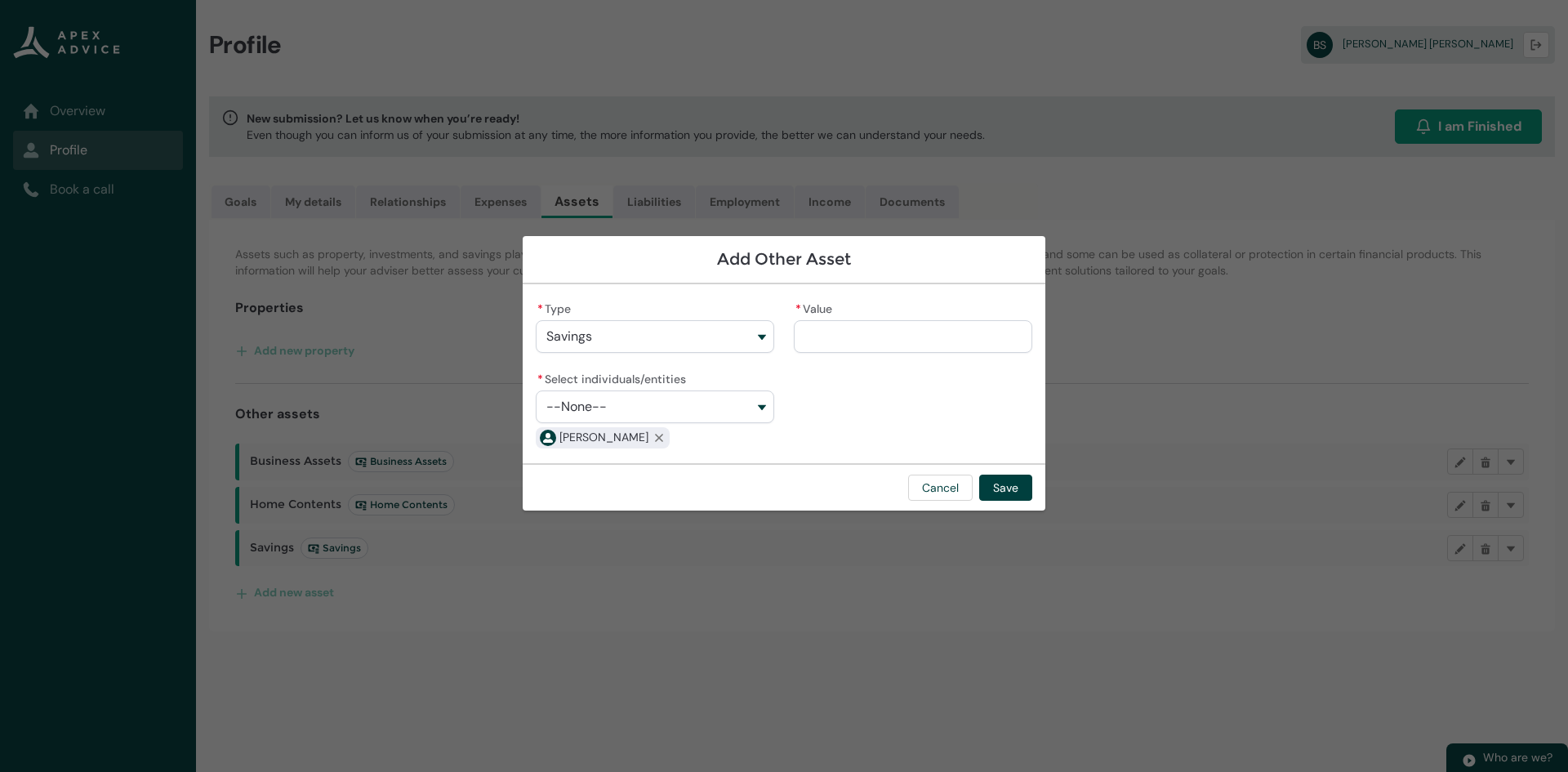
click at [829, 329] on input "* Value" at bounding box center [913, 336] width 239 height 33
type lightning-primitive-input-simple "1"
type input "*"
type lightning-primitive-input-simple "14"
type input "**"
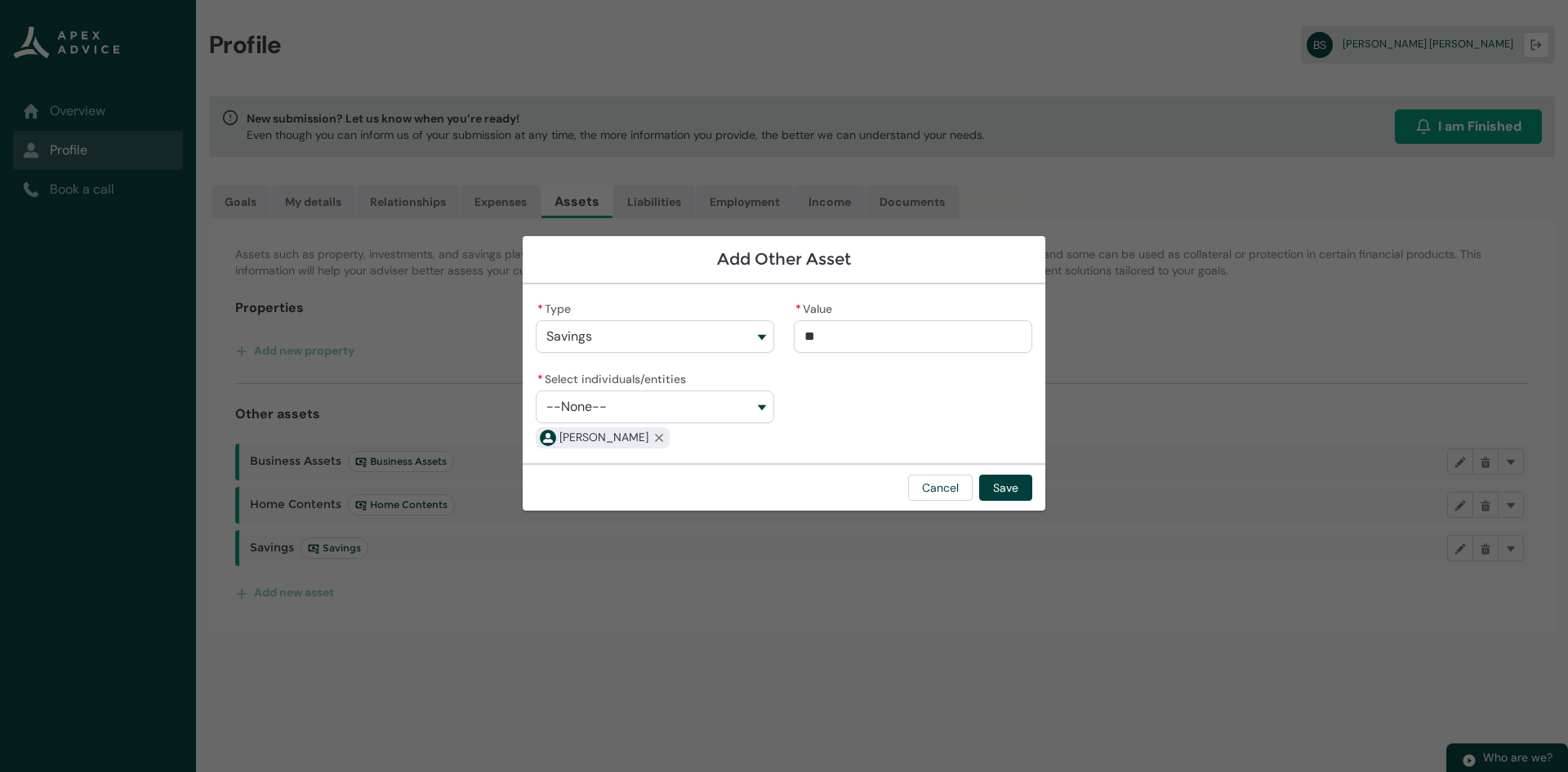
type lightning-primitive-input-simple "140"
type input "***"
type lightning-primitive-input-simple "1400"
type input "****"
type lightning-primitive-input-simple "14000"
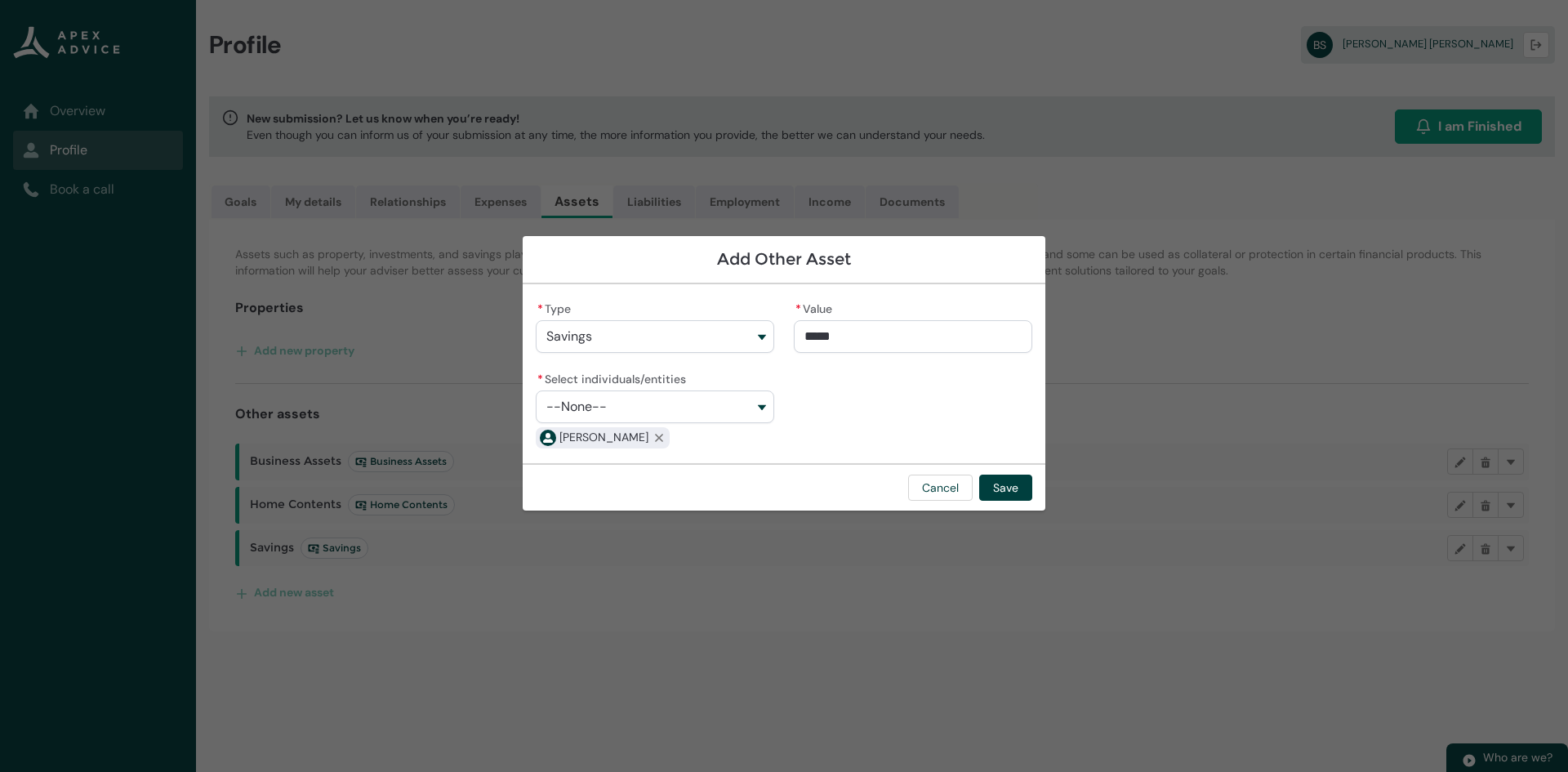
type input "**********"
click at [978, 488] on div "Cancel Save" at bounding box center [784, 486] width 523 height 47
click at [987, 485] on button "Save" at bounding box center [1005, 487] width 53 height 26
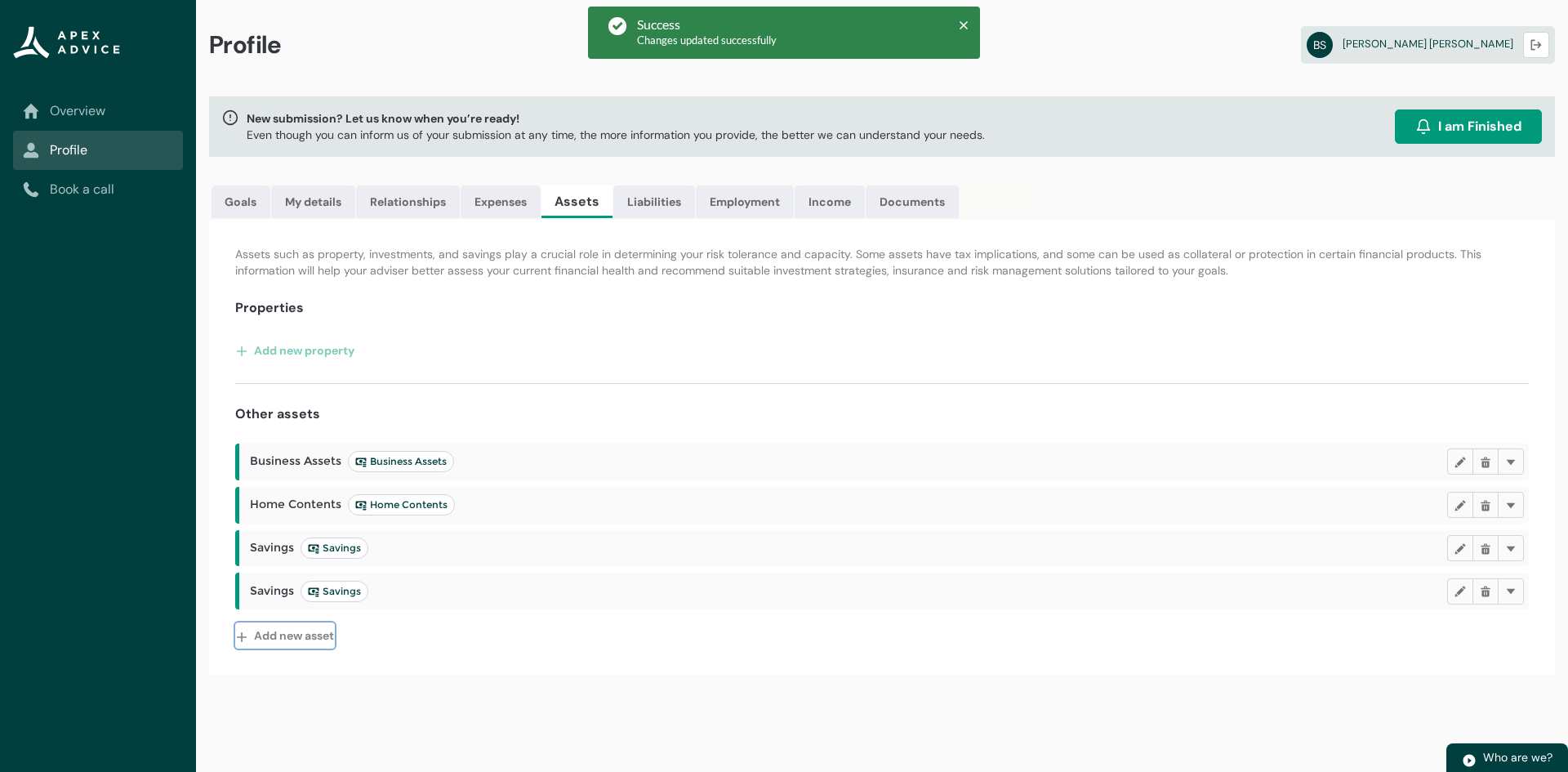
click at [309, 631] on button "Add new asset" at bounding box center [285, 635] width 100 height 26
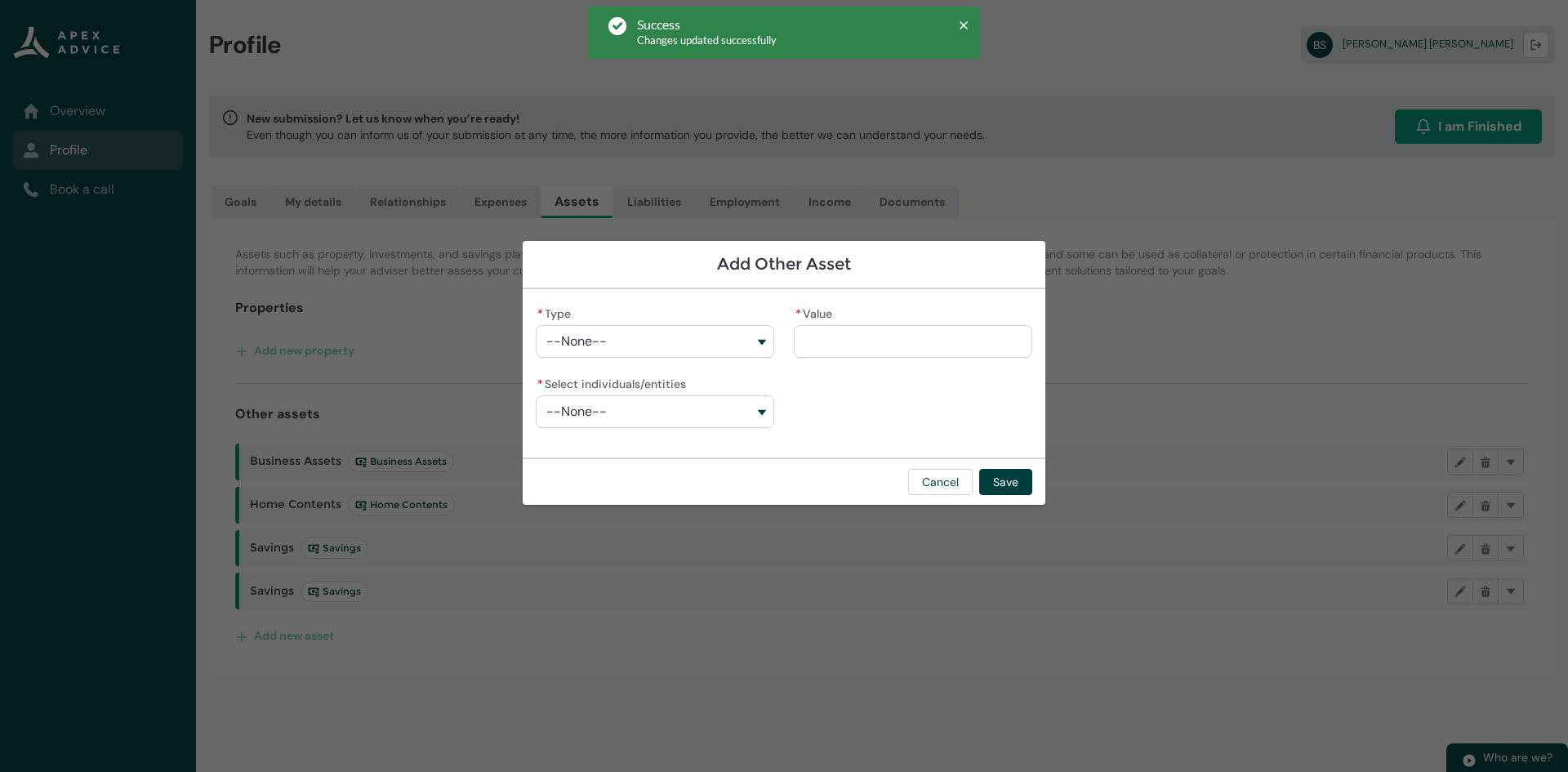
click at [665, 349] on button "--None--" at bounding box center [654, 341] width 239 height 33
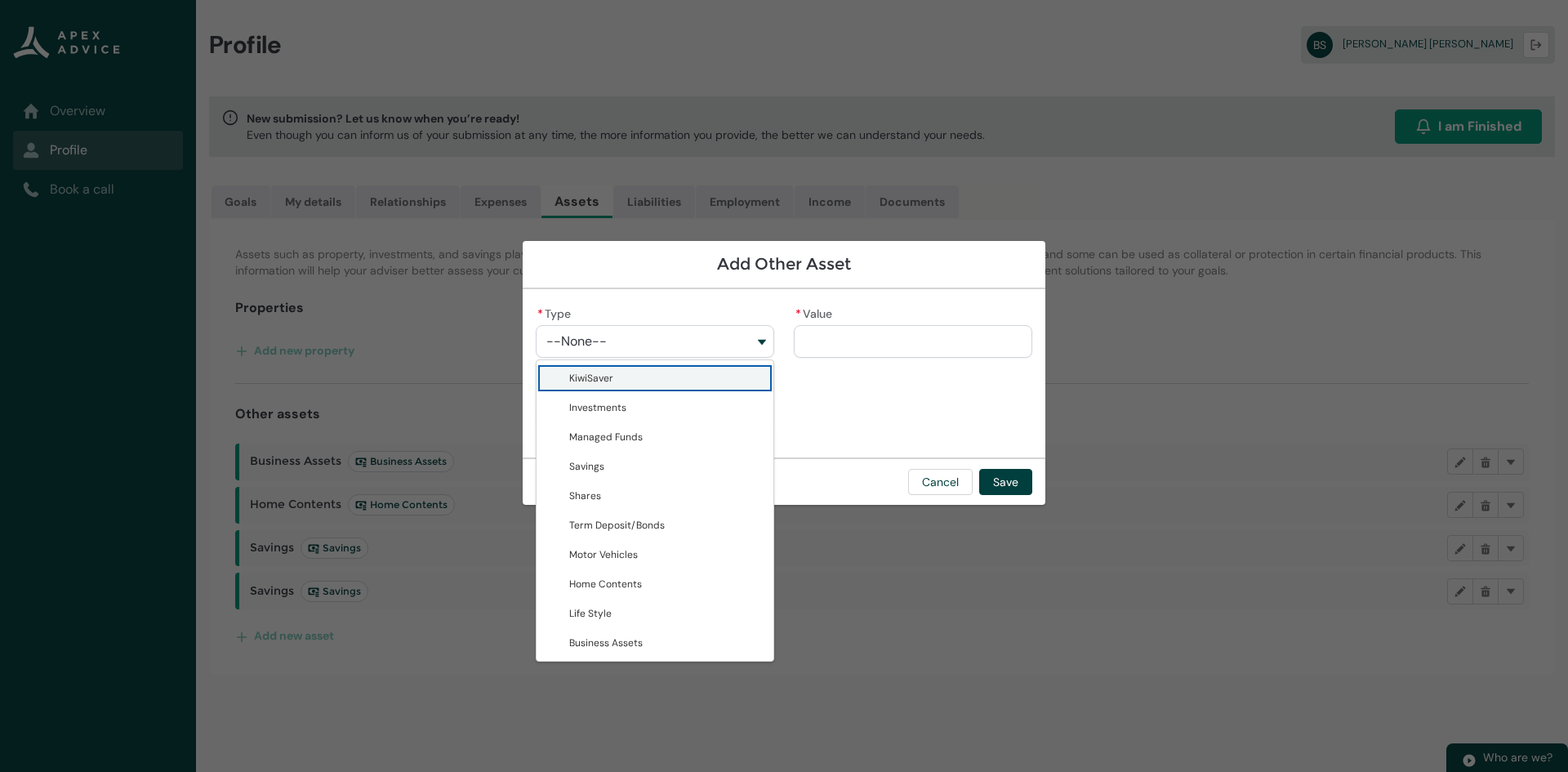
click at [622, 373] on span "KiwiSaver" at bounding box center [666, 377] width 194 height 16
type lightning-combobox "KiwiSaver"
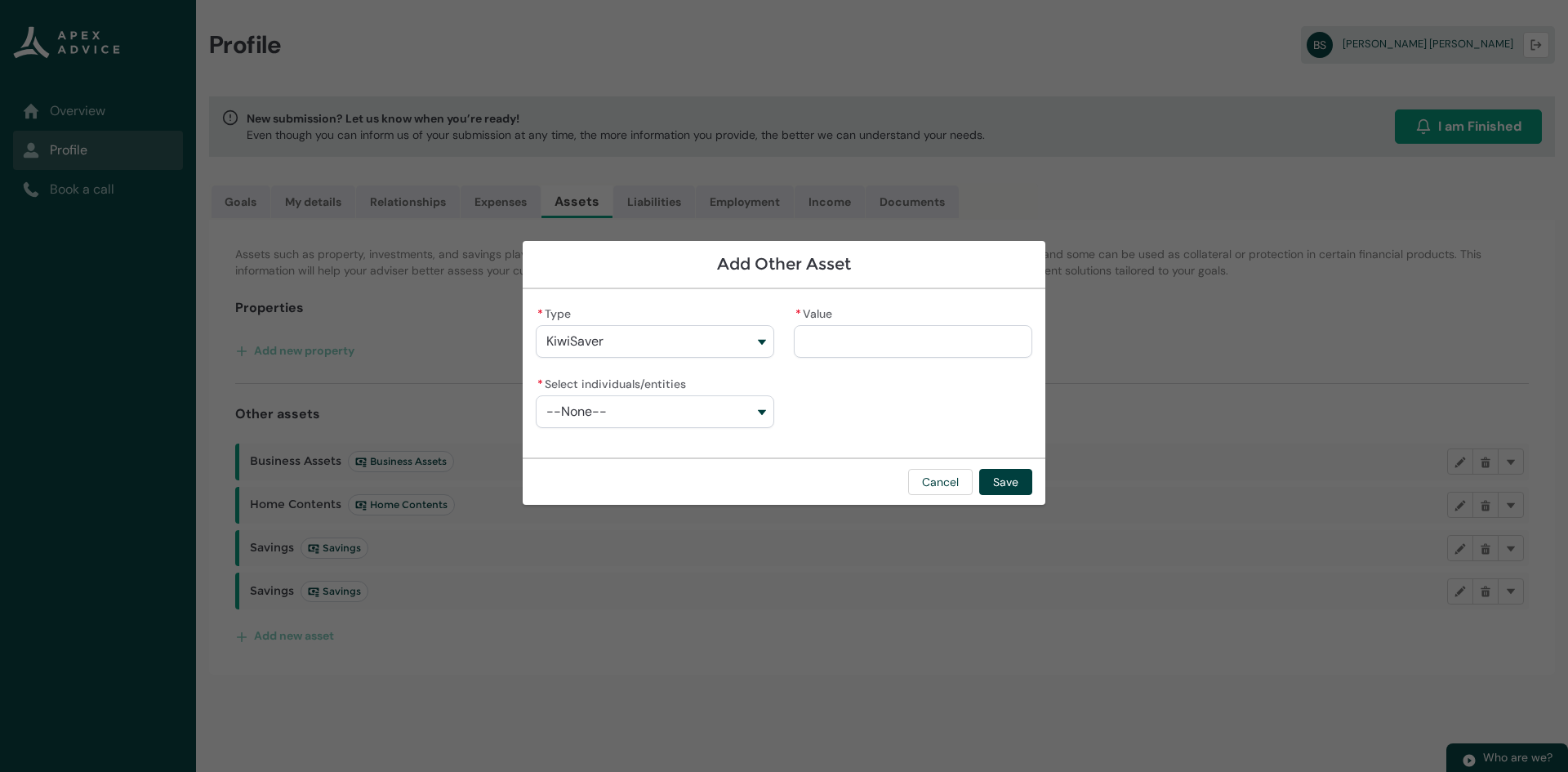
click at [820, 342] on input "* Value" at bounding box center [913, 341] width 239 height 33
type lightning-primitive-input-simple "6"
type input "*"
type lightning-primitive-input-simple "65"
type input "**"
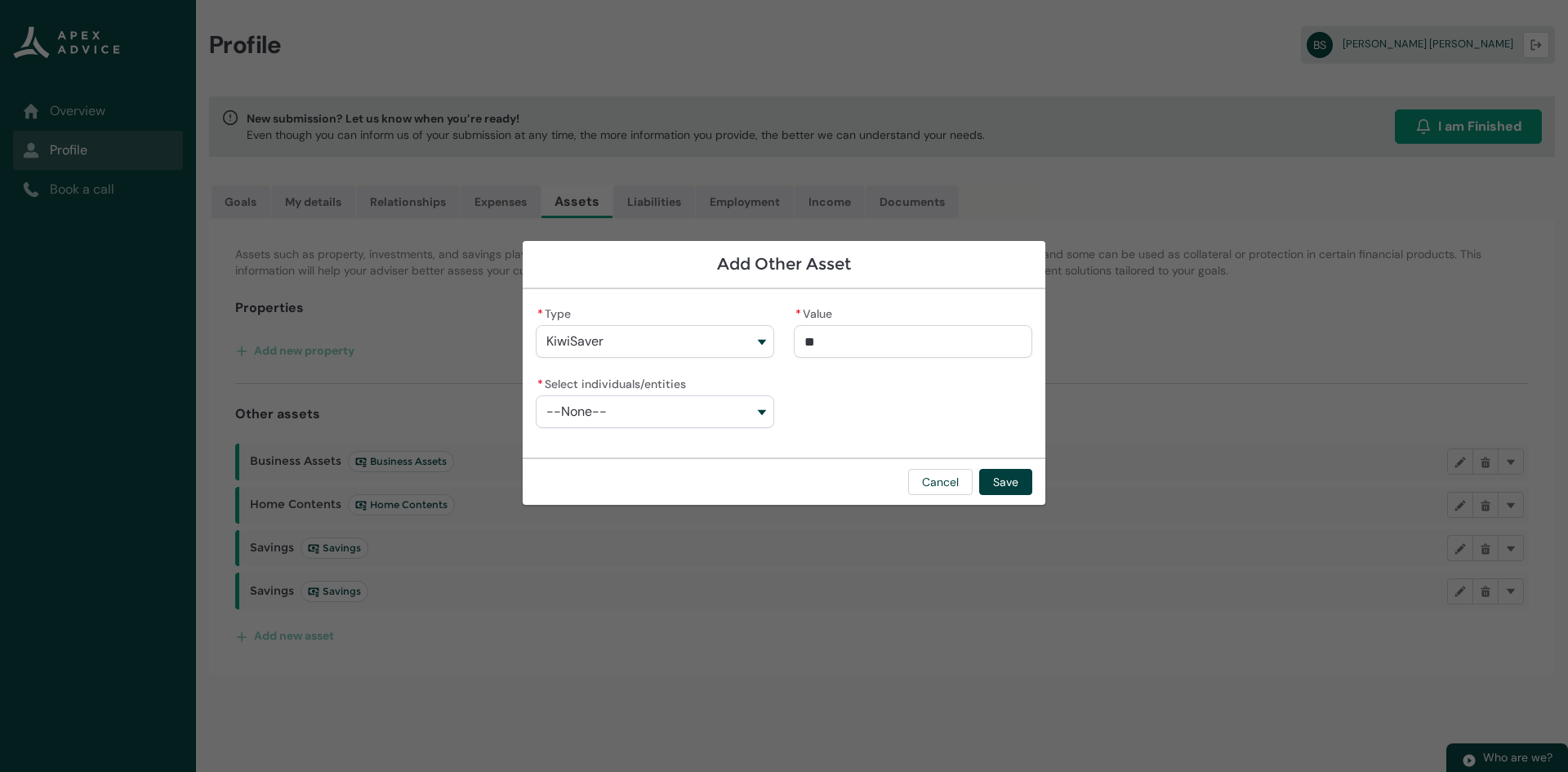
type lightning-primitive-input-simple "650"
type input "***"
type lightning-primitive-input-simple "6500"
type input "****"
type lightning-primitive-input-simple "650"
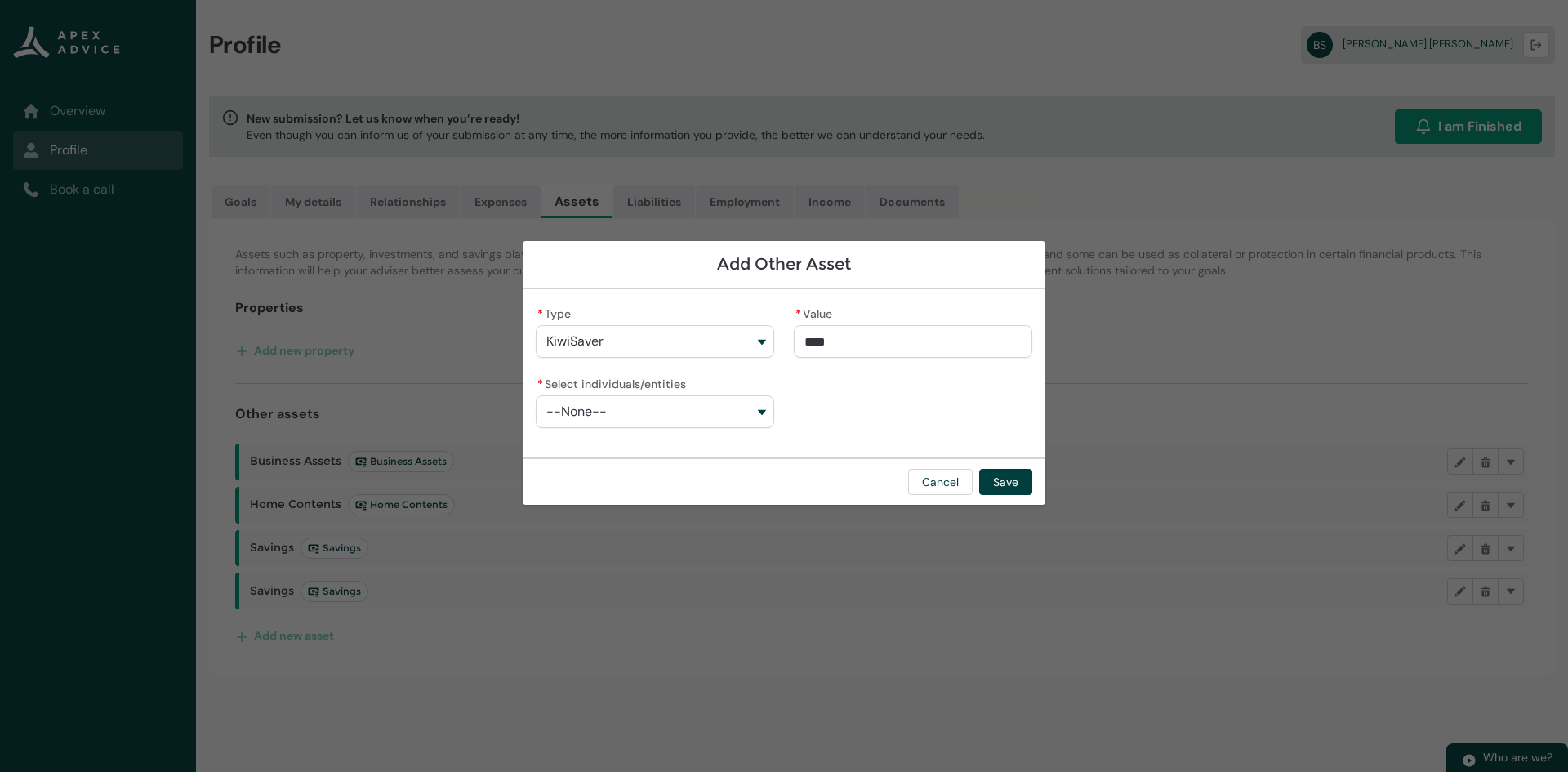
type input "***"
type lightning-primitive-input-simple "65"
type input "**"
type lightning-primitive-input-simple "6"
type input "*"
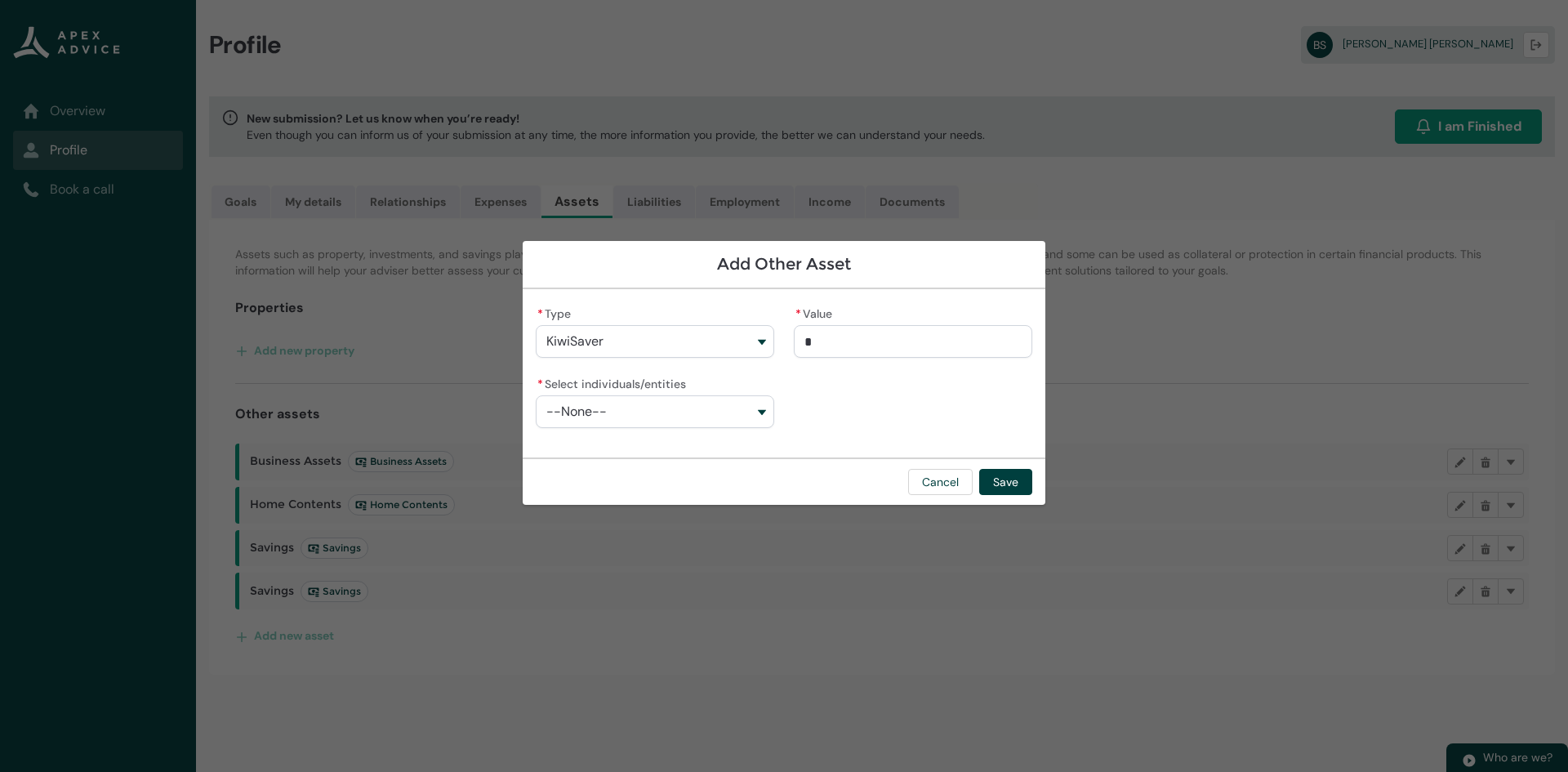
type lightning-primitive-input-simple "64"
type input "**"
type lightning-primitive-input-simple "640"
type input "***"
type lightning-primitive-input-simple "6400"
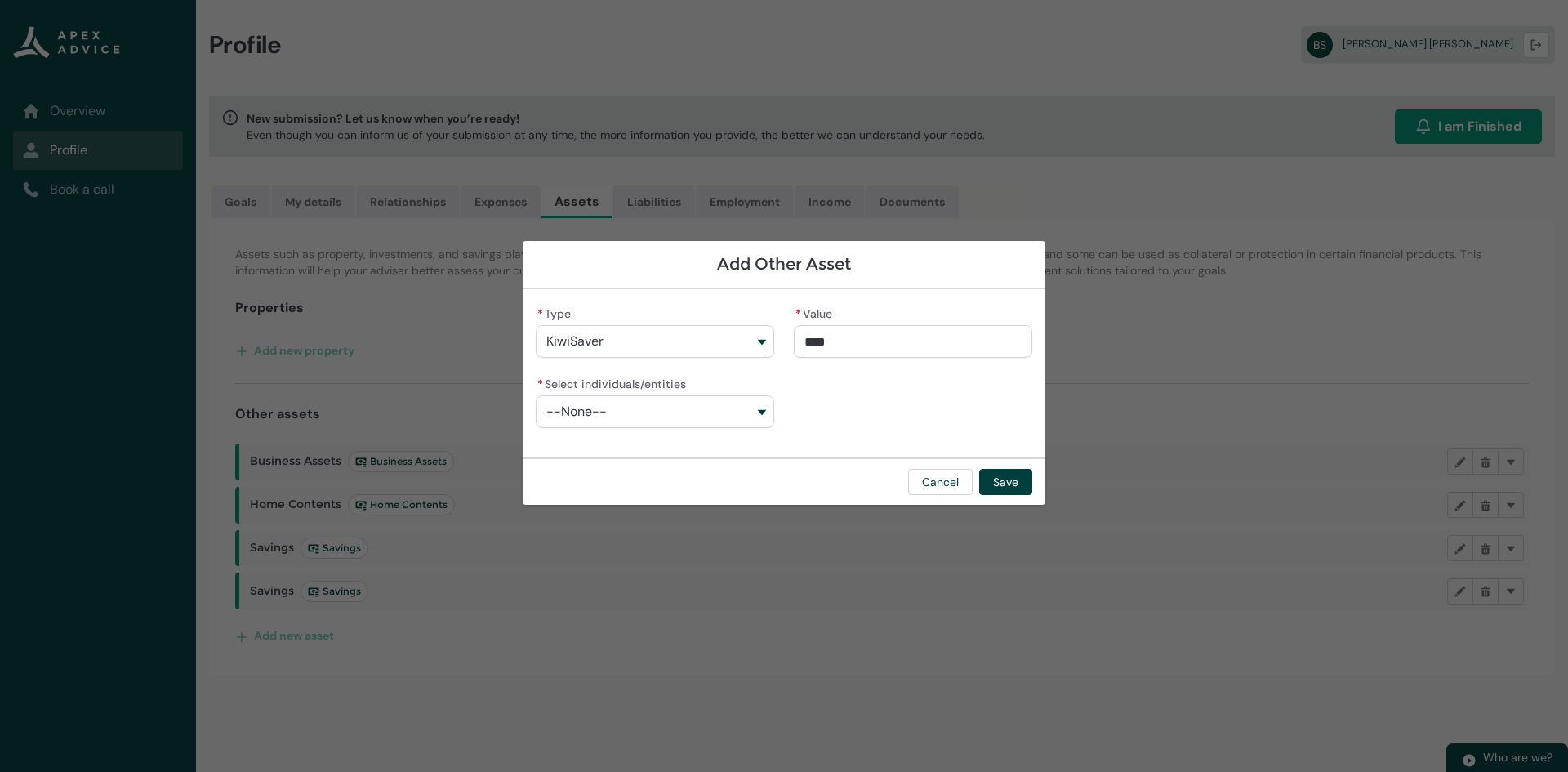
type input "*********"
click at [673, 401] on button "--None--" at bounding box center [654, 412] width 239 height 33
click at [633, 451] on span "[PERSON_NAME]" at bounding box center [607, 448] width 77 height 13
type lightning-combobox "001Q900000xuKtLIAU"
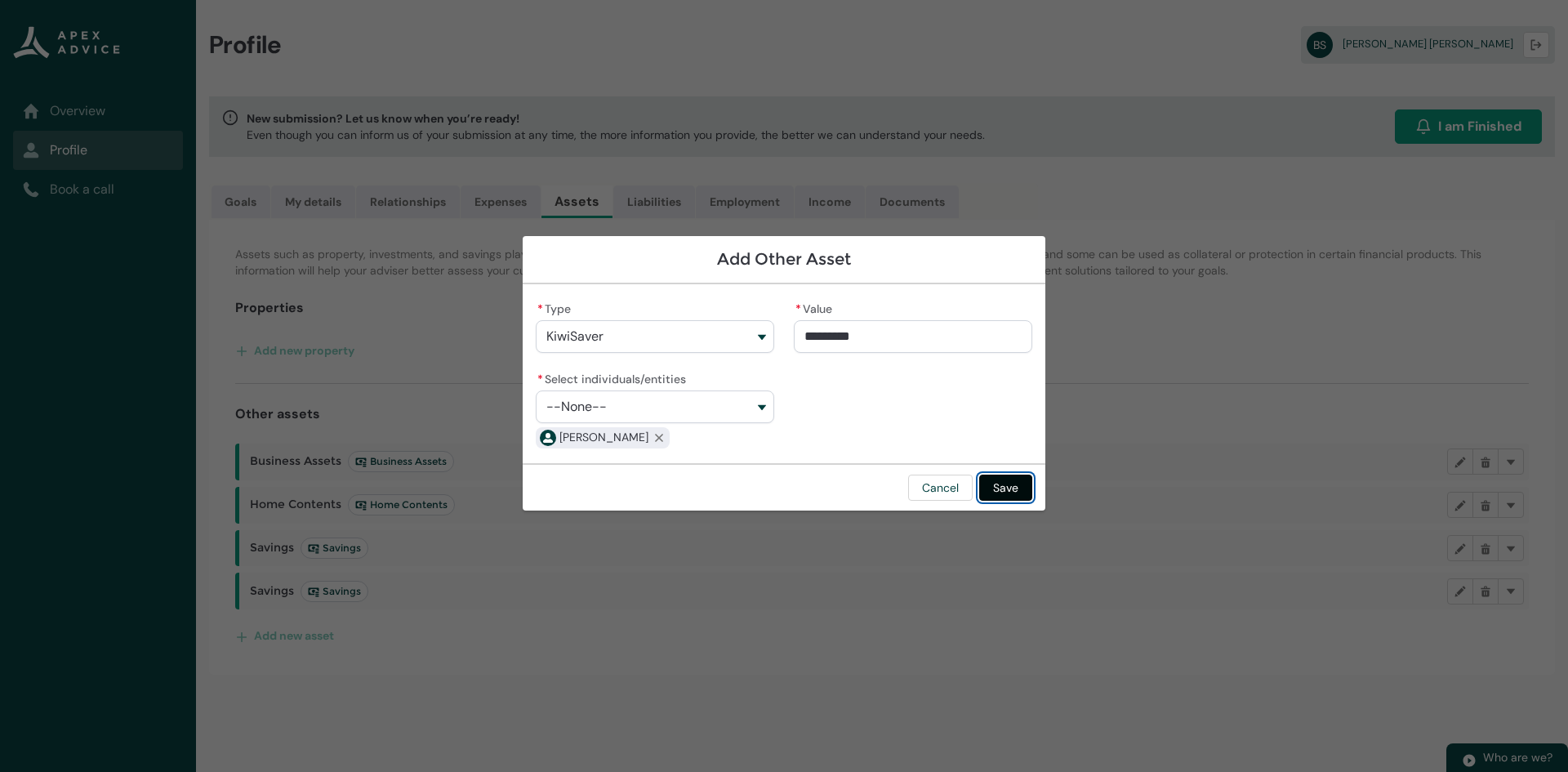
click at [993, 474] on button "Save" at bounding box center [1005, 487] width 53 height 26
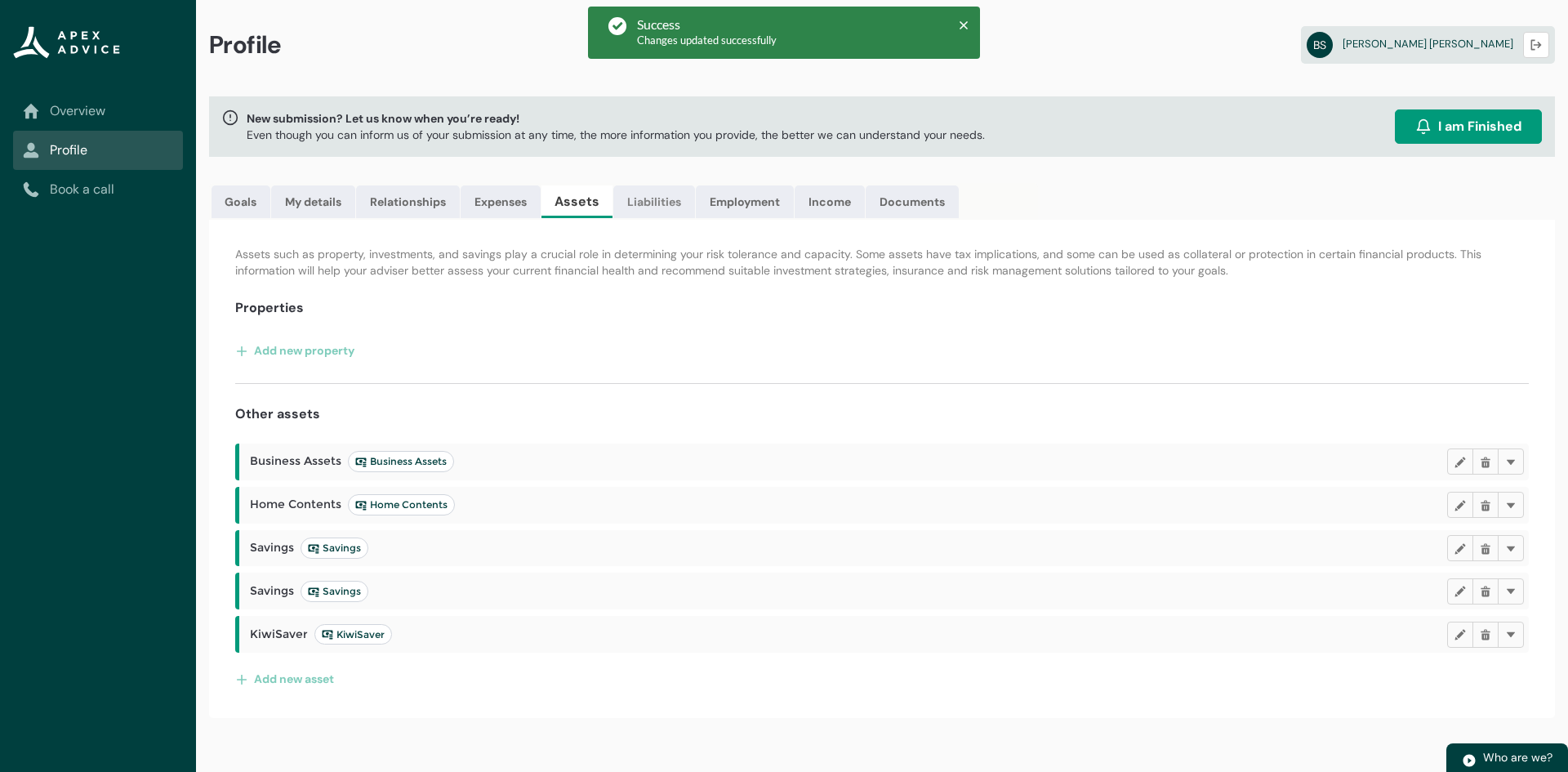
click at [637, 212] on link "Liabilities" at bounding box center [653, 202] width 81 height 33
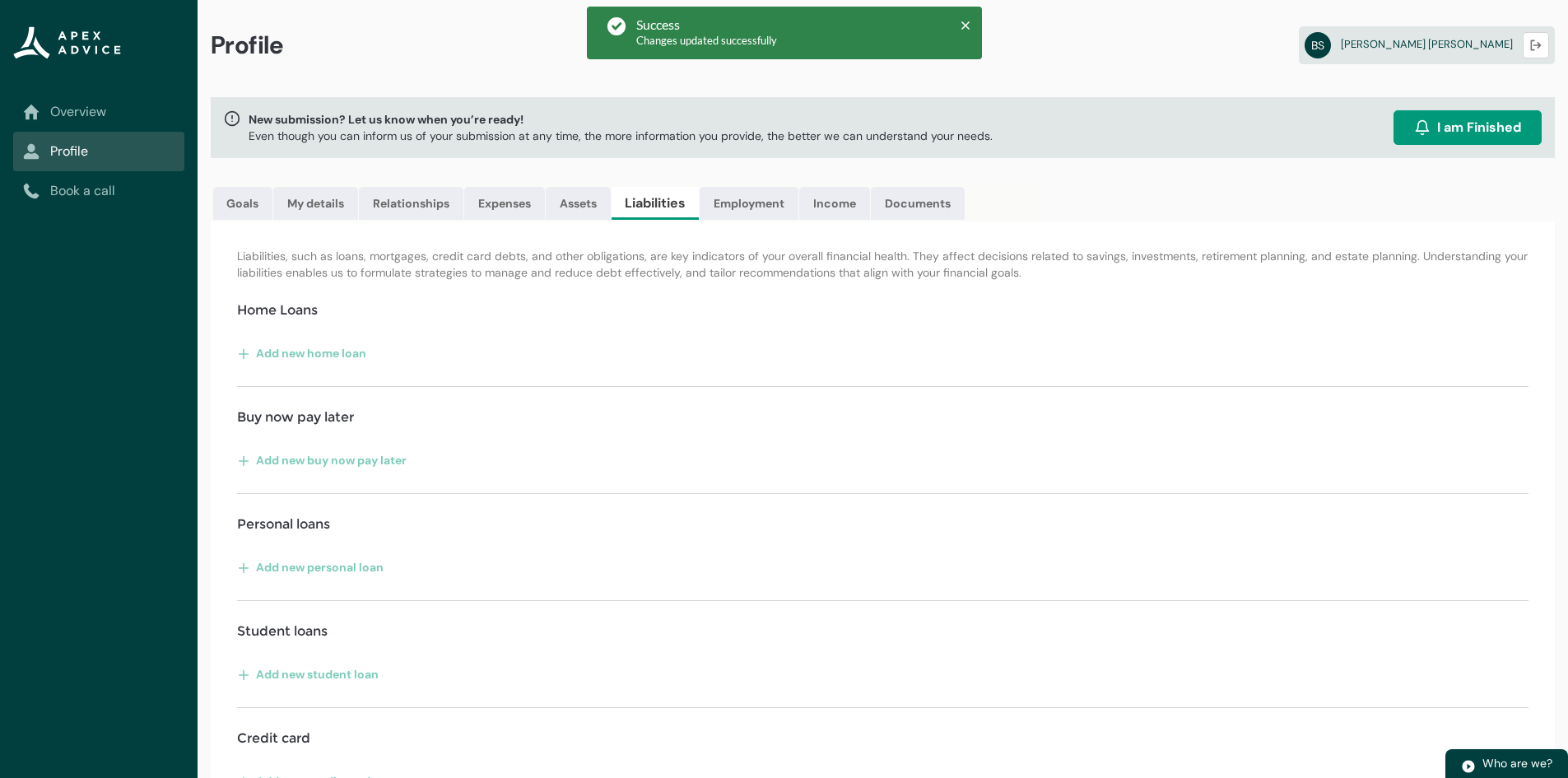
scroll to position [150, 0]
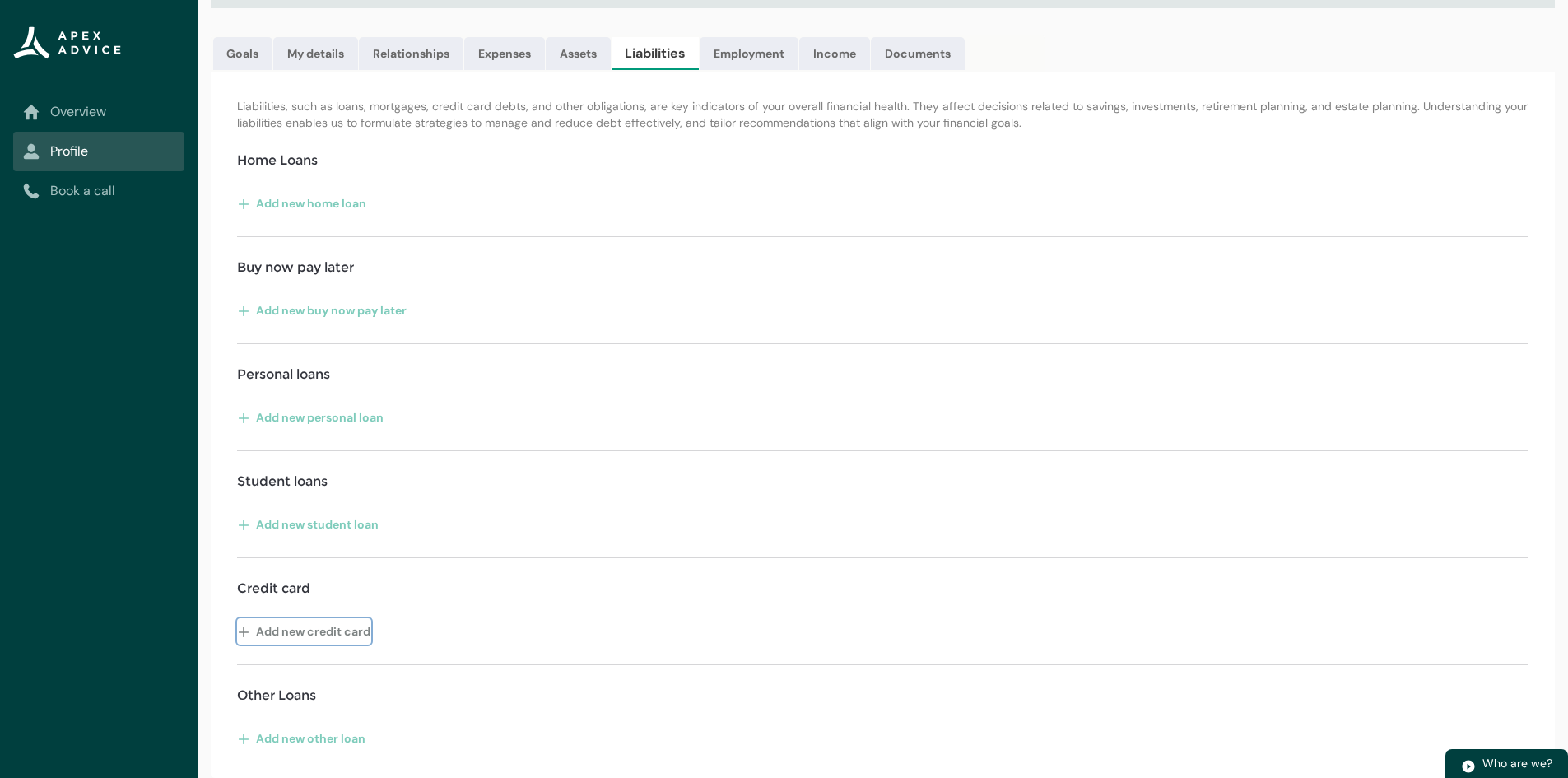
click at [284, 623] on button "Add new credit card" at bounding box center [304, 630] width 134 height 26
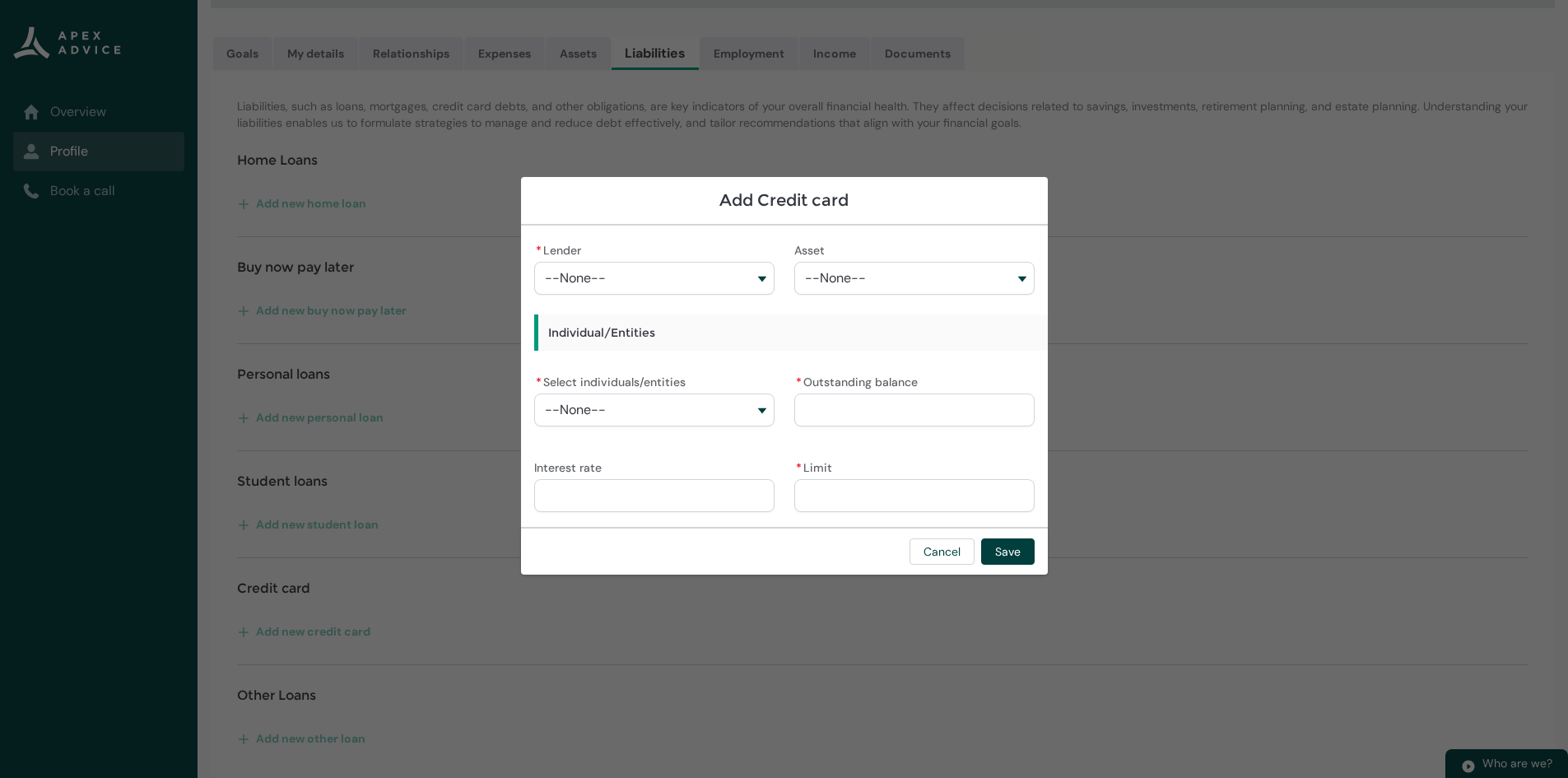
click at [751, 413] on button "--None--" at bounding box center [654, 410] width 240 height 33
click at [714, 451] on span "[PERSON_NAME]" at bounding box center [664, 446] width 196 height 16
type lightning-combobox "001Q900000xuKtLIAU"
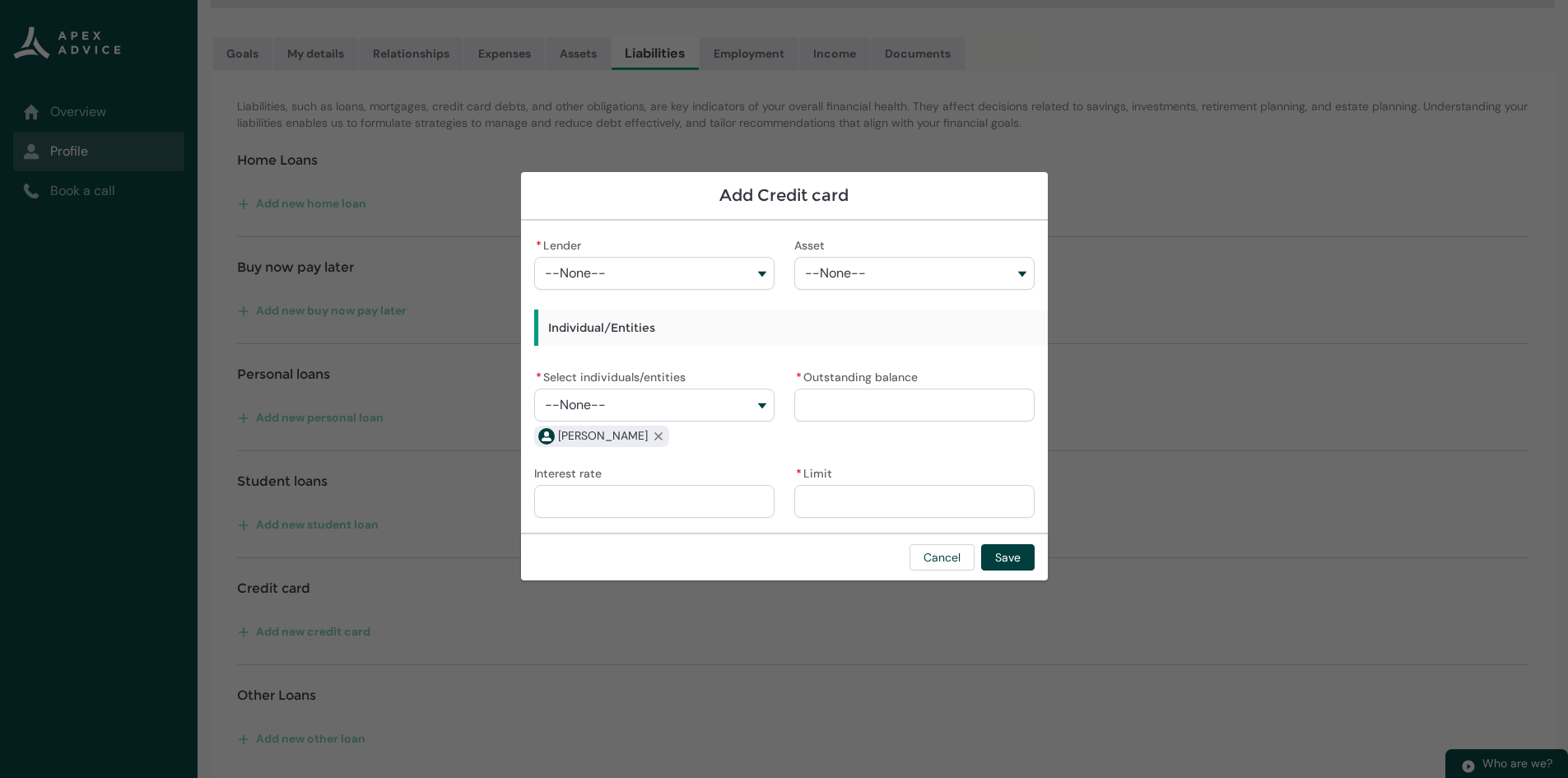
click at [877, 271] on button "--None--" at bounding box center [914, 273] width 240 height 33
click at [740, 273] on button "--None--" at bounding box center [654, 273] width 240 height 33
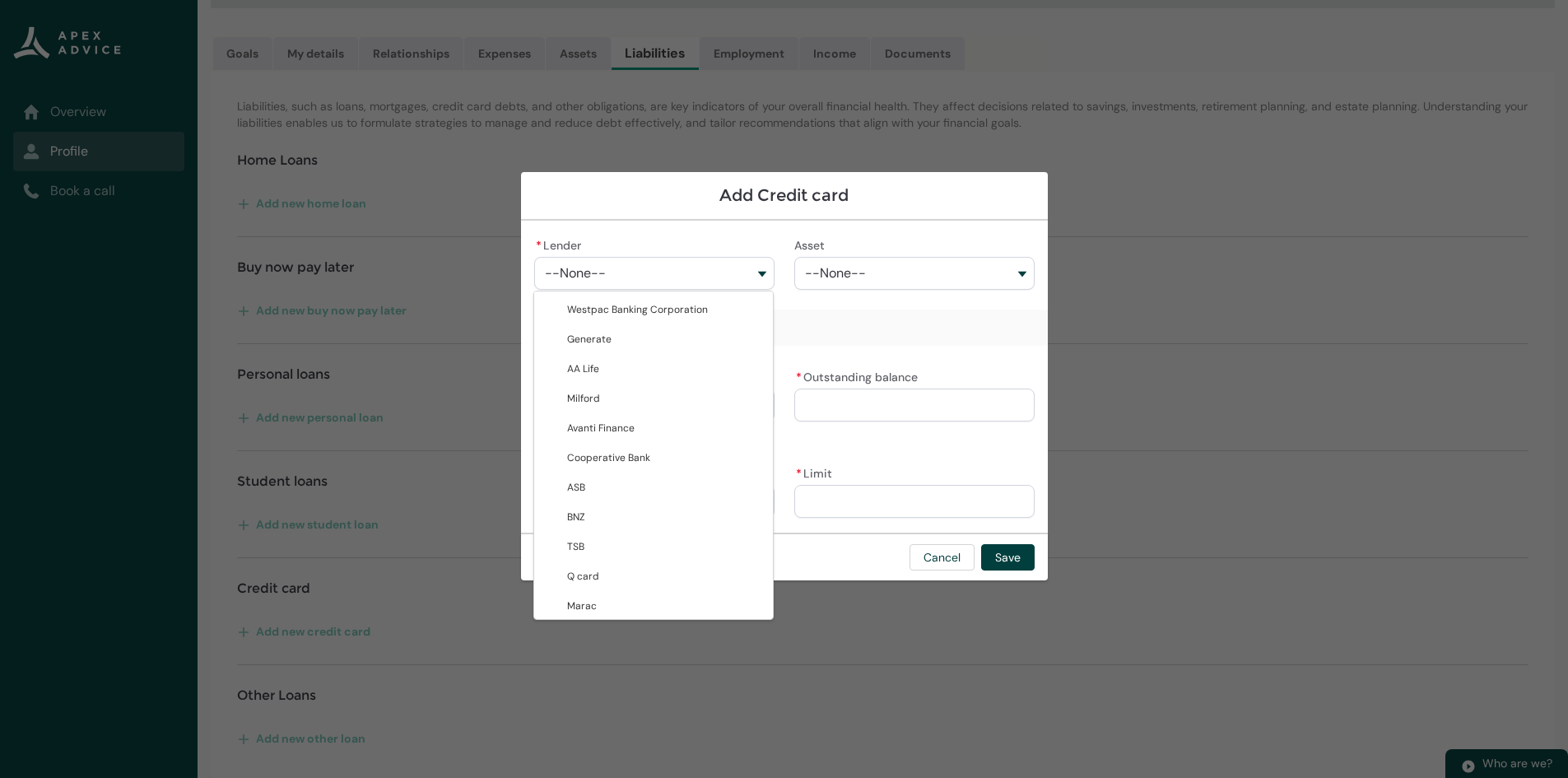
type lightning-combobox "001Q9000007OggSIAS"
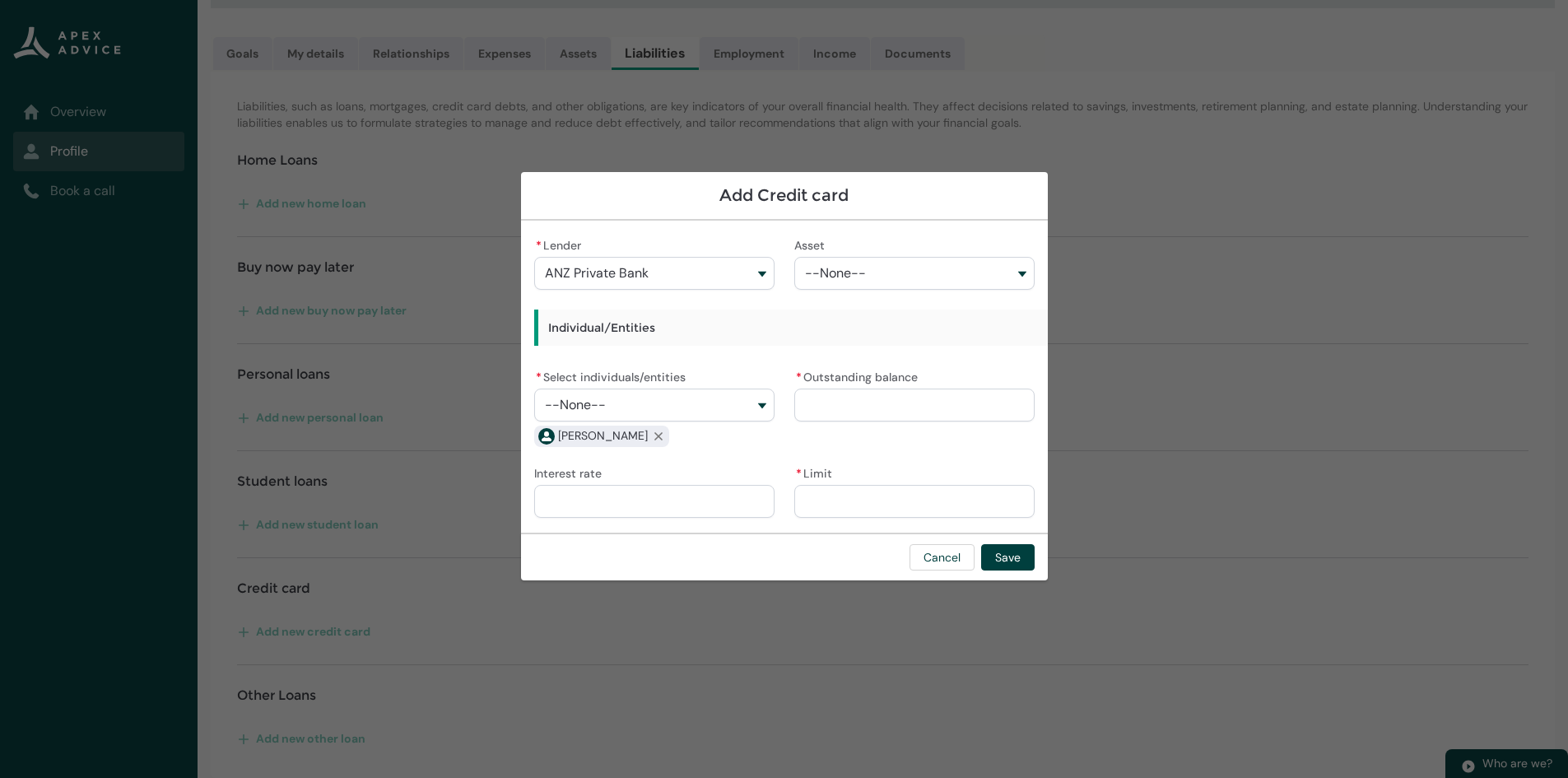
click at [907, 272] on button "--None--" at bounding box center [914, 273] width 240 height 33
click at [1020, 272] on button "--None--" at bounding box center [914, 273] width 240 height 33
click at [881, 263] on button "--None--" at bounding box center [914, 273] width 240 height 33
click at [847, 398] on input "* Outstanding balance" at bounding box center [914, 404] width 240 height 33
click at [736, 503] on input "Interest rate" at bounding box center [654, 501] width 240 height 33
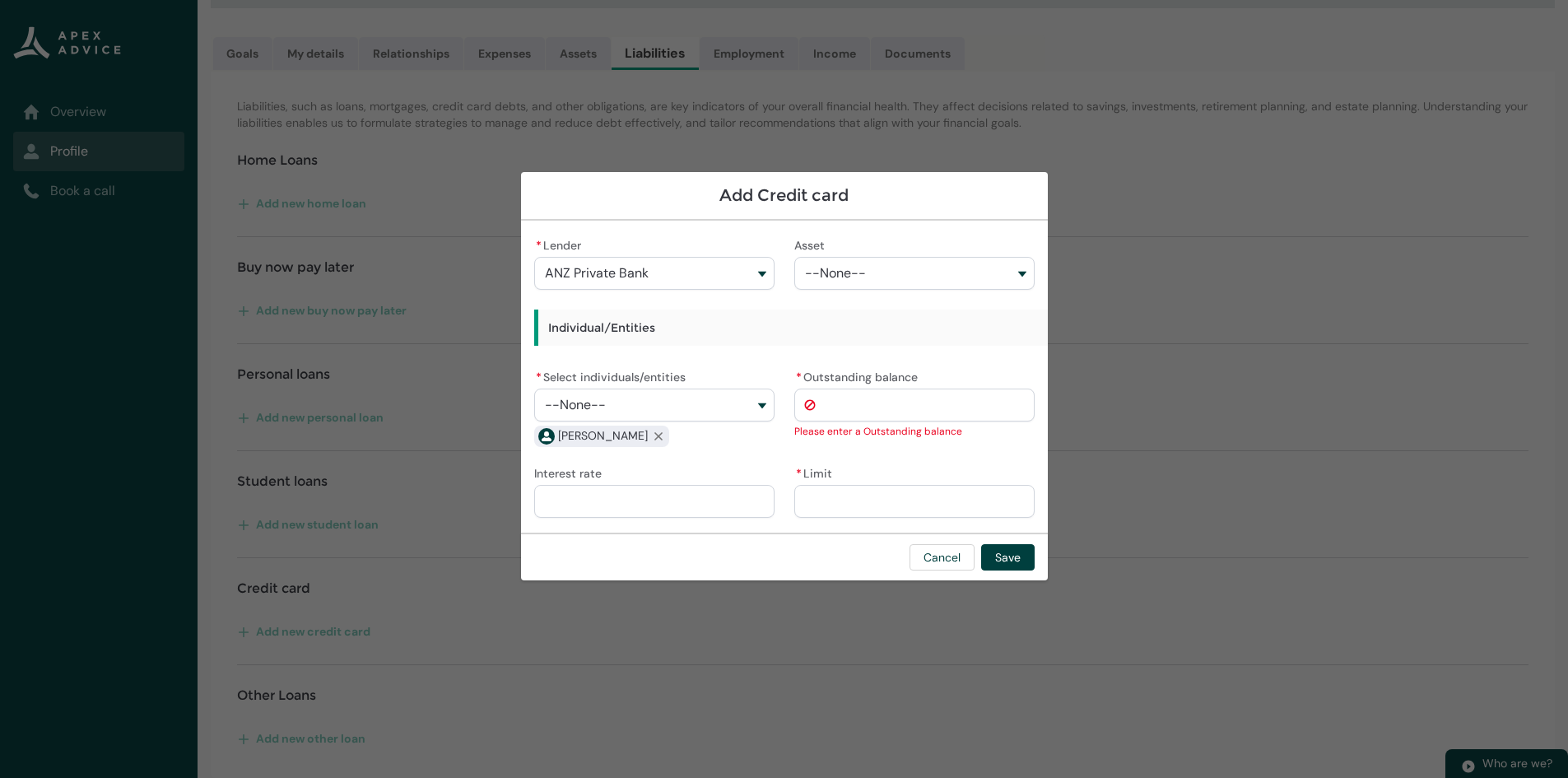
click at [857, 512] on input "* Limit" at bounding box center [914, 501] width 240 height 33
type lightning-primitive-input-simple "6"
type input "*"
type lightning-primitive-input-simple "64"
type input "**"
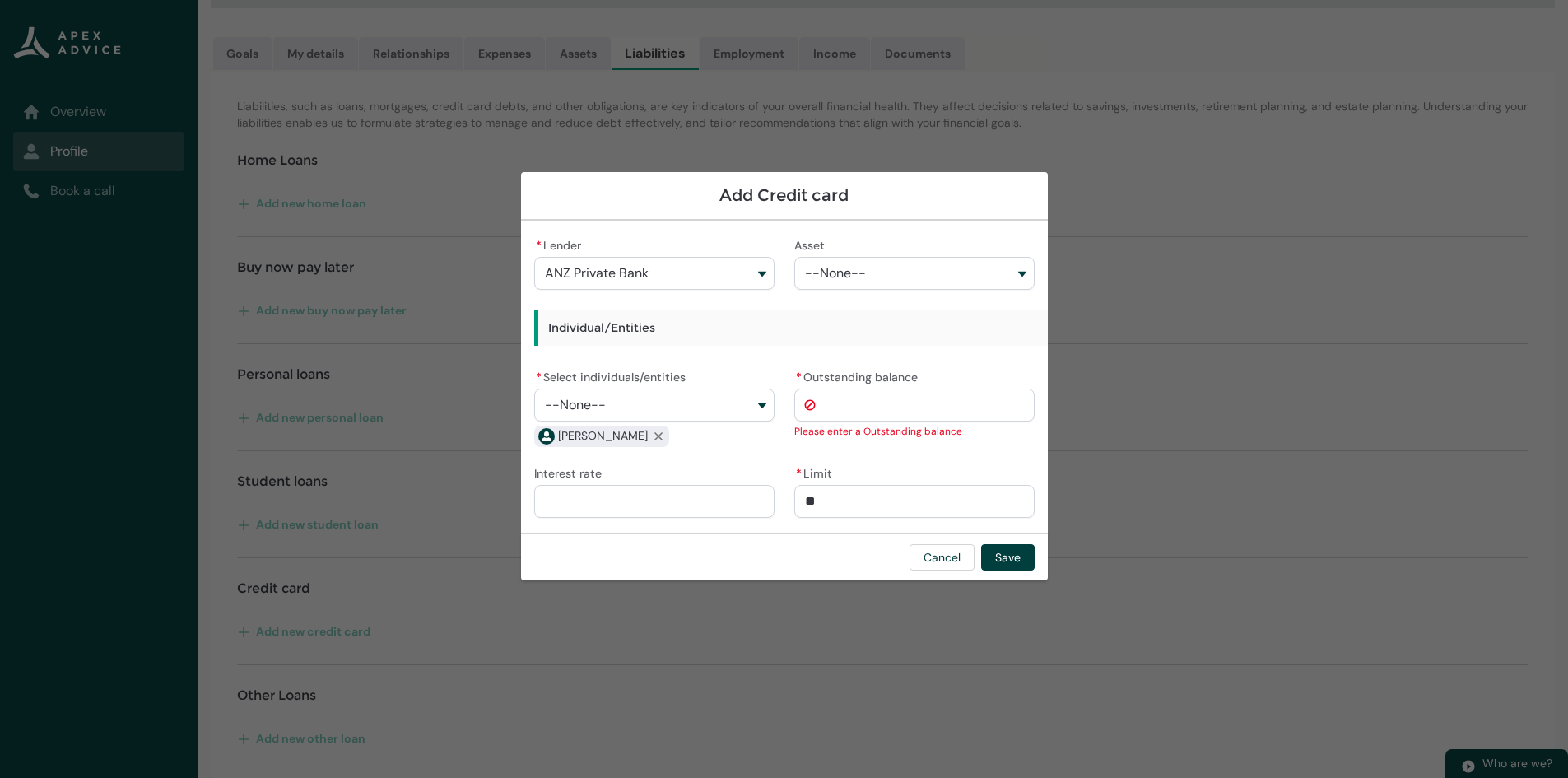
type lightning-primitive-input-simple "640"
type input "***"
type lightning-primitive-input-simple "6400"
type input "*********"
click at [602, 494] on input "Interest rate" at bounding box center [654, 501] width 240 height 33
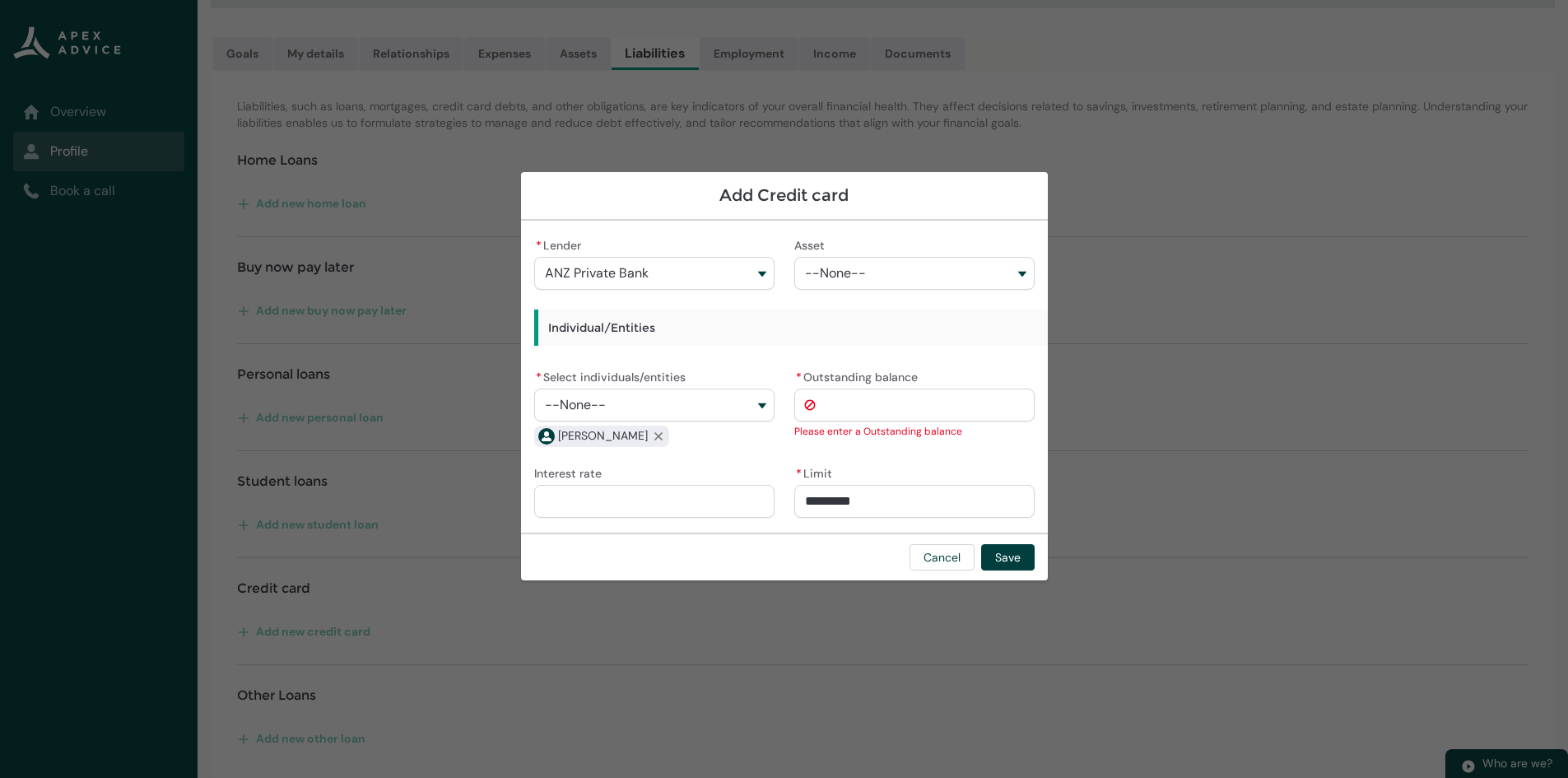
type lightning-primitive-input-simple "2"
type input "*"
type lightning-primitive-input-simple "22"
type input "*****"
click at [857, 413] on input "* Outstanding balance" at bounding box center [914, 404] width 240 height 33
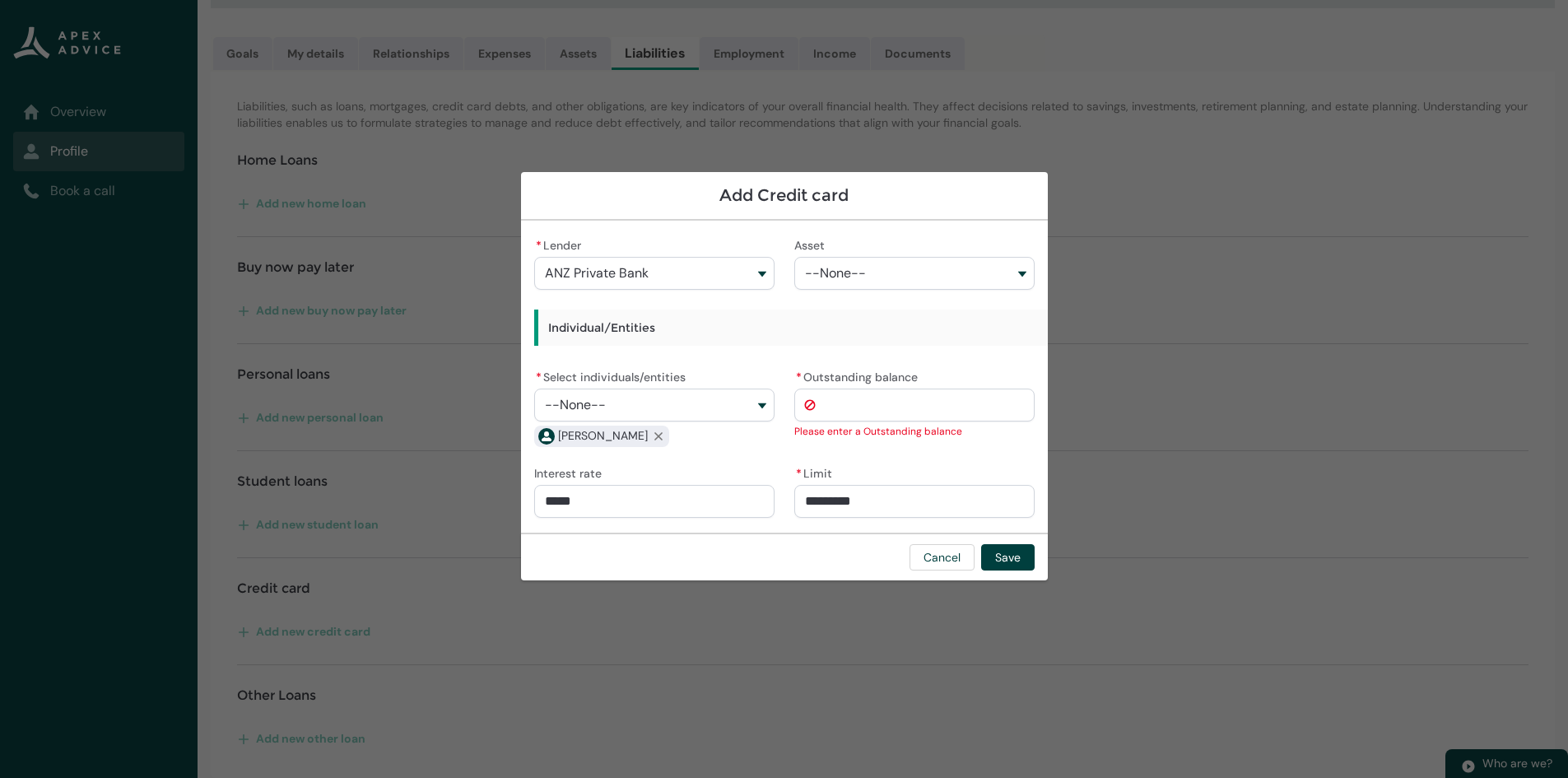
type lightning-primitive-input-simple "2"
type input "*"
type lightning-primitive-input-simple "21"
type input "**"
type lightning-primitive-input-simple "210"
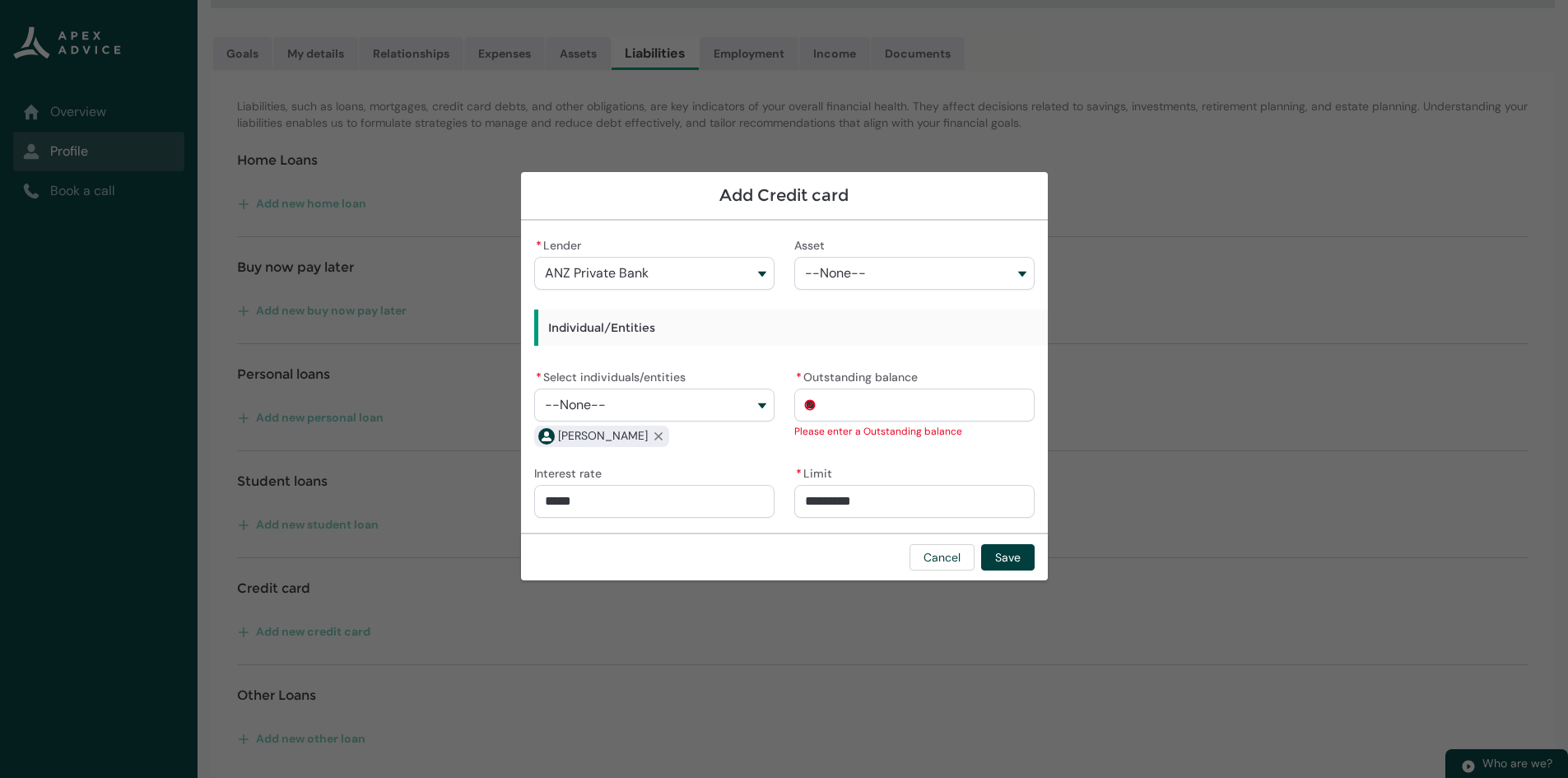
type input "***"
type lightning-primitive-input-simple "2100"
type input "****"
type lightning-primitive-input-simple "210"
type input "***"
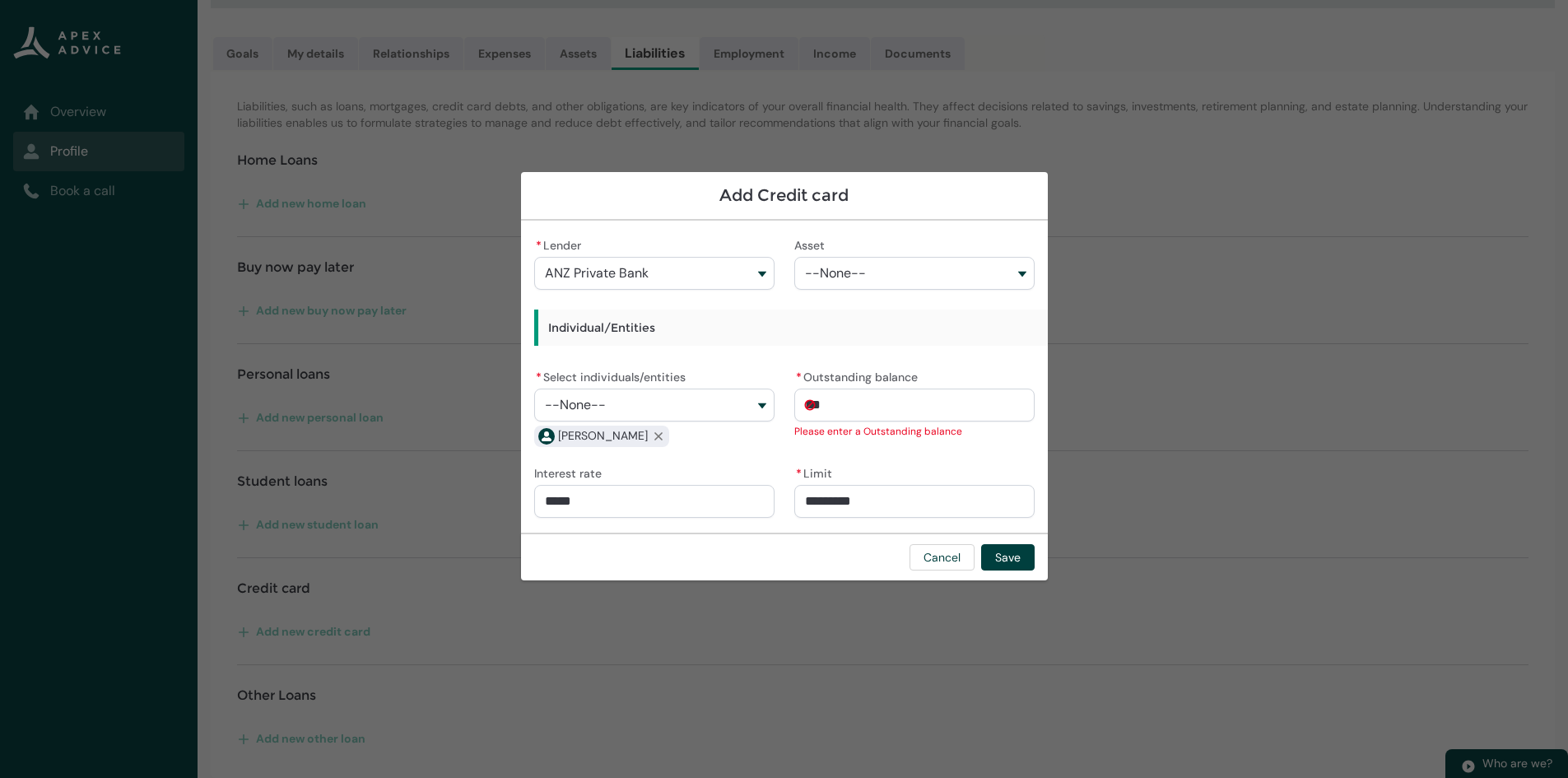
type lightning-primitive-input-simple "21"
type input "**"
type lightning-primitive-input-simple "2"
type input "*"
type lightning-primitive-input-simple "2"
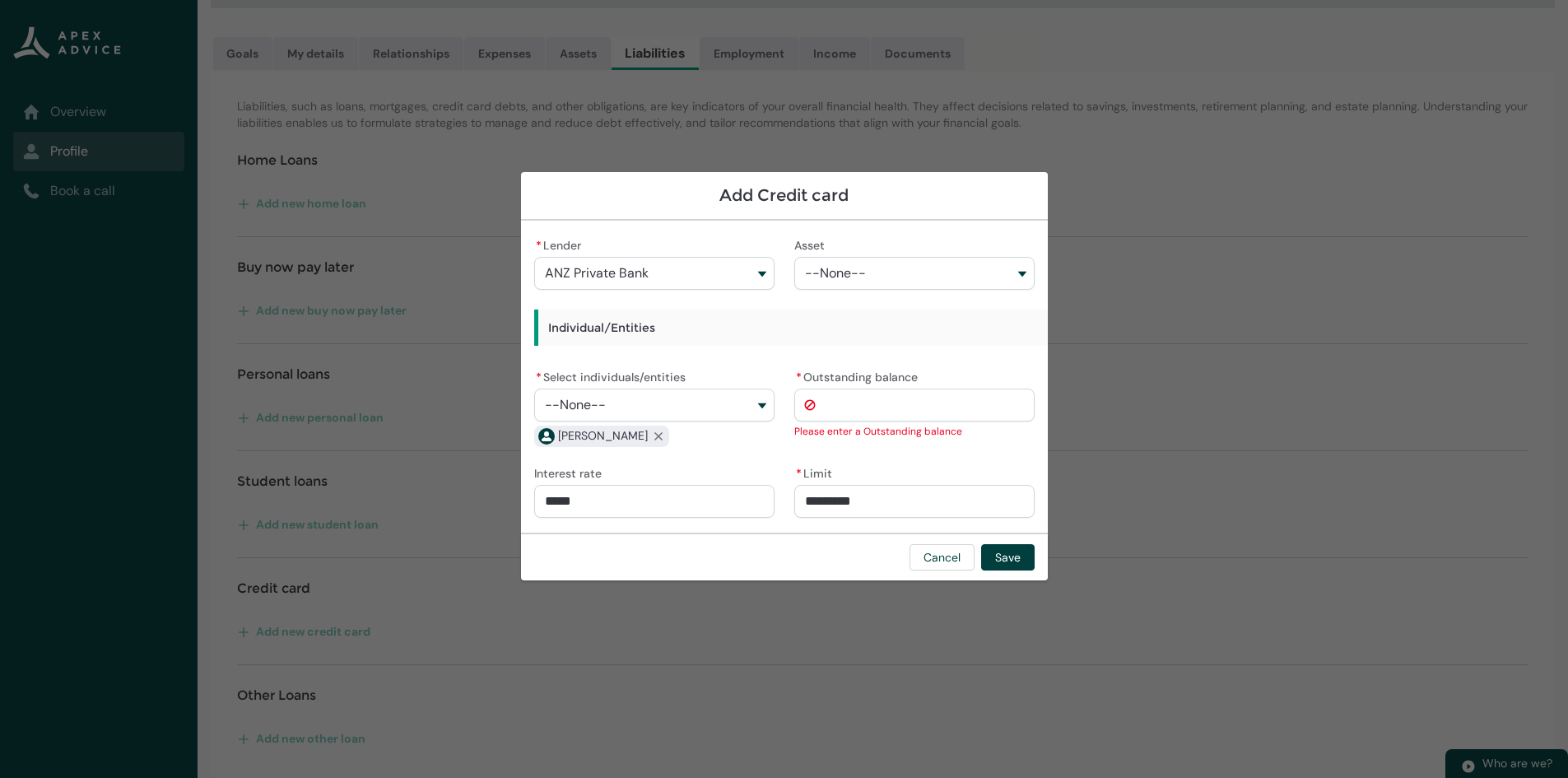
type input "*"
type lightning-primitive-input-simple "21"
type input "**"
type lightning-primitive-input-simple "210"
type input "***"
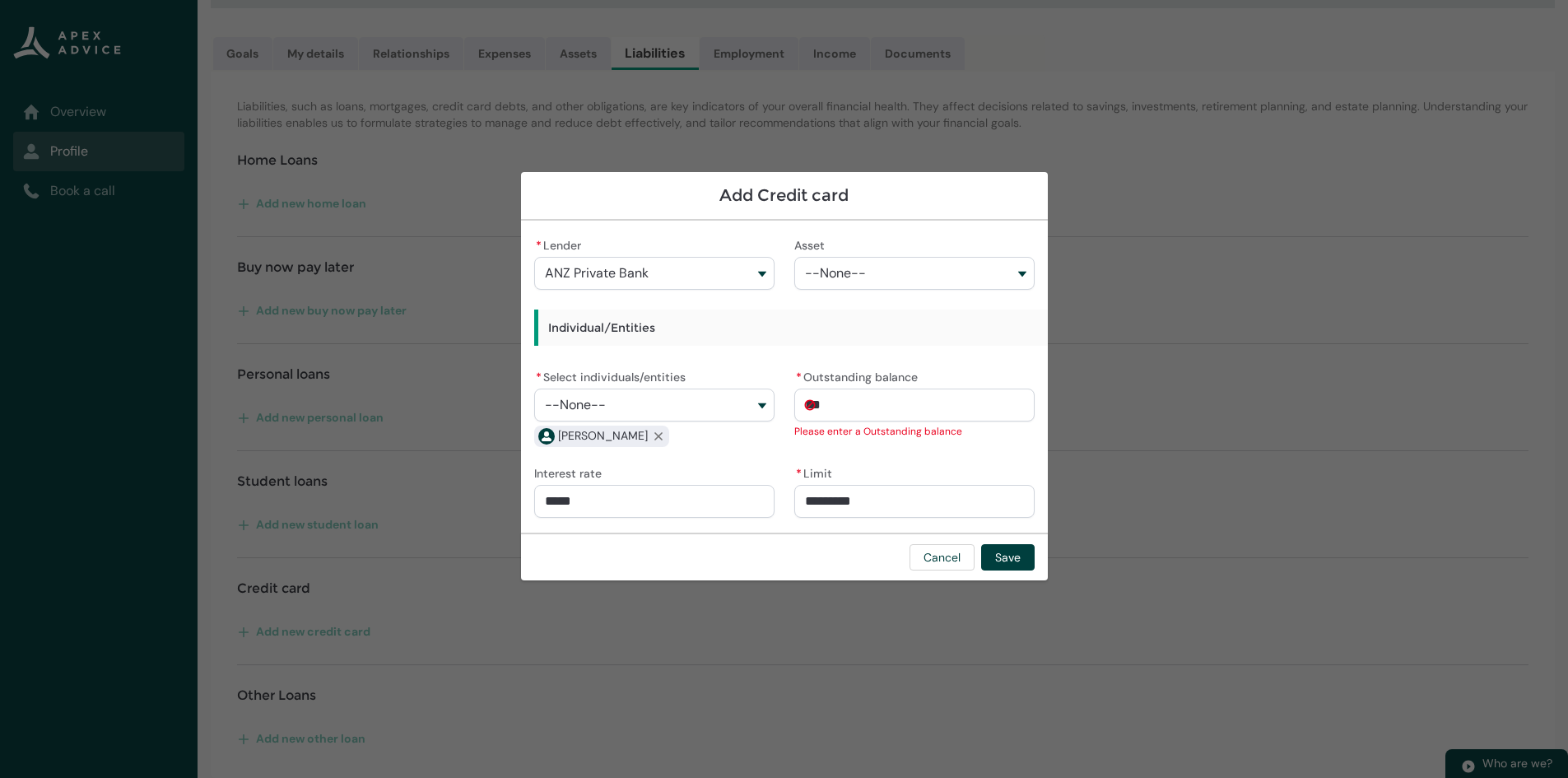
type lightning-primitive-input-simple "2100"
type input "*********"
click at [1004, 566] on button "Save" at bounding box center [1007, 557] width 53 height 26
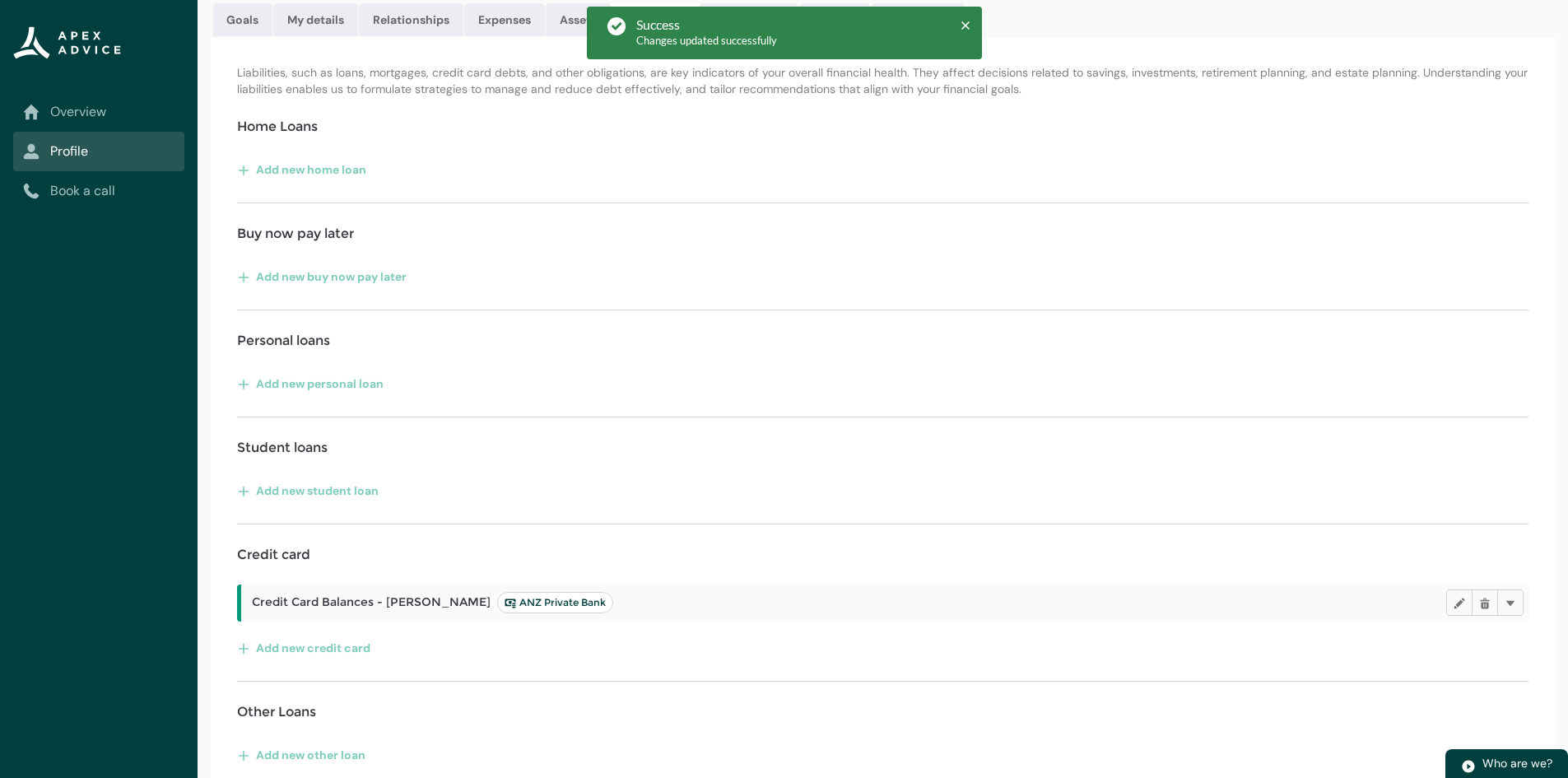
scroll to position [200, 0]
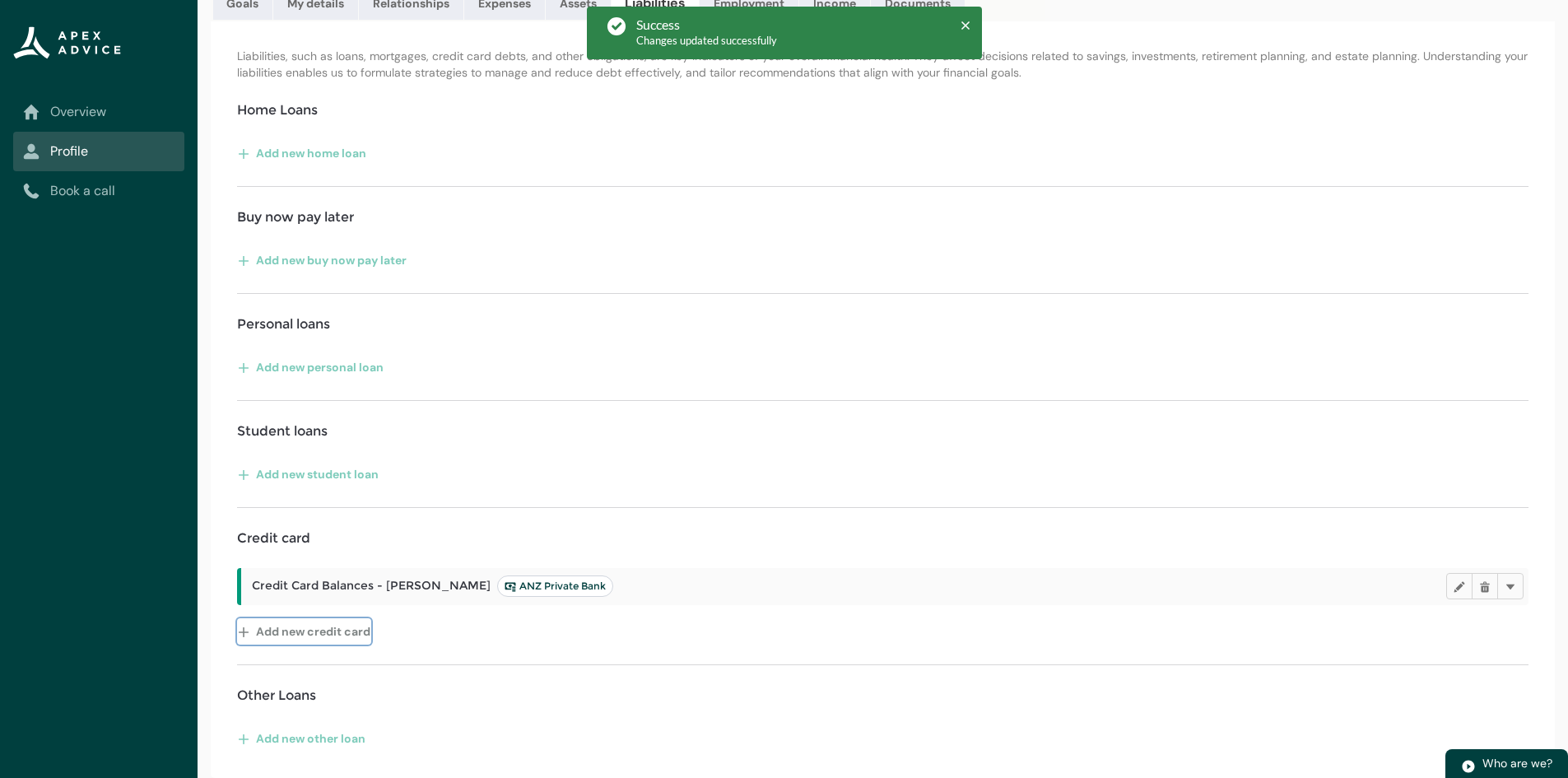
click at [322, 636] on button "Add new credit card" at bounding box center [304, 630] width 134 height 26
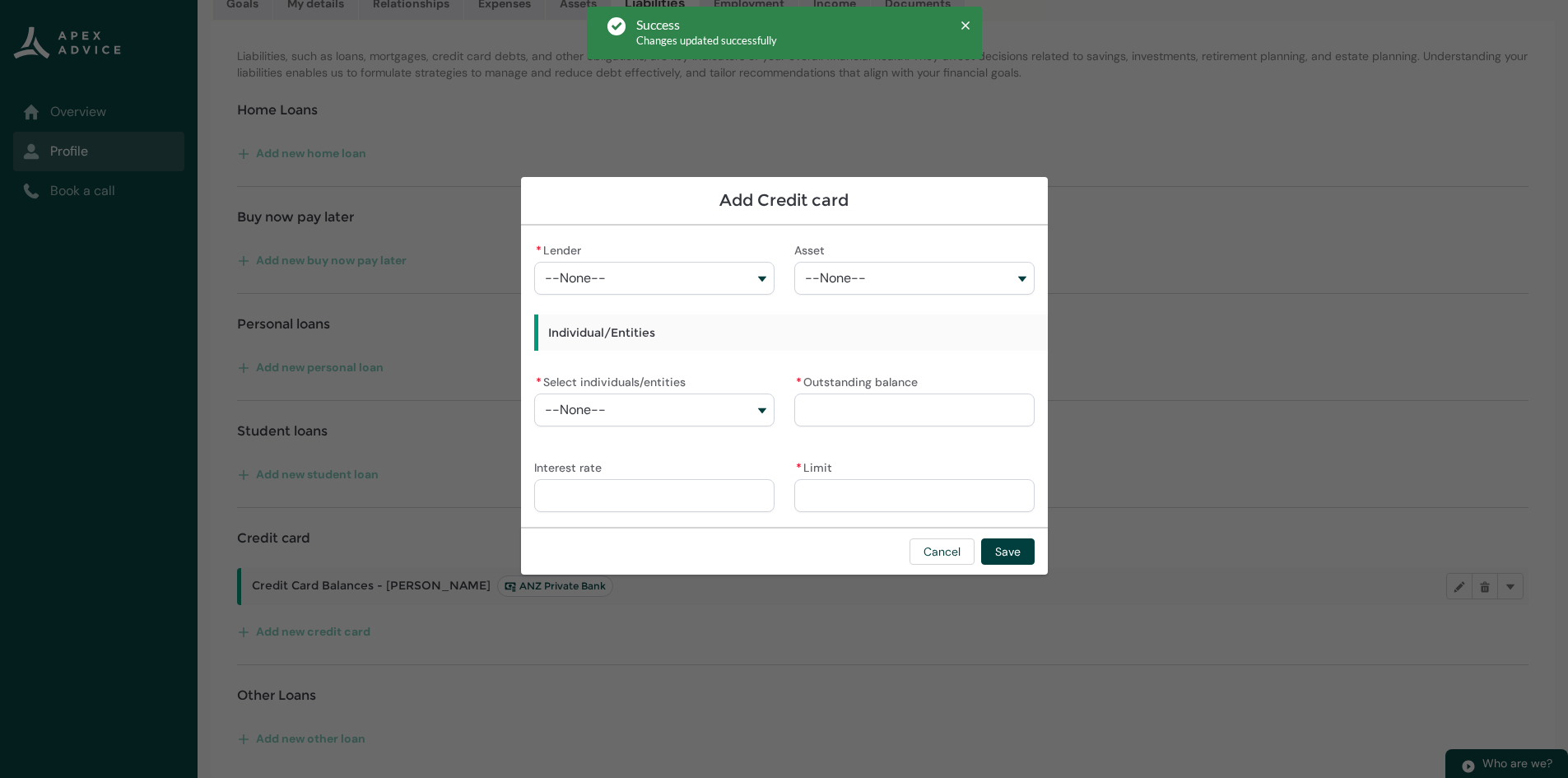
click at [828, 270] on button "--None--" at bounding box center [914, 278] width 240 height 33
click at [720, 272] on button "--None--" at bounding box center [654, 278] width 240 height 33
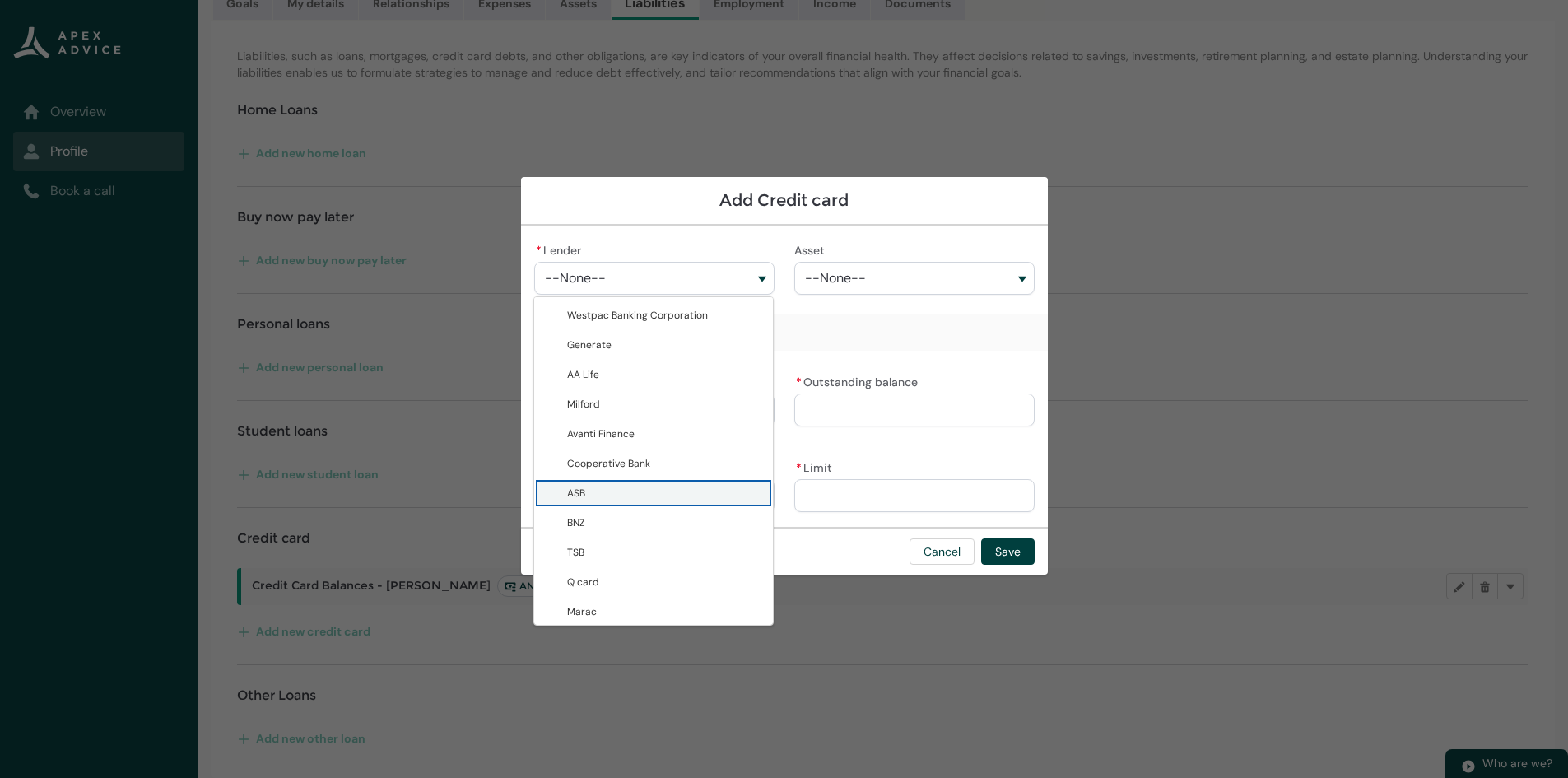
click at [658, 491] on span "ASB" at bounding box center [664, 492] width 196 height 16
type lightning-combobox "0017F0000107f3IQAQ"
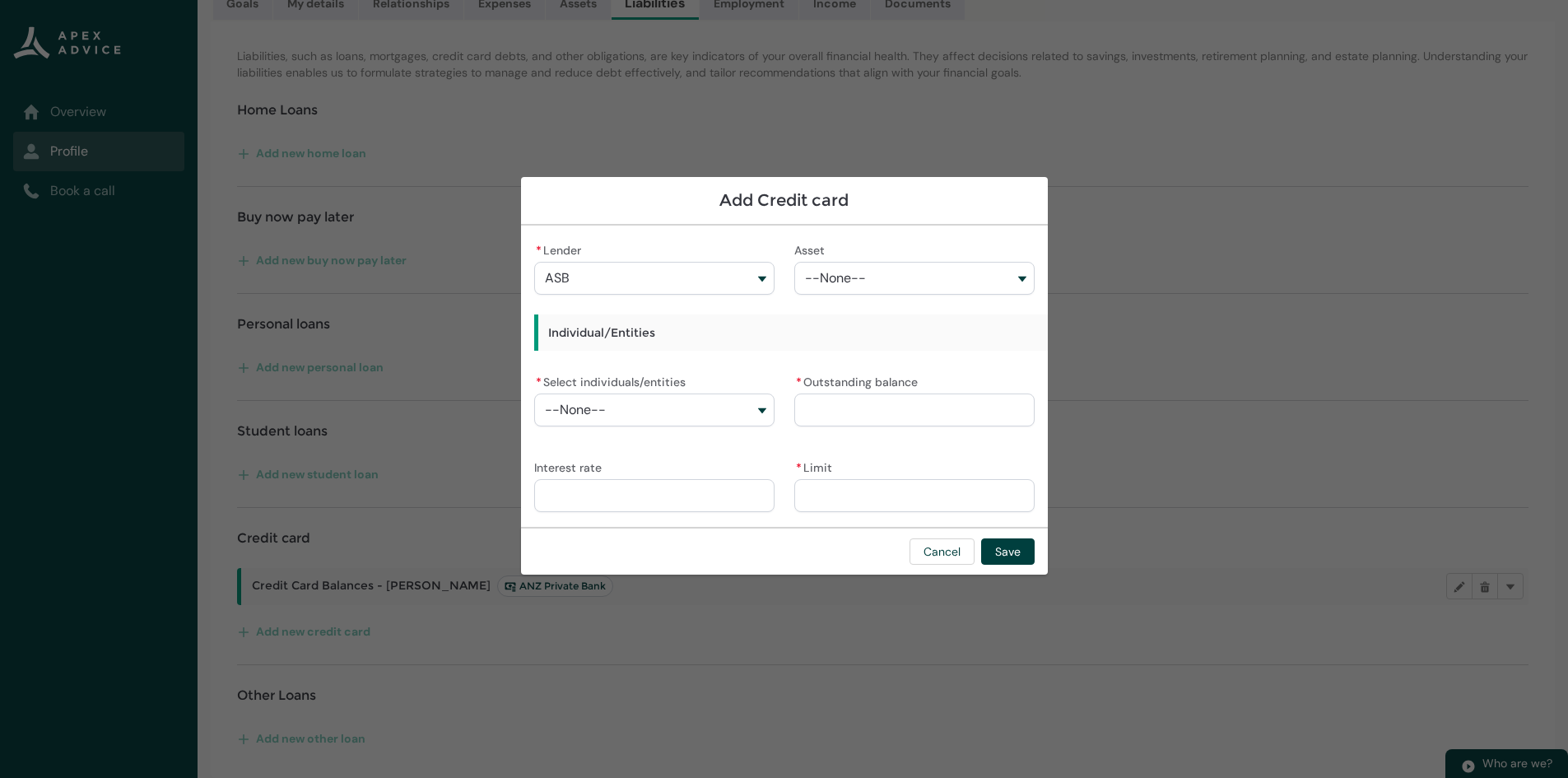
click at [841, 488] on input "* Limit" at bounding box center [914, 495] width 240 height 33
type lightning-primitive-input-simple "5"
type input "*"
type lightning-primitive-input-simple "50"
type input "**"
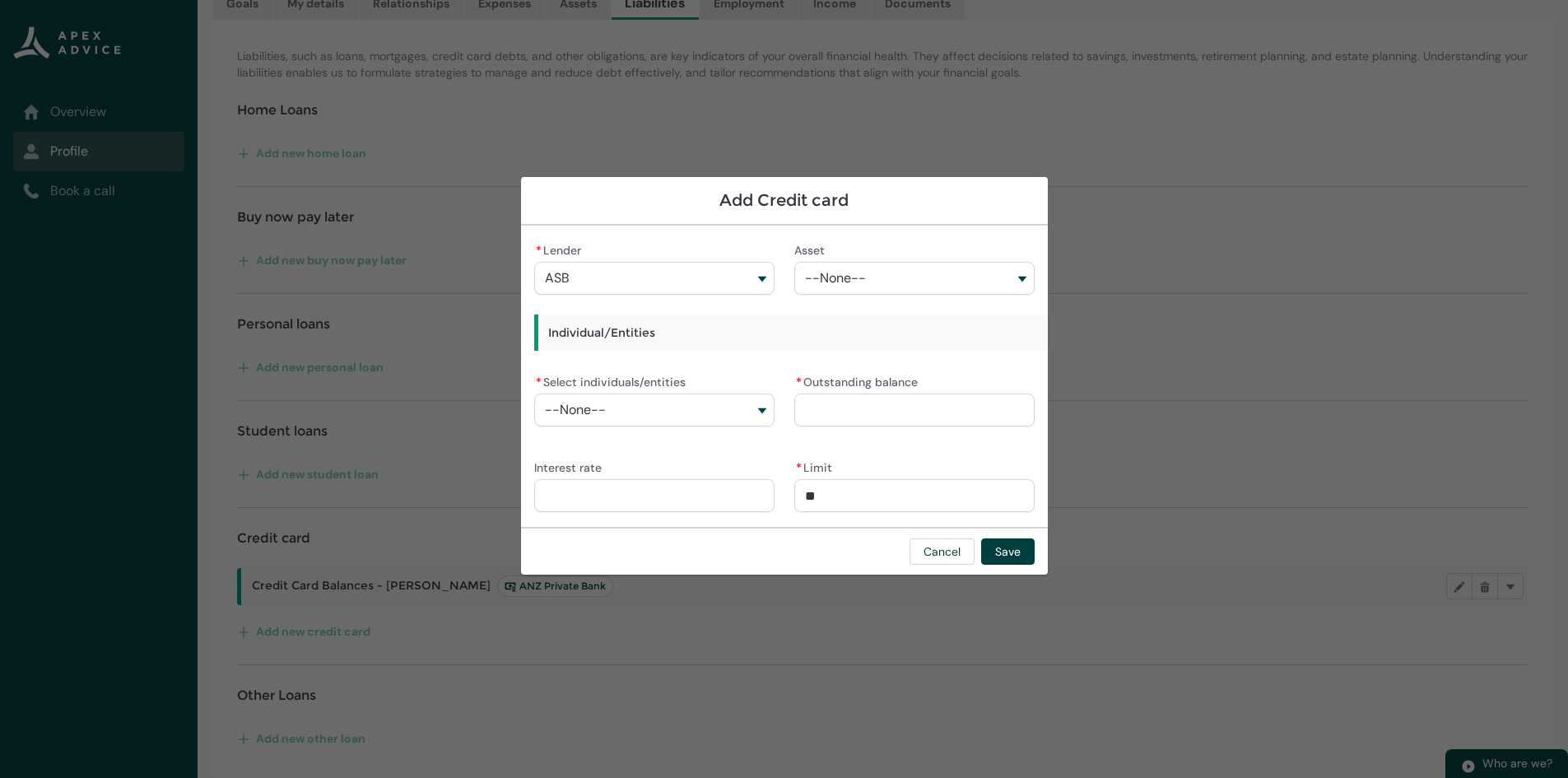
type lightning-primitive-input-simple "500"
type input "***"
type lightning-primitive-input-simple "5000"
type input "*********"
click at [719, 503] on input "Interest rate" at bounding box center [654, 495] width 240 height 33
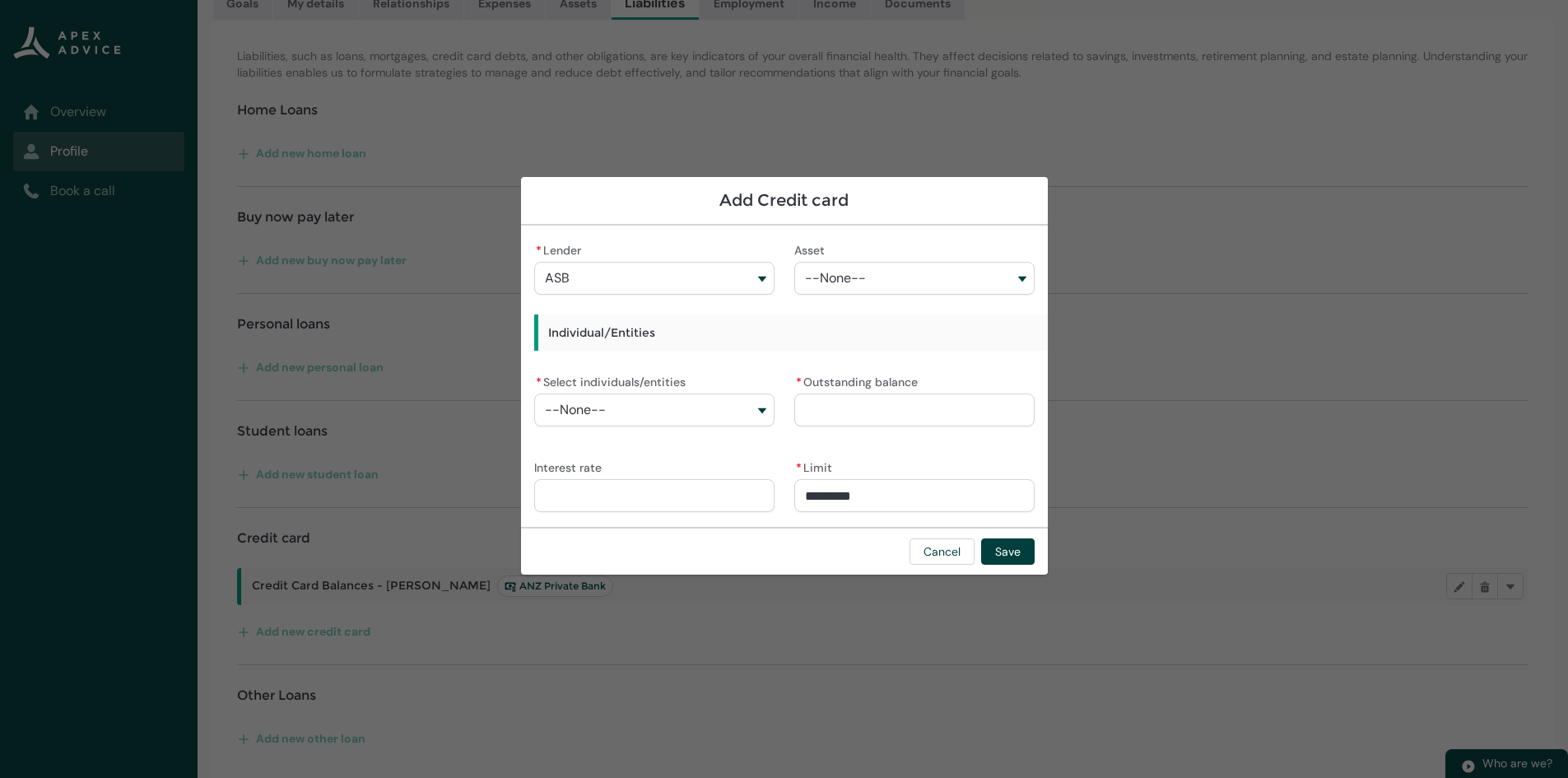
type lightning-primitive-input-simple "2"
click at [832, 405] on input "* Outstanding balance" at bounding box center [914, 410] width 240 height 33
click at [587, 417] on button "--None--" at bounding box center [654, 410] width 240 height 33
click at [590, 437] on lightning-base-combobox-item "[PERSON_NAME]" at bounding box center [653, 447] width 238 height 30
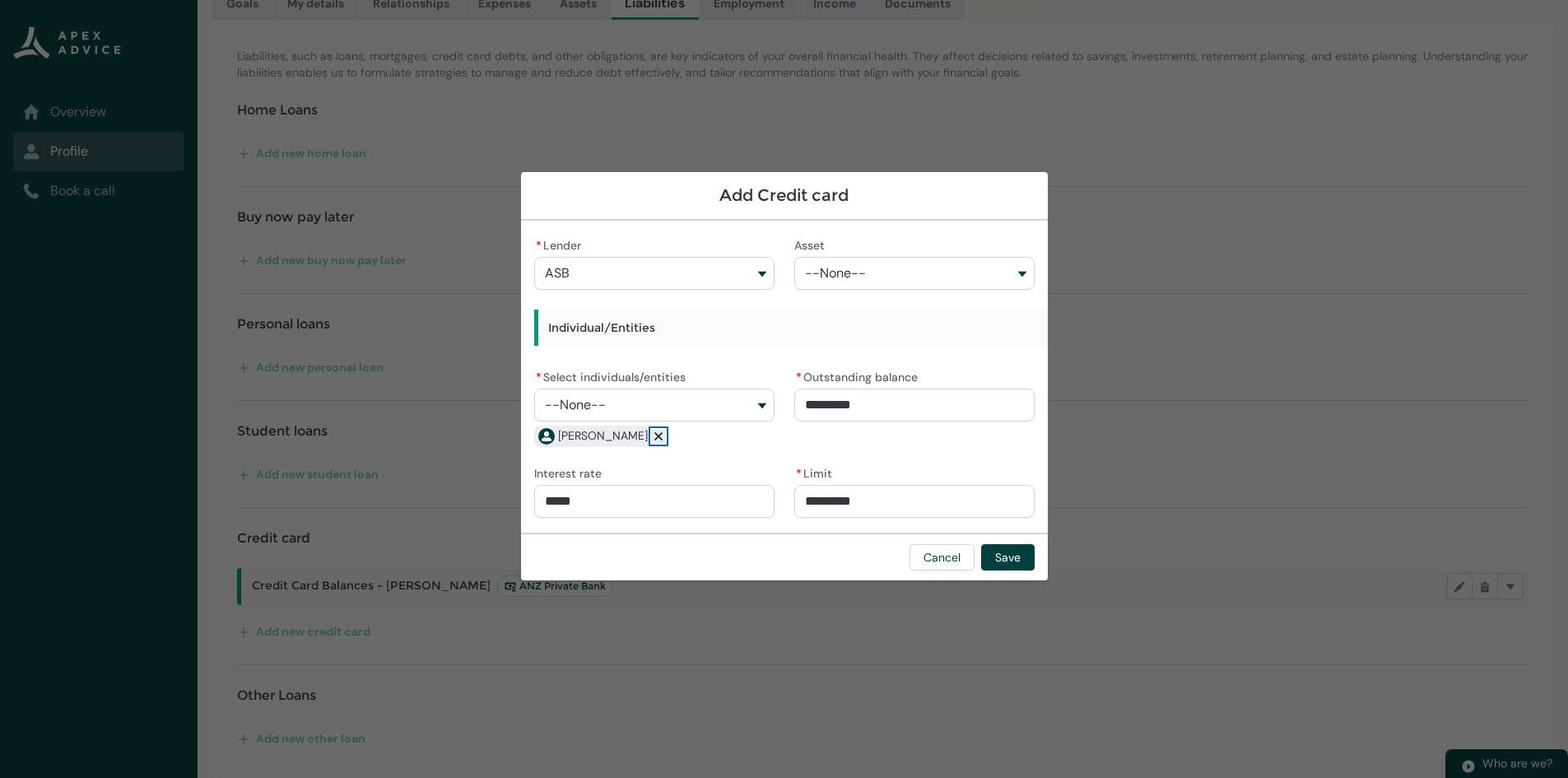
click at [664, 437] on lightning-primitive-icon "button" at bounding box center [658, 435] width 12 height 13
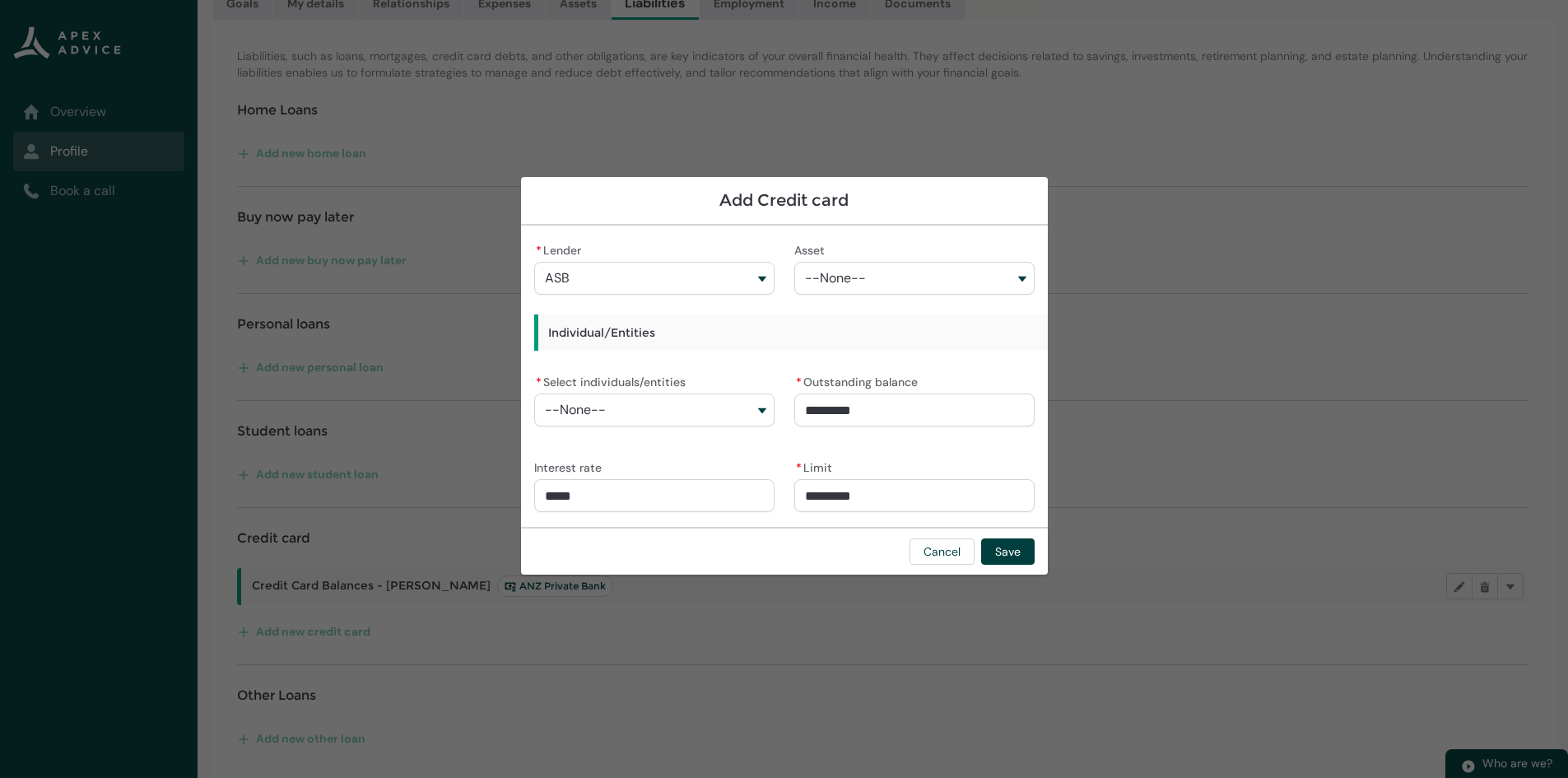
click at [762, 406] on button "--None--" at bounding box center [654, 410] width 240 height 33
click at [685, 474] on span "[PERSON_NAME]" at bounding box center [664, 476] width 196 height 16
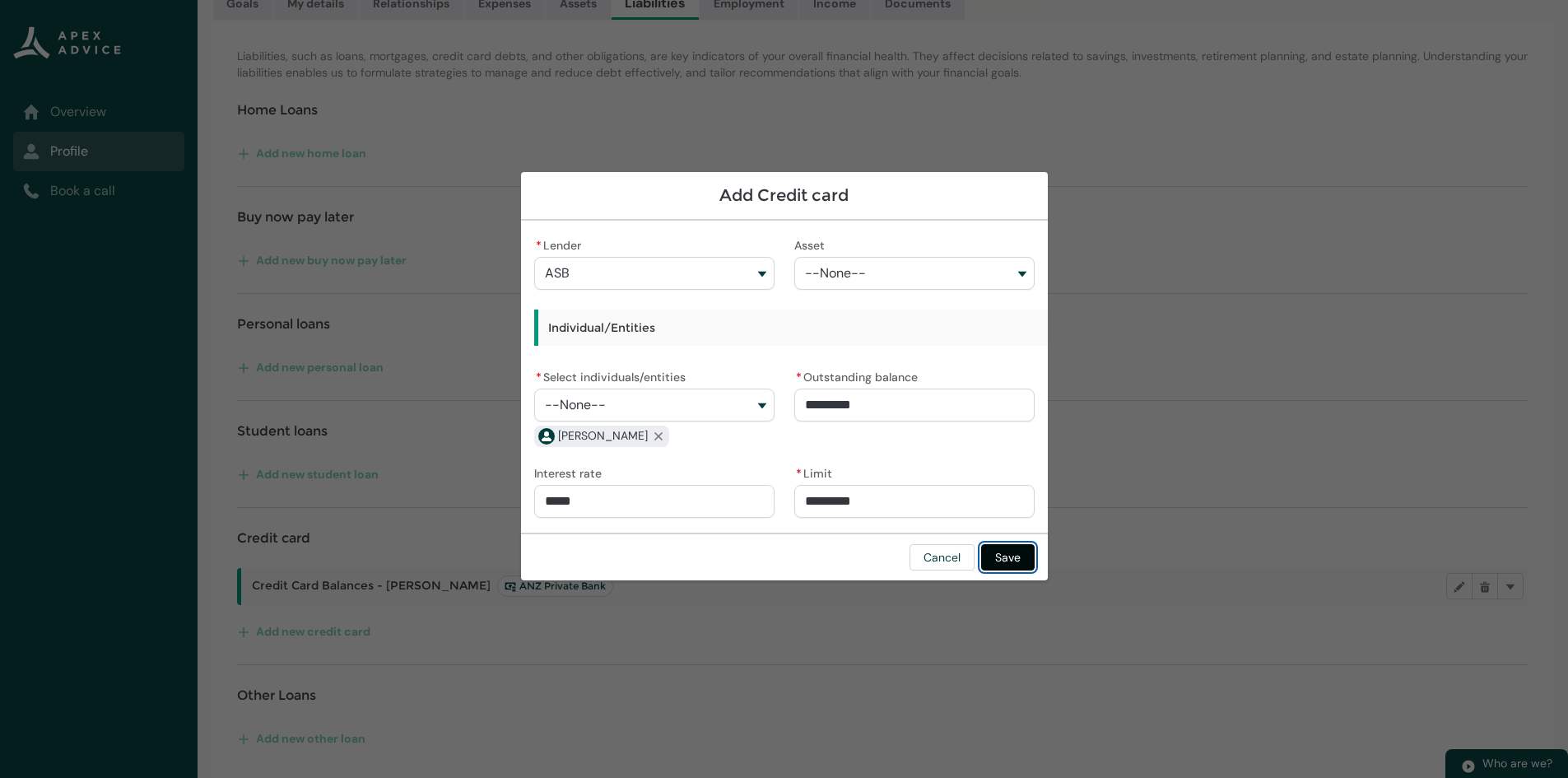
click at [997, 554] on button "Save" at bounding box center [1007, 557] width 53 height 26
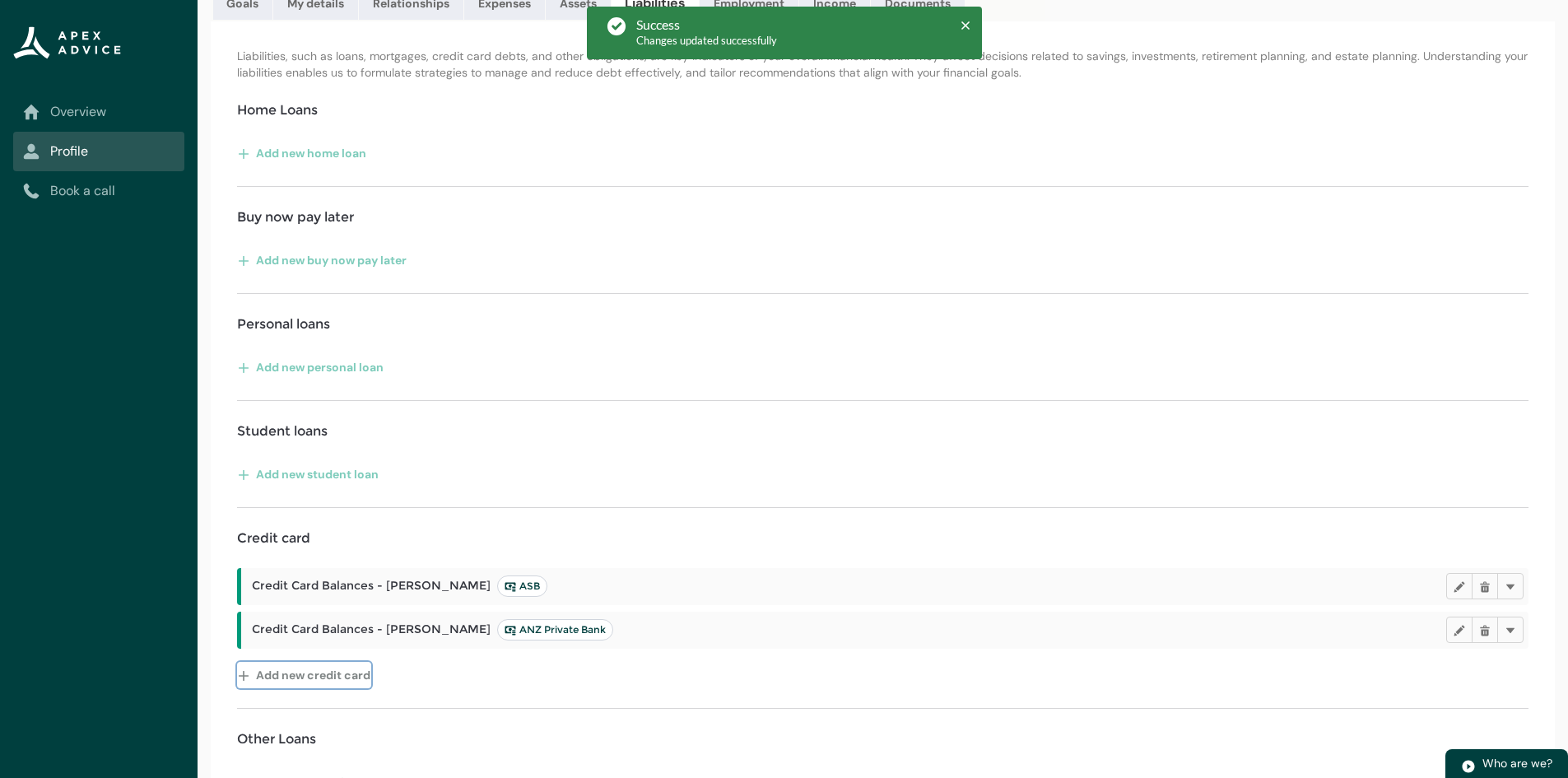
click at [281, 670] on button "Add new credit card" at bounding box center [304, 675] width 134 height 26
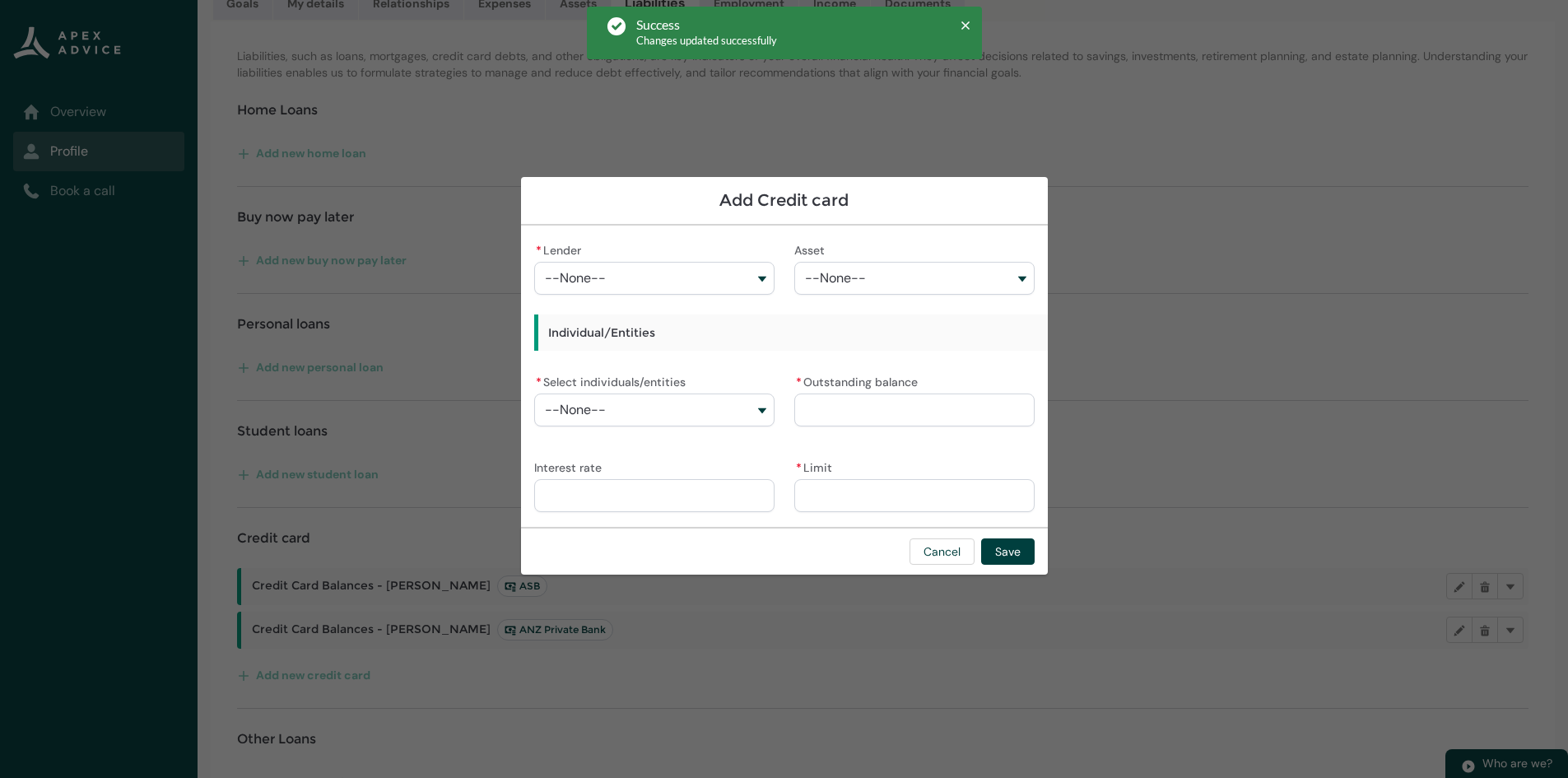
click at [583, 412] on span "--None--" at bounding box center [574, 409] width 61 height 14
click at [580, 472] on span "[PERSON_NAME]" at bounding box center [605, 477] width 77 height 14
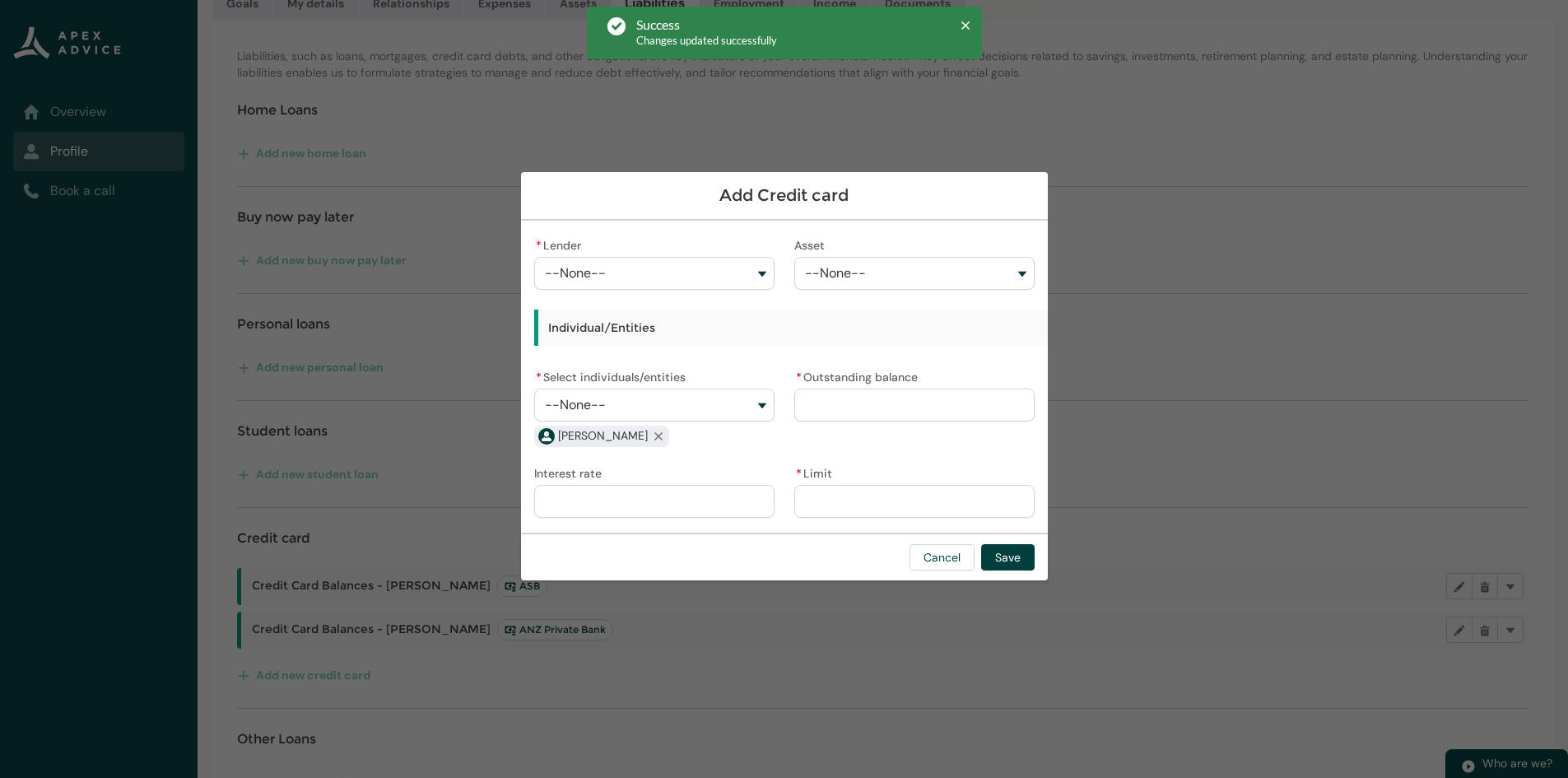
click at [810, 404] on input "* Outstanding balance" at bounding box center [914, 404] width 240 height 33
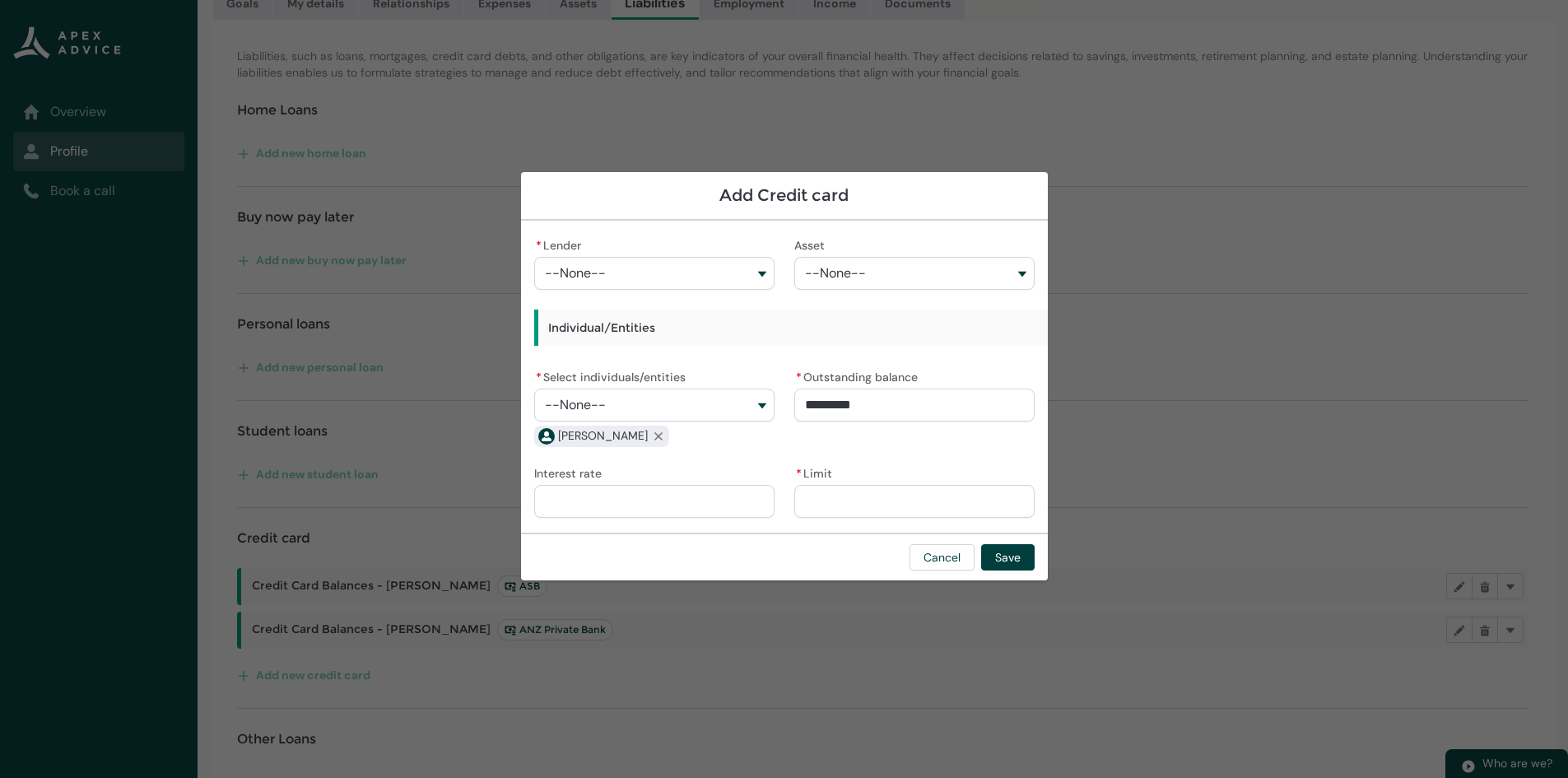
click at [838, 498] on input "* Limit" at bounding box center [914, 501] width 240 height 33
click at [625, 274] on button "--None--" at bounding box center [654, 273] width 240 height 33
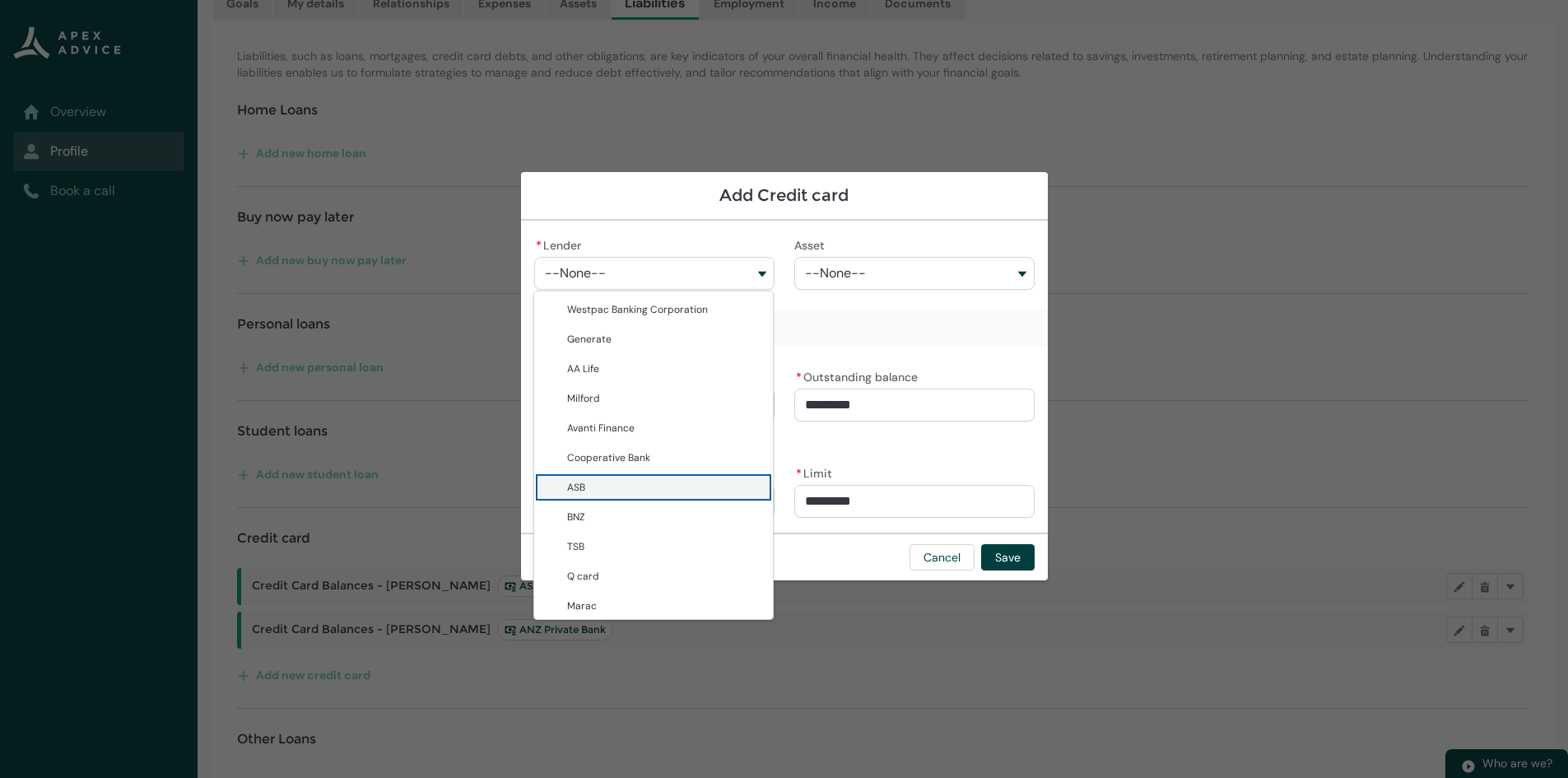
click at [634, 483] on span "ASB" at bounding box center [664, 486] width 196 height 16
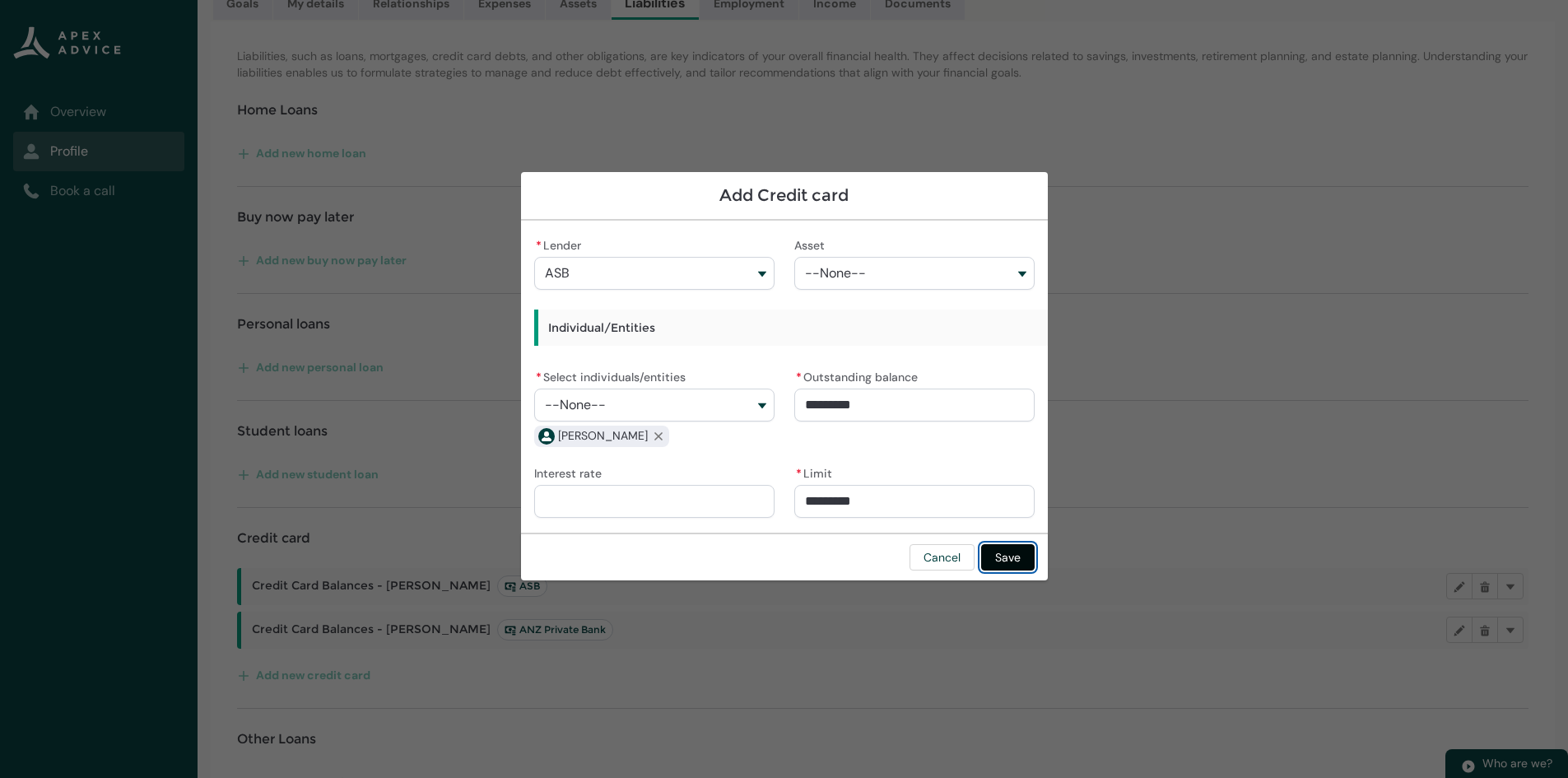
click at [999, 553] on button "Save" at bounding box center [1007, 557] width 53 height 26
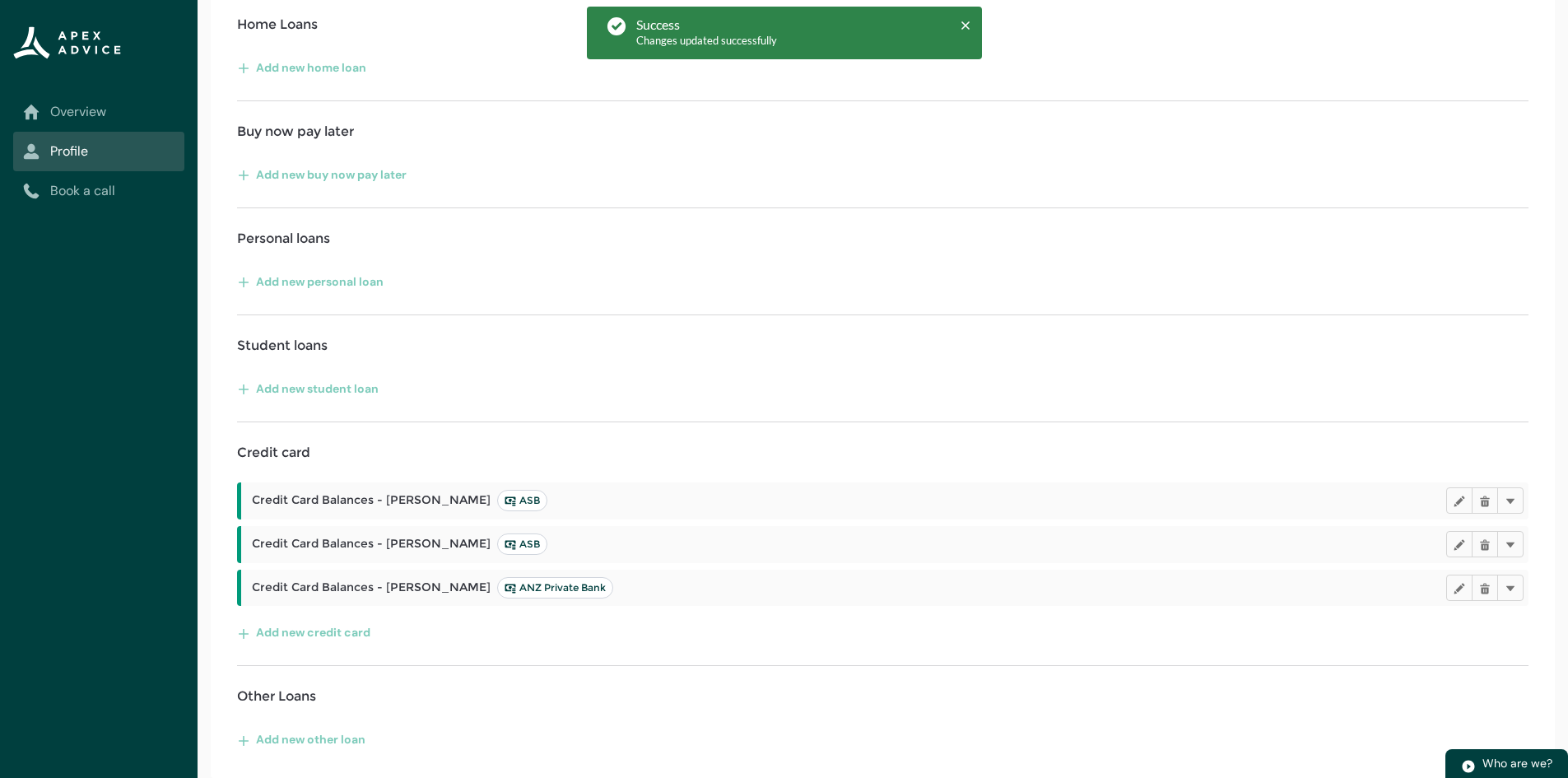
scroll to position [287, 0]
click at [310, 631] on button "Add new credit card" at bounding box center [304, 630] width 134 height 26
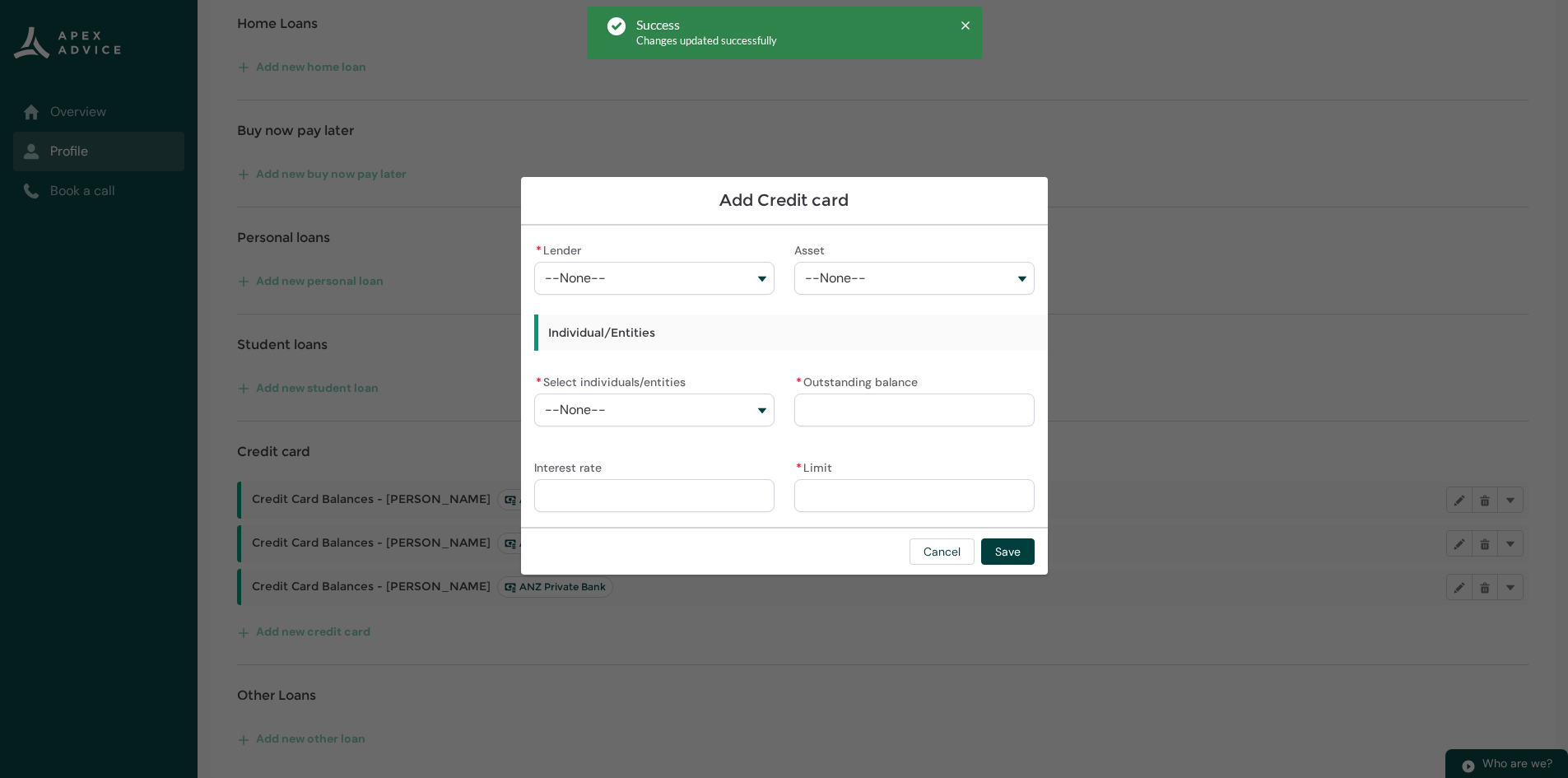
click at [605, 285] on button "--None--" at bounding box center [654, 278] width 240 height 33
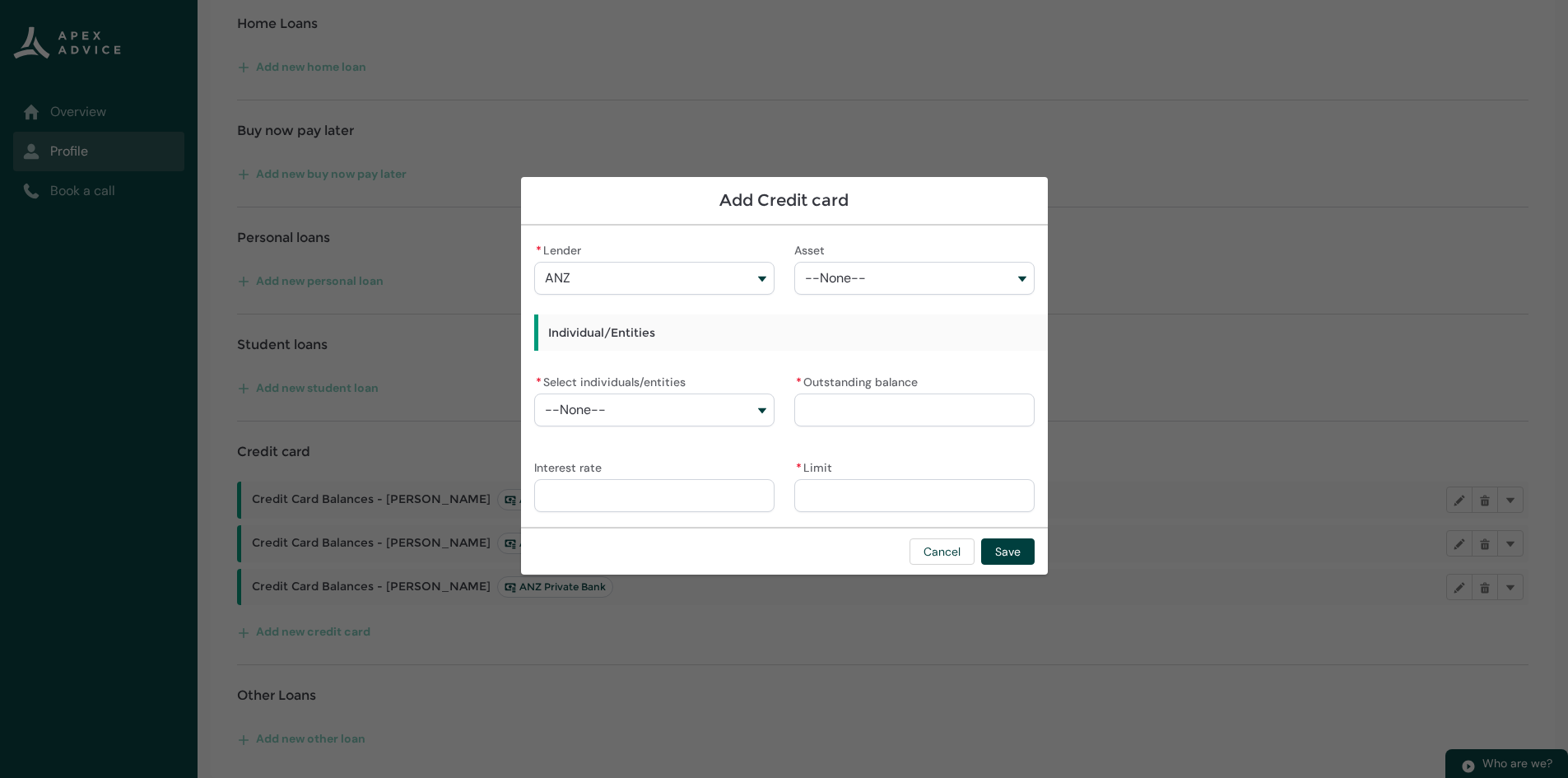
click at [588, 411] on span "--None--" at bounding box center [574, 409] width 61 height 14
click at [585, 439] on span "[PERSON_NAME]" at bounding box center [664, 446] width 196 height 16
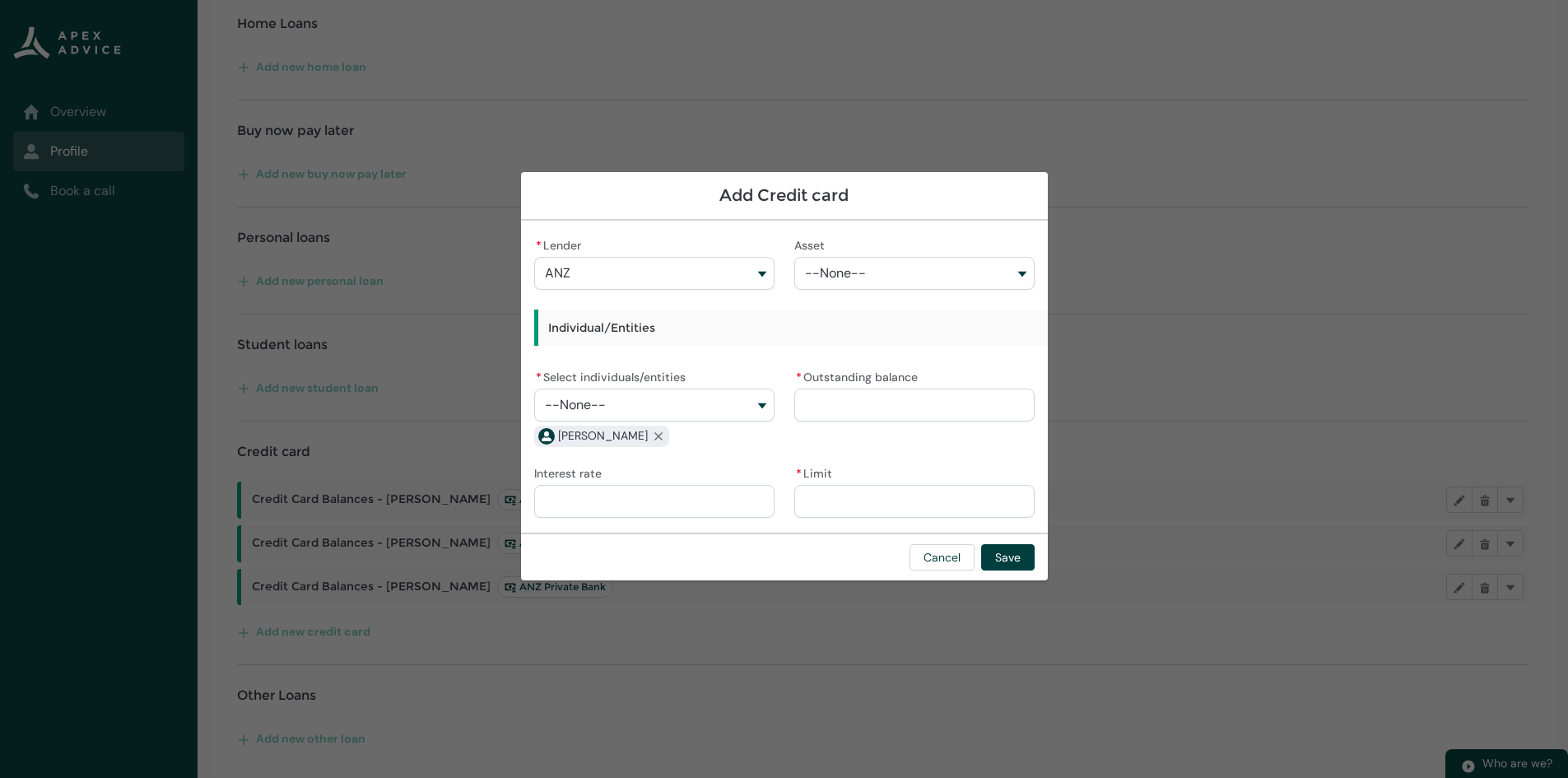
click at [824, 500] on input "* Limit" at bounding box center [914, 501] width 240 height 33
click at [825, 412] on input "* Outstanding balance" at bounding box center [914, 404] width 240 height 33
click at [1022, 561] on button "Save" at bounding box center [1007, 557] width 53 height 26
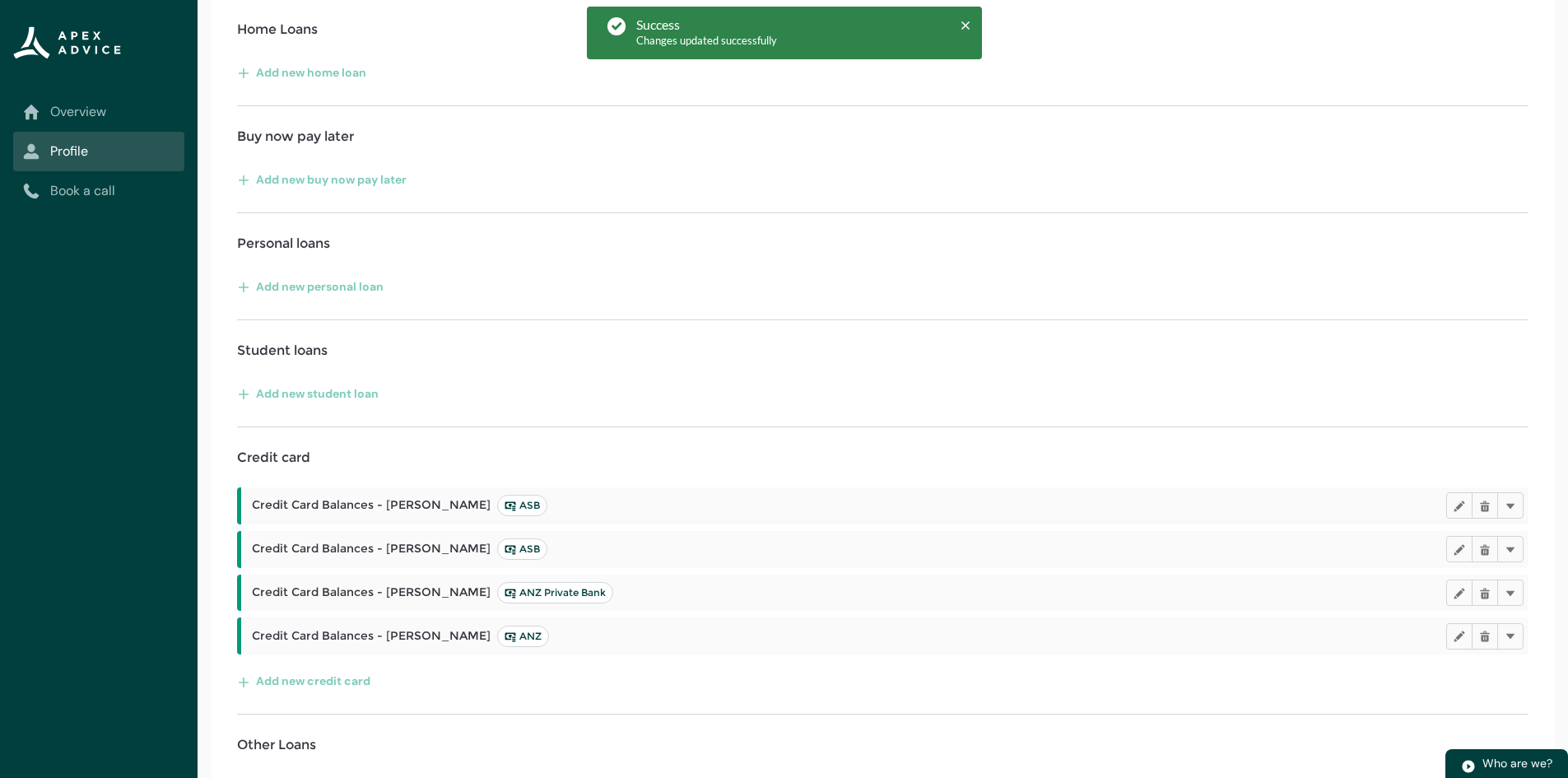
scroll to position [330, 0]
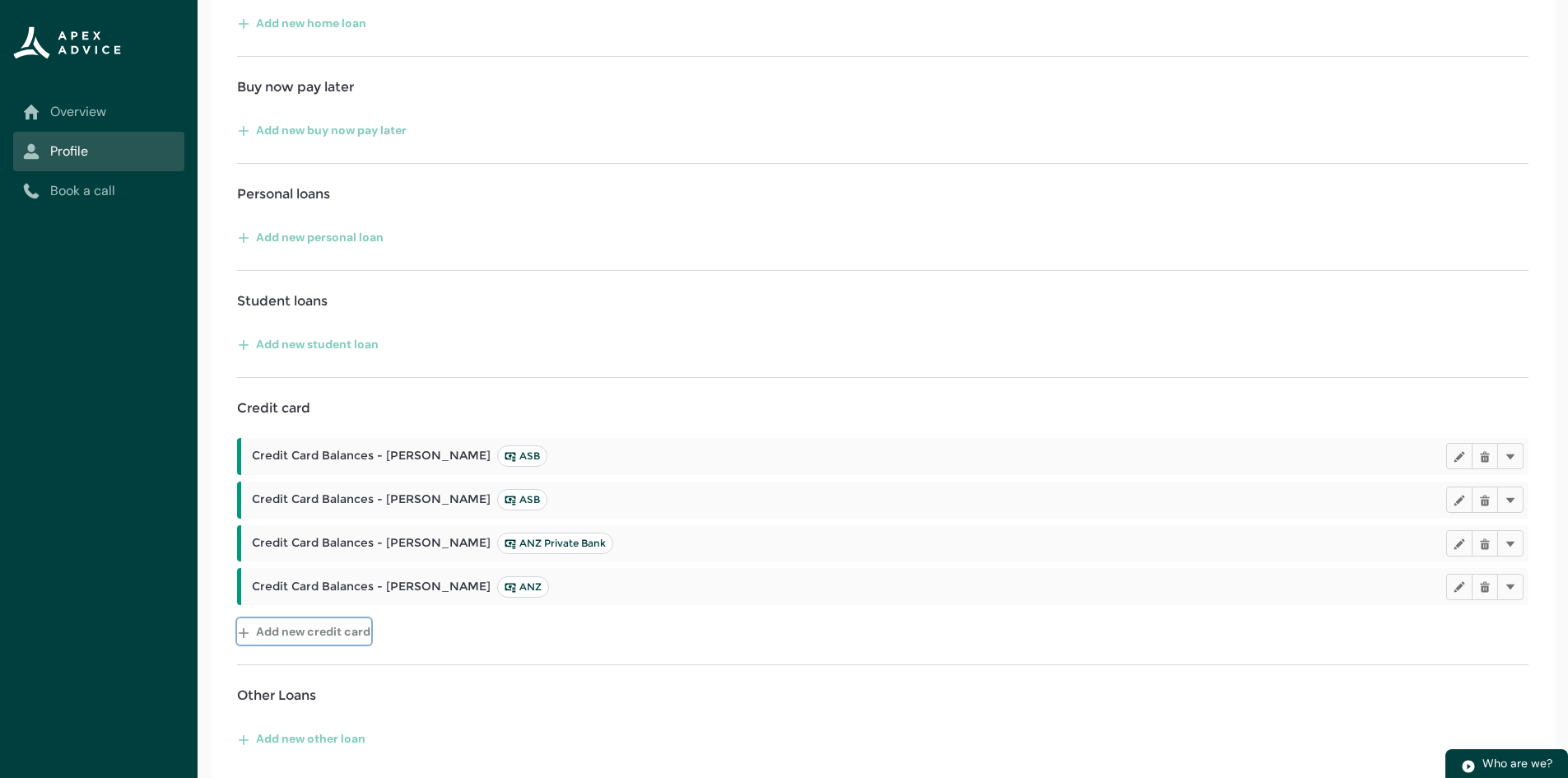
click at [330, 626] on button "Add new credit card" at bounding box center [304, 630] width 134 height 26
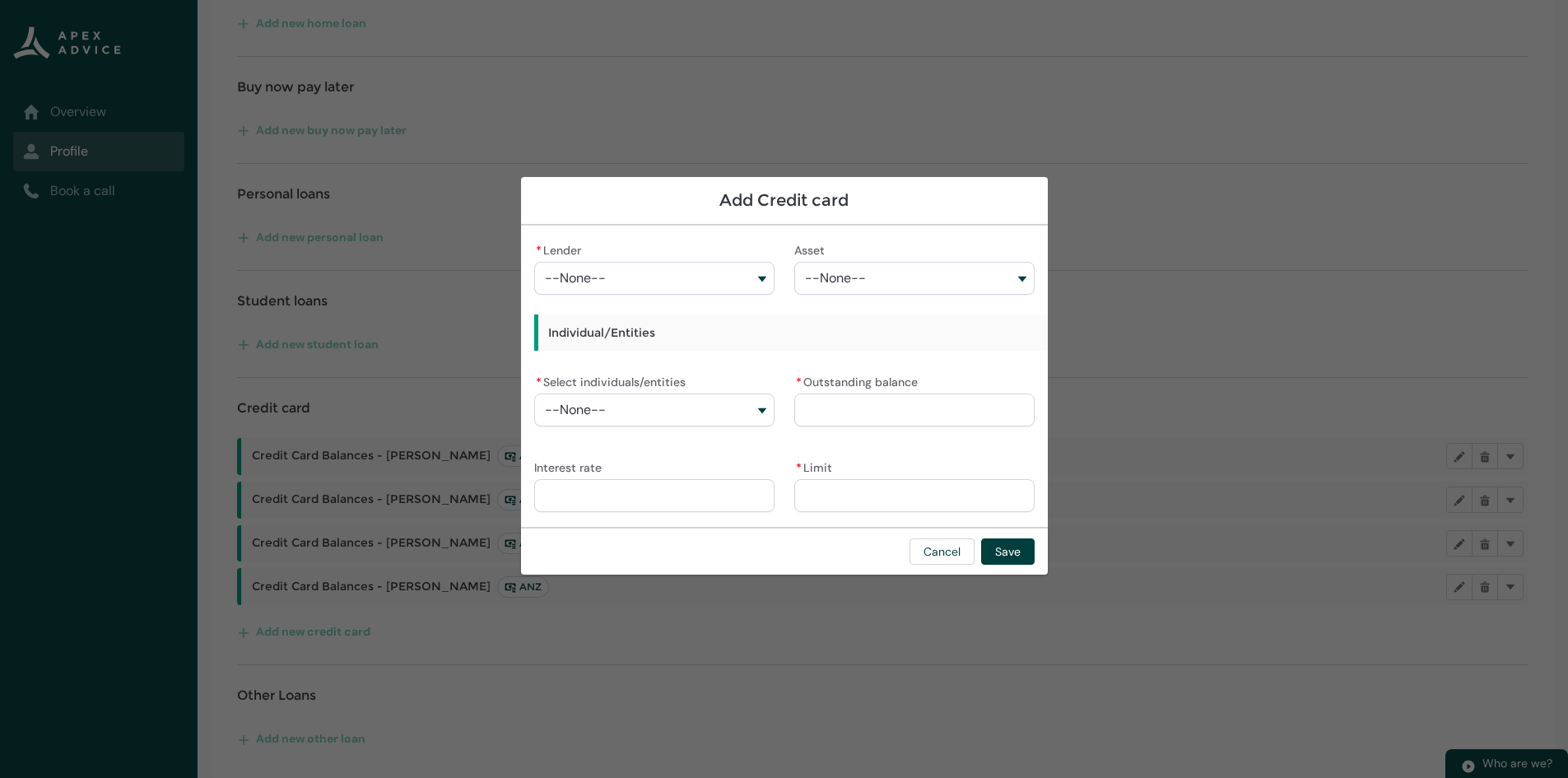
click at [681, 276] on button "--None--" at bounding box center [654, 278] width 240 height 33
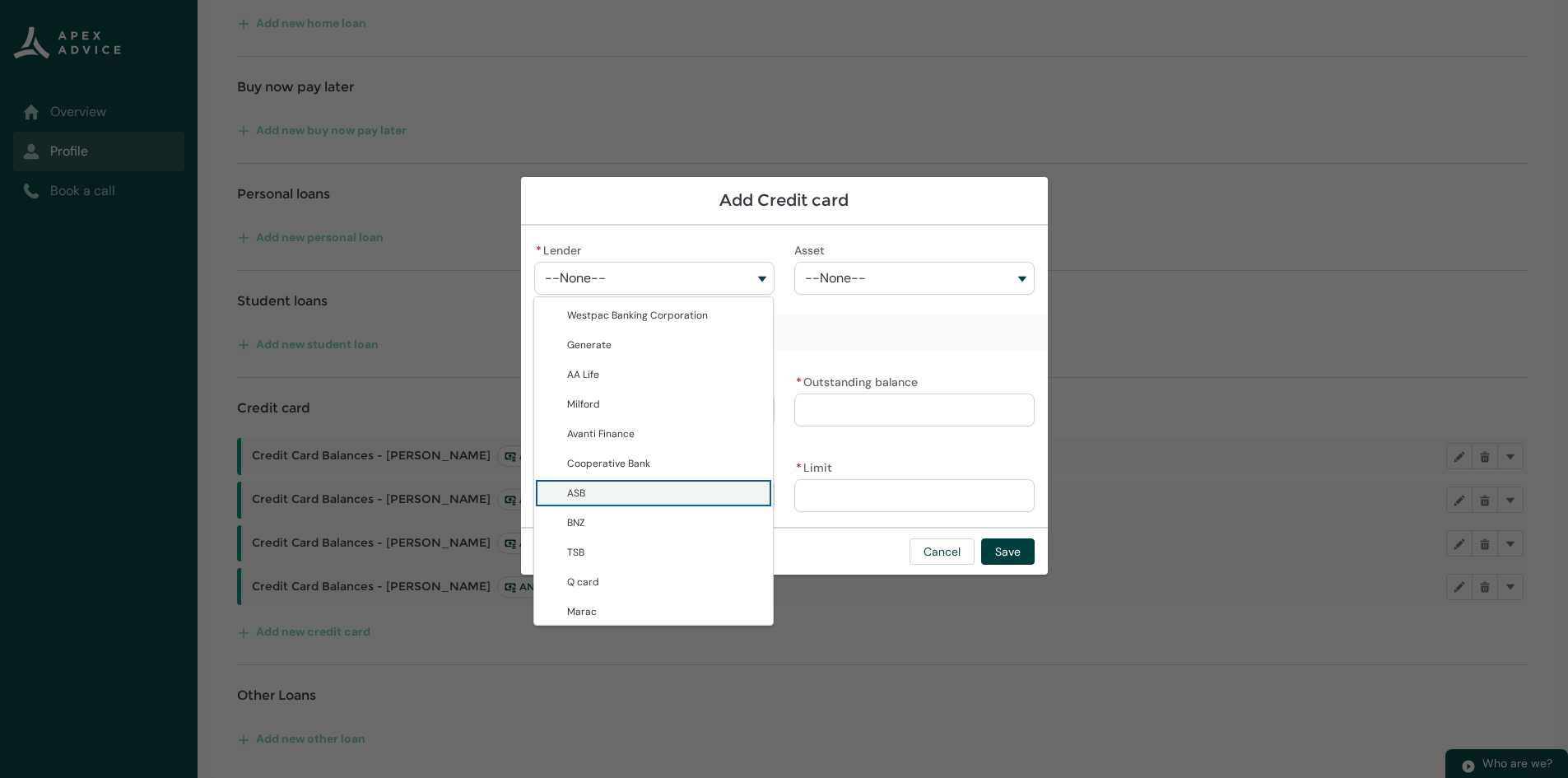
click at [647, 490] on span "ASB" at bounding box center [664, 492] width 196 height 16
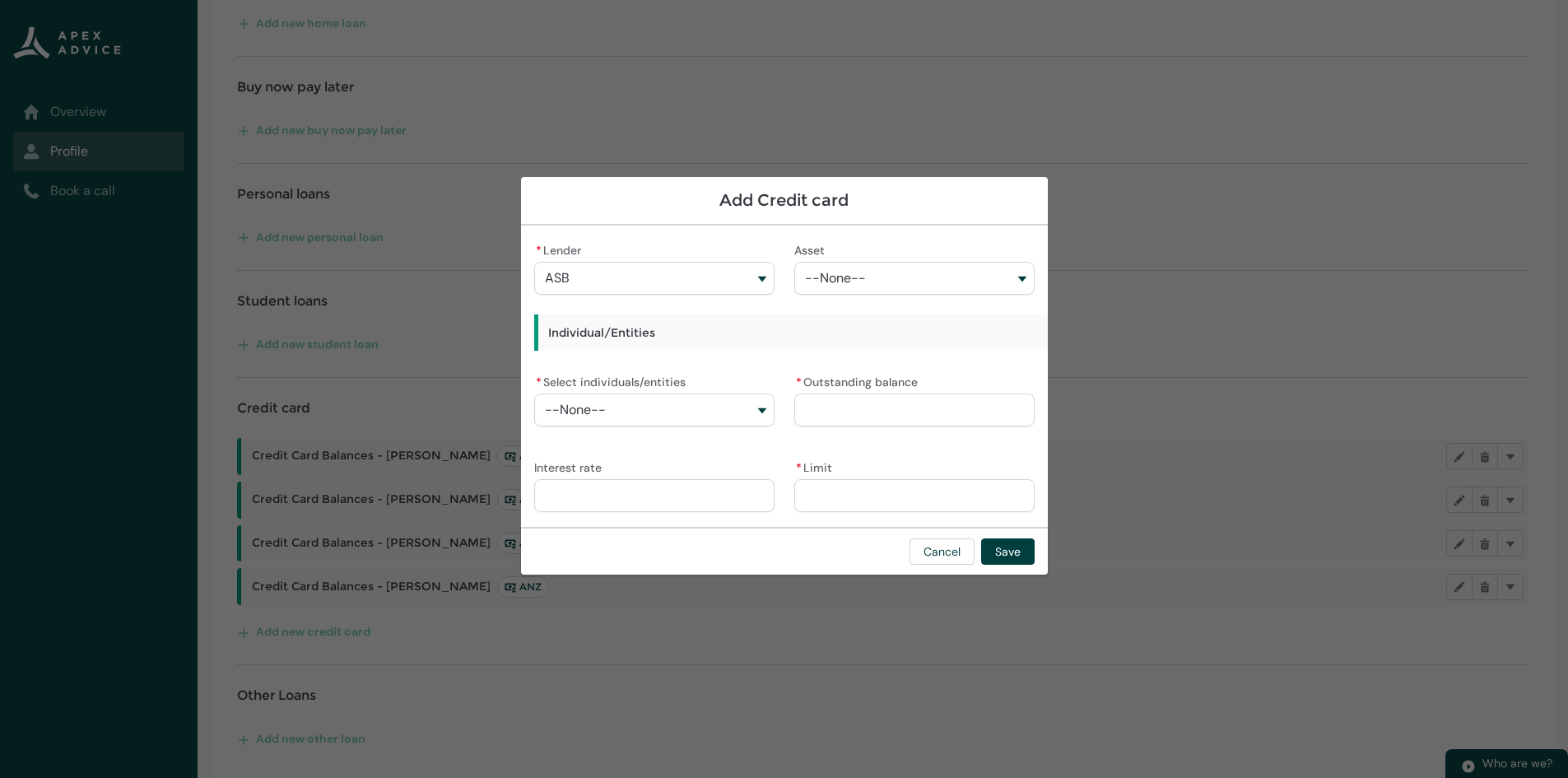
click at [628, 413] on button "--None--" at bounding box center [654, 410] width 240 height 33
click at [632, 411] on button "--None--" at bounding box center [654, 410] width 240 height 33
click at [635, 417] on button "--None--" at bounding box center [654, 410] width 240 height 33
click at [635, 451] on span "[PERSON_NAME]" at bounding box center [605, 447] width 77 height 14
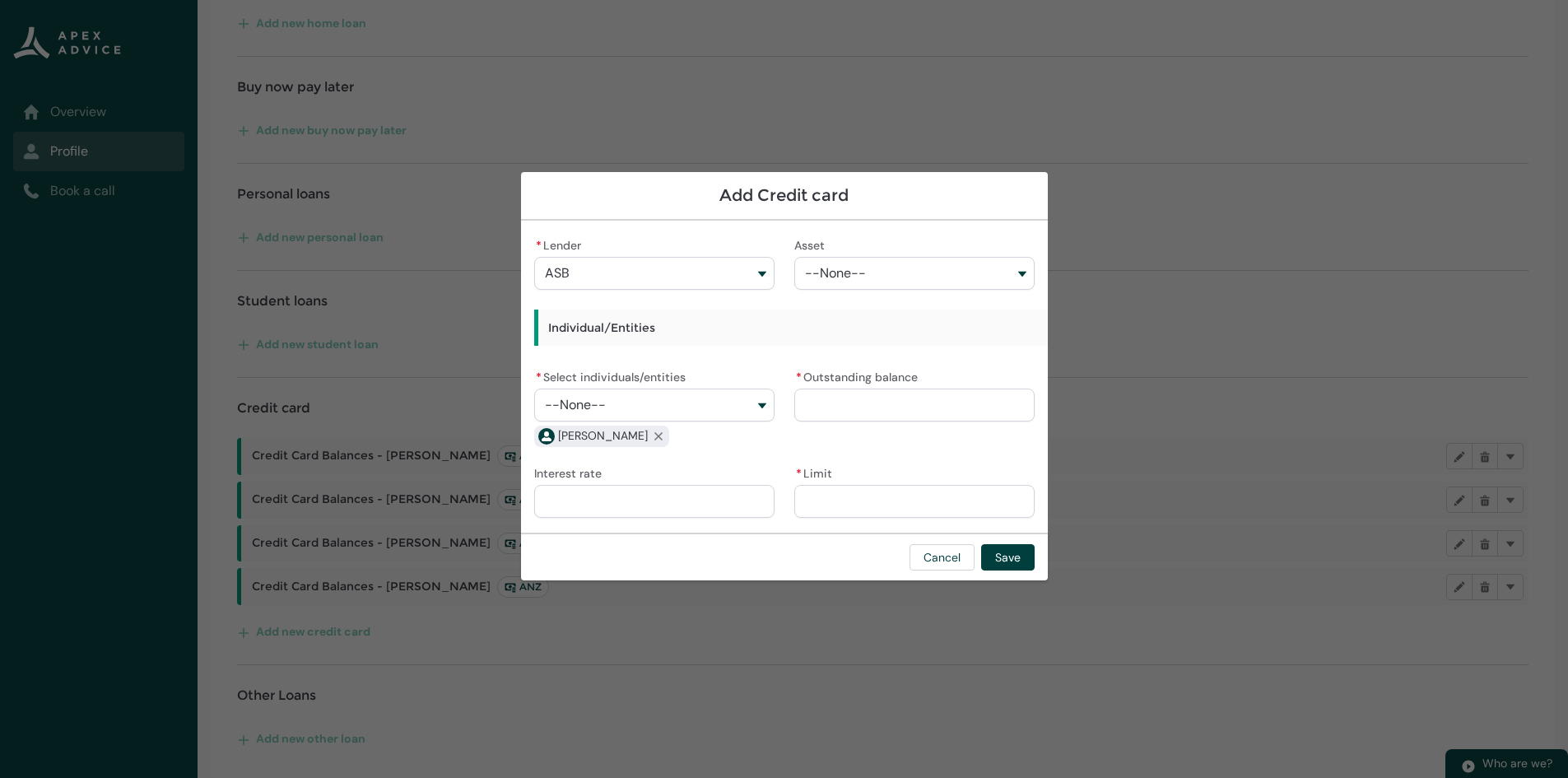
click at [869, 510] on input "* Limit" at bounding box center [914, 501] width 240 height 33
click at [866, 405] on input "* Outstanding balance" at bounding box center [914, 404] width 240 height 33
click at [1019, 555] on button "Save" at bounding box center [1007, 557] width 53 height 26
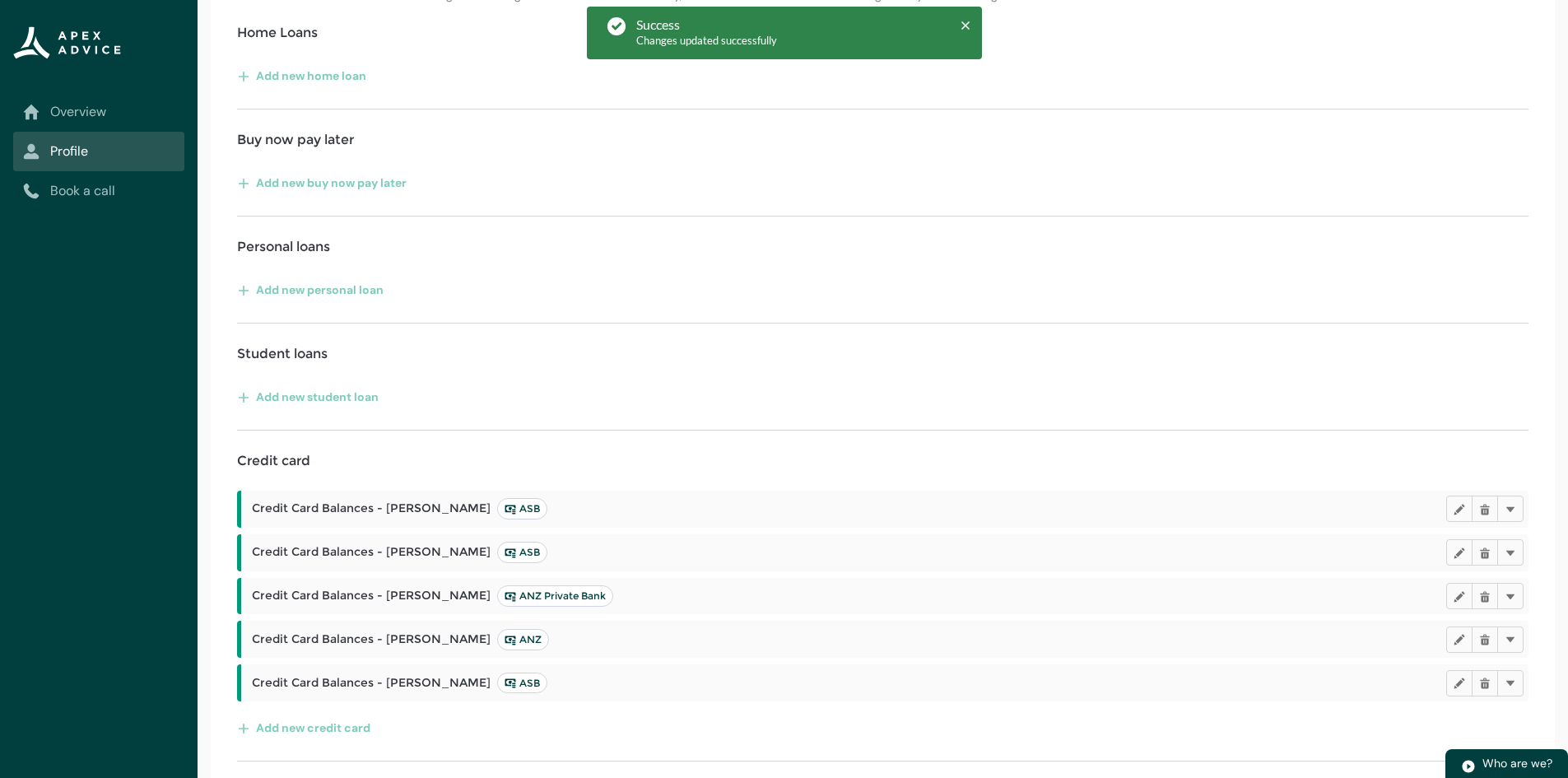
scroll to position [374, 0]
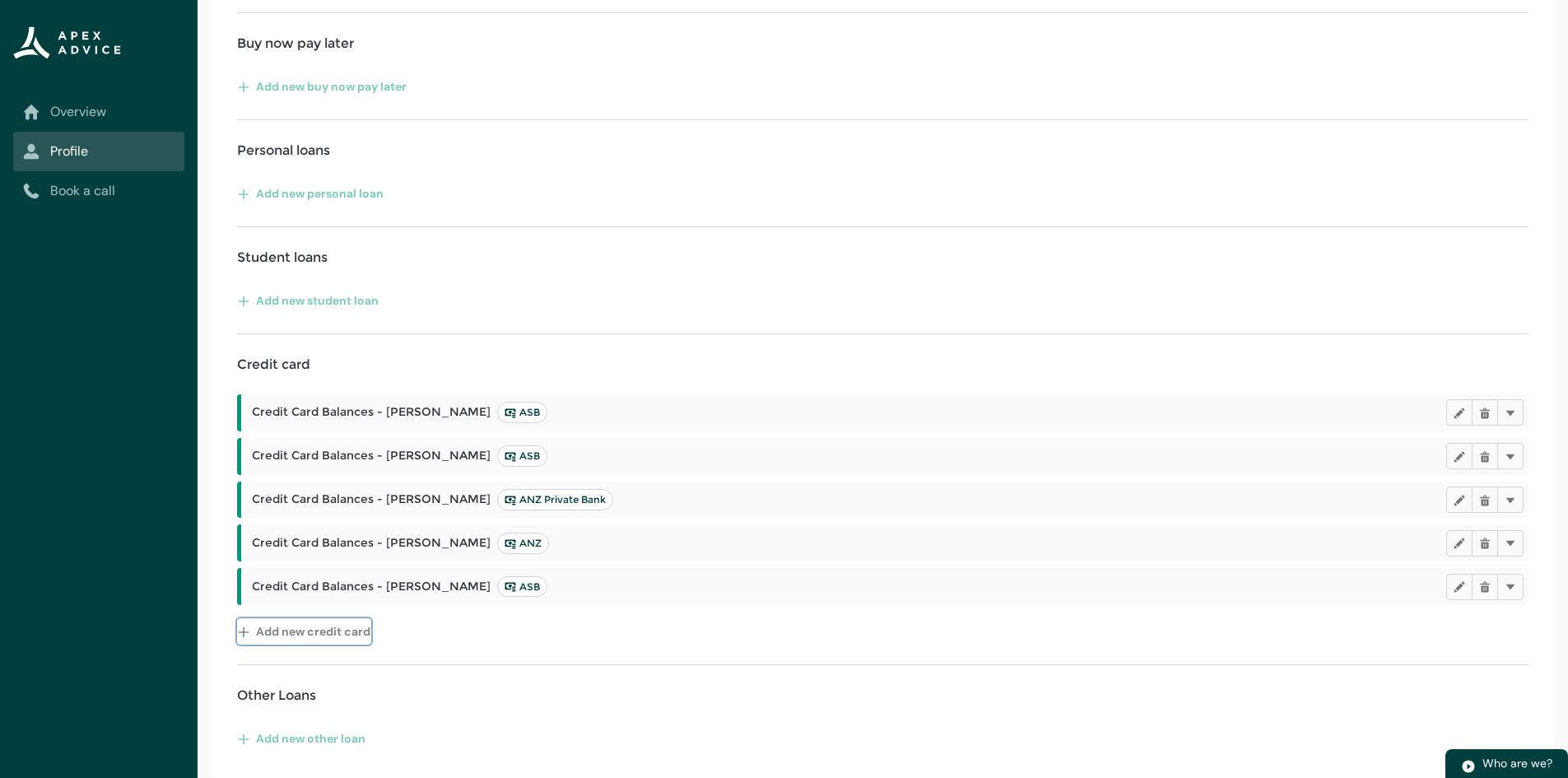
click at [326, 628] on button "Add new credit card" at bounding box center [304, 630] width 134 height 26
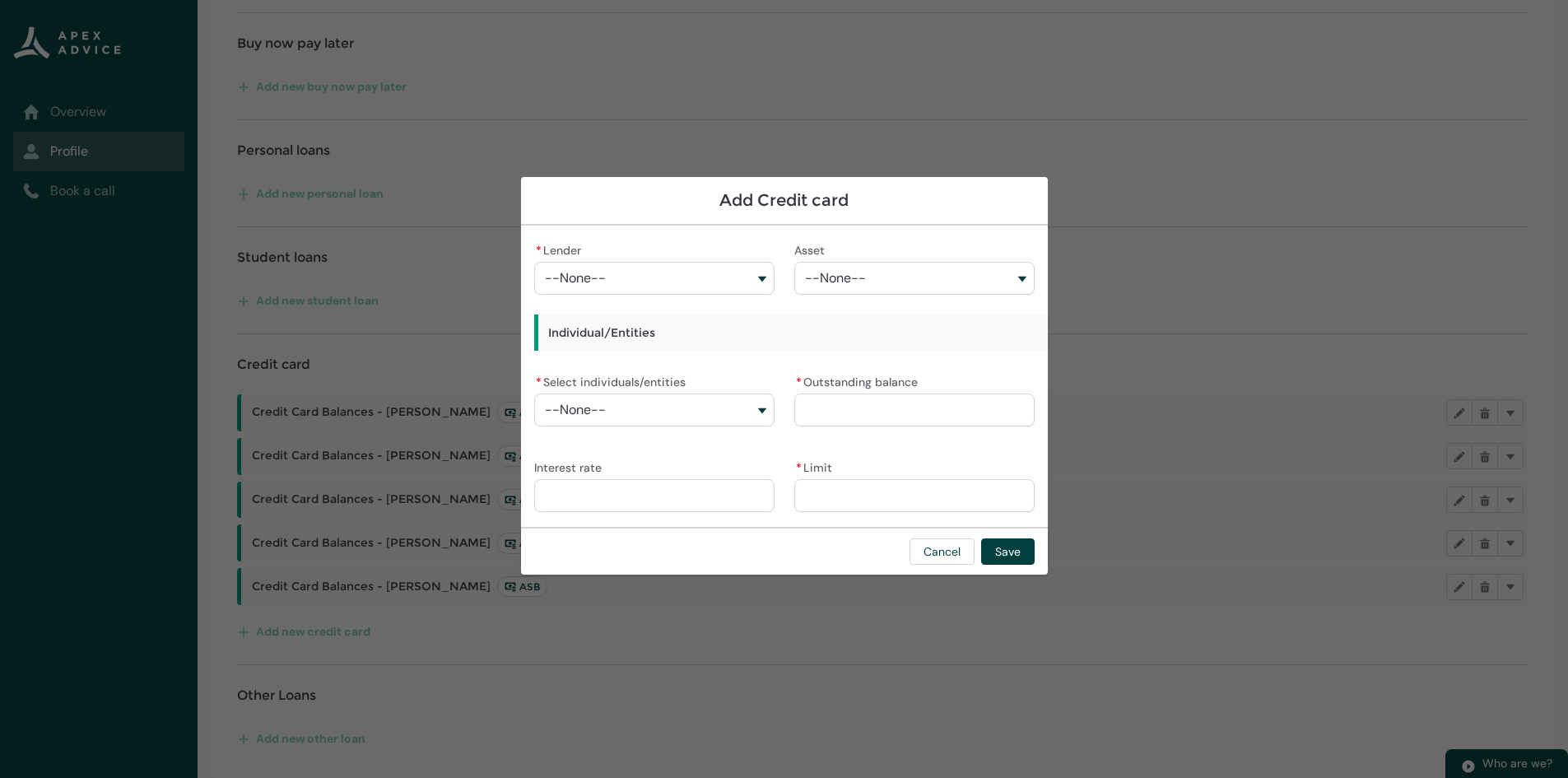
click at [624, 277] on button "--None--" at bounding box center [654, 278] width 240 height 33
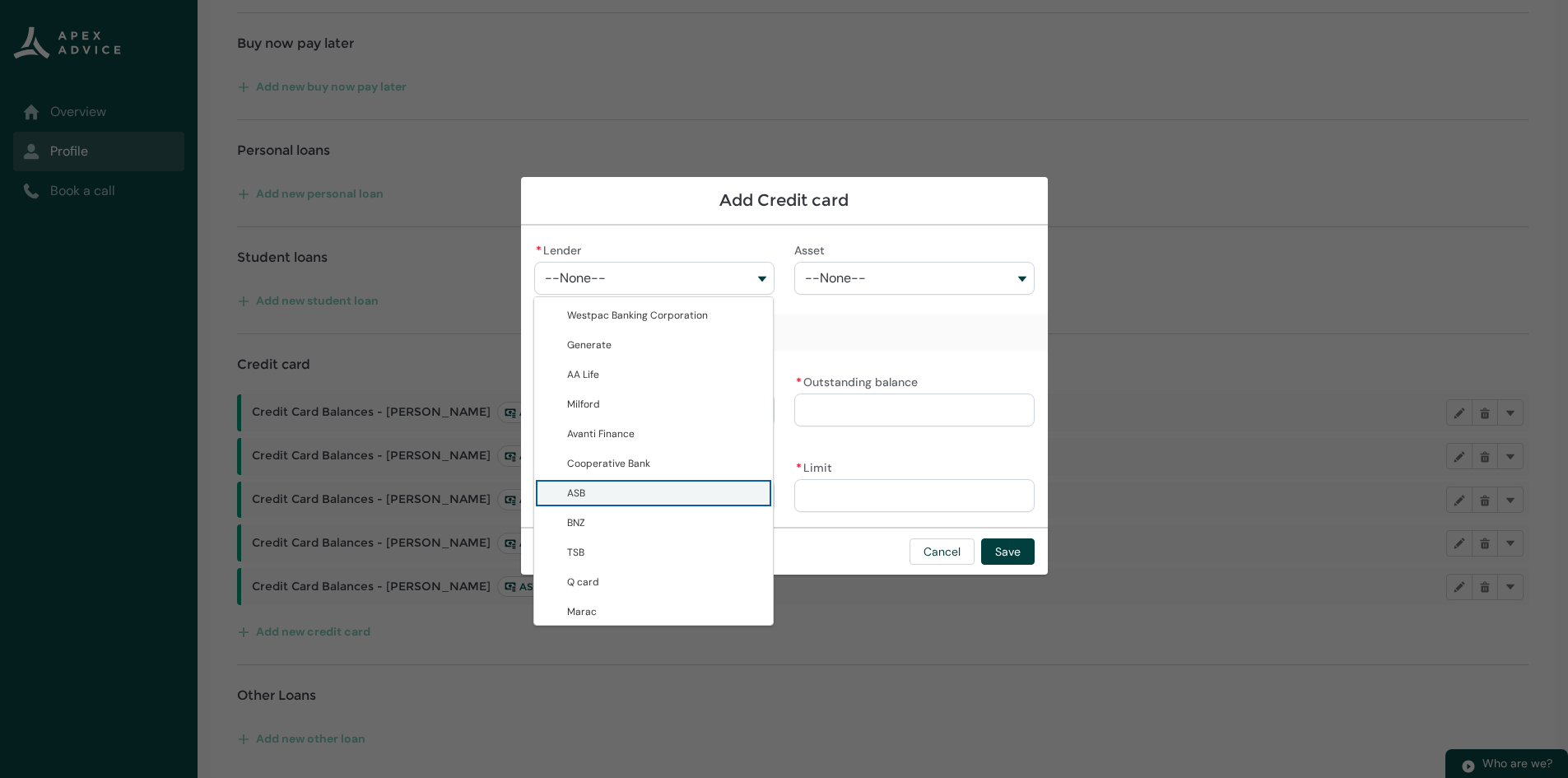
click at [647, 494] on span "ASB" at bounding box center [664, 492] width 196 height 16
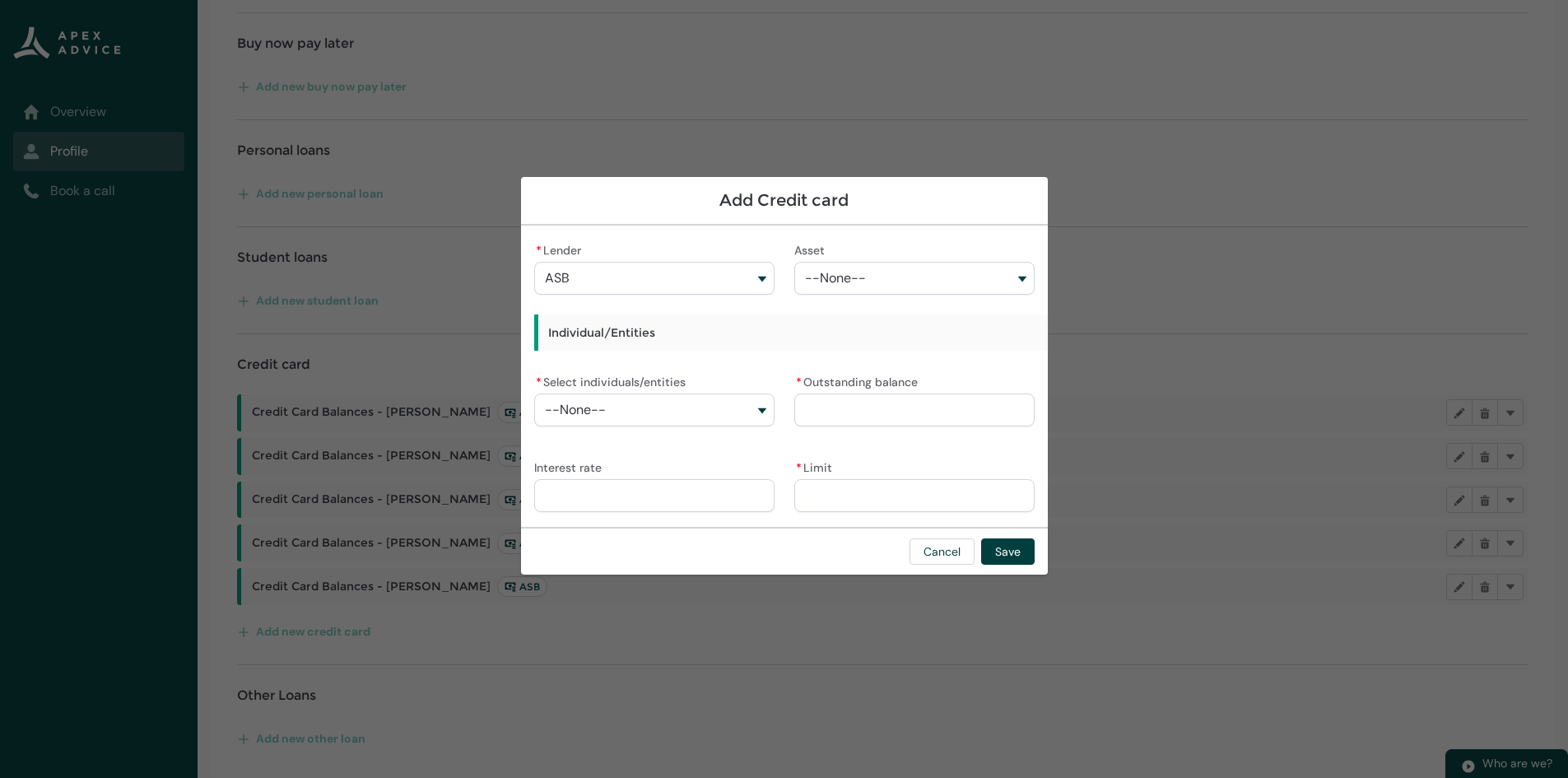
click at [835, 416] on input "* Outstanding balance" at bounding box center [914, 410] width 240 height 33
click at [840, 500] on input "* Limit" at bounding box center [914, 495] width 240 height 33
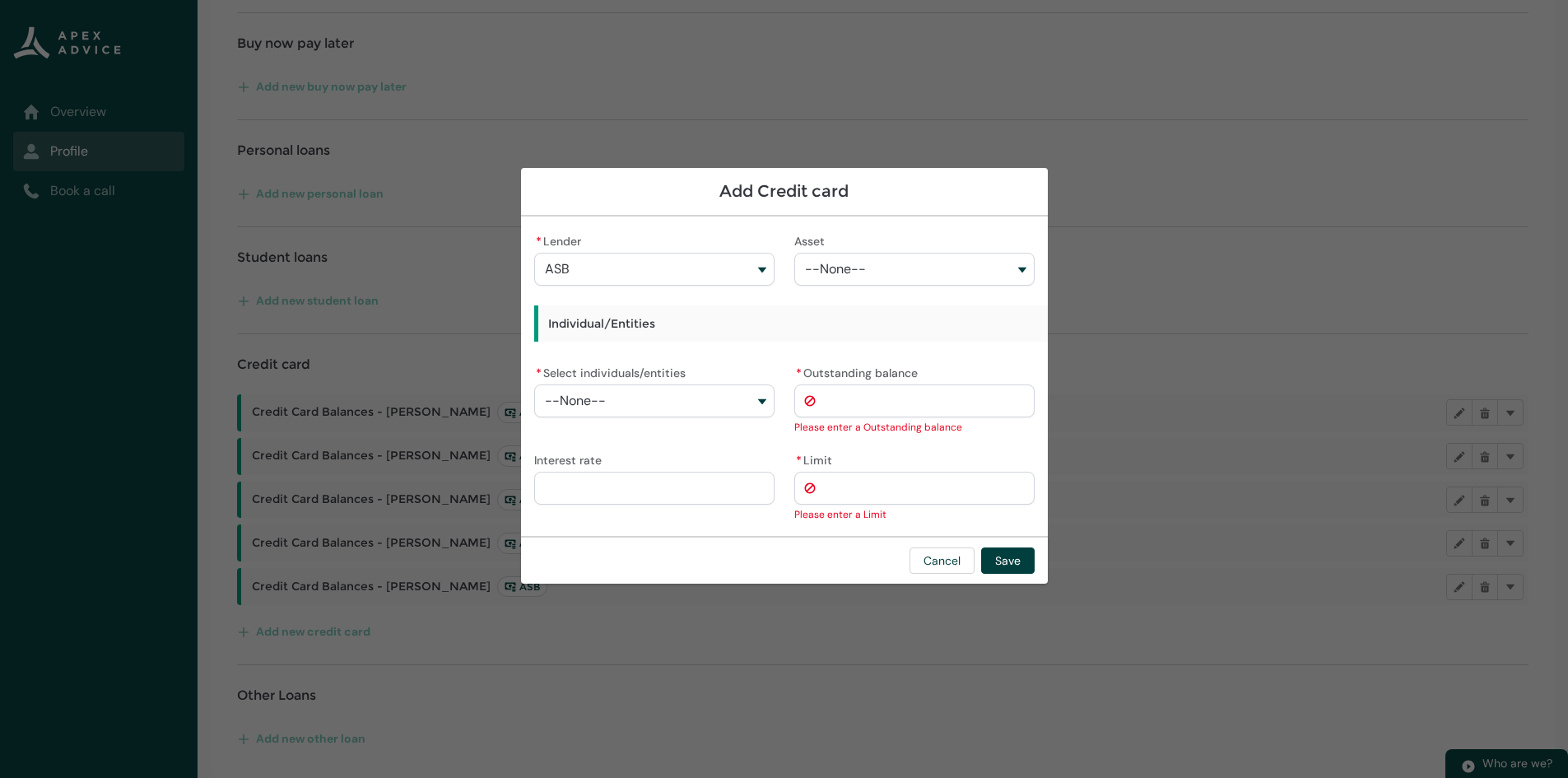
click at [849, 416] on input "* Outstanding balance" at bounding box center [914, 401] width 240 height 33
click at [834, 491] on input "* Limit" at bounding box center [914, 488] width 240 height 33
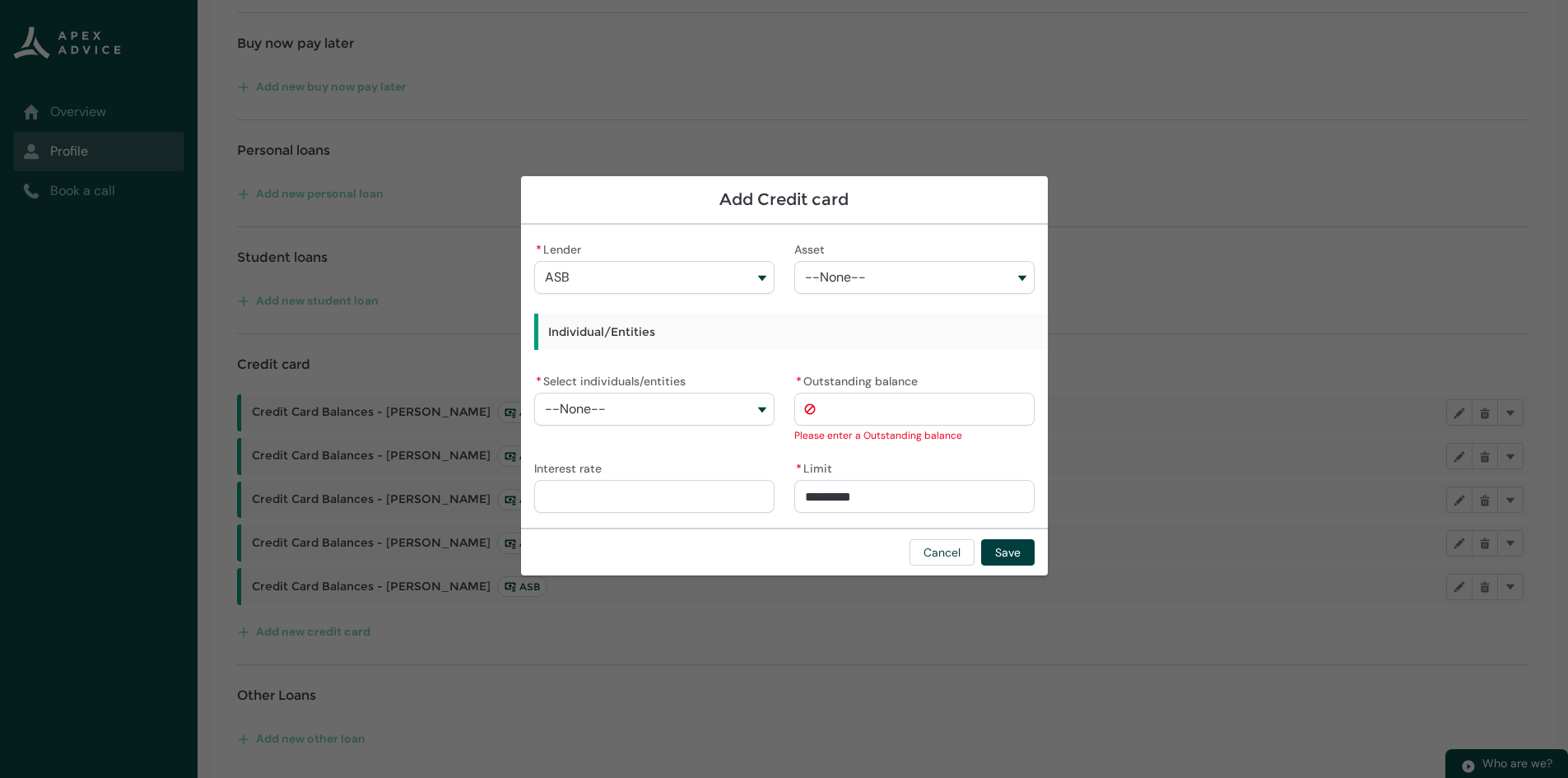
click at [848, 400] on input "* Outstanding balance" at bounding box center [914, 409] width 240 height 33
click at [584, 403] on span "--None--" at bounding box center [574, 408] width 61 height 14
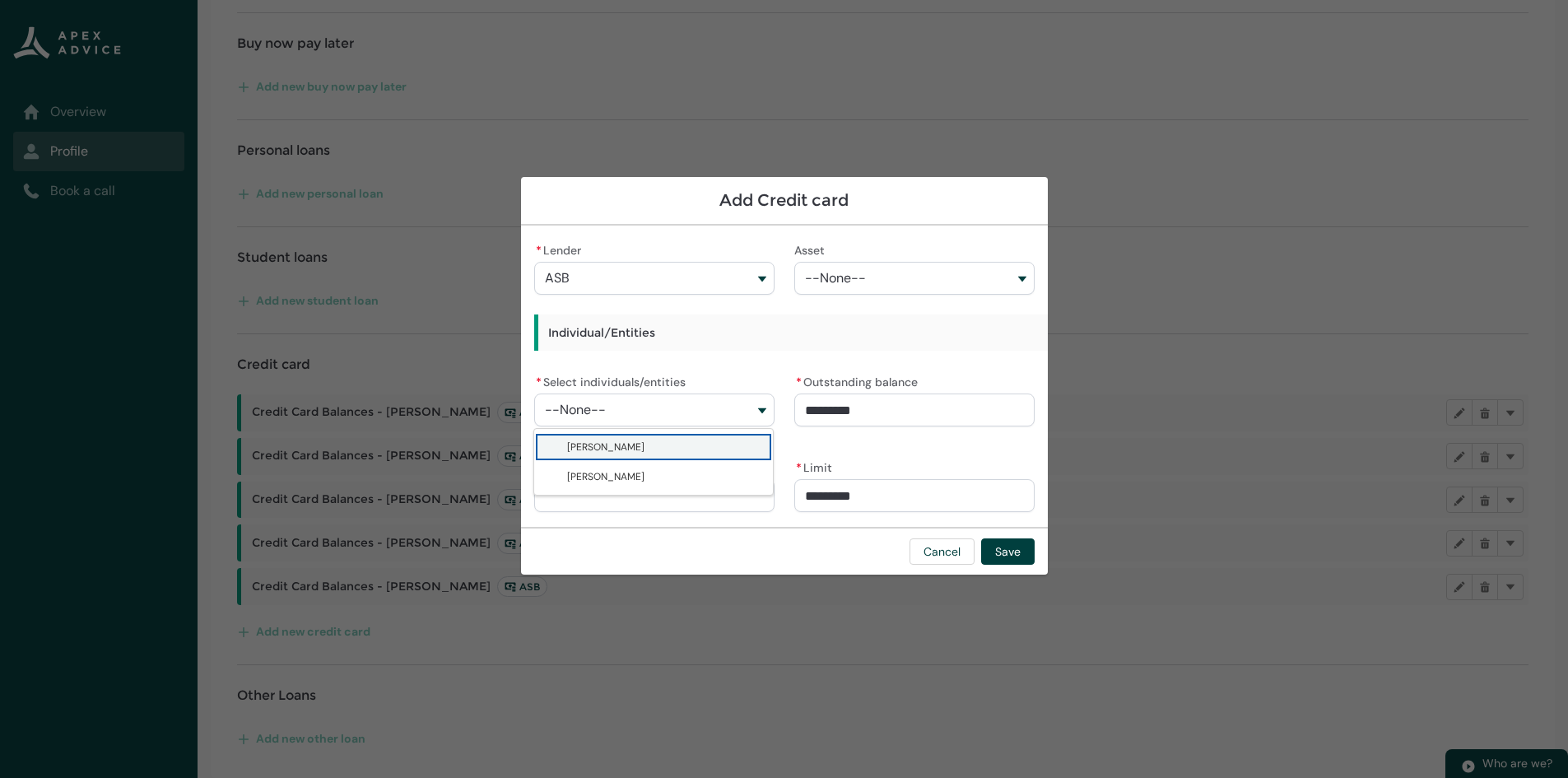
click at [597, 446] on span "[PERSON_NAME]" at bounding box center [605, 447] width 77 height 14
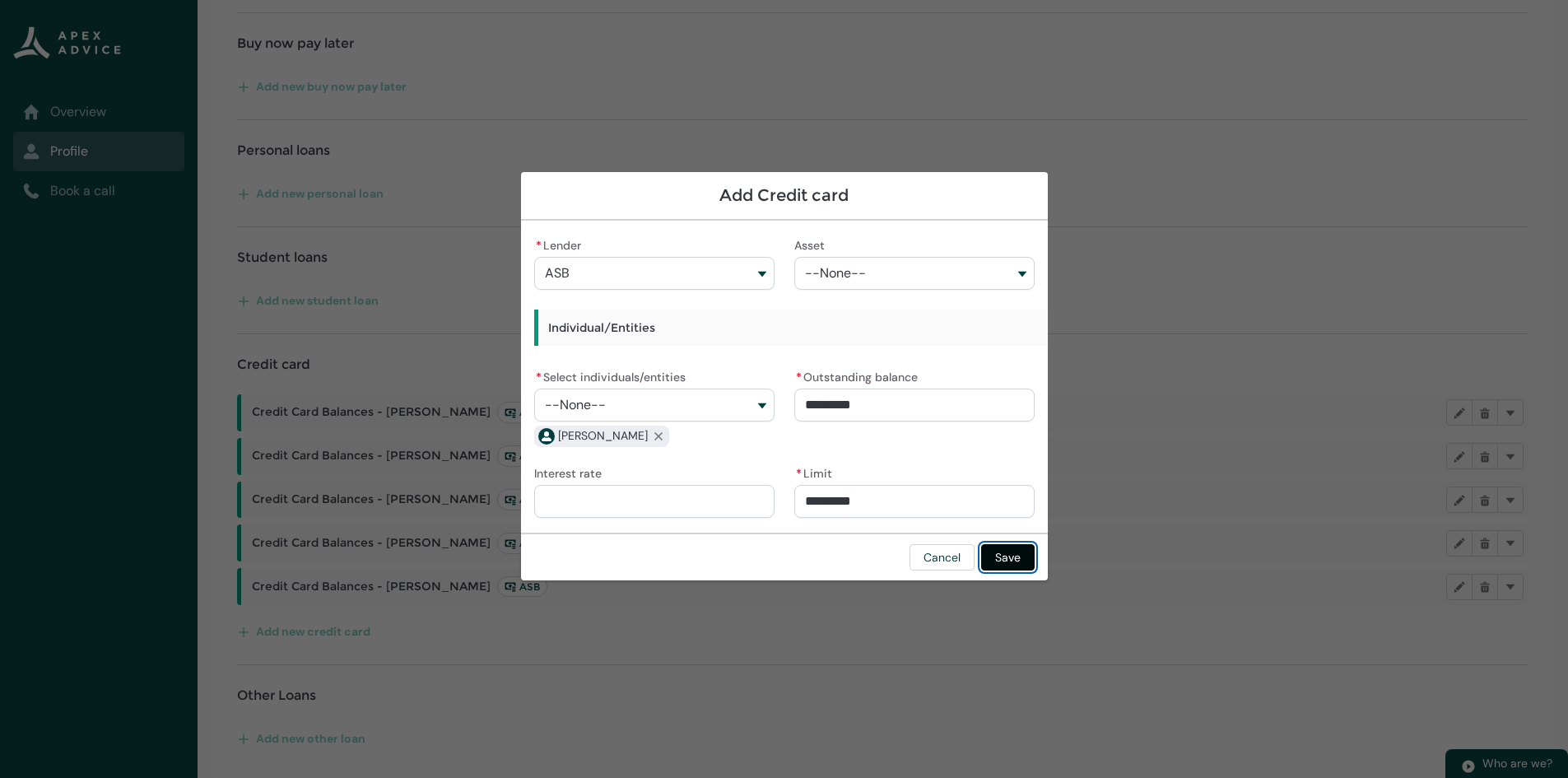
click at [992, 559] on button "Save" at bounding box center [1007, 557] width 53 height 26
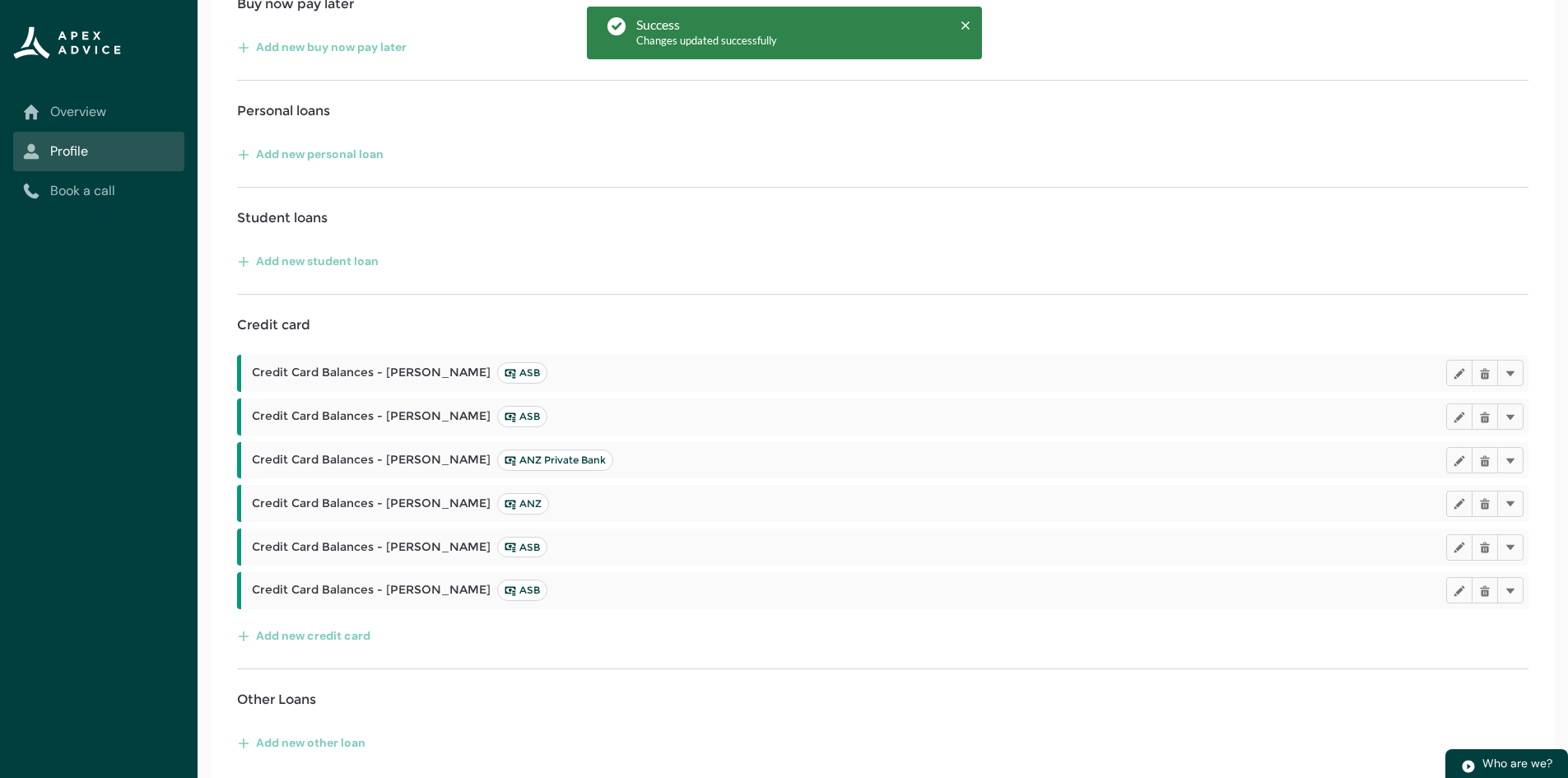
scroll to position [417, 0]
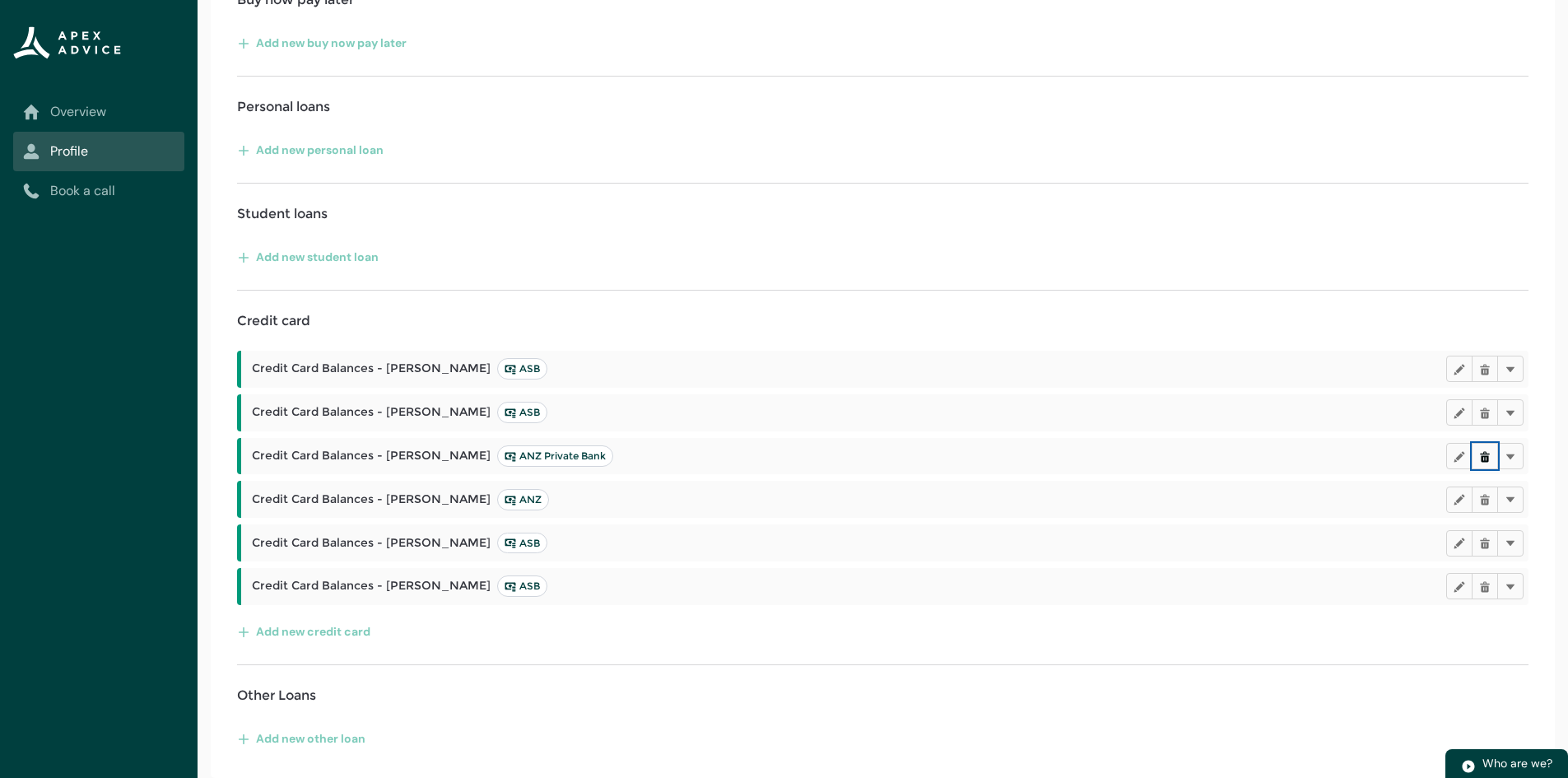
click at [1476, 454] on button "Delete" at bounding box center [1485, 456] width 26 height 26
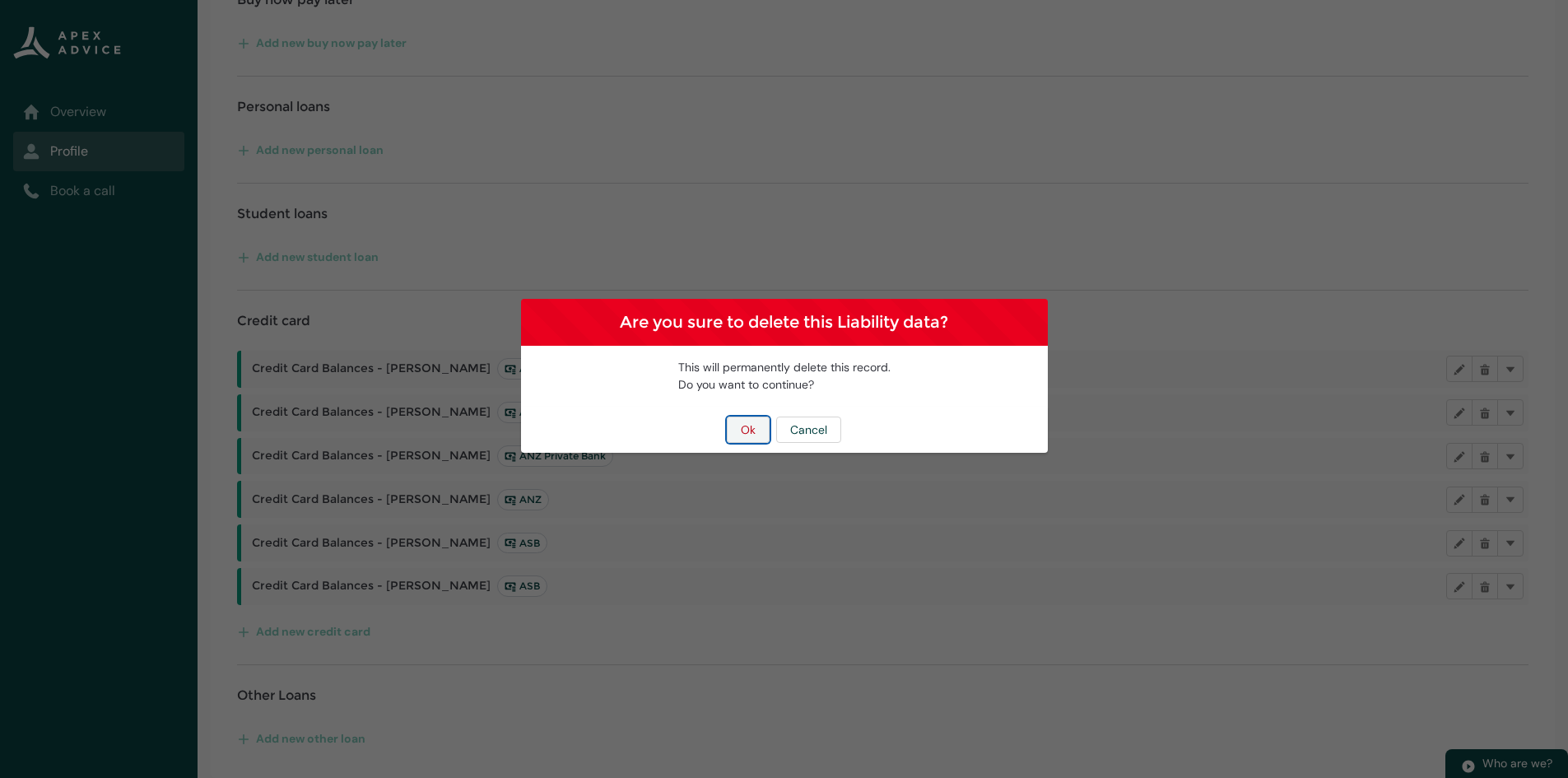
click at [740, 422] on button "Ok" at bounding box center [748, 429] width 42 height 26
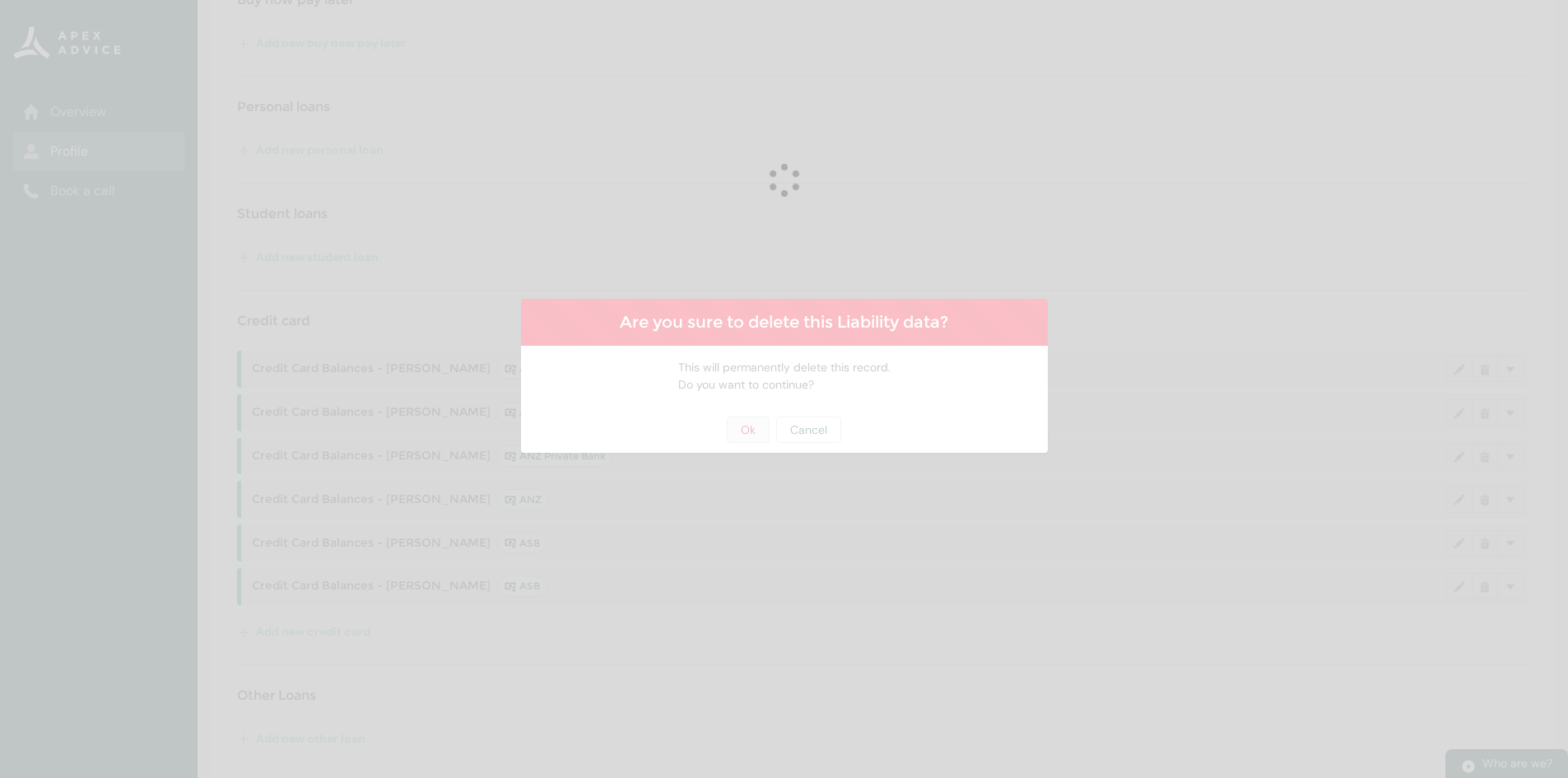
scroll to position [365, 0]
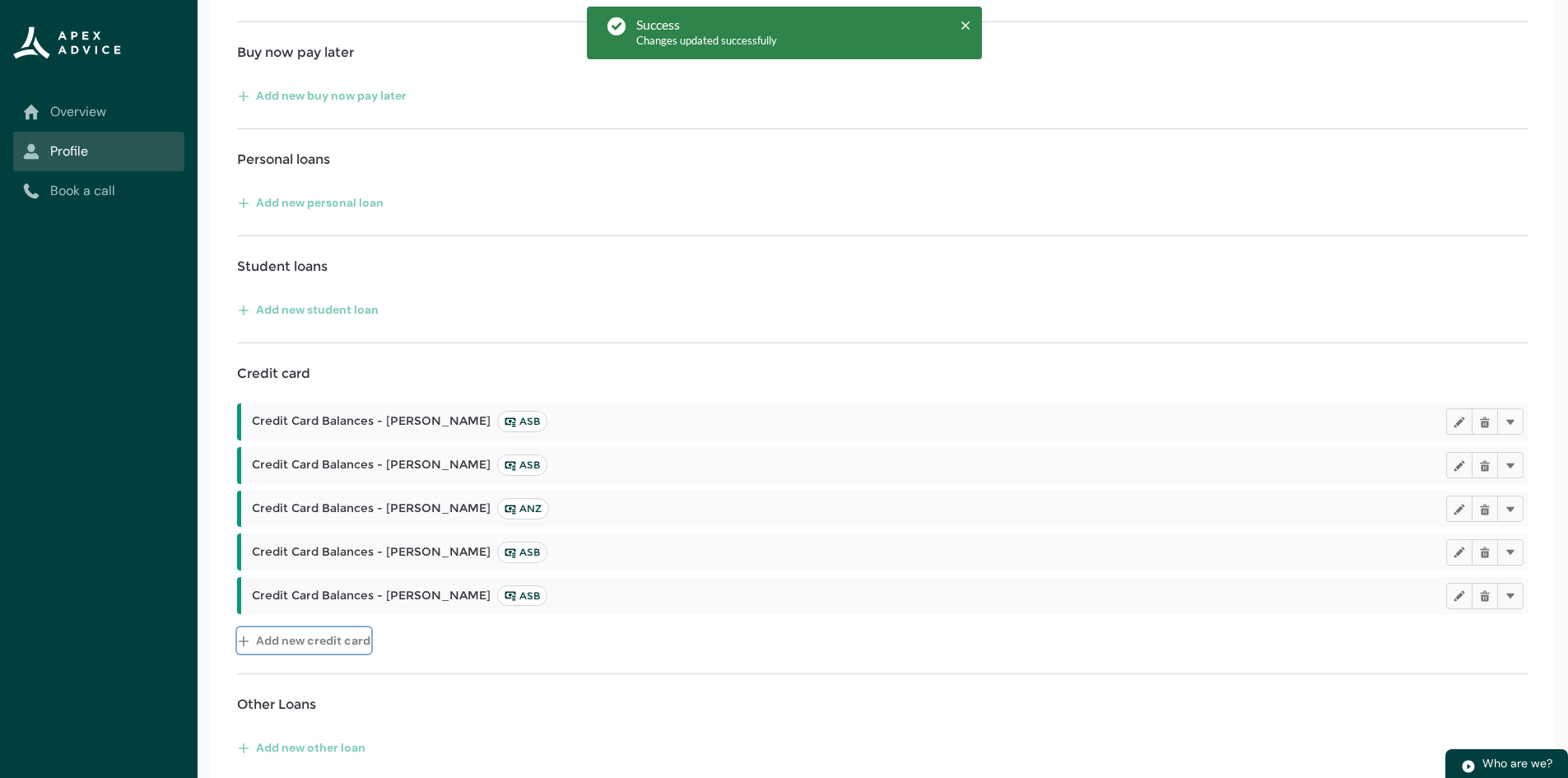
click at [327, 645] on button "Add new credit card" at bounding box center [304, 640] width 134 height 26
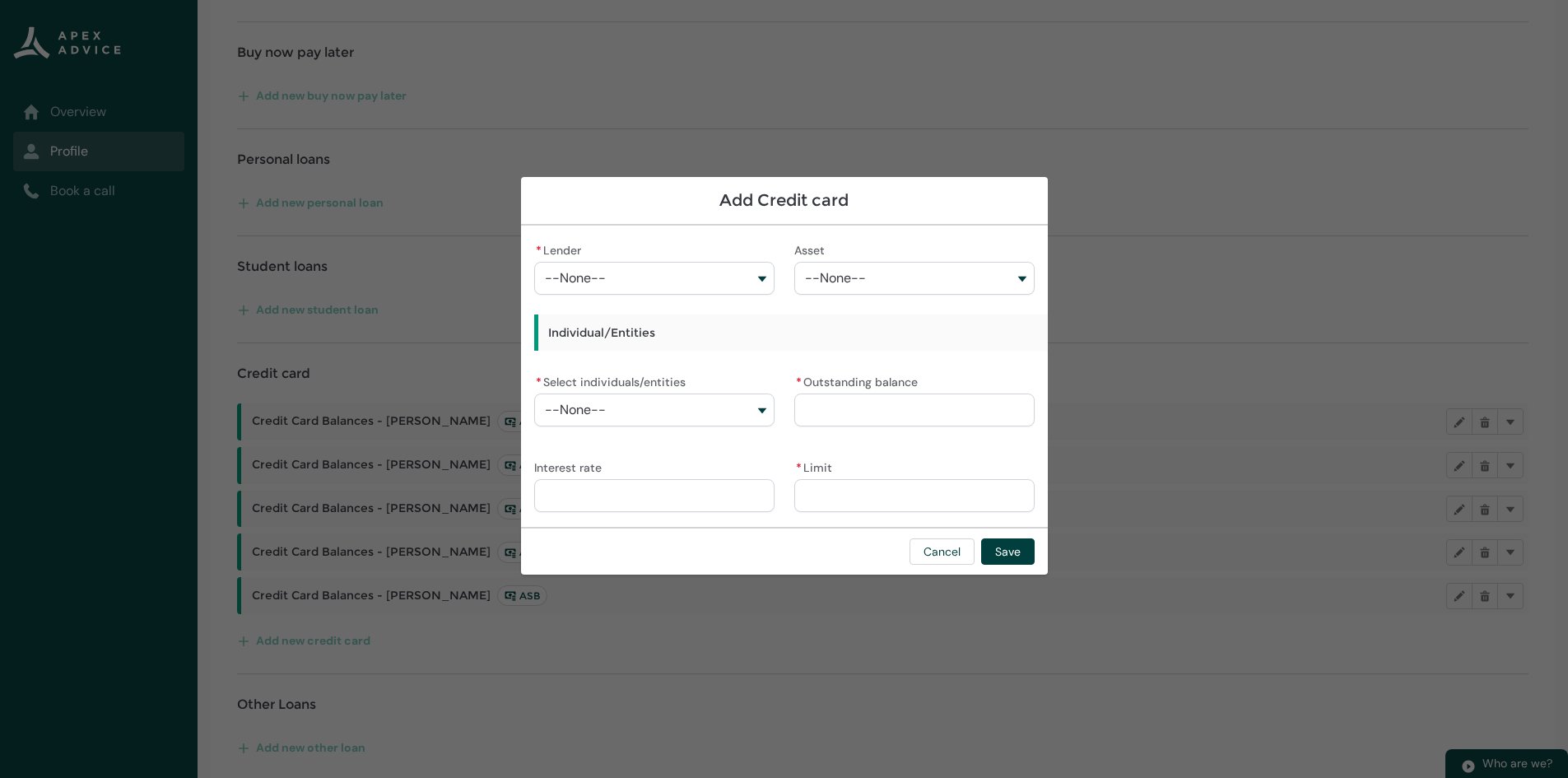
click at [854, 489] on input "* Limit" at bounding box center [914, 495] width 240 height 33
click at [712, 408] on button "--None--" at bounding box center [654, 410] width 240 height 33
click at [684, 465] on lightning-base-combobox-item "[PERSON_NAME]" at bounding box center [653, 476] width 238 height 30
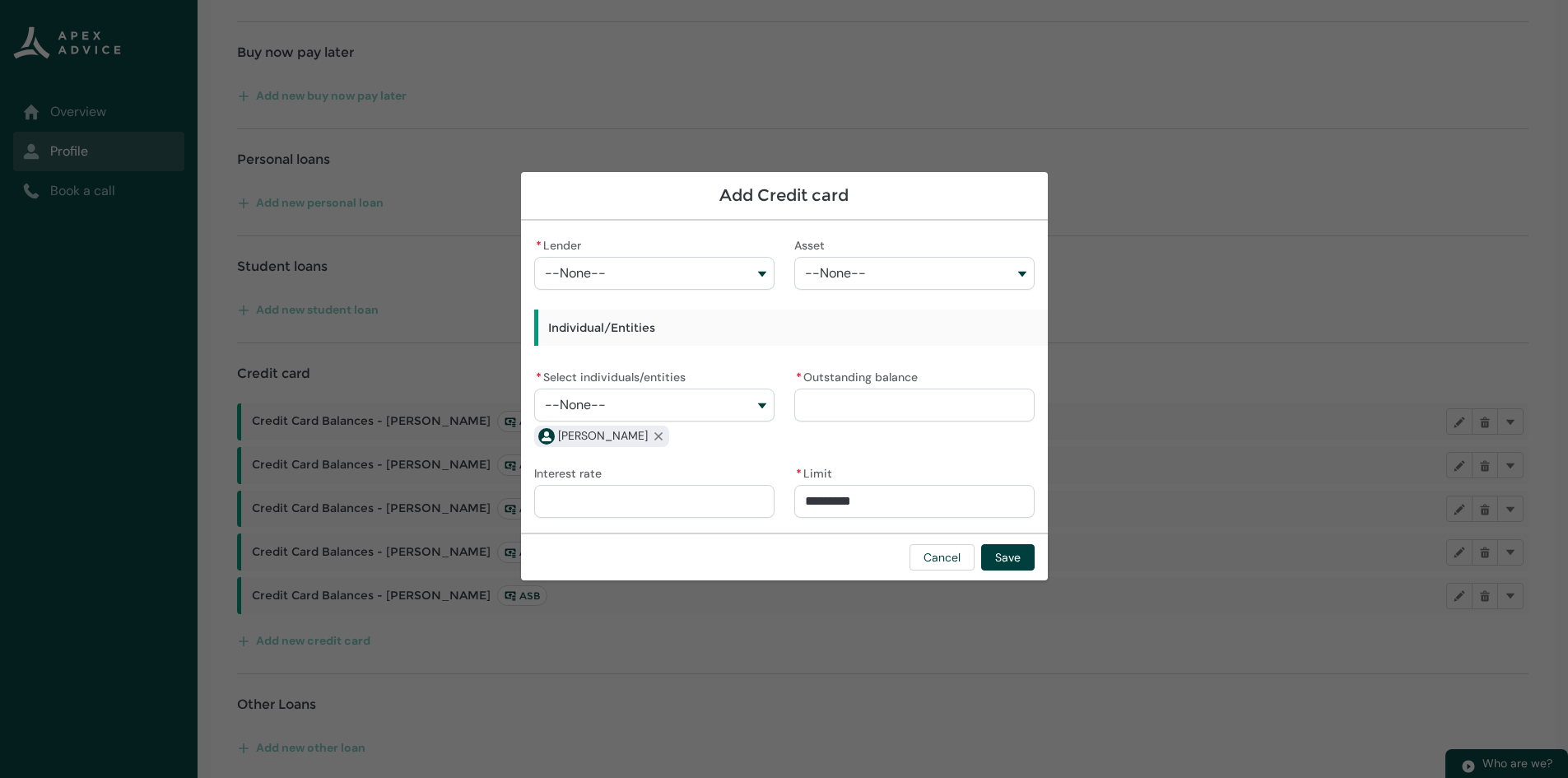
click at [606, 276] on button "--None--" at bounding box center [654, 273] width 240 height 33
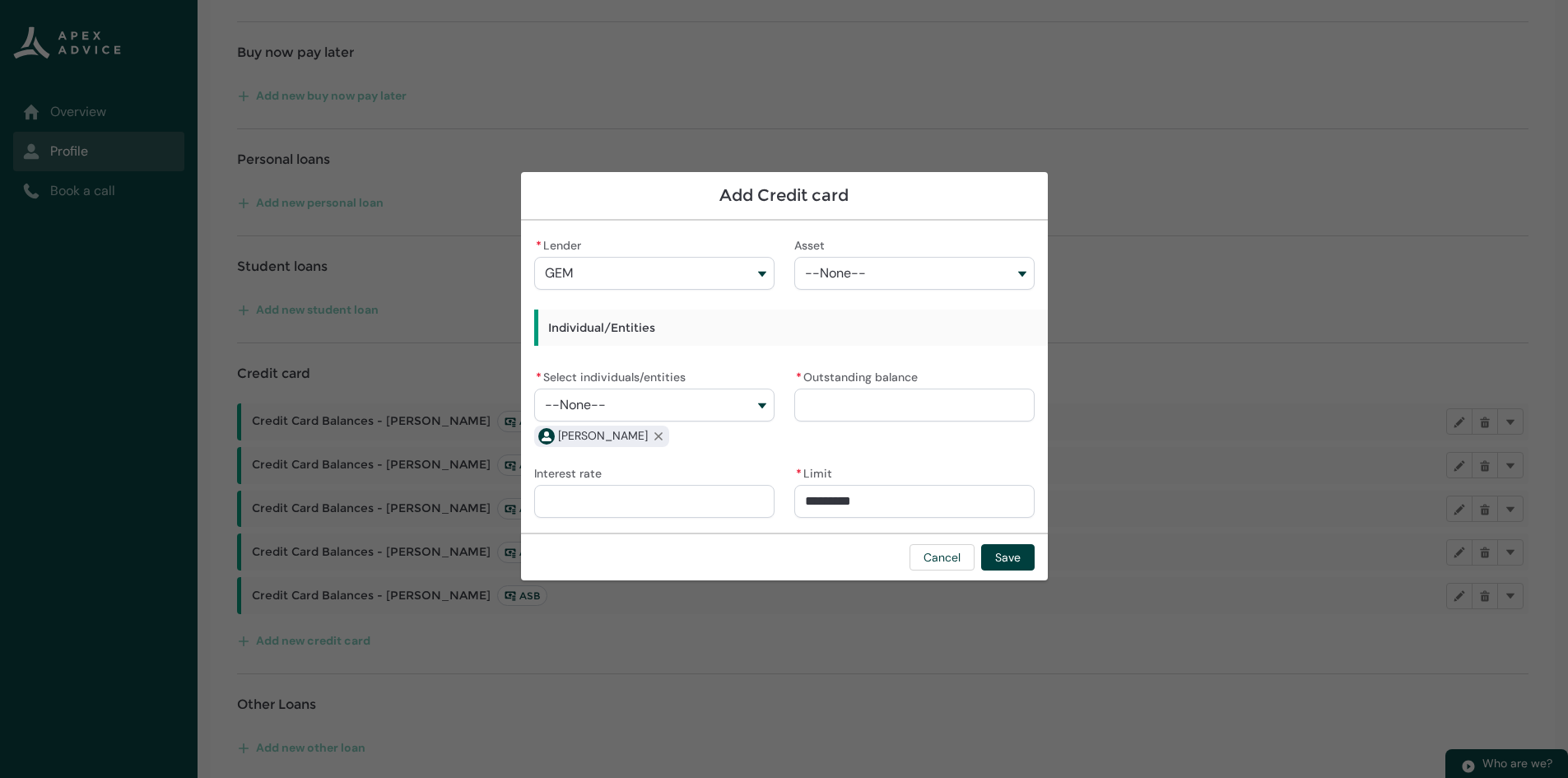
click at [634, 410] on button "--None--" at bounding box center [654, 404] width 240 height 33
click at [634, 444] on span "[PERSON_NAME]" at bounding box center [605, 441] width 77 height 14
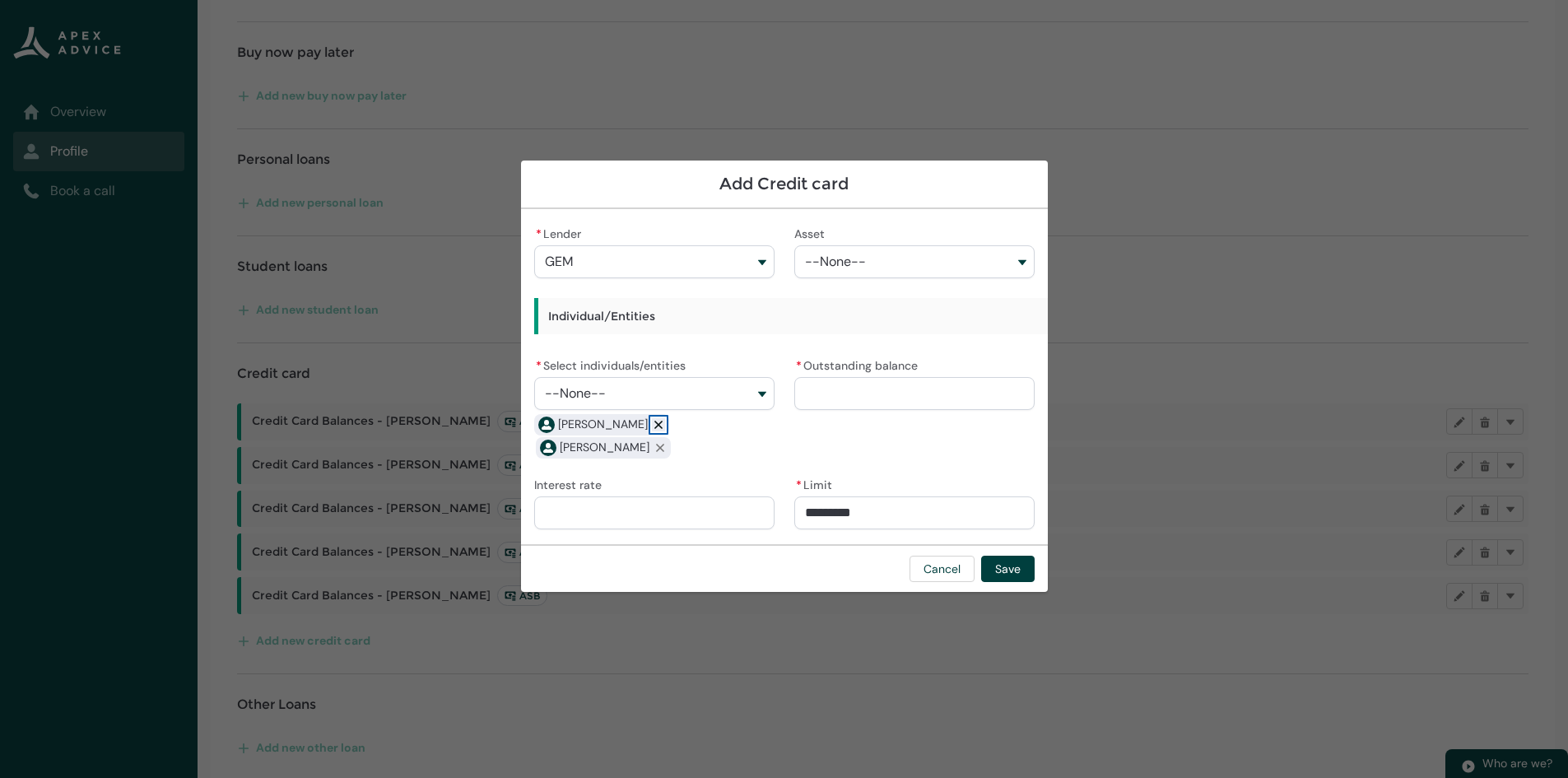
click at [653, 428] on lightning-primitive-icon "button" at bounding box center [658, 424] width 12 height 13
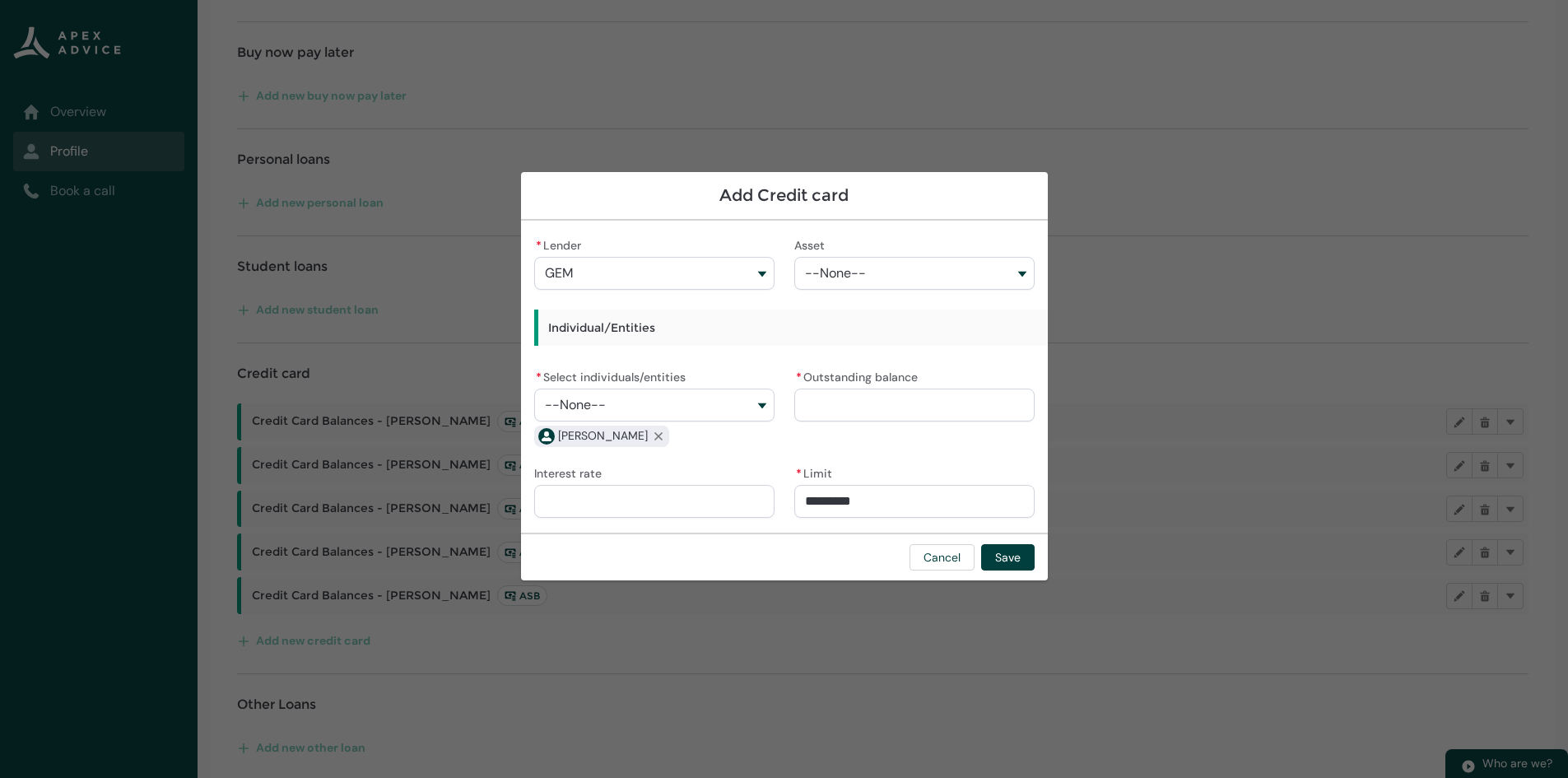
click at [863, 398] on input "* Outstanding balance" at bounding box center [914, 404] width 240 height 33
click at [1025, 565] on button "Save" at bounding box center [1007, 557] width 53 height 26
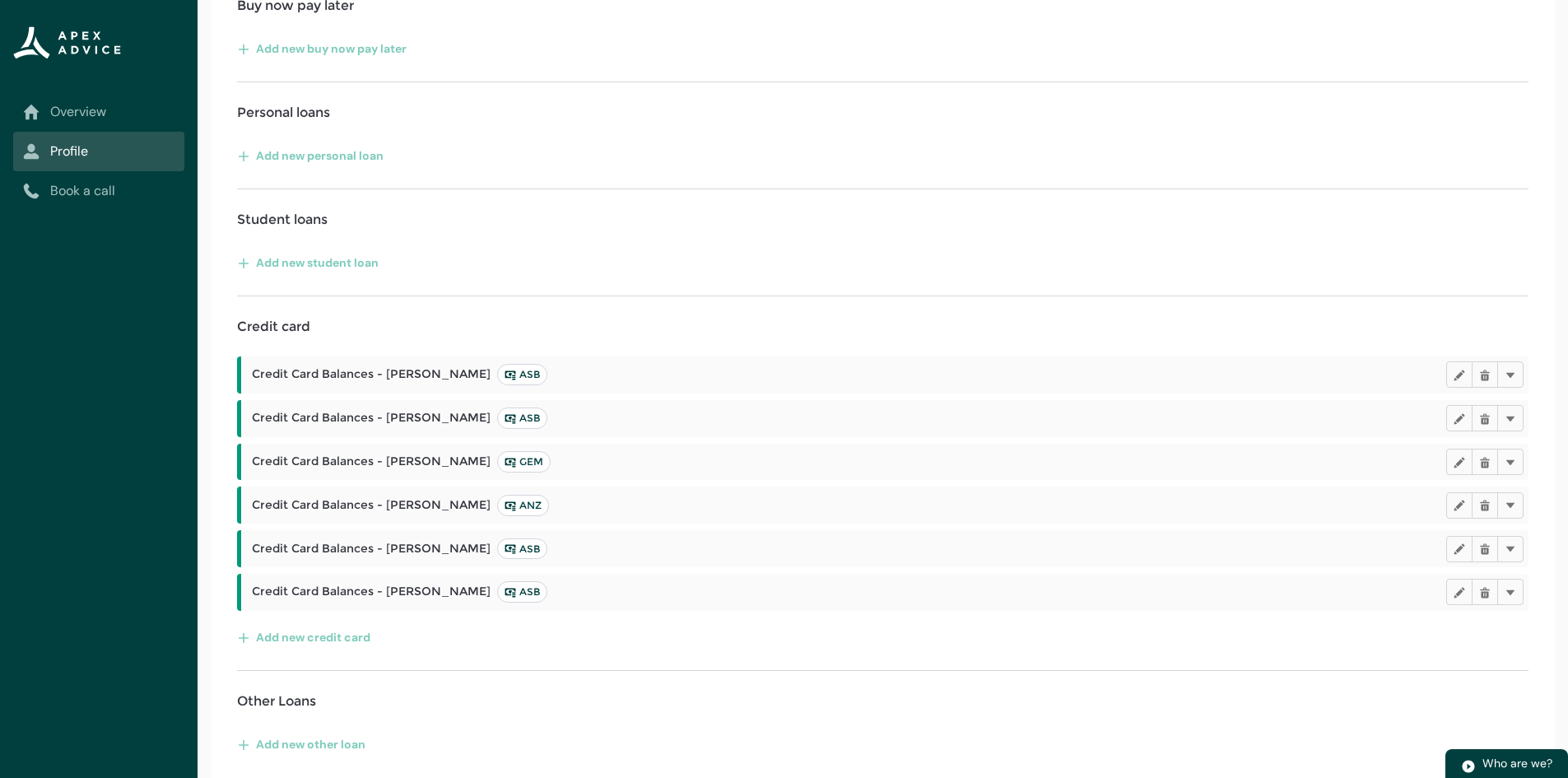
scroll to position [417, 0]
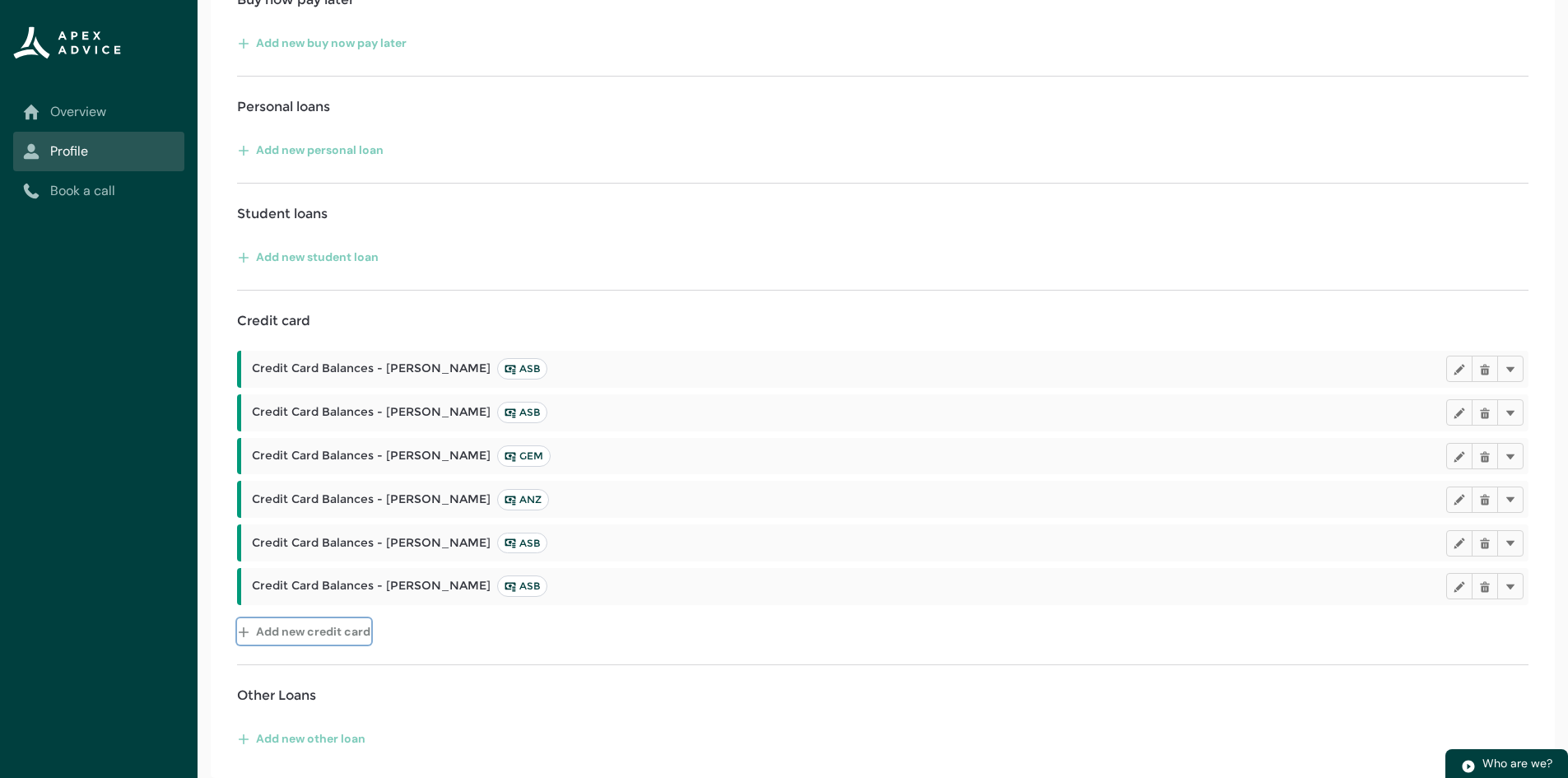
click at [313, 634] on button "Add new credit card" at bounding box center [304, 630] width 134 height 26
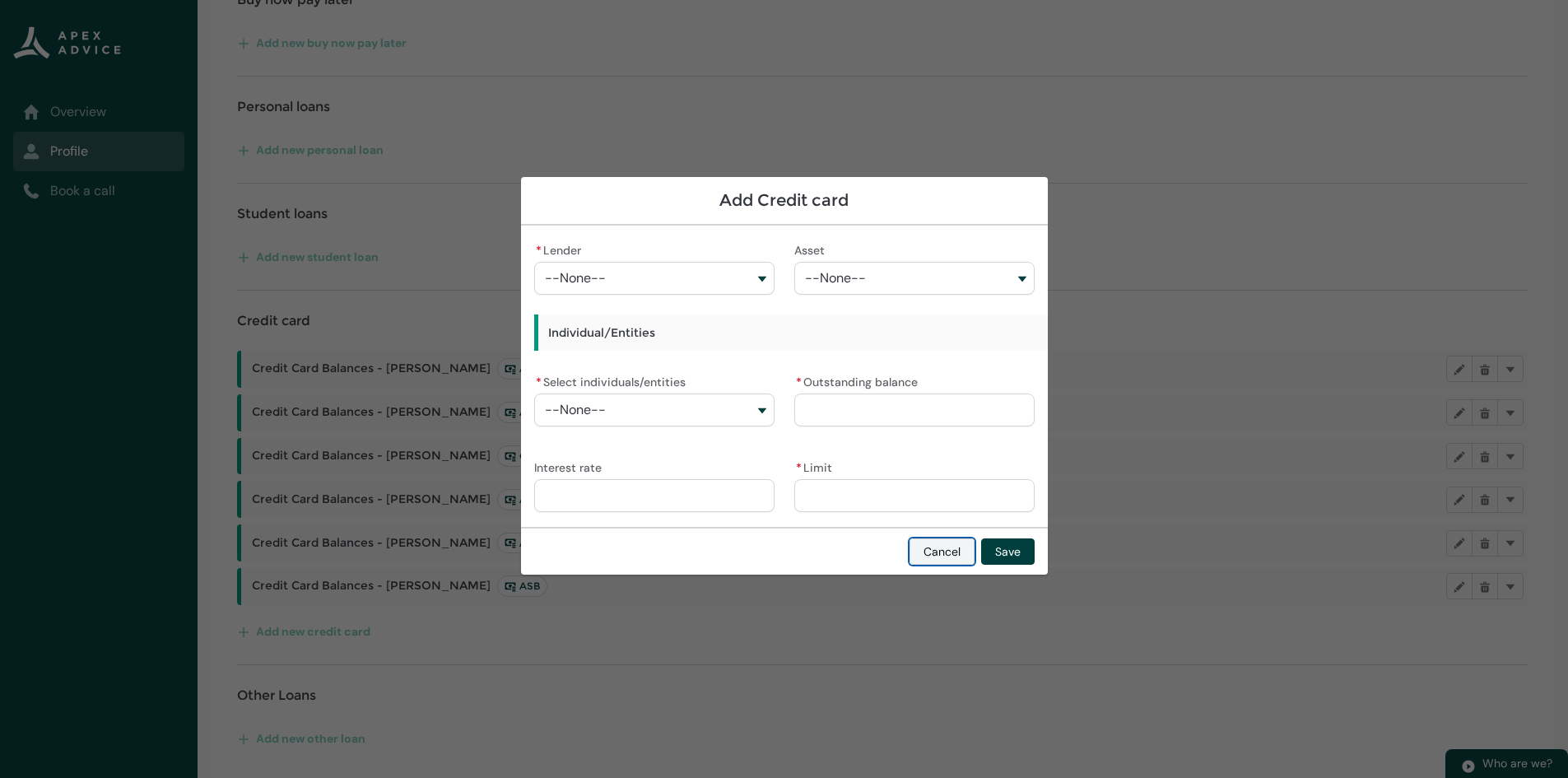
click at [964, 554] on button "Cancel" at bounding box center [941, 551] width 65 height 26
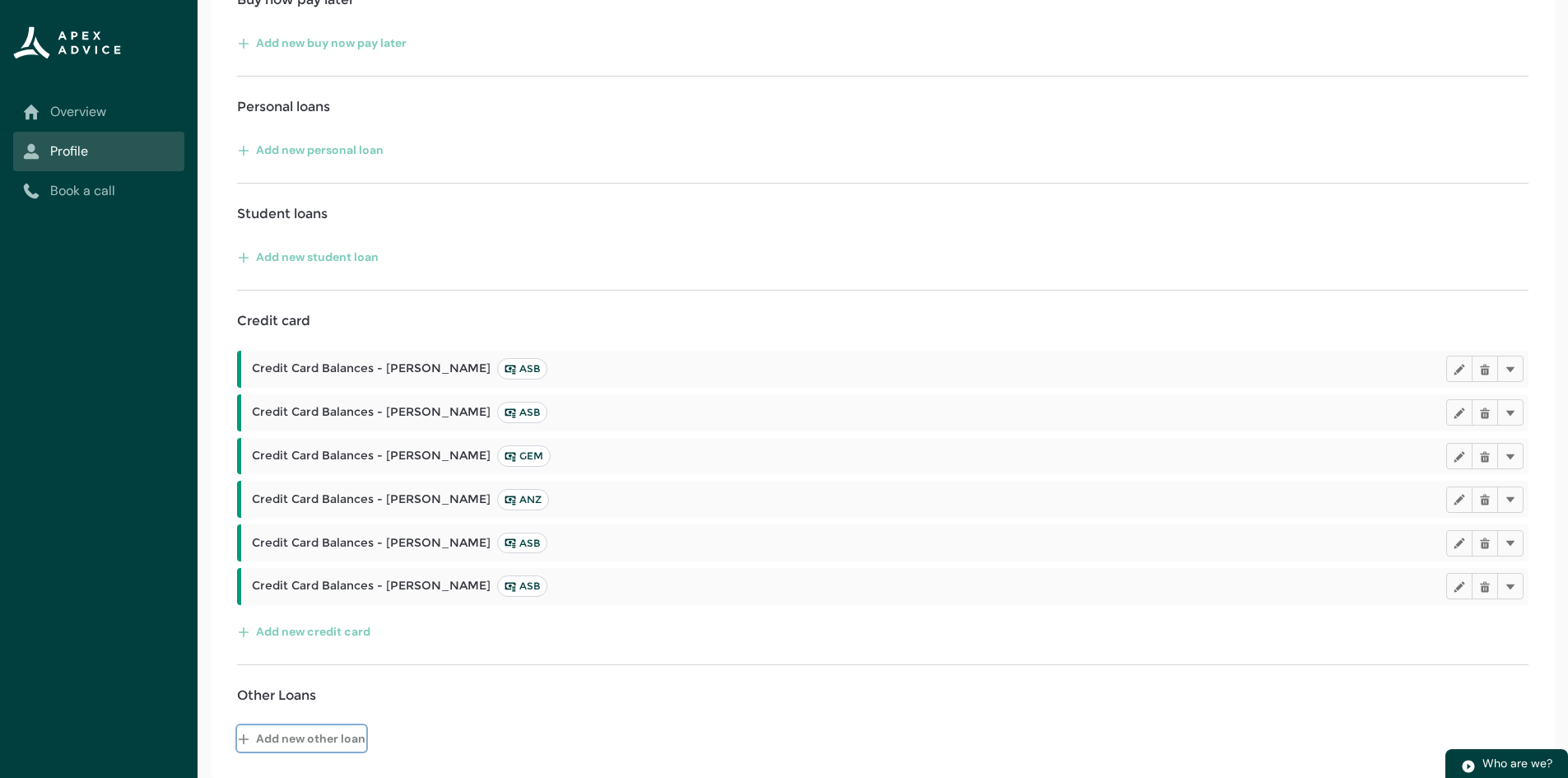
click at [336, 741] on button "Add new other loan" at bounding box center [302, 737] width 129 height 26
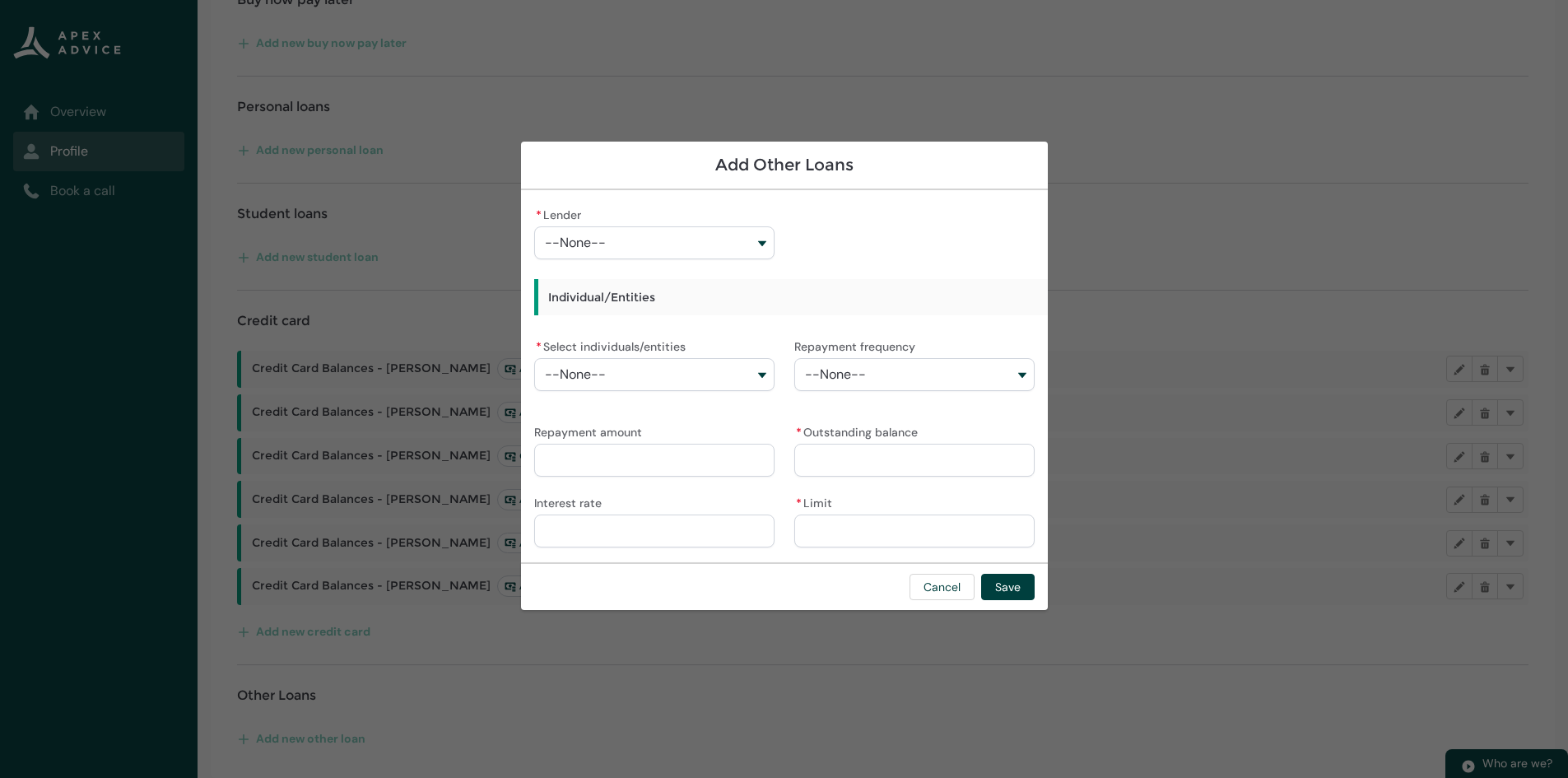
click at [714, 366] on button "--None--" at bounding box center [654, 375] width 240 height 33
click at [656, 450] on lightning-base-combobox-item "[PERSON_NAME]" at bounding box center [653, 441] width 238 height 30
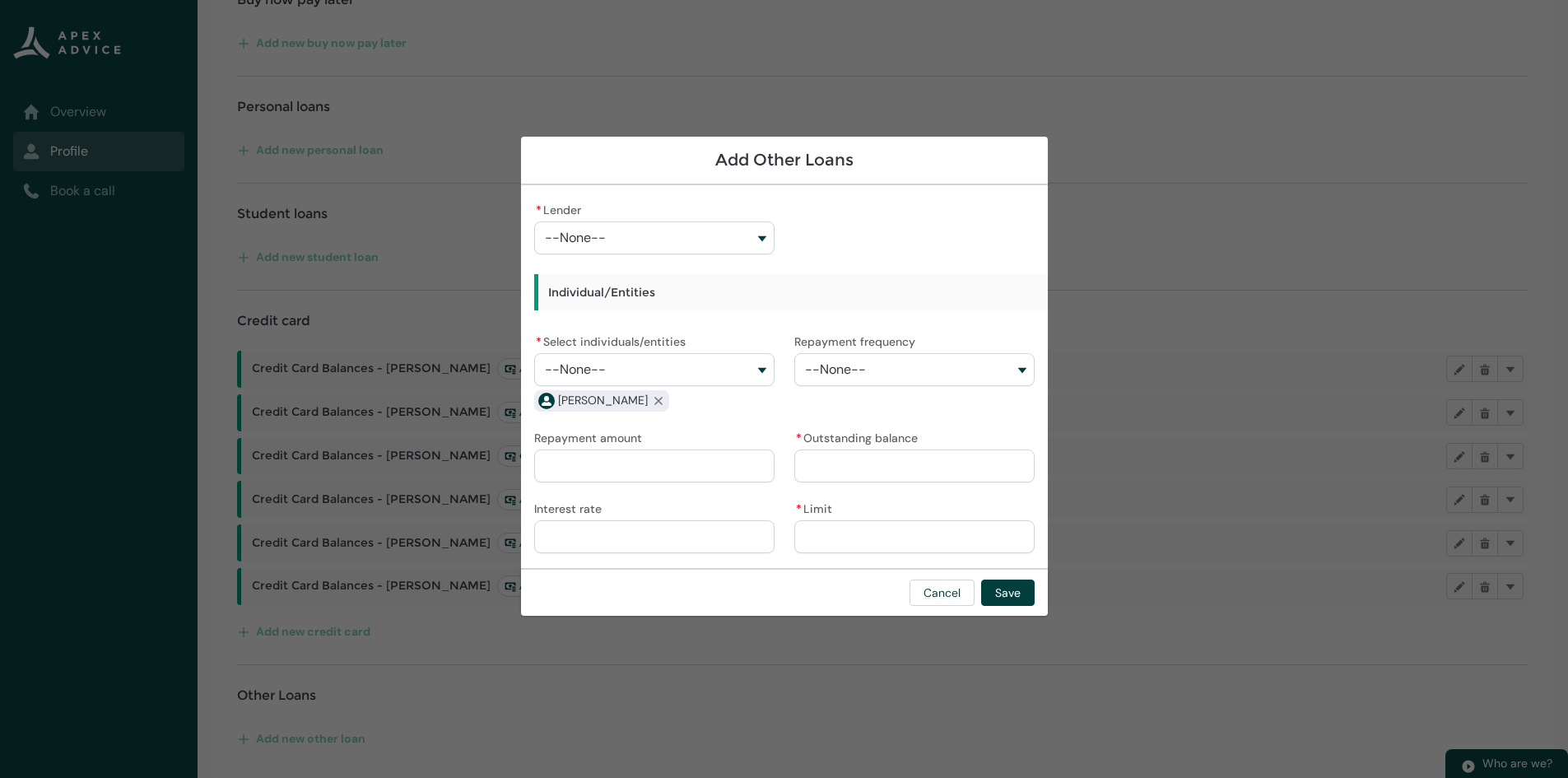
click at [853, 378] on button "--None--" at bounding box center [914, 370] width 240 height 33
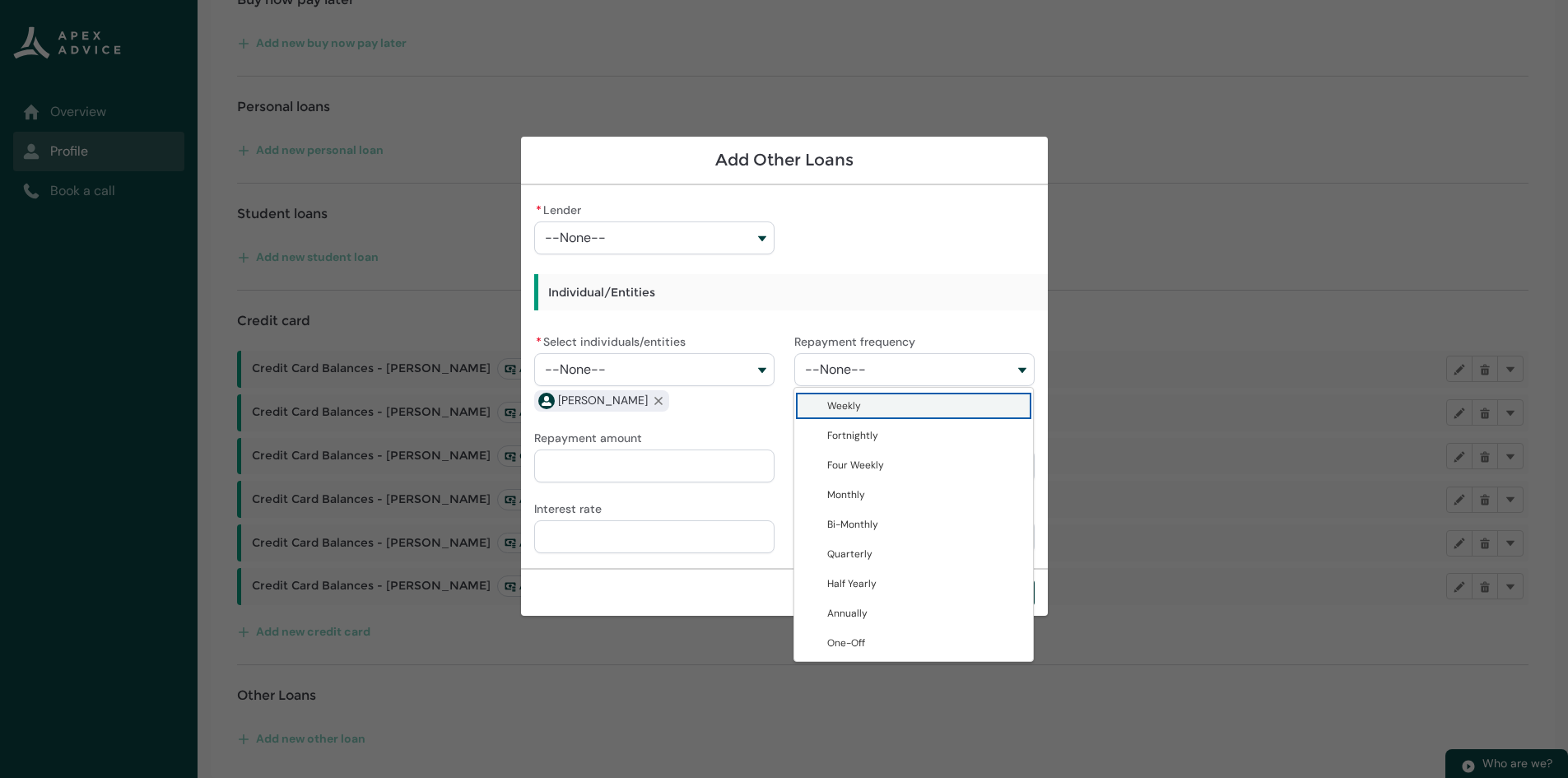
click at [853, 378] on button "--None--" at bounding box center [914, 370] width 240 height 33
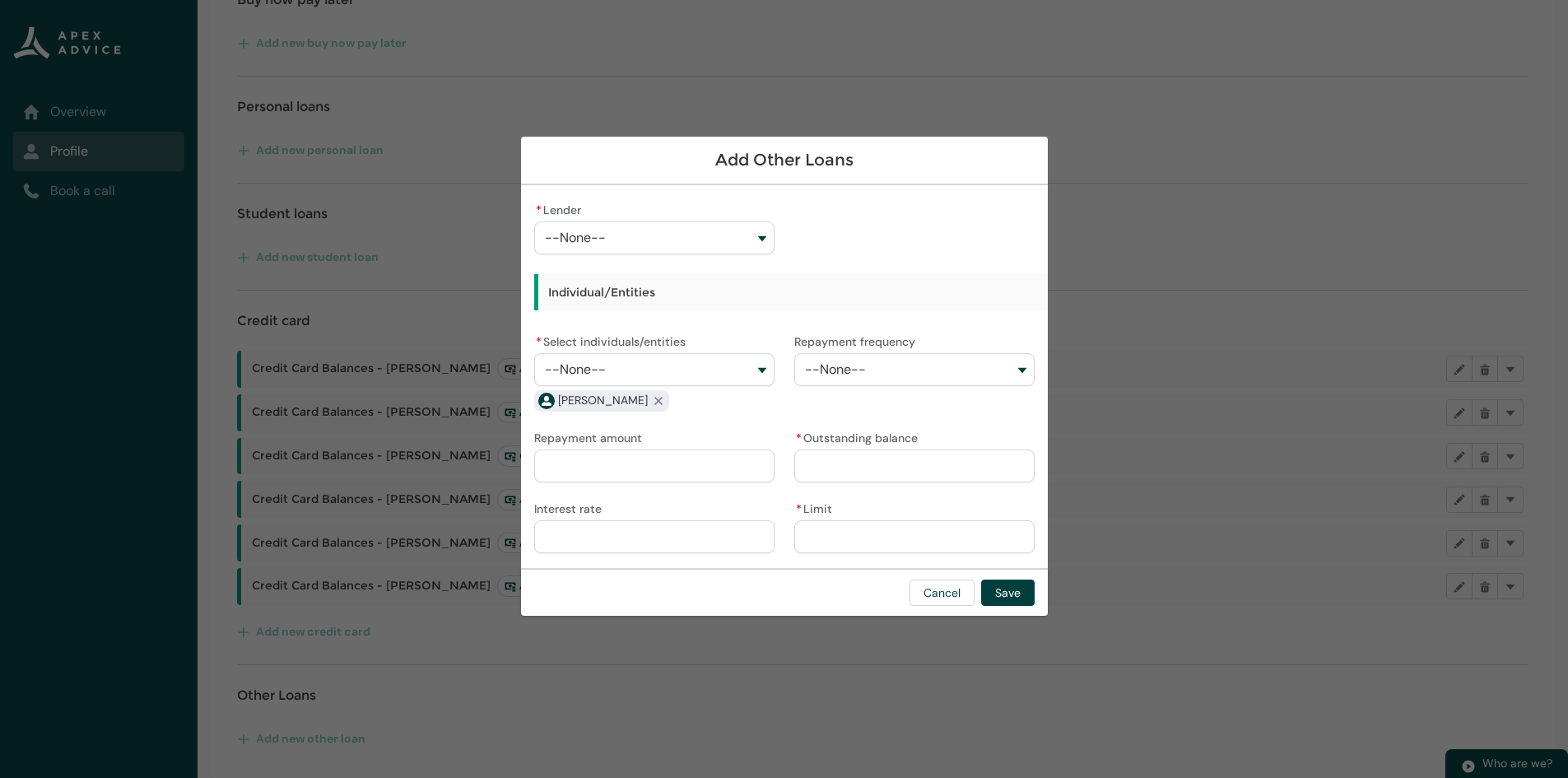
click at [634, 251] on button "--None--" at bounding box center [654, 237] width 240 height 33
click at [631, 622] on span "UDC" at bounding box center [664, 629] width 196 height 16
drag, startPoint x: 547, startPoint y: 373, endPoint x: 615, endPoint y: 364, distance: 68.6
click at [615, 364] on button "--None--" at bounding box center [654, 370] width 240 height 33
click at [633, 432] on span "[PERSON_NAME]" at bounding box center [664, 435] width 196 height 16
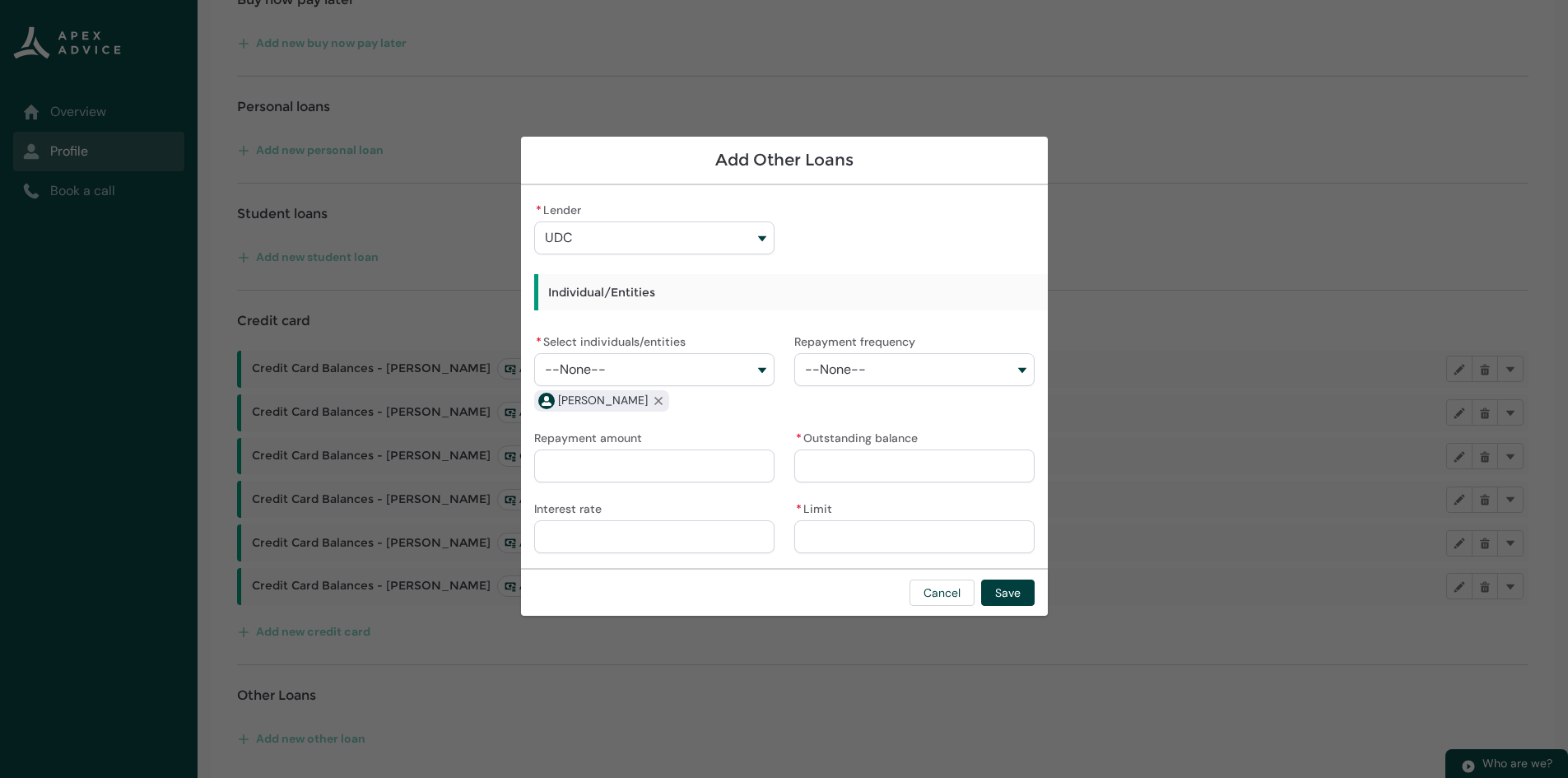
drag, startPoint x: 557, startPoint y: 402, endPoint x: 632, endPoint y: 388, distance: 76.3
click at [632, 388] on div "* Select individuals/entities --None-- [PERSON_NAME] [PERSON_NAME] [PERSON_NAME…" at bounding box center [654, 372] width 240 height 83
click at [763, 368] on button "--None--" at bounding box center [654, 370] width 240 height 33
click at [665, 432] on span "[PERSON_NAME]" at bounding box center [664, 435] width 196 height 16
click at [741, 369] on button "--None--" at bounding box center [654, 370] width 240 height 33
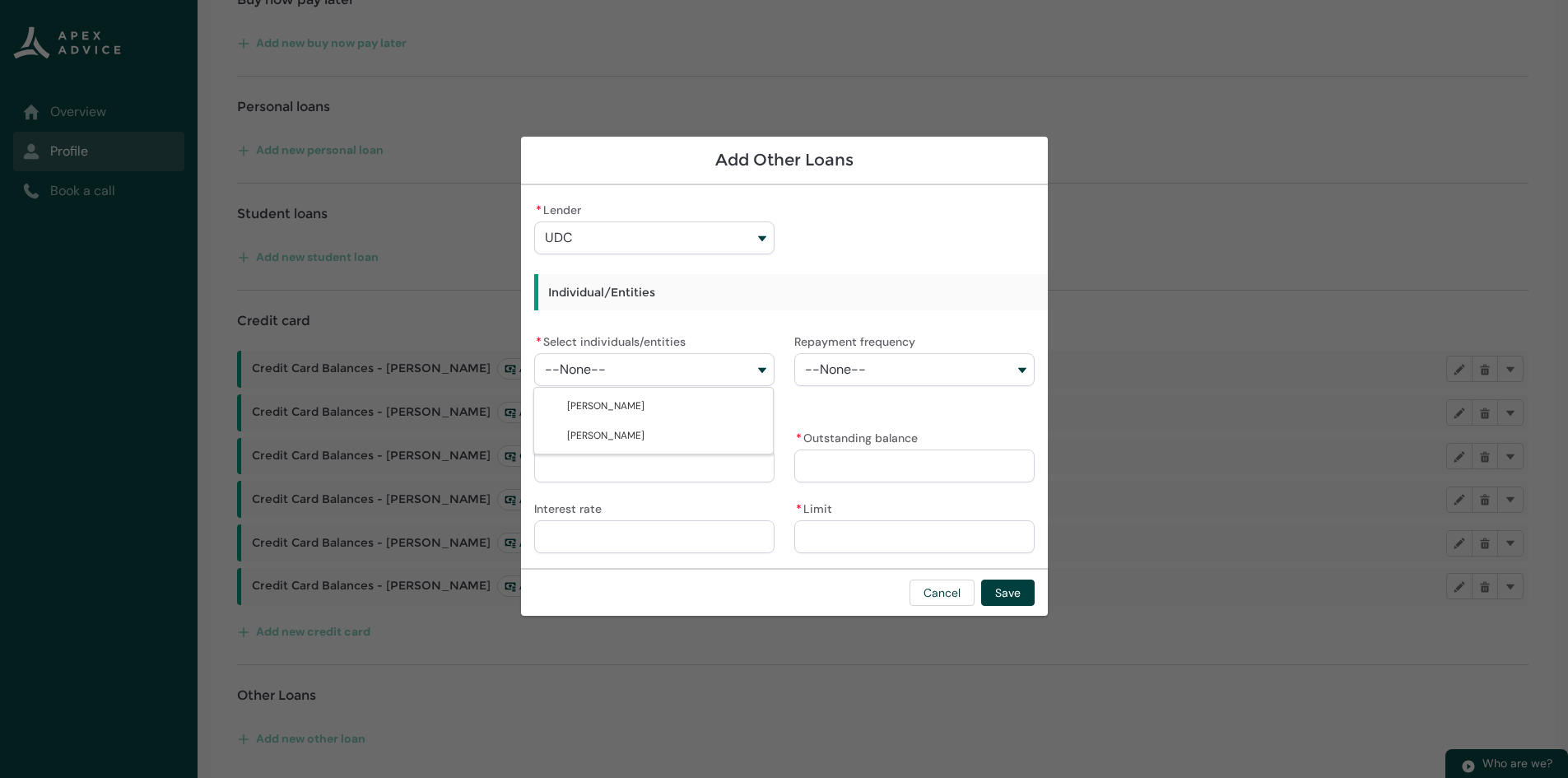
click at [599, 367] on span "--None--" at bounding box center [574, 369] width 61 height 14
click at [843, 373] on span "--None--" at bounding box center [835, 369] width 61 height 14
click at [858, 363] on span "--None--" at bounding box center [835, 369] width 61 height 14
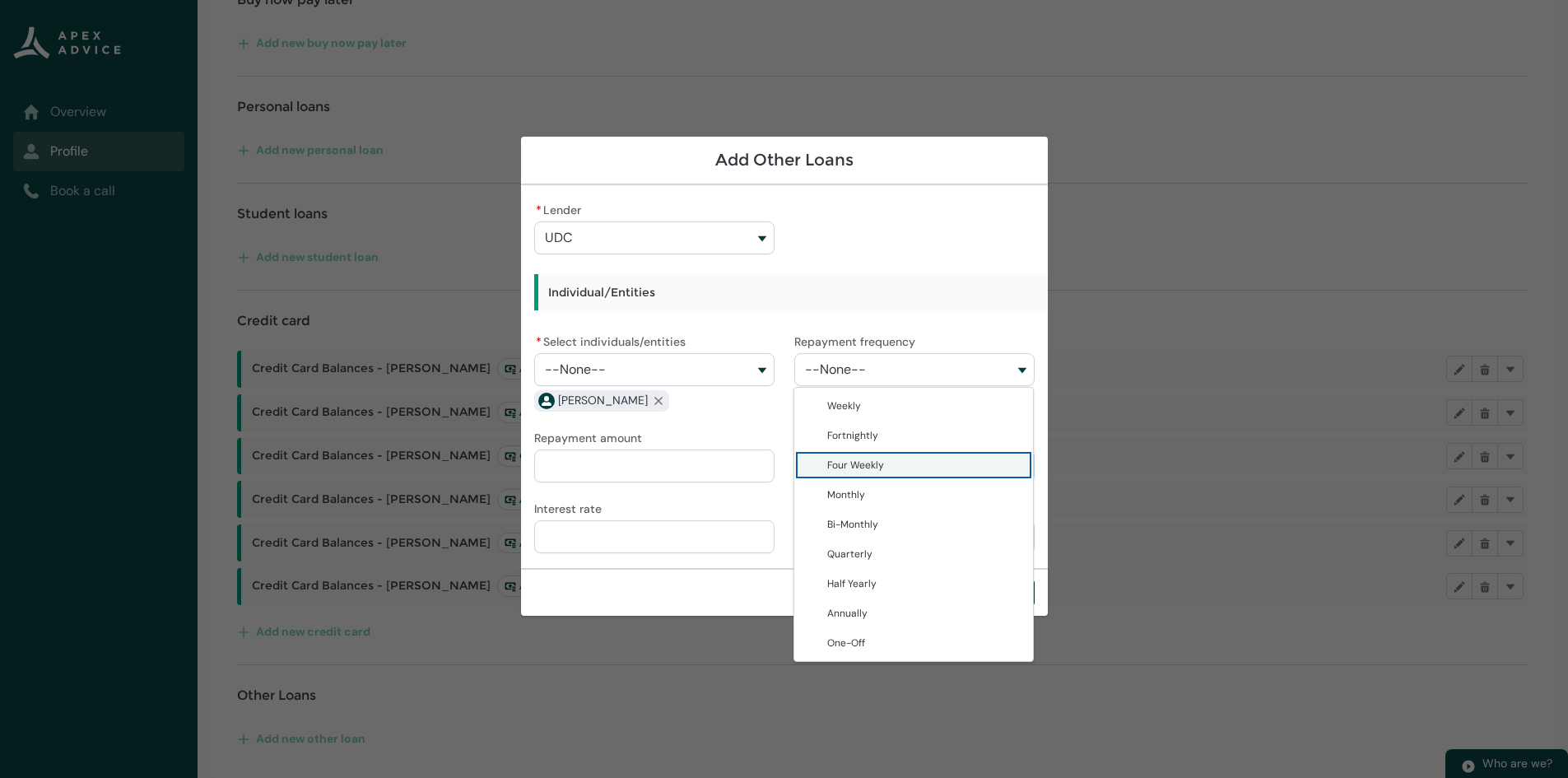
click at [847, 479] on lightning-base-combobox-item "Four Weekly" at bounding box center [913, 464] width 238 height 30
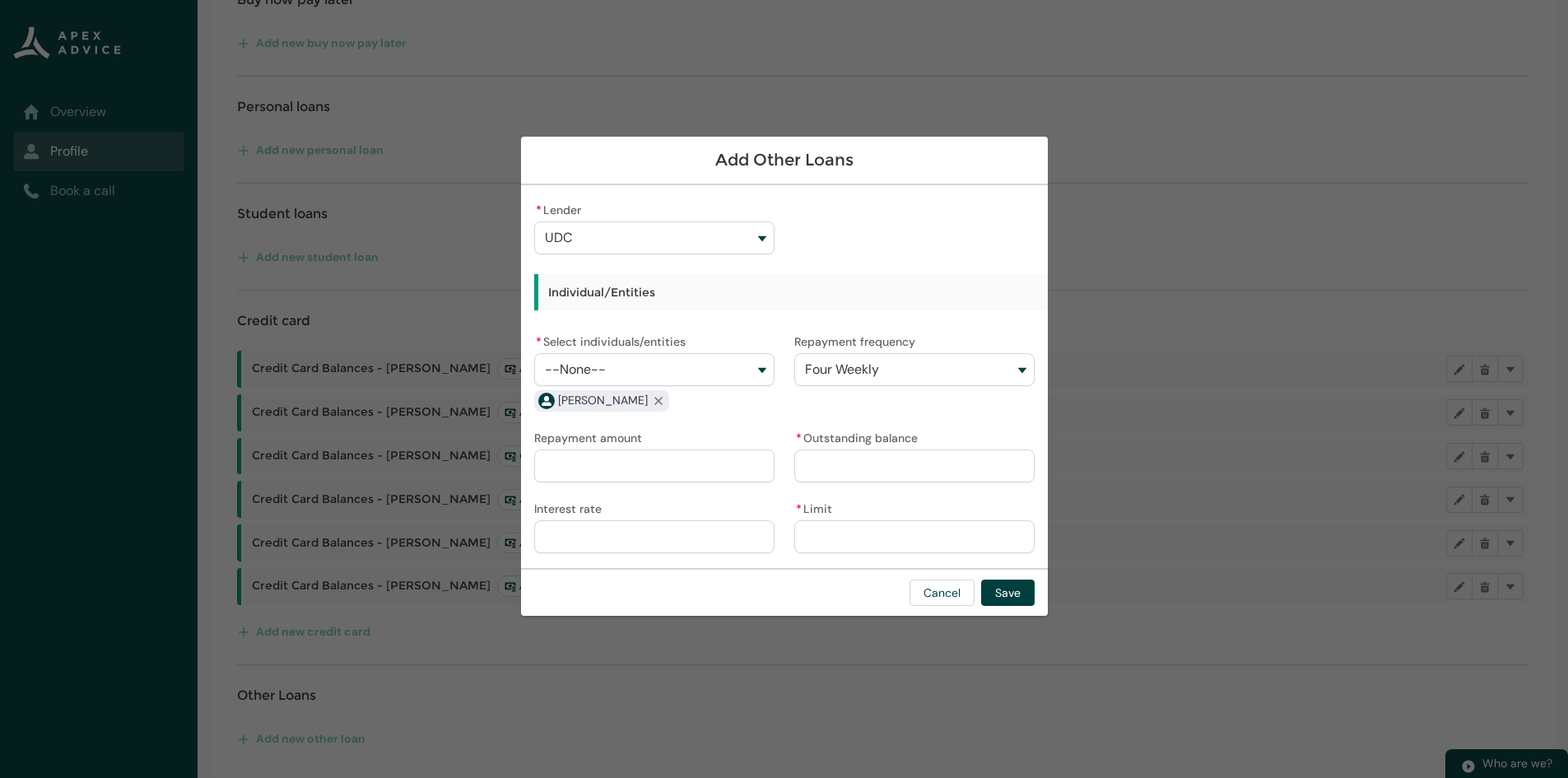
drag, startPoint x: 839, startPoint y: 362, endPoint x: 845, endPoint y: 410, distance: 48.4
click at [839, 367] on span "Four Weekly" at bounding box center [842, 369] width 74 height 14
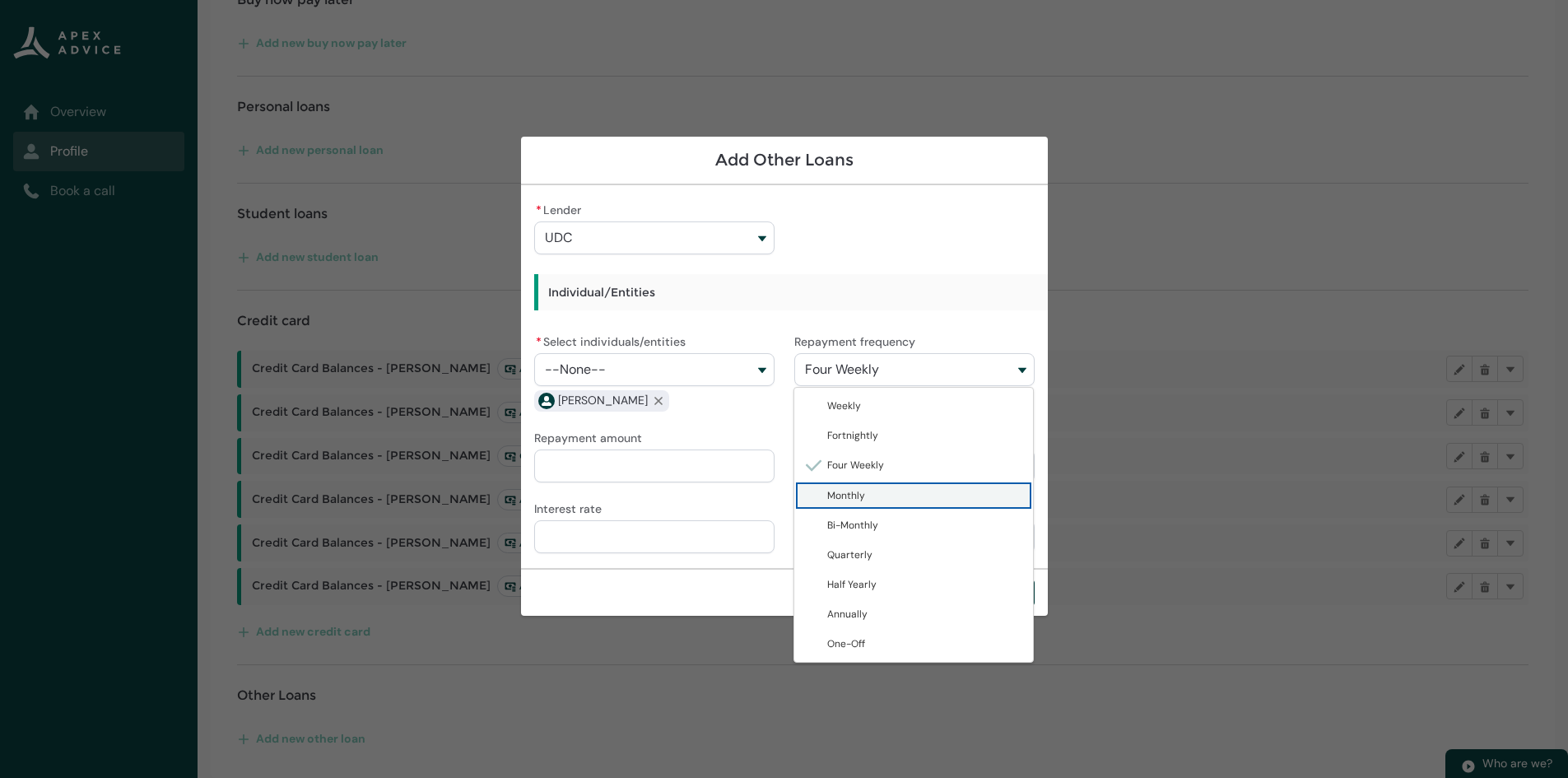
click at [846, 488] on span "Monthly" at bounding box center [846, 495] width 38 height 14
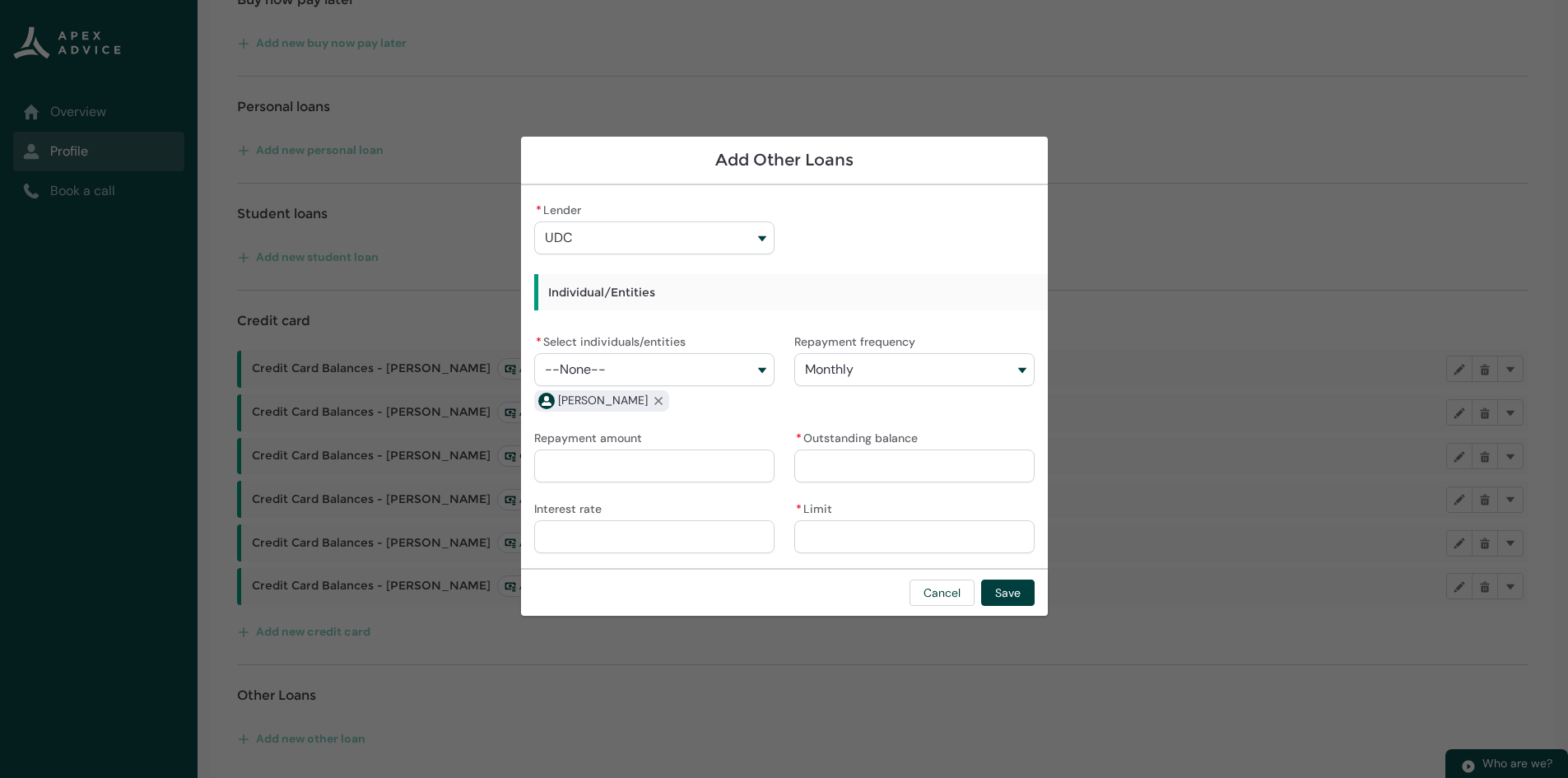
click at [841, 464] on input "* Outstanding balance" at bounding box center [914, 466] width 240 height 33
click at [826, 542] on input "* Limit" at bounding box center [914, 537] width 240 height 33
click at [630, 534] on input "Interest rate" at bounding box center [654, 537] width 240 height 33
click at [1014, 598] on button "Save" at bounding box center [1007, 592] width 53 height 26
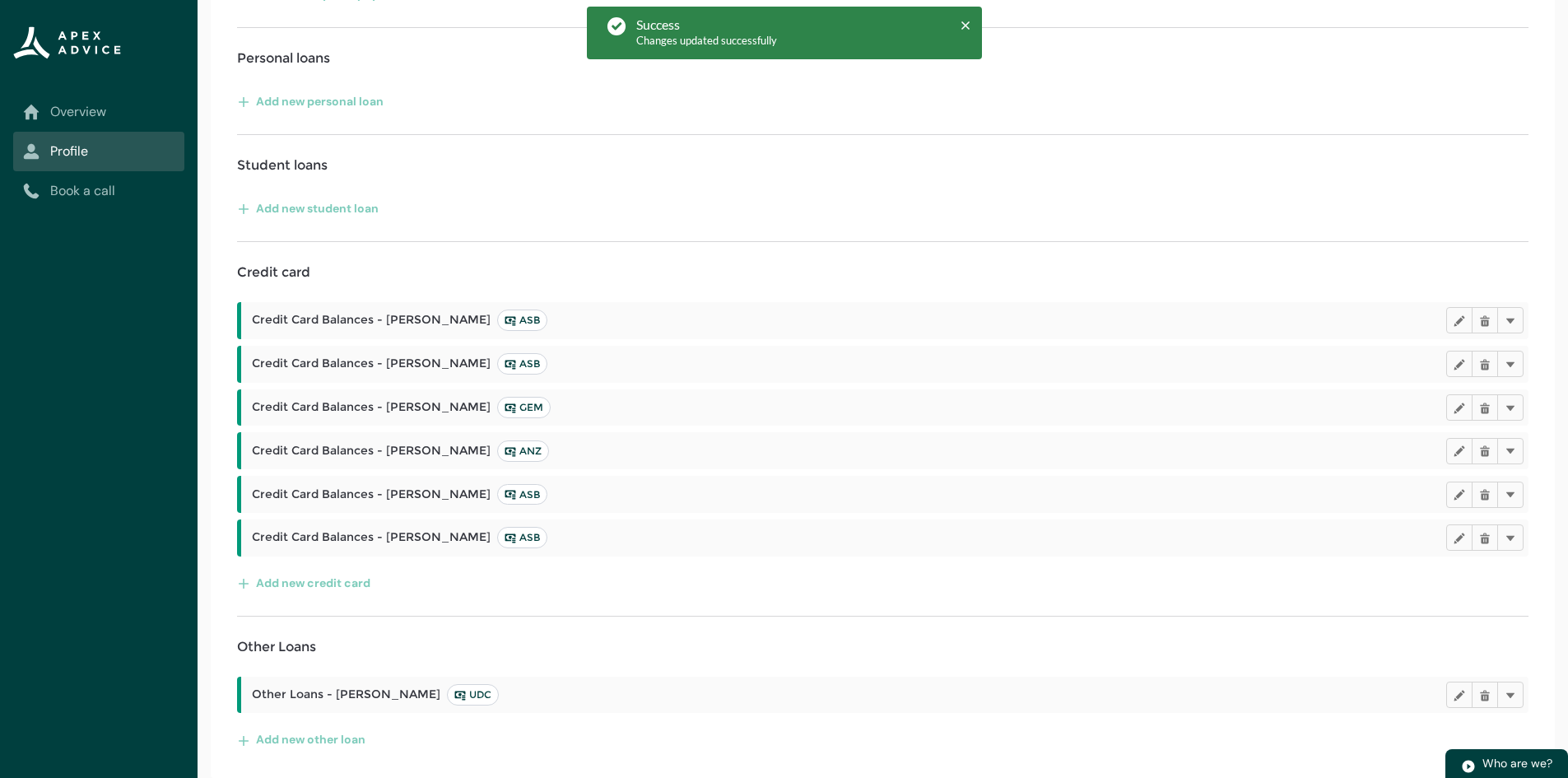
scroll to position [466, 0]
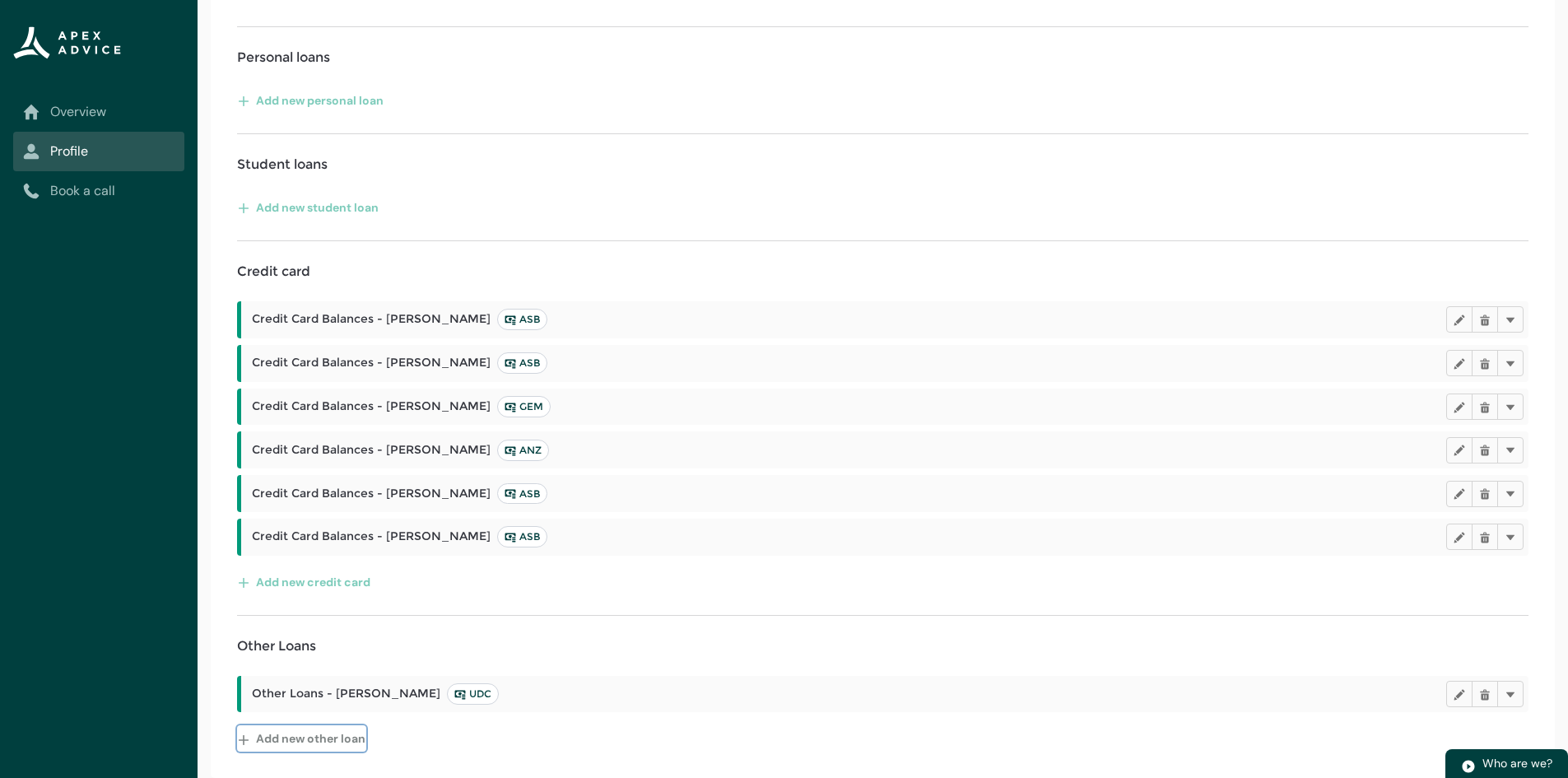
click at [282, 736] on button "Add new other loan" at bounding box center [302, 737] width 129 height 26
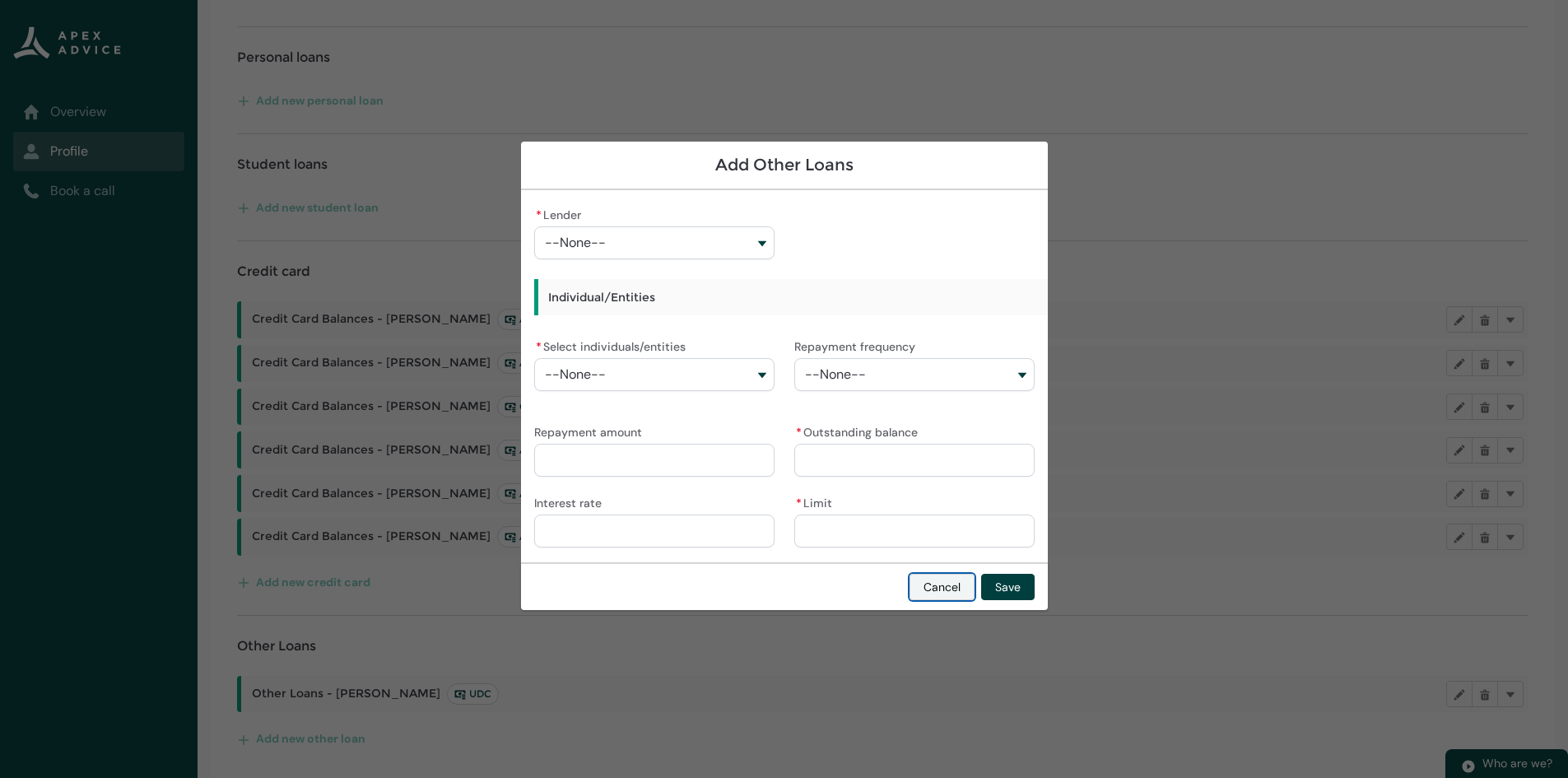
click at [928, 590] on button "Cancel" at bounding box center [941, 586] width 65 height 26
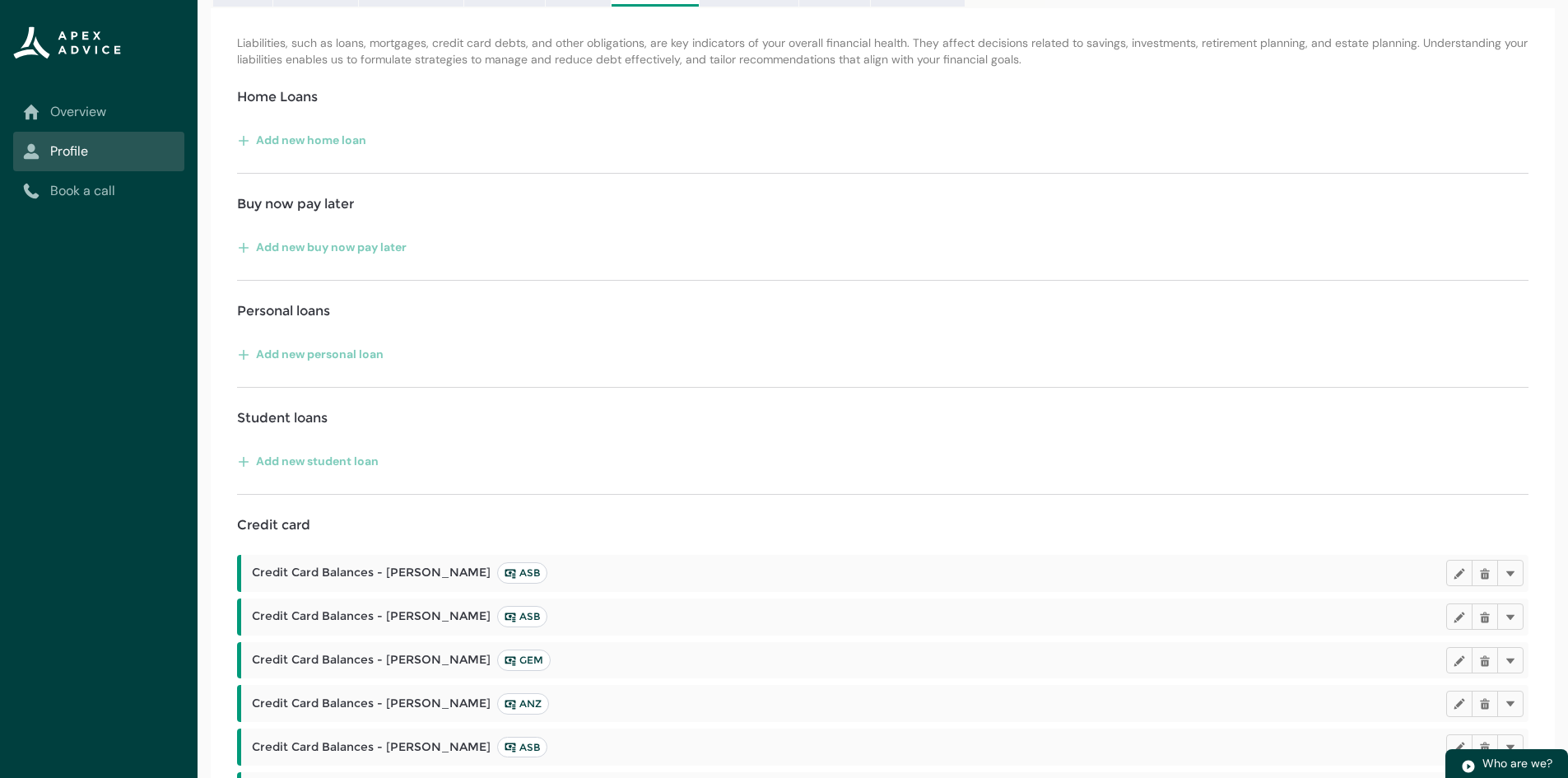
scroll to position [0, 0]
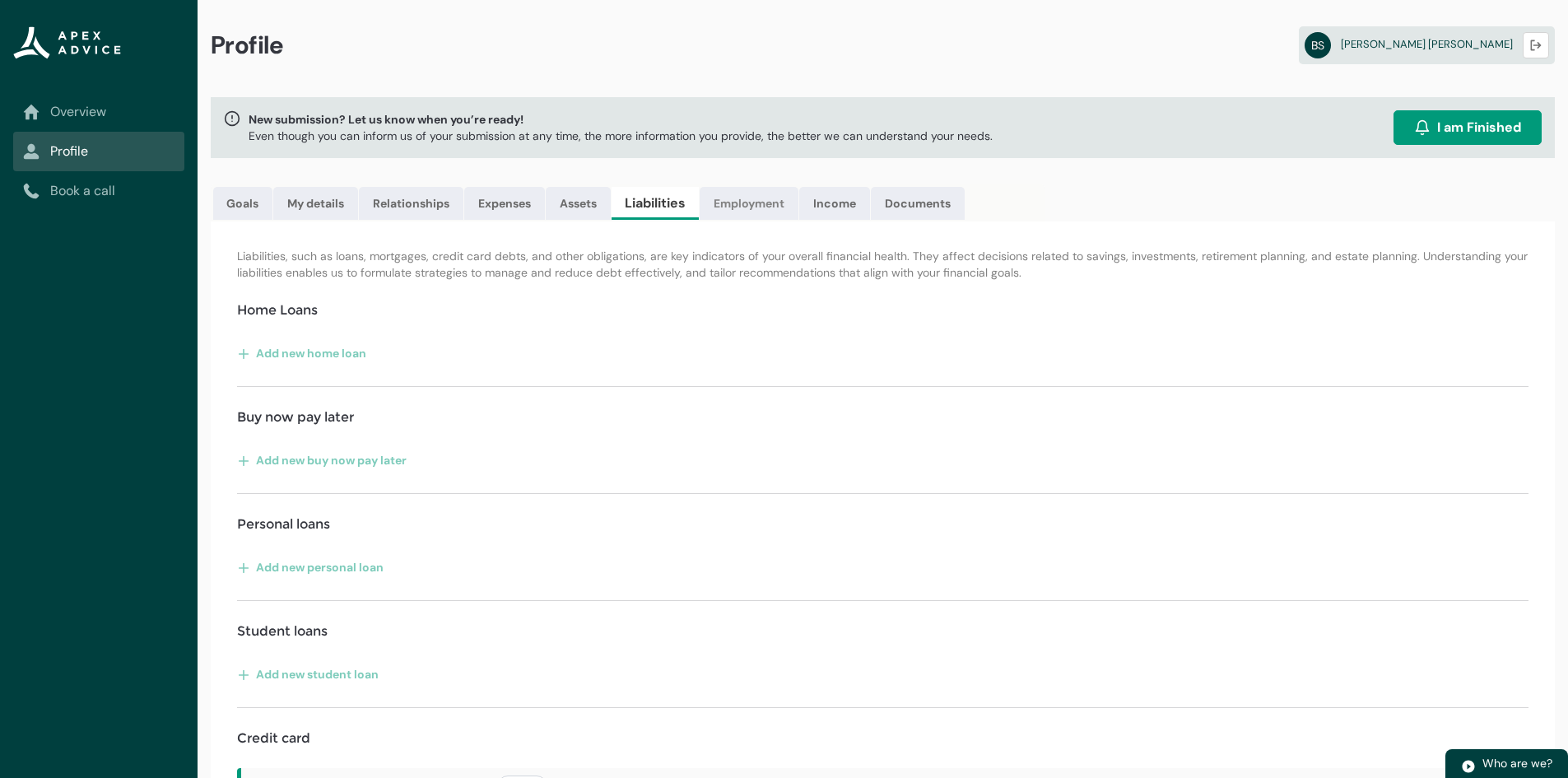
click at [742, 204] on link "Employment" at bounding box center [749, 204] width 98 height 33
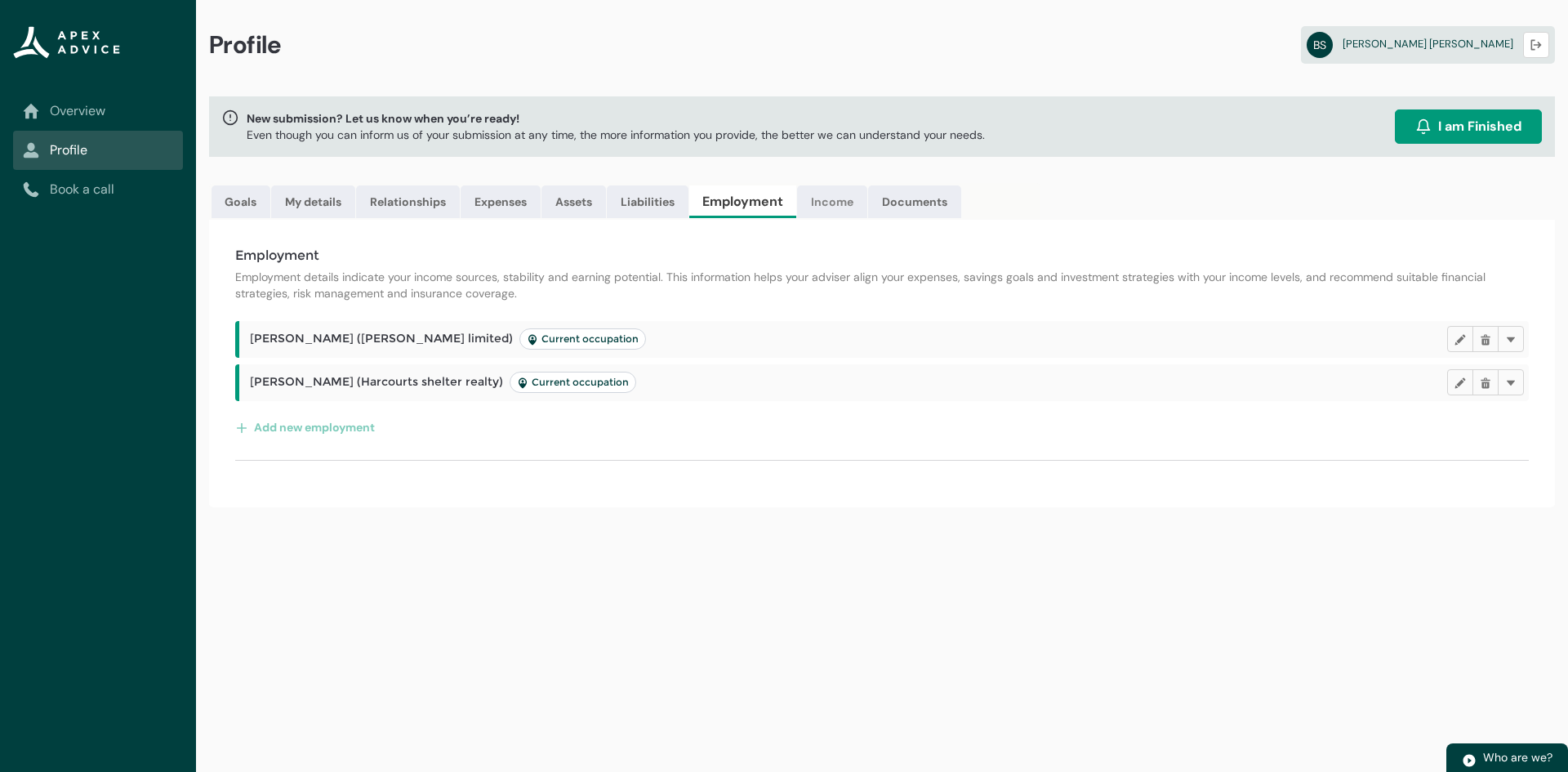
click at [822, 203] on link "Income" at bounding box center [831, 202] width 70 height 33
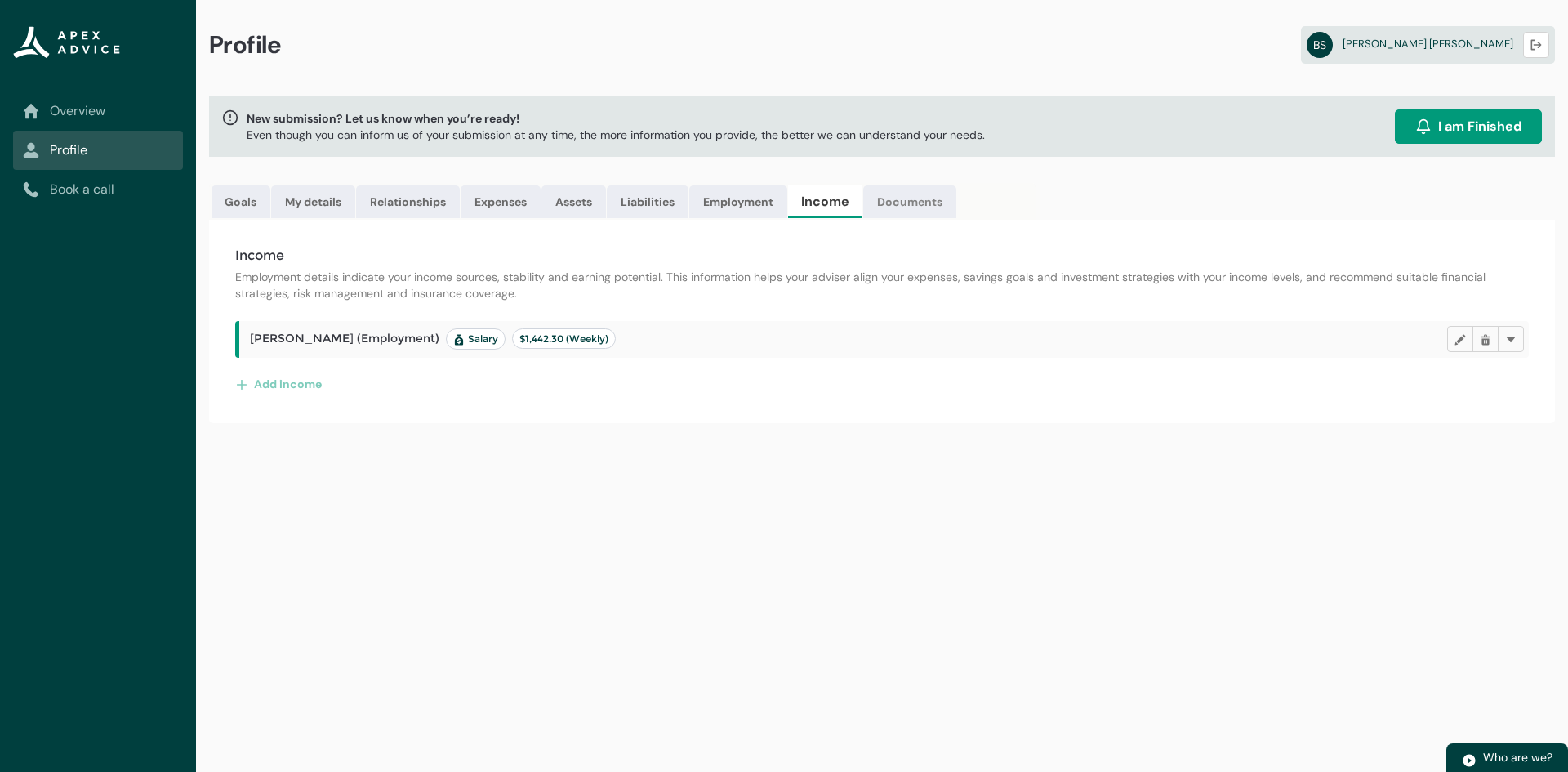
click at [908, 197] on link "Documents" at bounding box center [909, 202] width 93 height 33
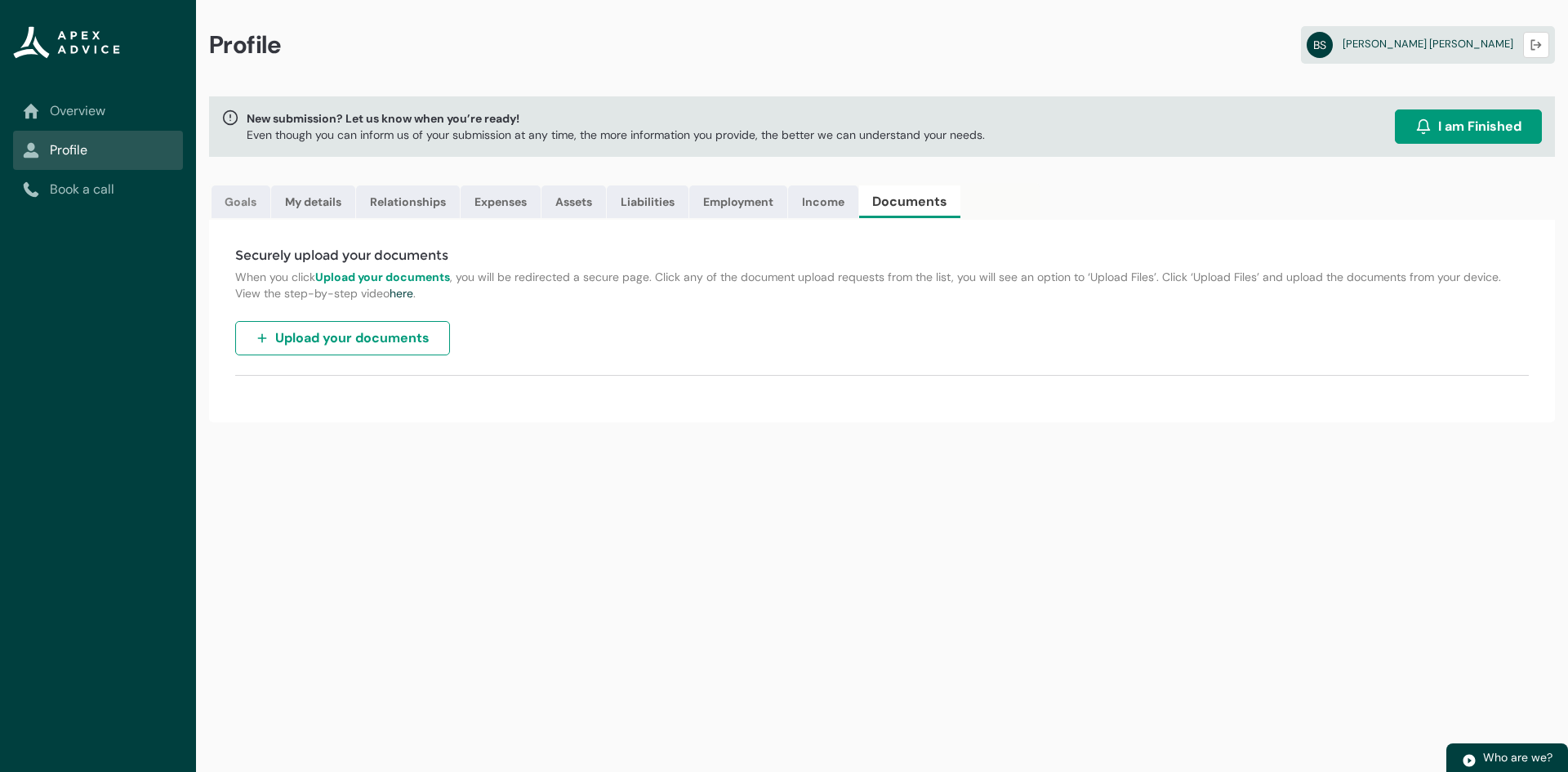
click at [241, 209] on link "Goals" at bounding box center [240, 202] width 58 height 33
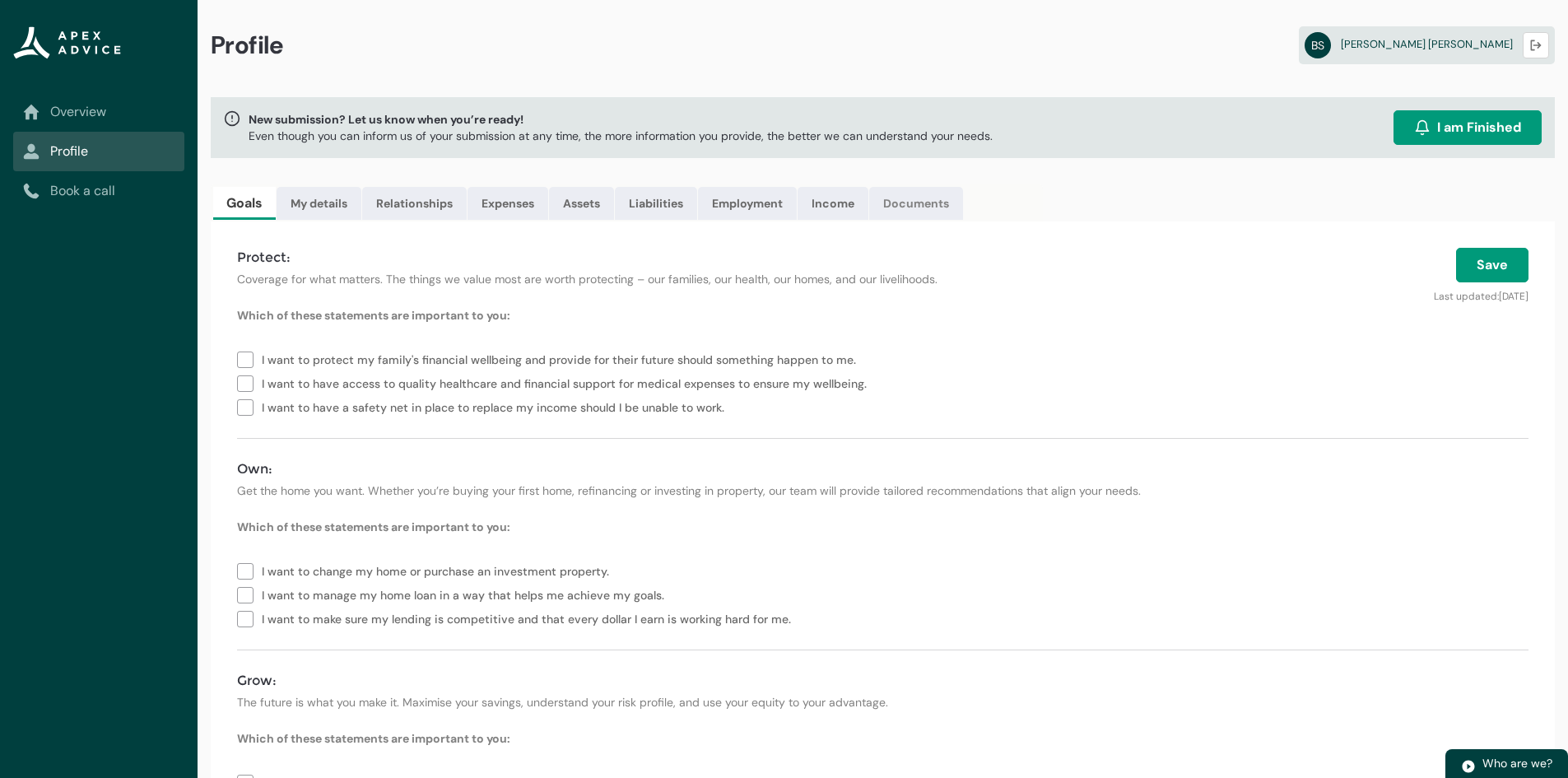
click at [912, 214] on link "Documents" at bounding box center [915, 204] width 94 height 33
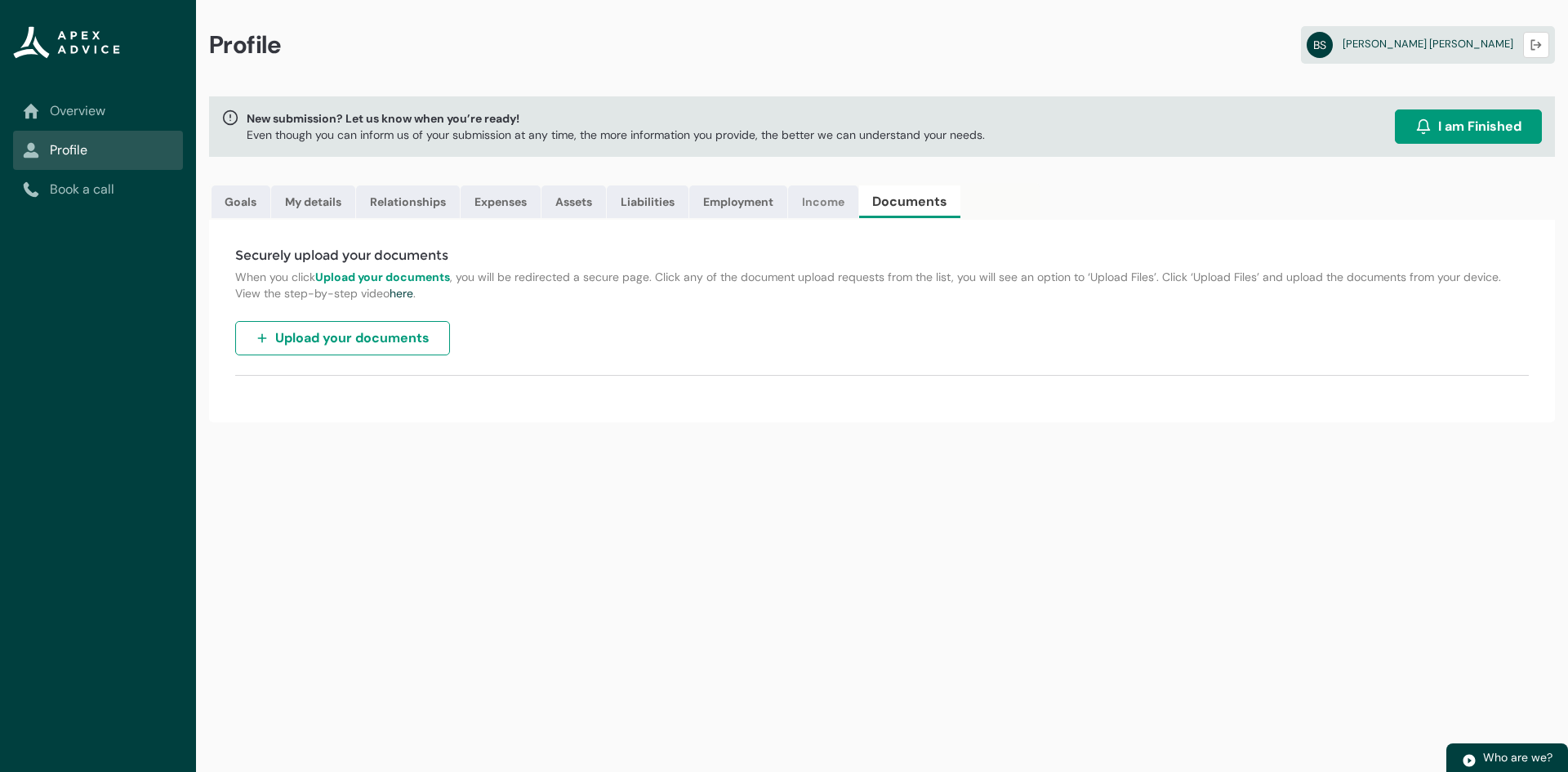
click at [838, 208] on link "Income" at bounding box center [823, 202] width 70 height 33
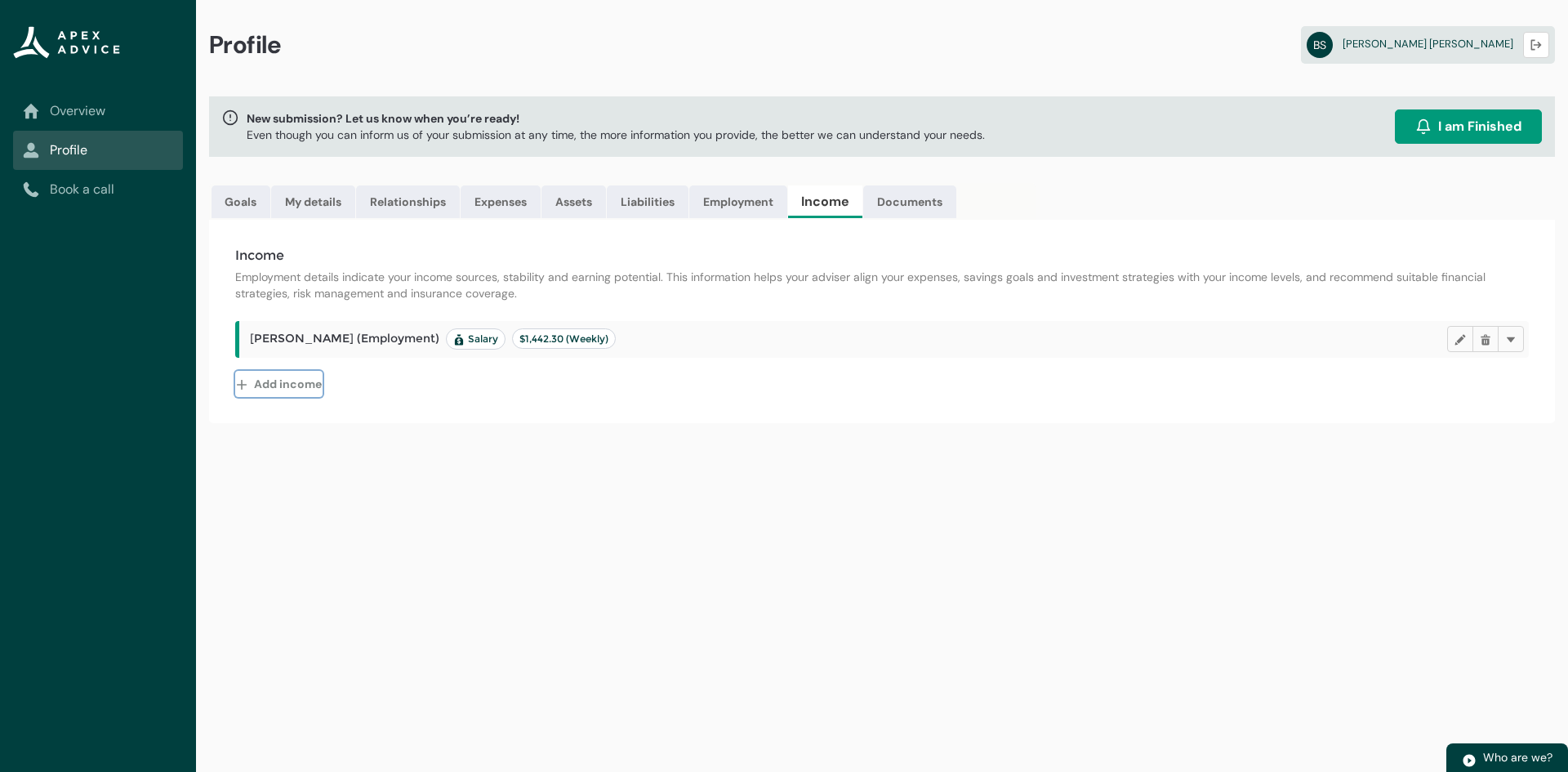
click at [300, 385] on button "Add income" at bounding box center [279, 383] width 87 height 26
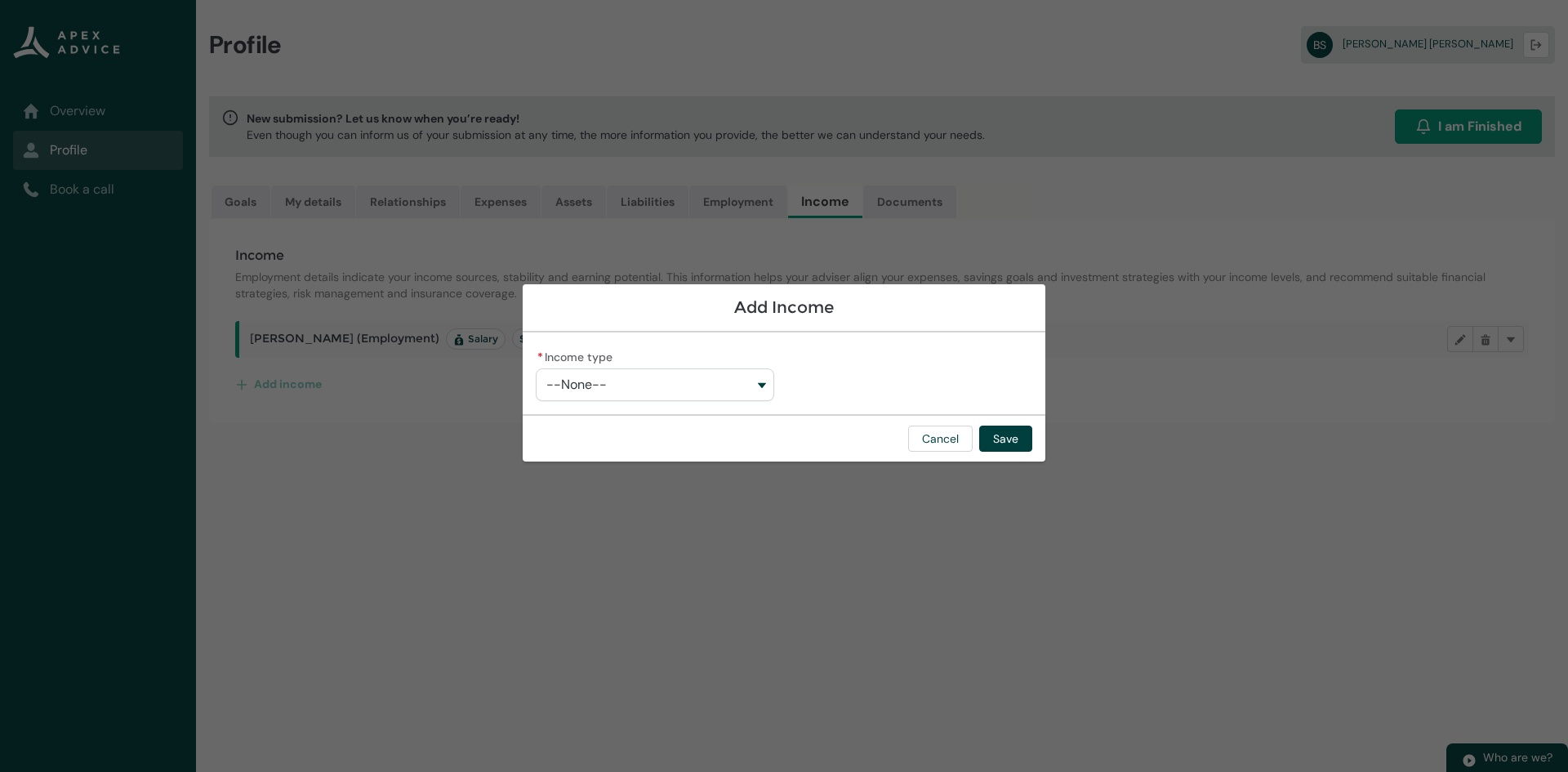
click at [766, 391] on button "--None--" at bounding box center [654, 385] width 239 height 33
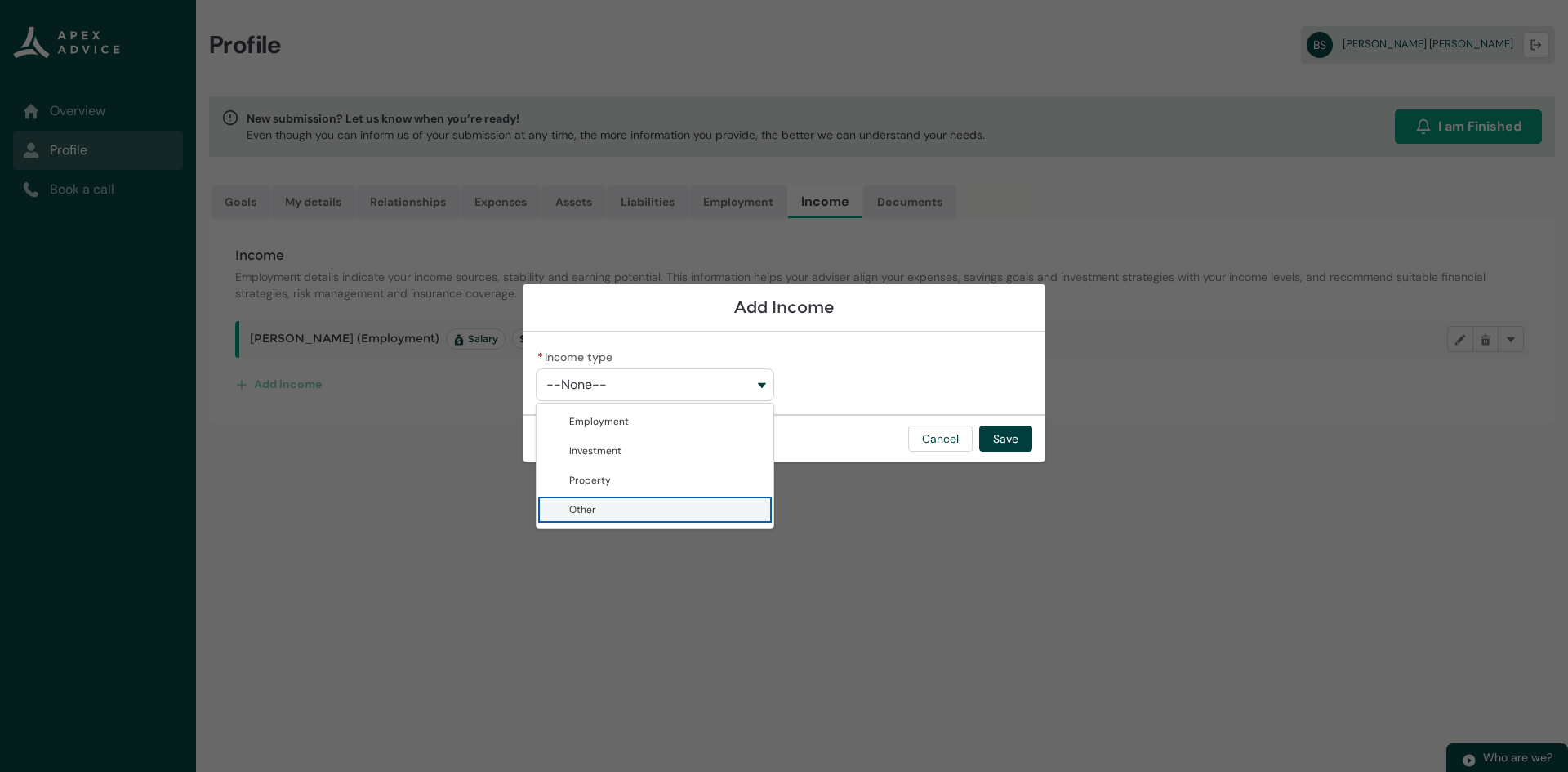
click at [685, 509] on span "Other" at bounding box center [666, 510] width 194 height 16
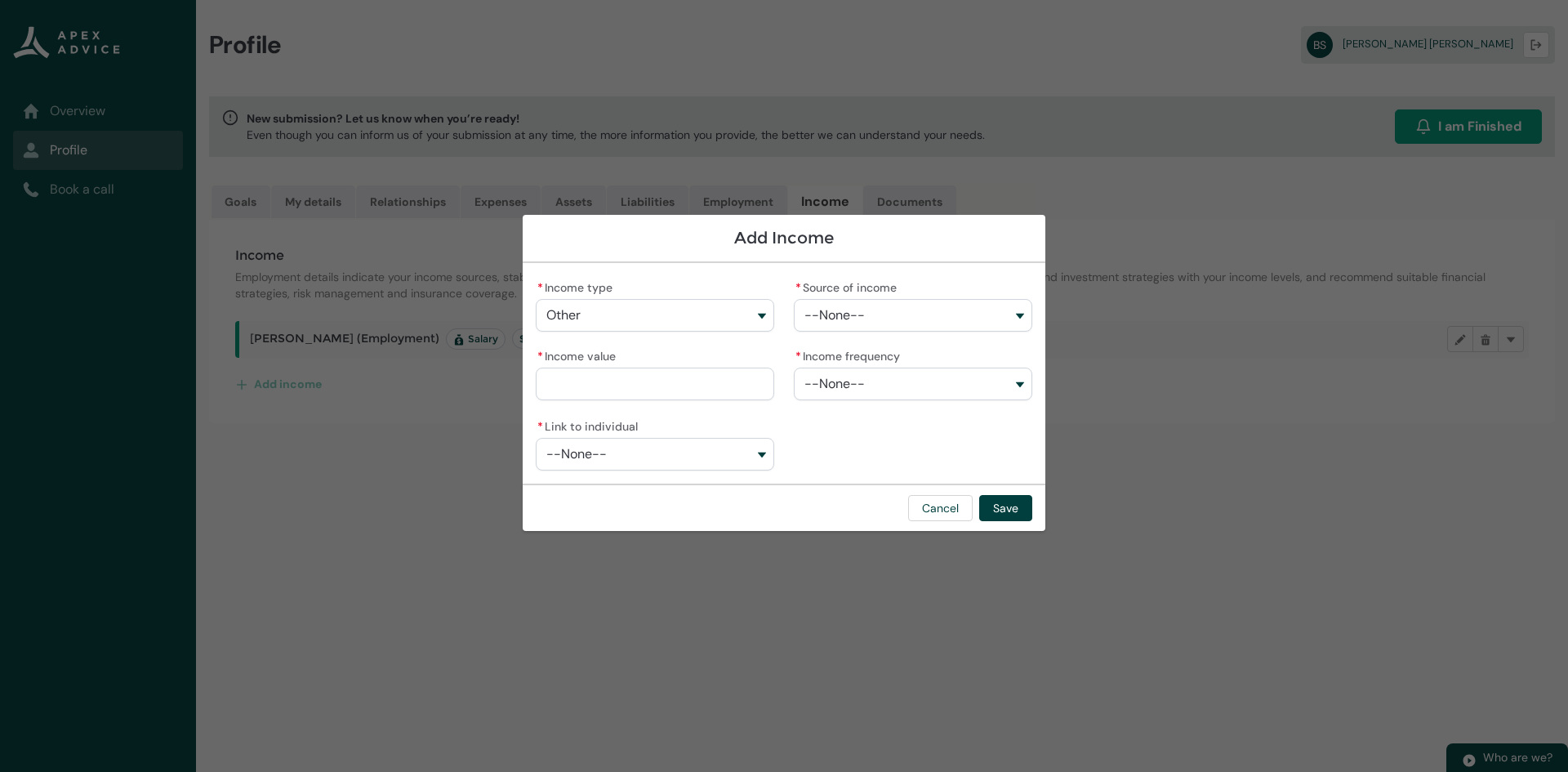
click at [733, 310] on button "Other" at bounding box center [654, 315] width 239 height 33
click at [651, 436] on span "Other" at bounding box center [666, 440] width 194 height 16
click at [886, 313] on button "--None--" at bounding box center [913, 315] width 239 height 33
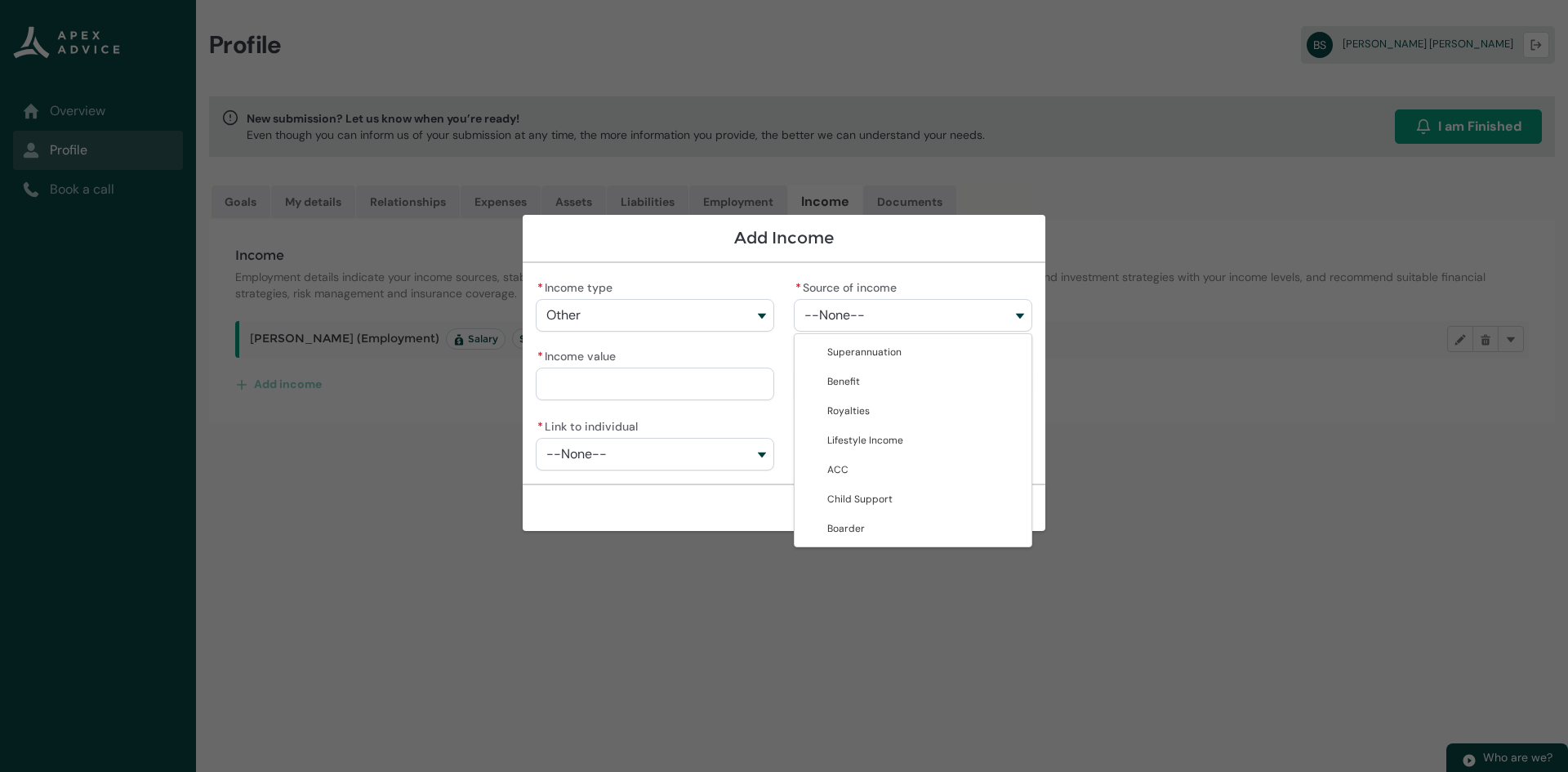
click at [1025, 316] on button "--None--" at bounding box center [913, 315] width 239 height 33
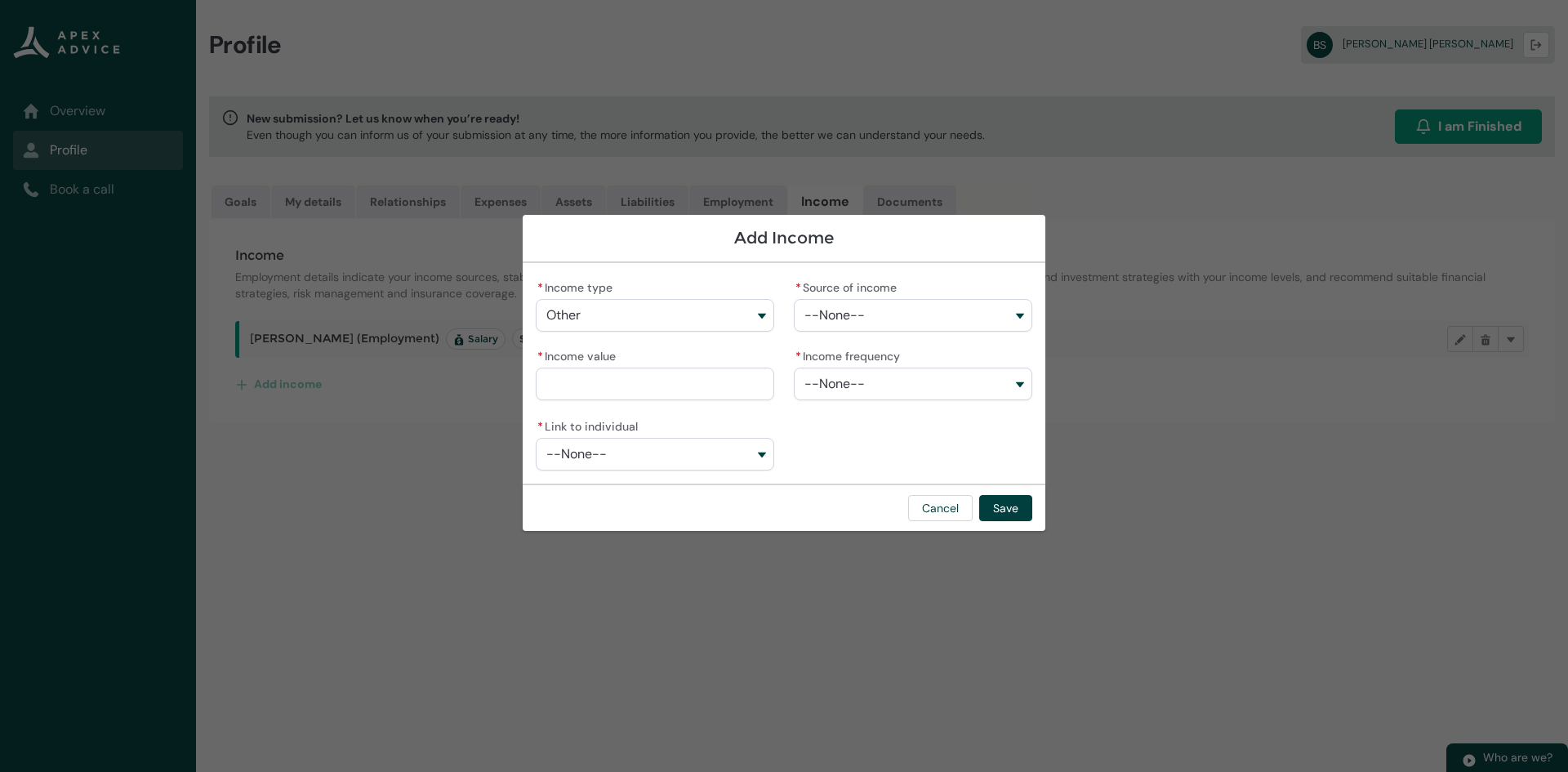
click at [1025, 316] on button "--None--" at bounding box center [913, 315] width 239 height 33
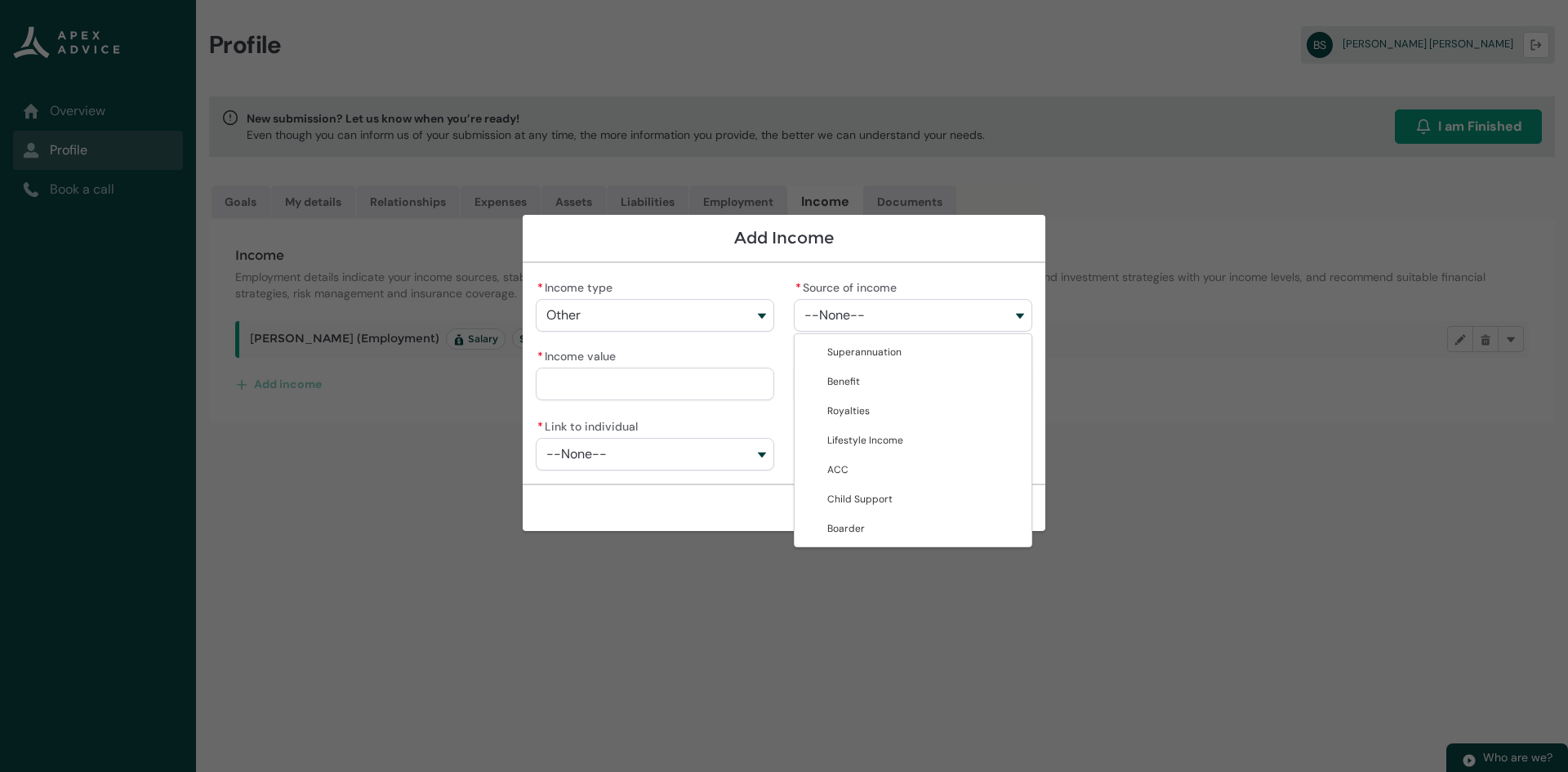
click at [945, 319] on button "--None--" at bounding box center [913, 315] width 239 height 33
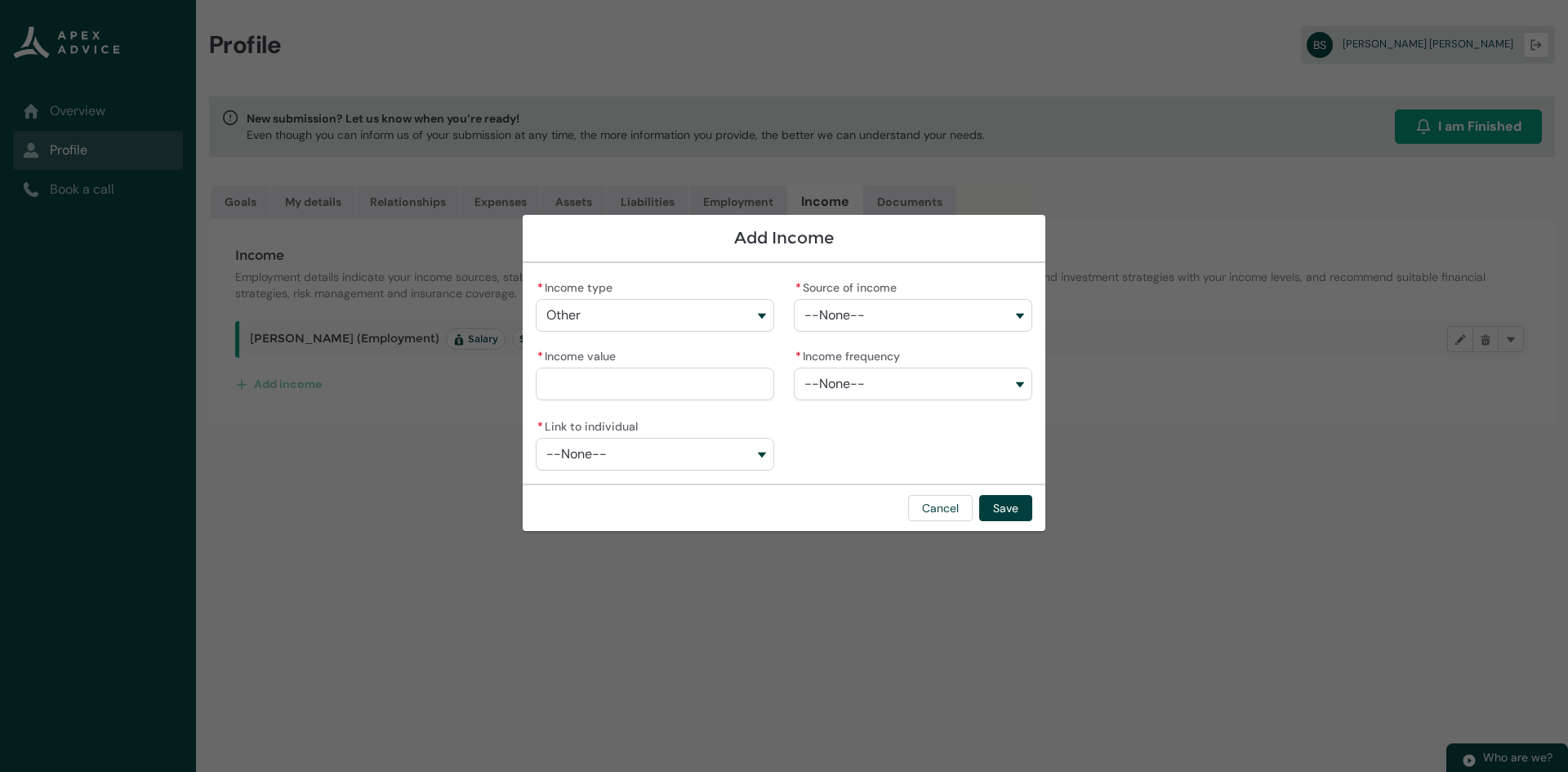
click at [945, 319] on button "--None--" at bounding box center [913, 315] width 239 height 33
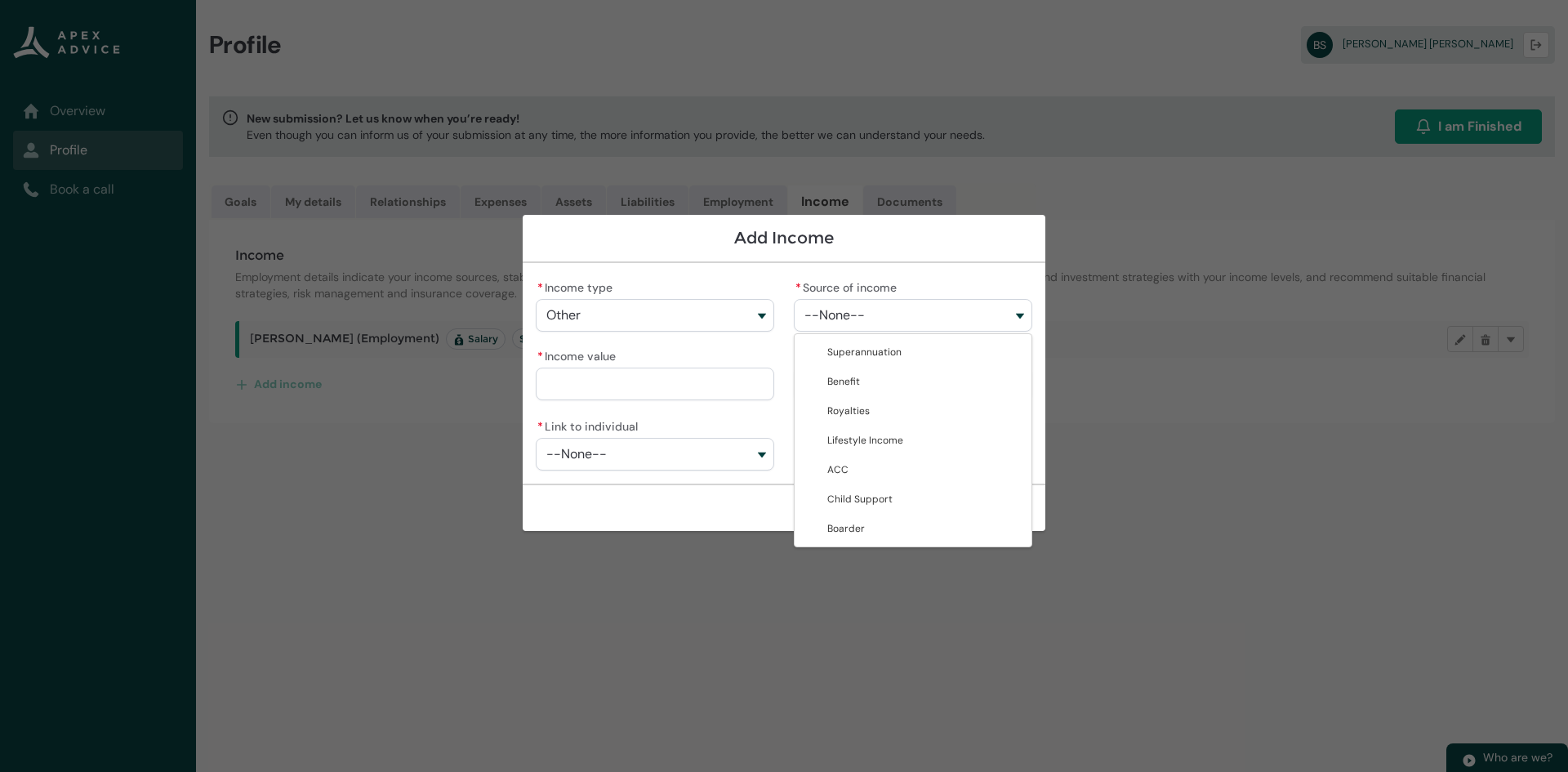
click at [924, 327] on button "--None--" at bounding box center [913, 315] width 239 height 33
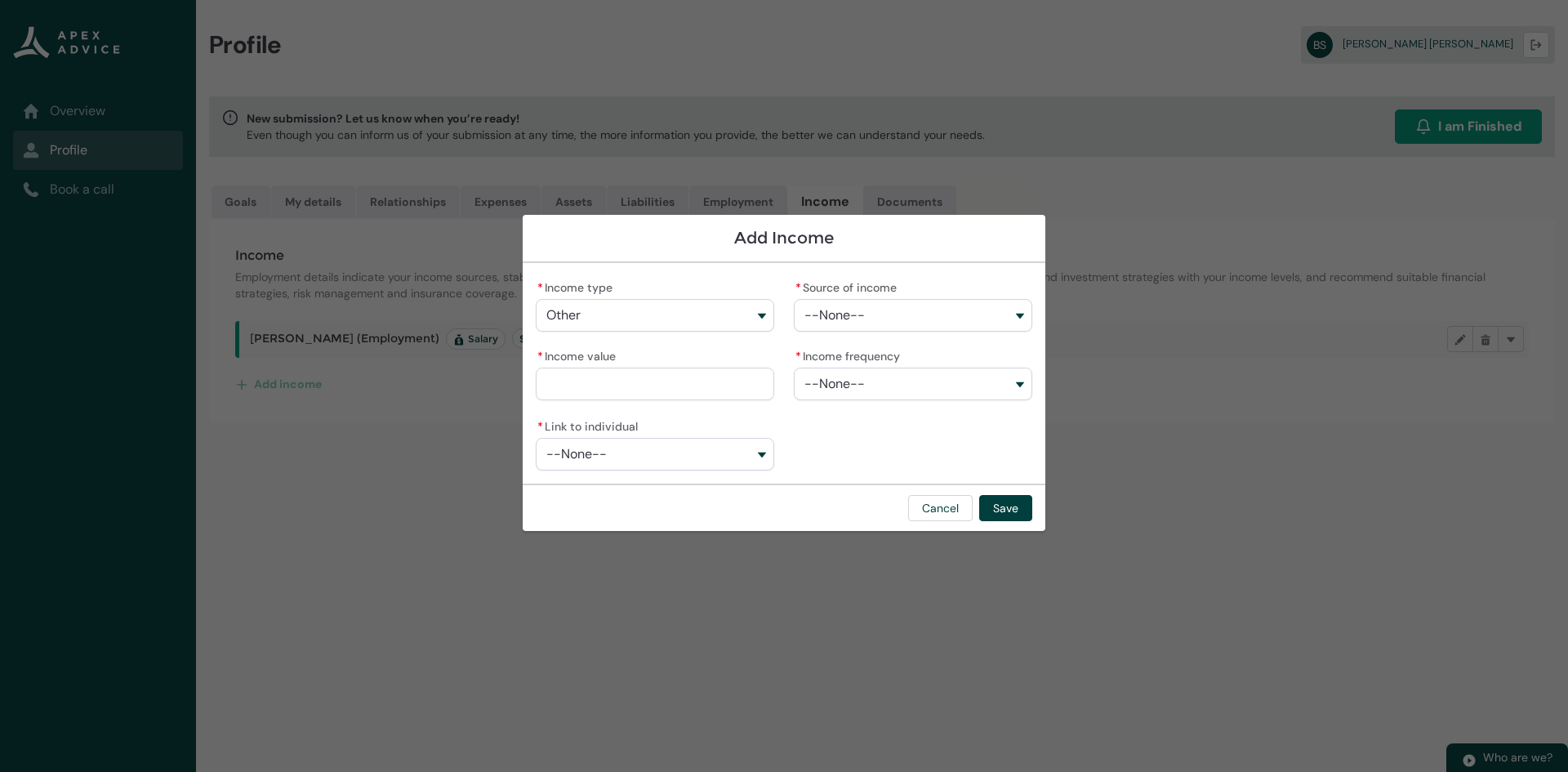
click at [927, 390] on button "--None--" at bounding box center [913, 384] width 239 height 33
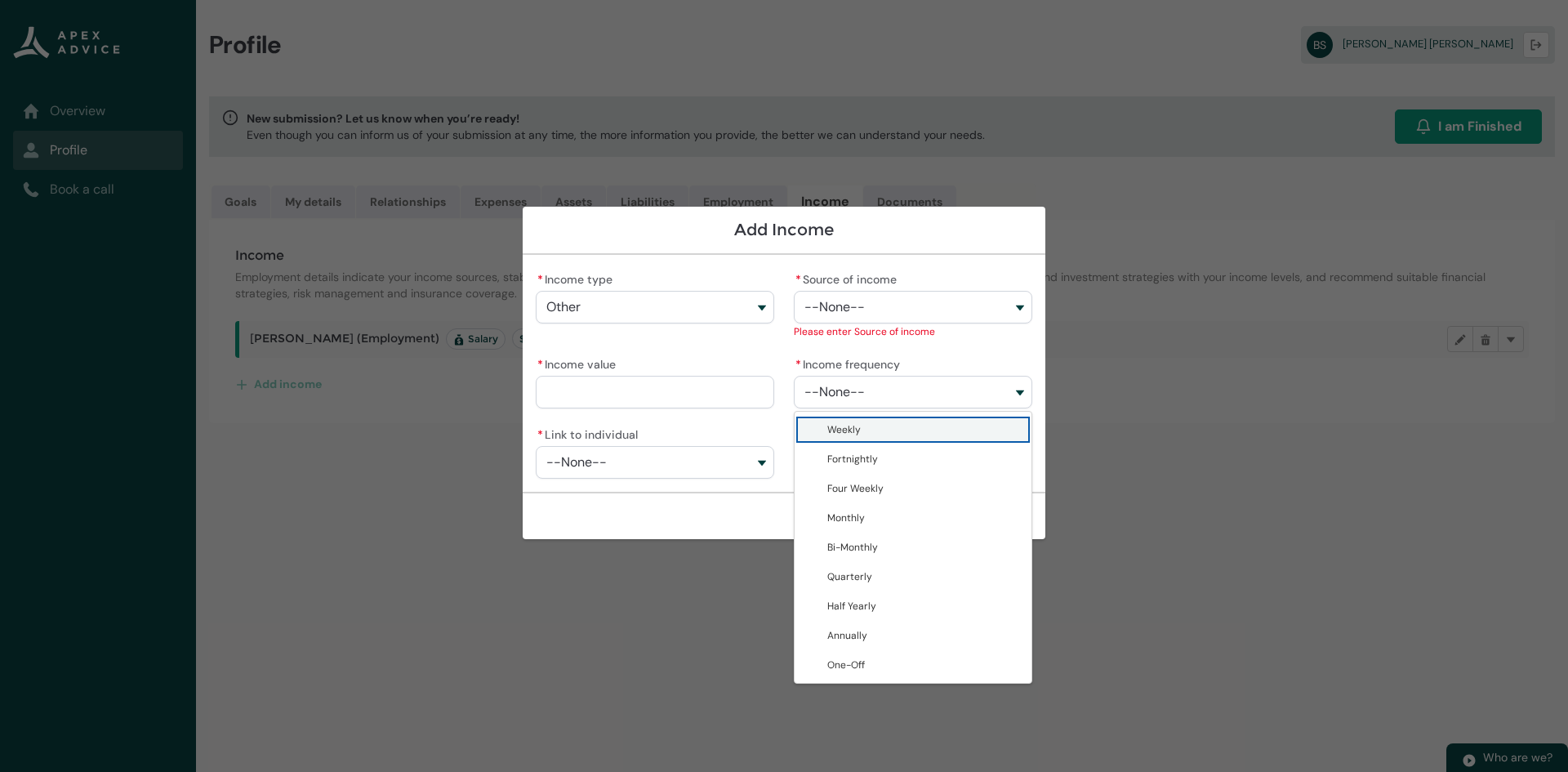
click at [927, 389] on button "--None--" at bounding box center [913, 392] width 239 height 33
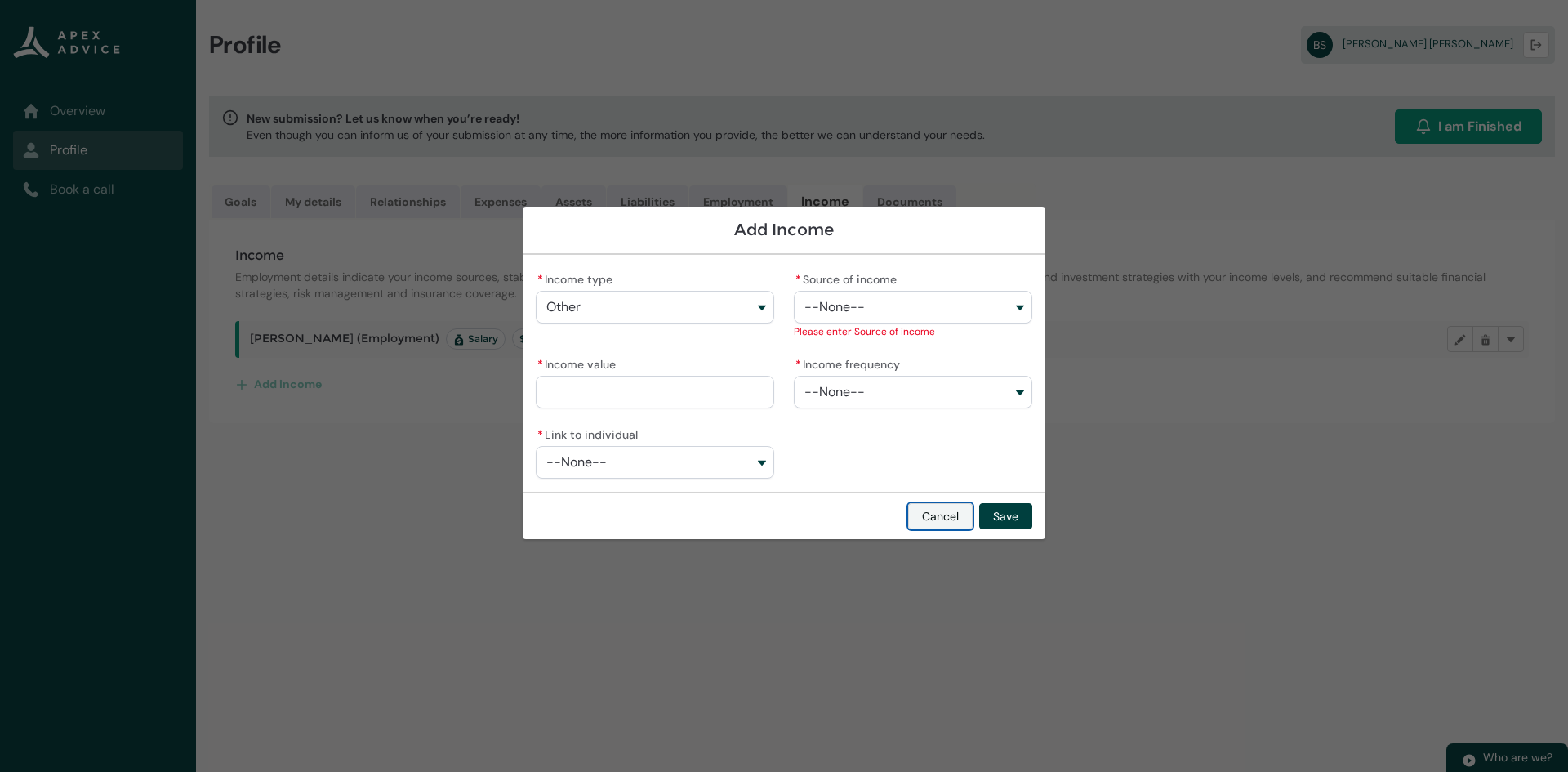
click at [948, 516] on button "Cancel" at bounding box center [940, 515] width 64 height 26
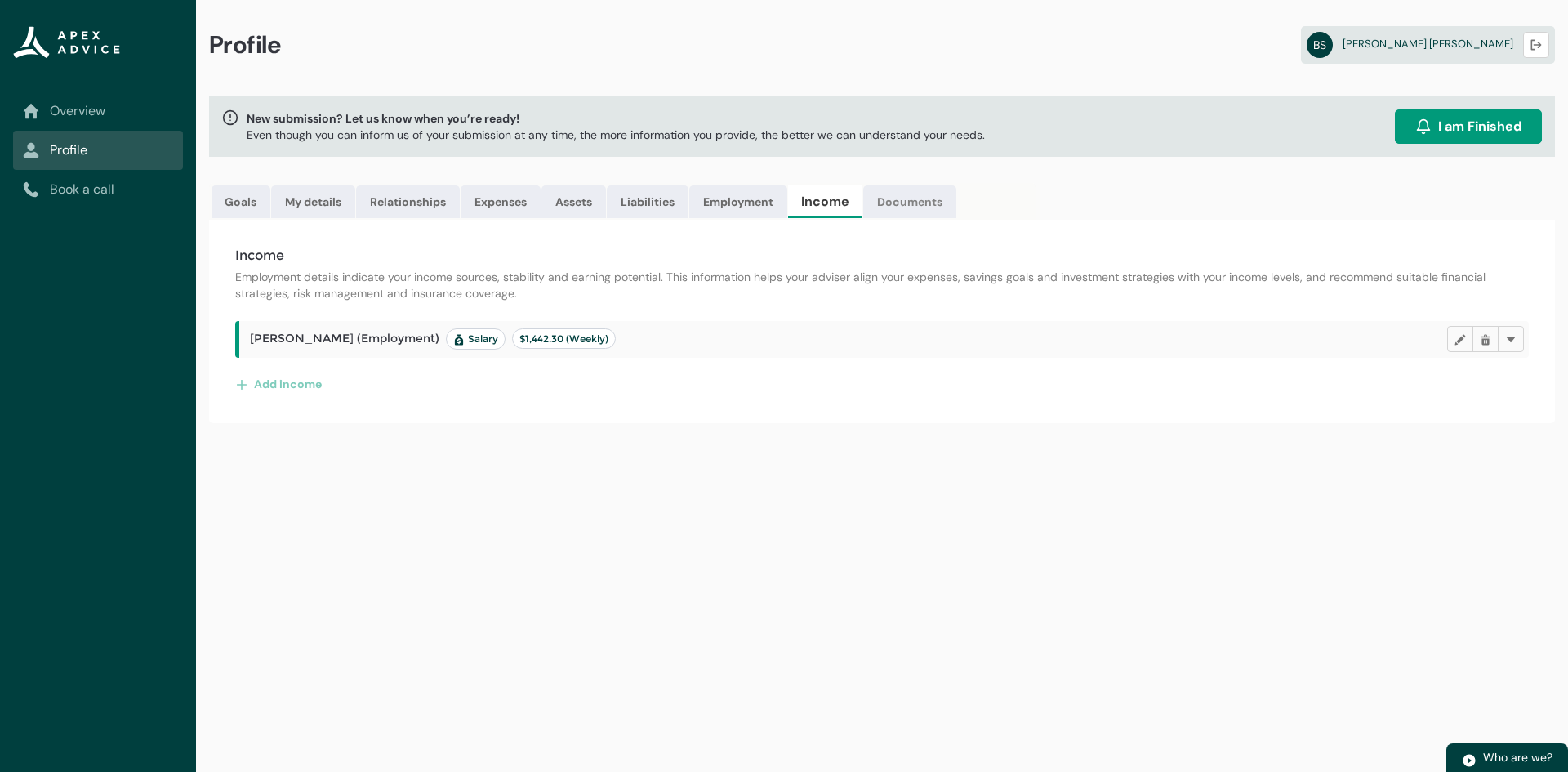
click at [941, 207] on link "Documents" at bounding box center [909, 202] width 93 height 33
